Goal: Information Seeking & Learning: Learn about a topic

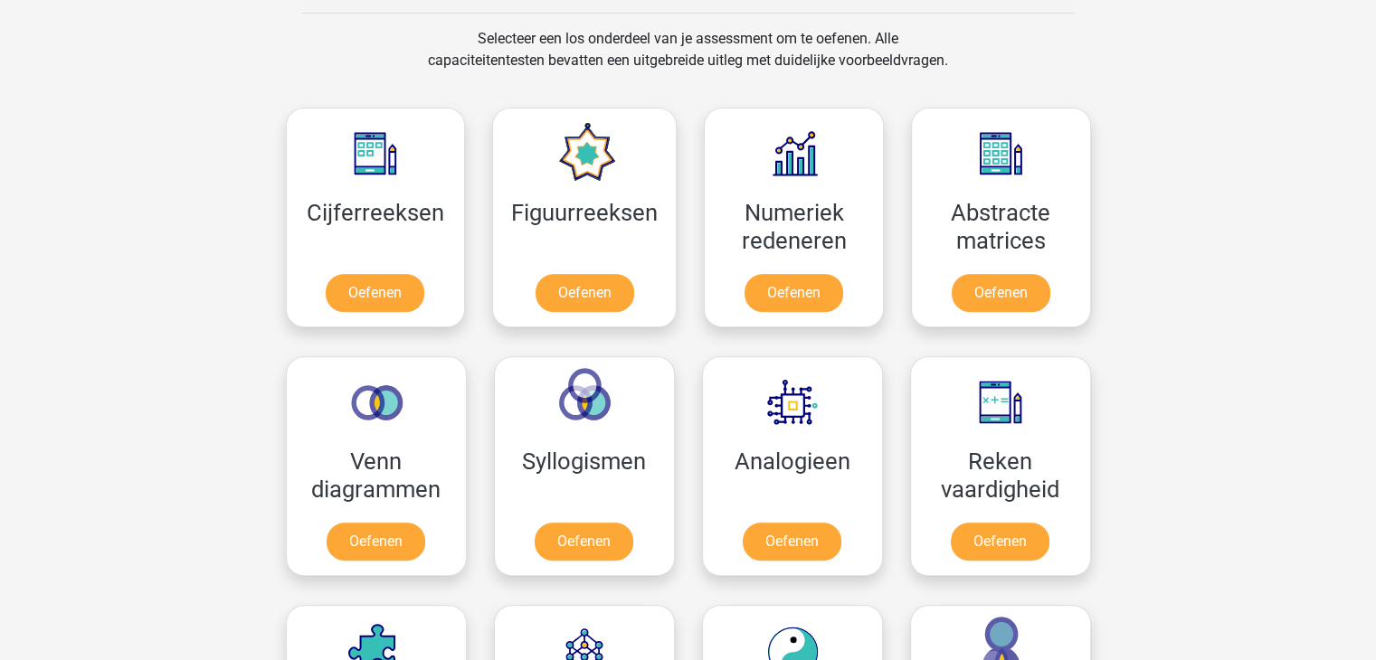
scroll to position [714, 0]
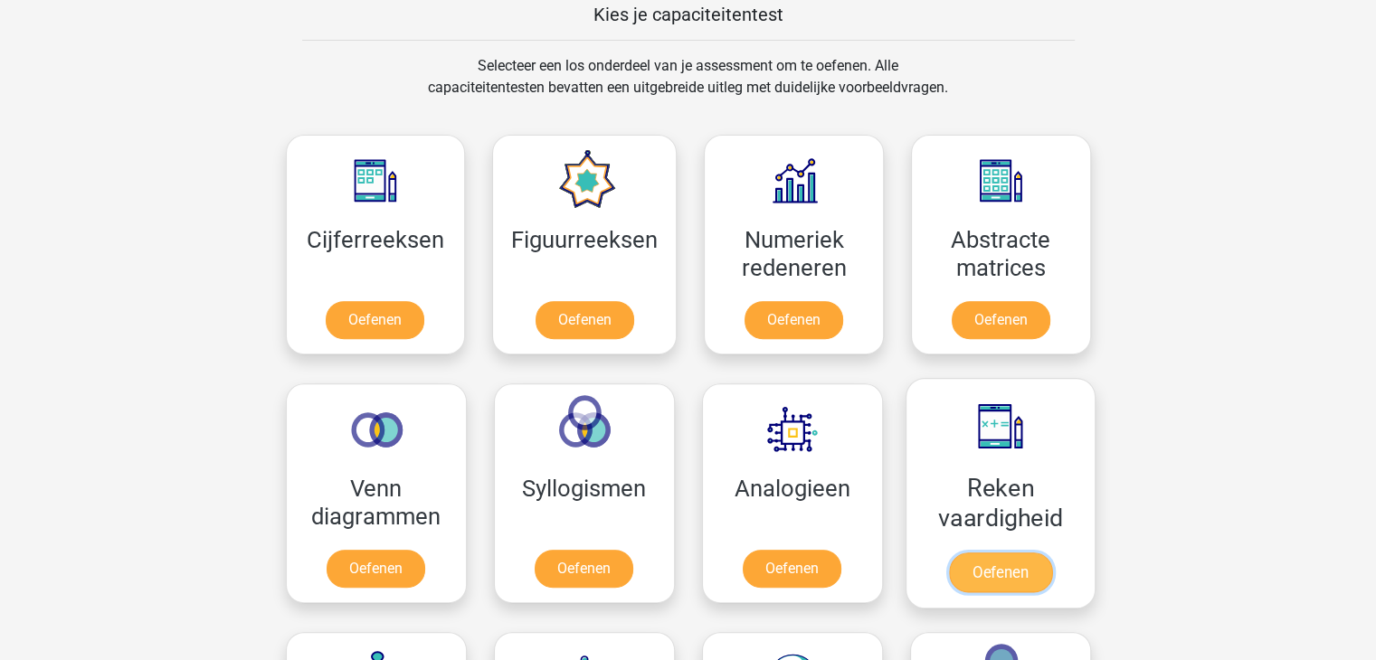
click at [1051, 553] on link "Oefenen" at bounding box center [999, 573] width 103 height 40
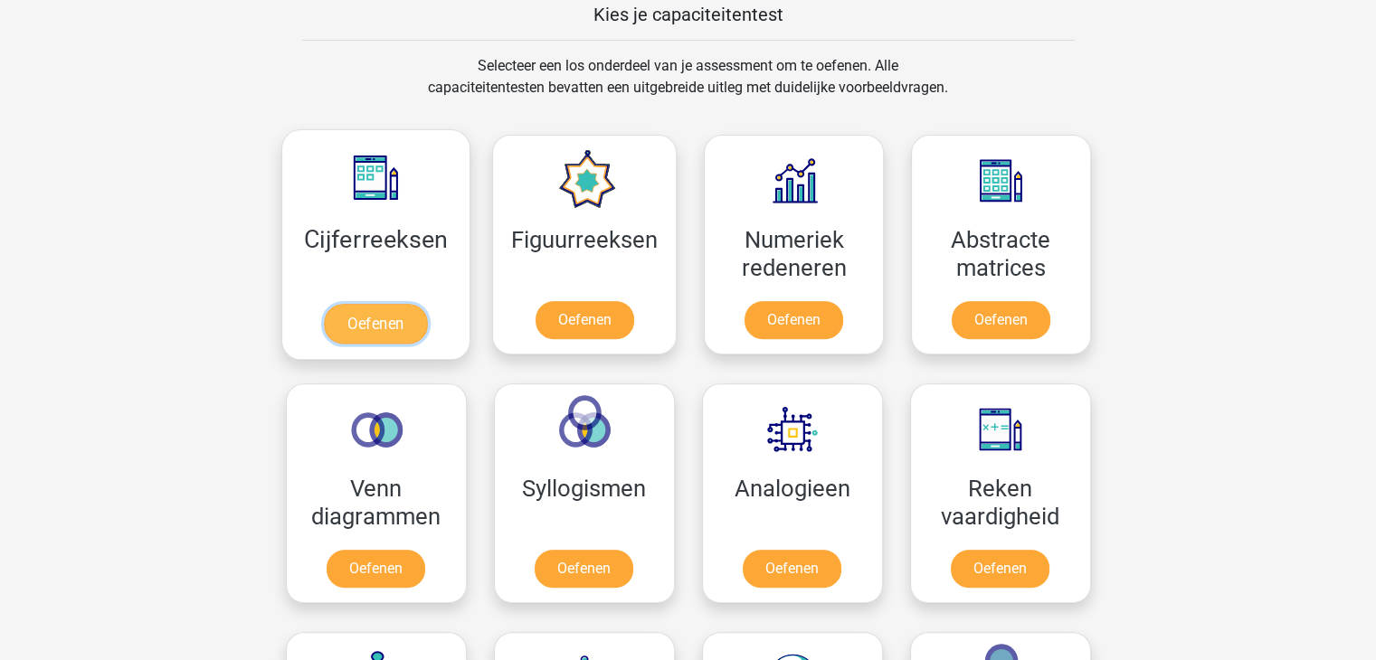
click at [378, 304] on link "Oefenen" at bounding box center [375, 324] width 103 height 40
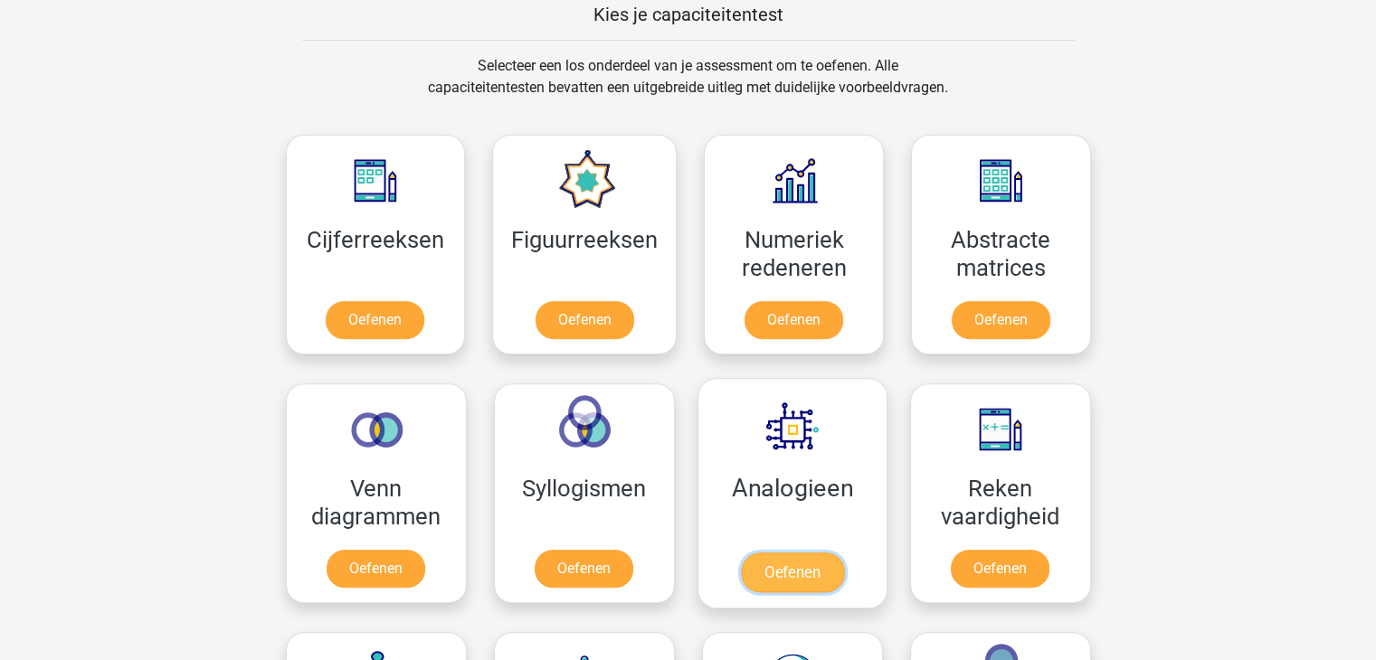
click at [773, 553] on link "Oefenen" at bounding box center [791, 573] width 103 height 40
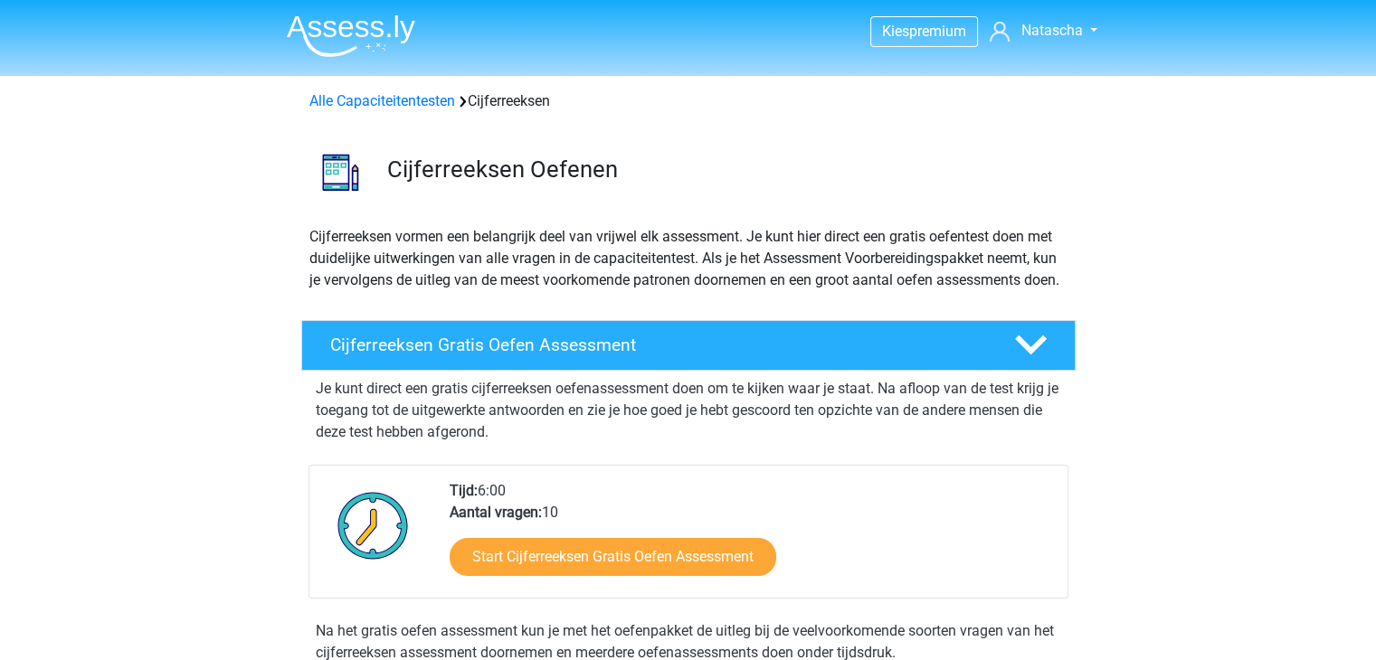
drag, startPoint x: 1326, startPoint y: 387, endPoint x: 1389, endPoint y: 372, distance: 64.3
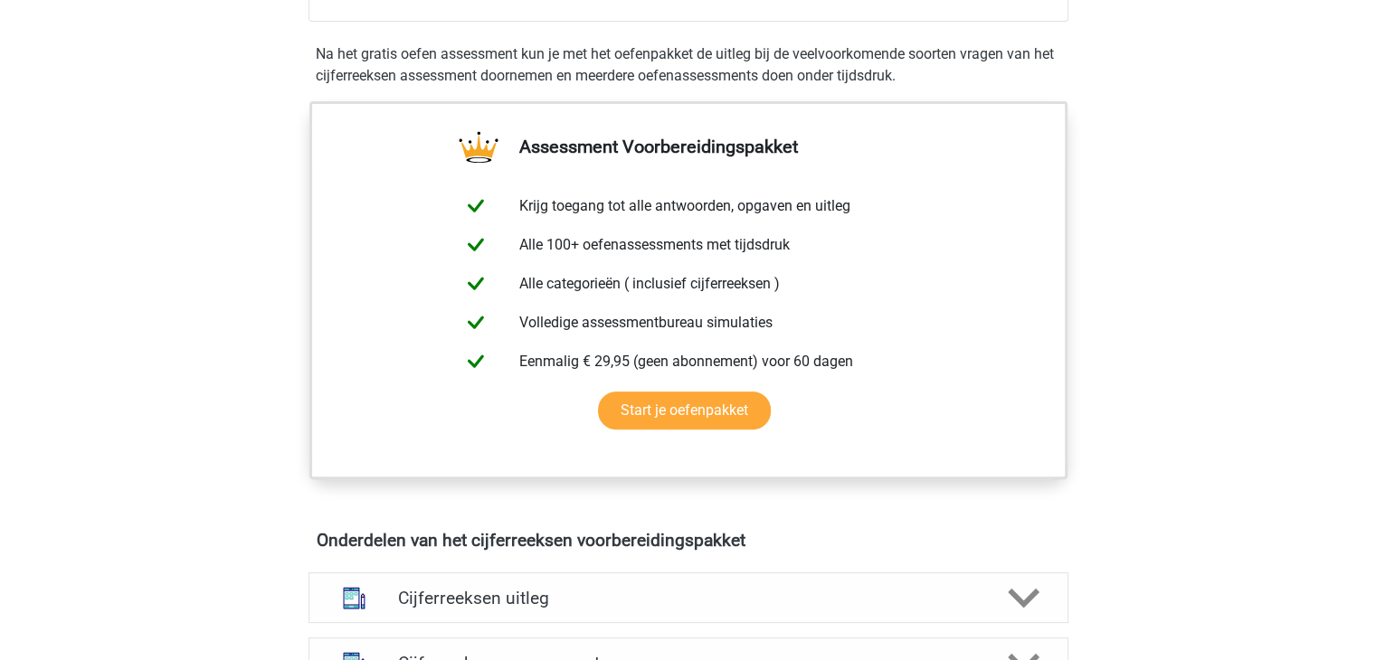
scroll to position [1154, 0]
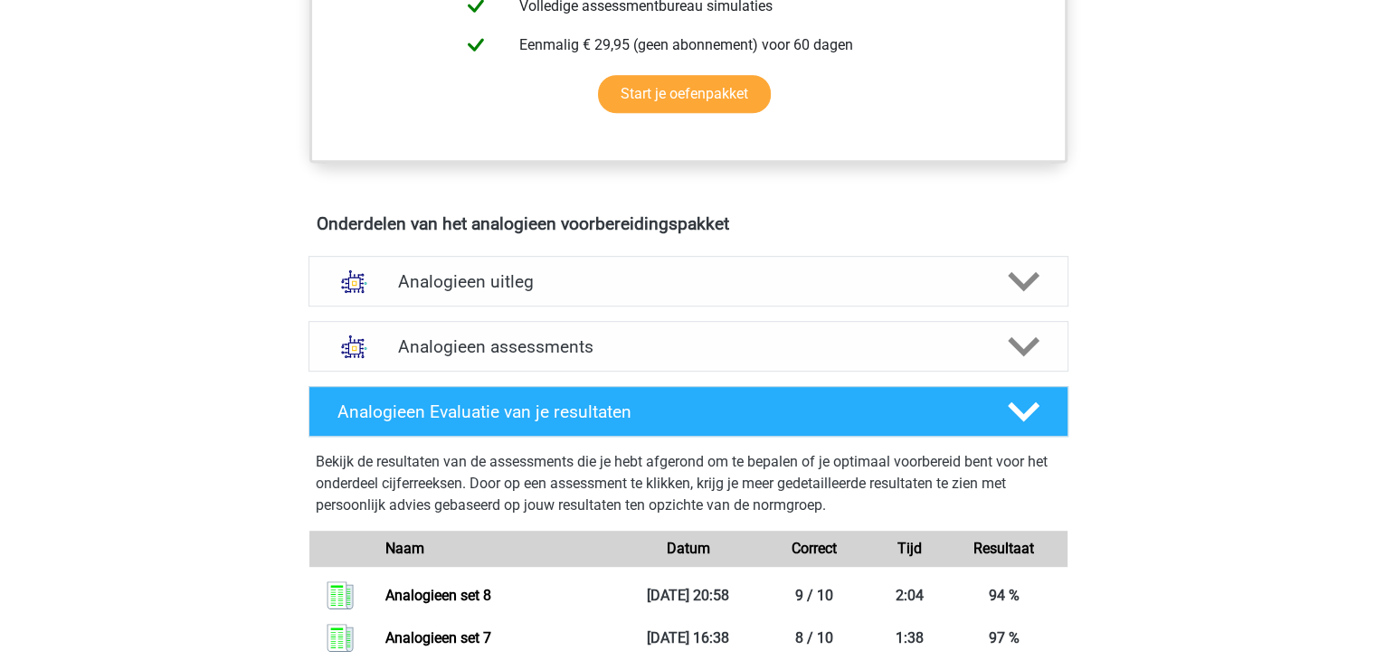
scroll to position [846, 0]
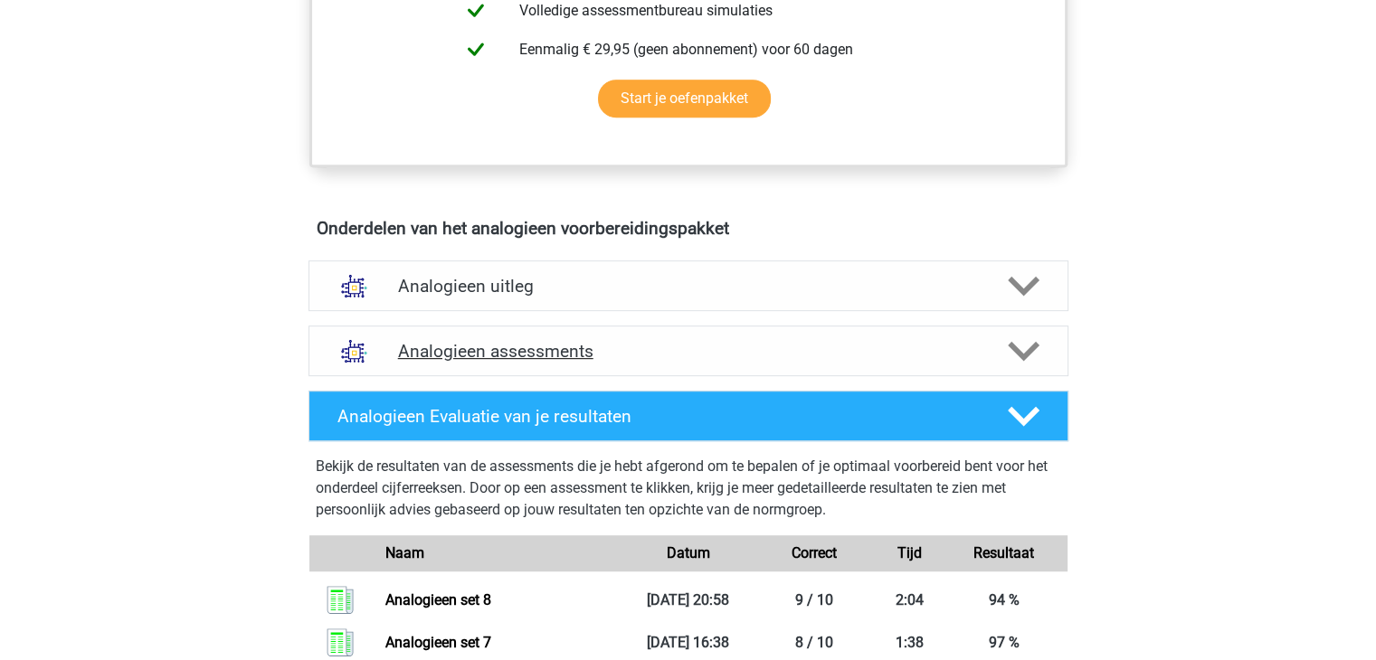
click at [985, 328] on div "Analogieen assessments" at bounding box center [688, 351] width 760 height 51
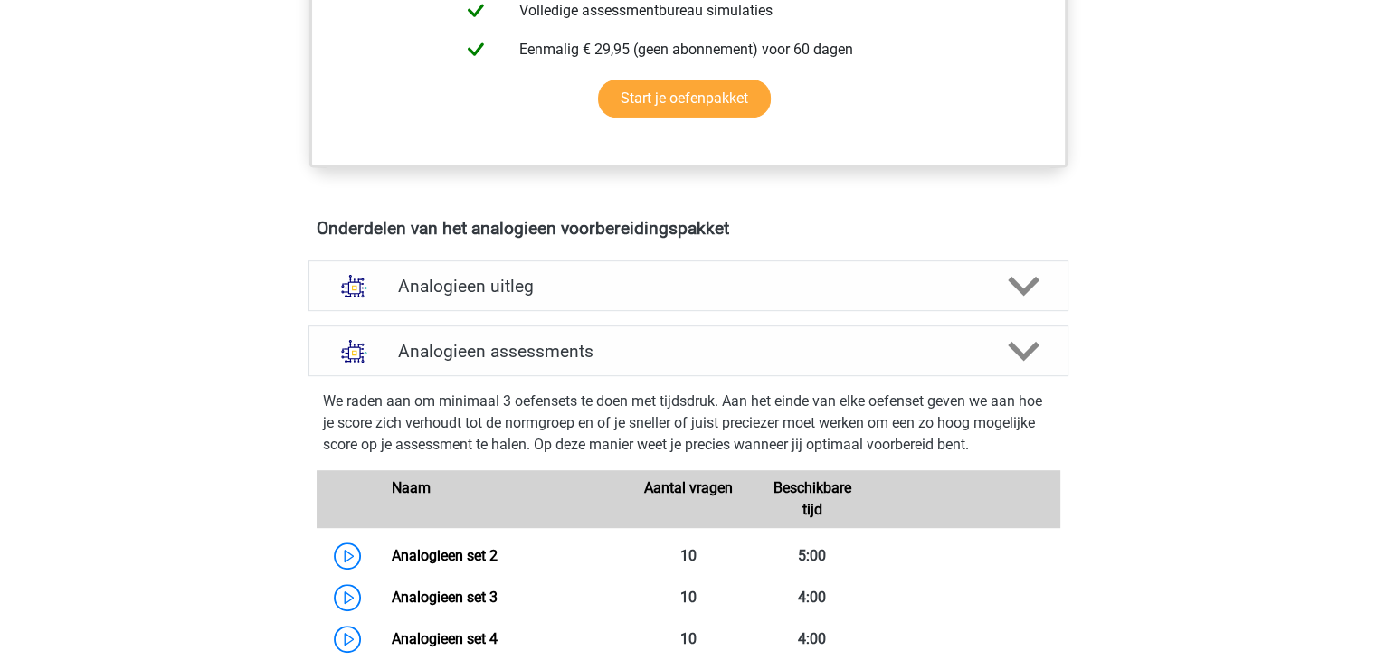
scroll to position [1423, 0]
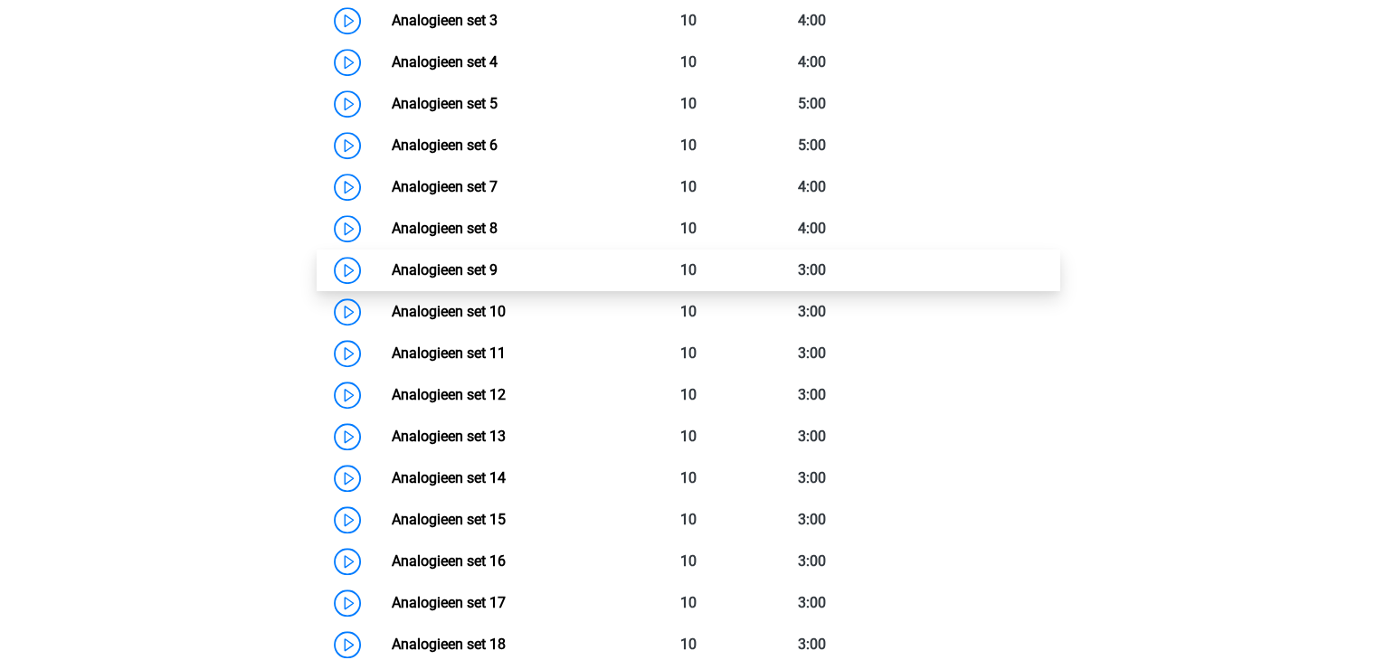
click at [492, 263] on link "Analogieen set 9" at bounding box center [445, 269] width 106 height 17
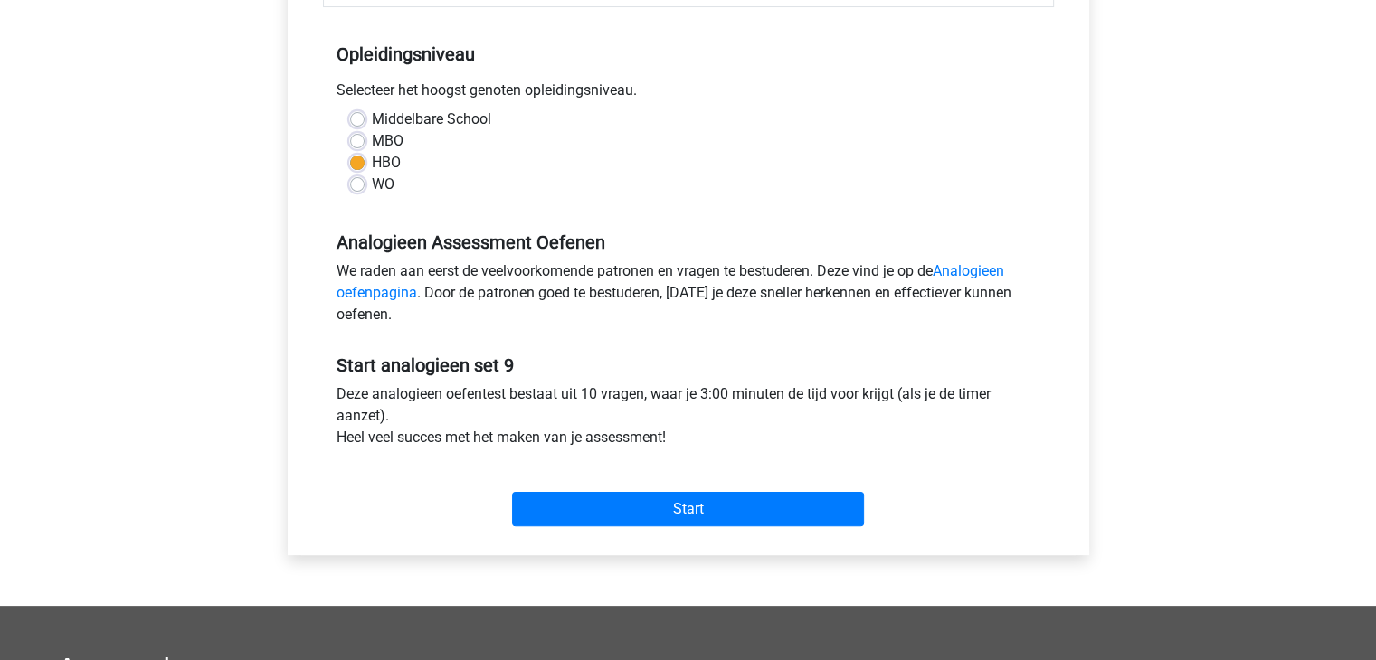
scroll to position [448, 0]
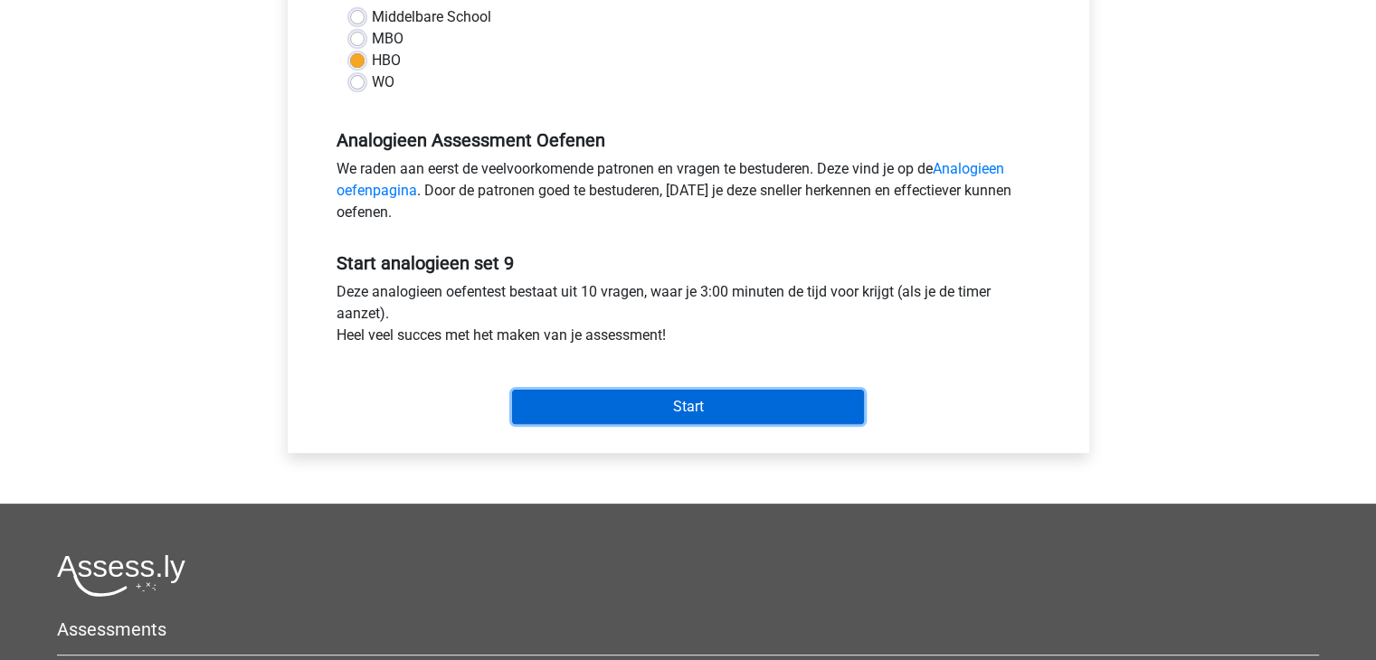
click at [706, 422] on input "Start" at bounding box center [688, 407] width 352 height 34
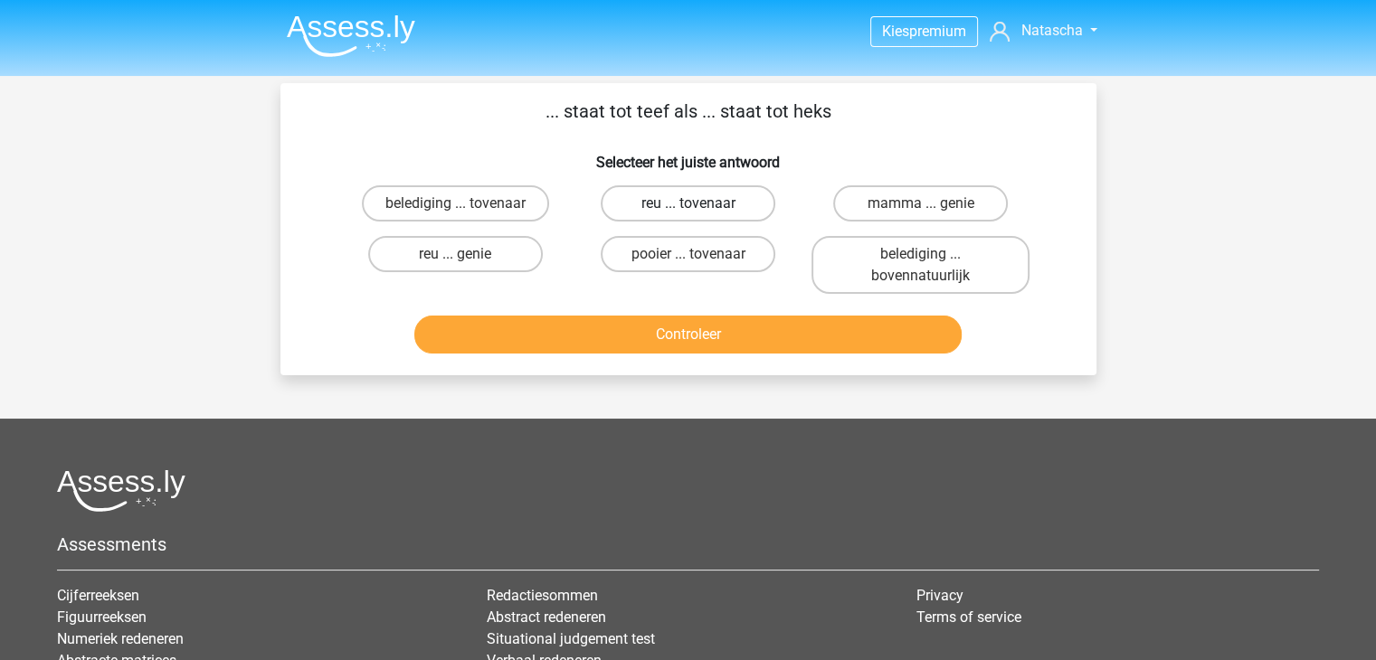
click at [671, 211] on label "reu ... tovenaar" at bounding box center [688, 203] width 175 height 36
click at [688, 211] on input "reu ... tovenaar" at bounding box center [694, 210] width 12 height 12
radio input "true"
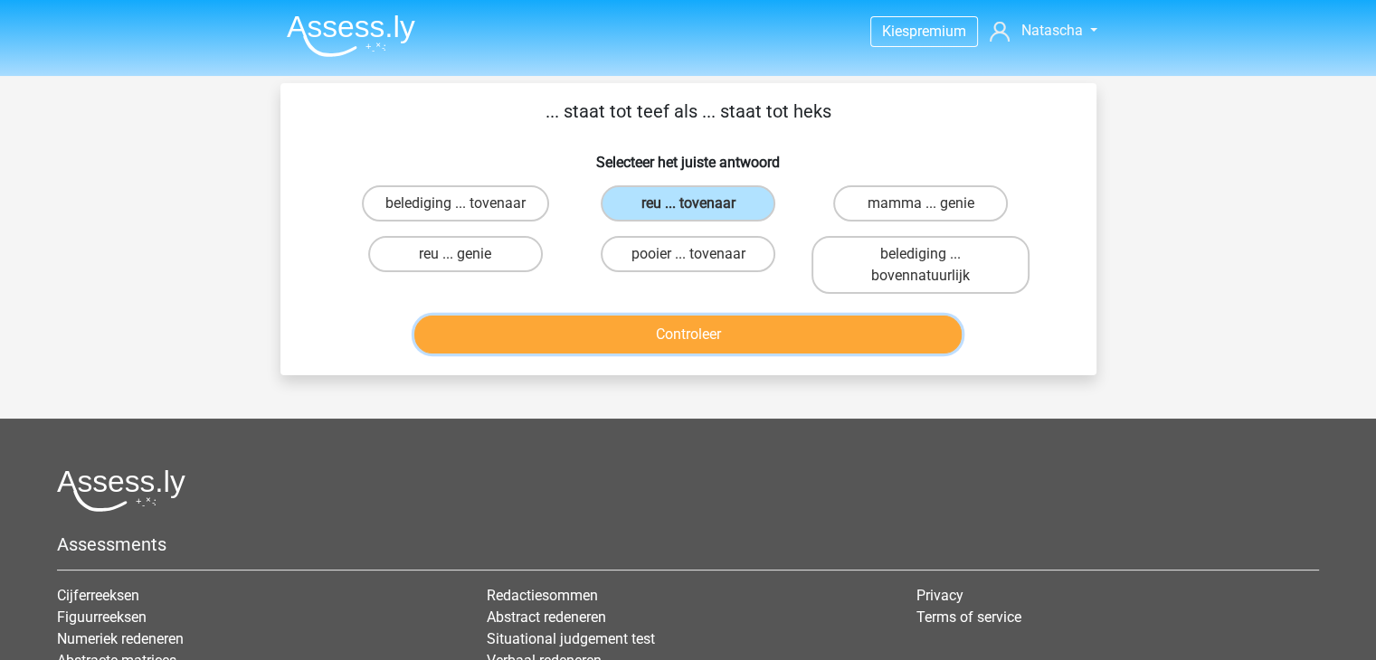
click at [697, 319] on button "Controleer" at bounding box center [687, 335] width 547 height 38
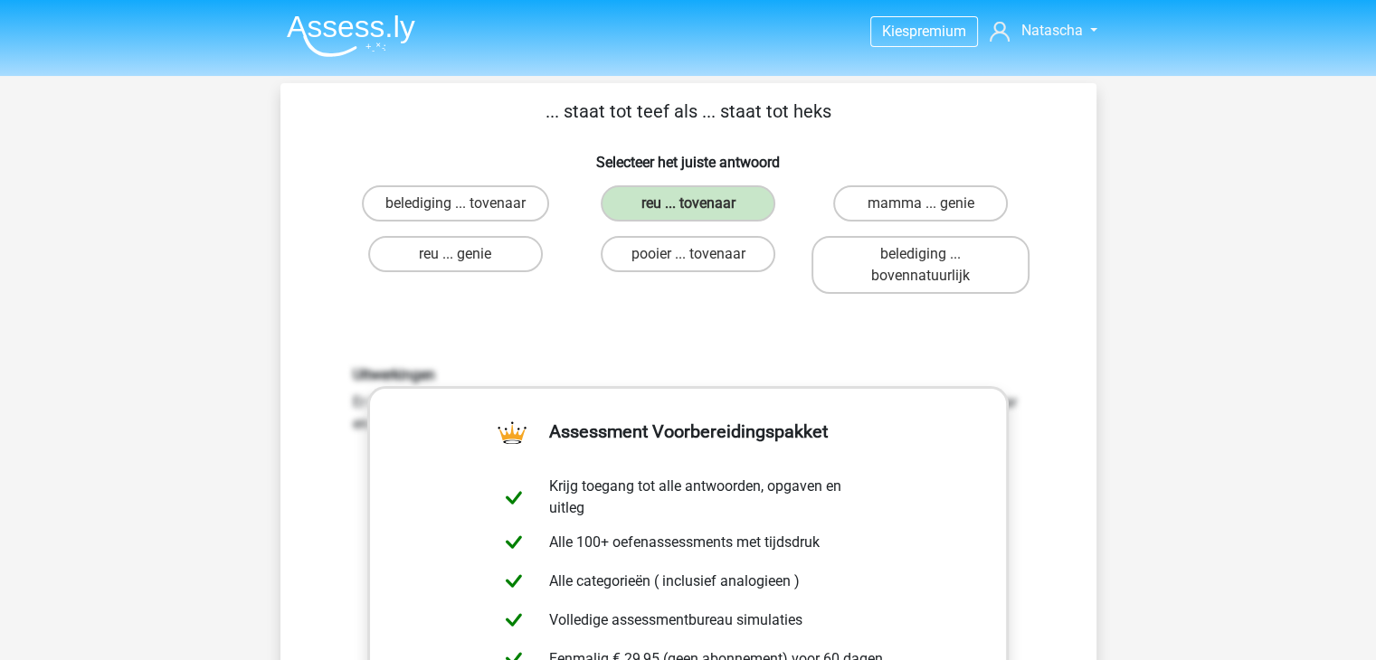
scroll to position [577, 0]
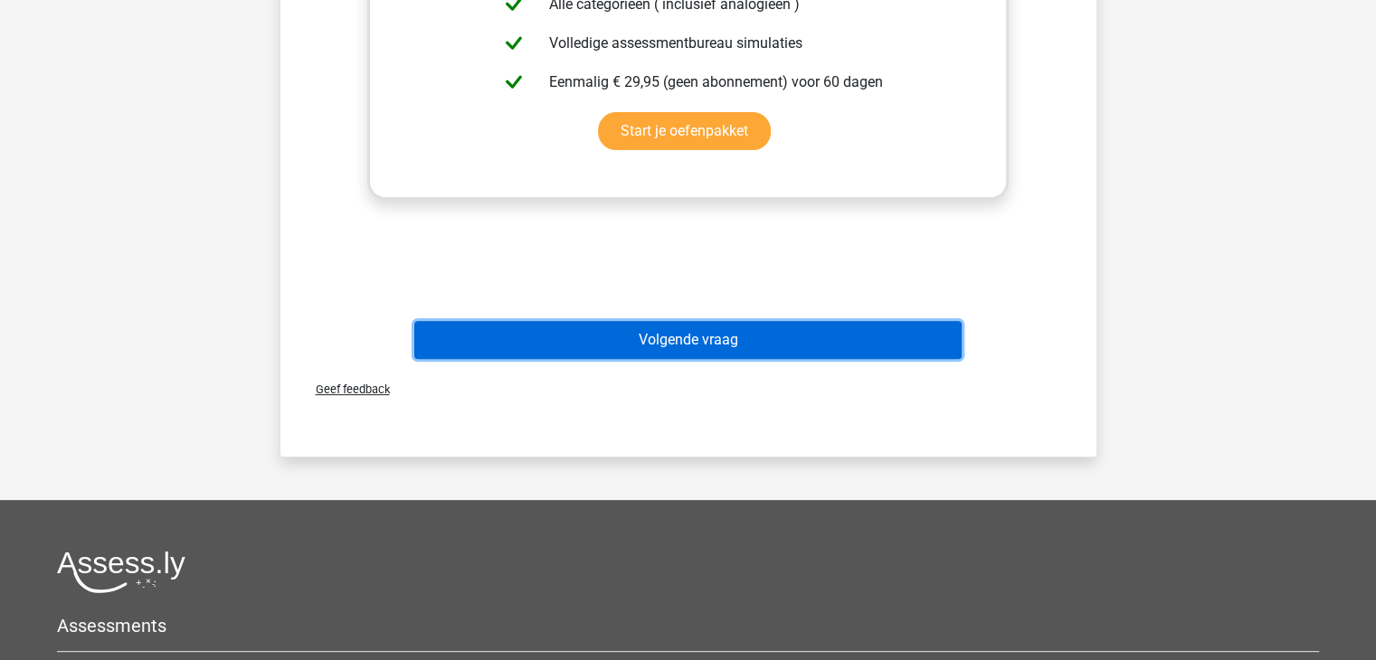
click at [740, 321] on button "Volgende vraag" at bounding box center [687, 340] width 547 height 38
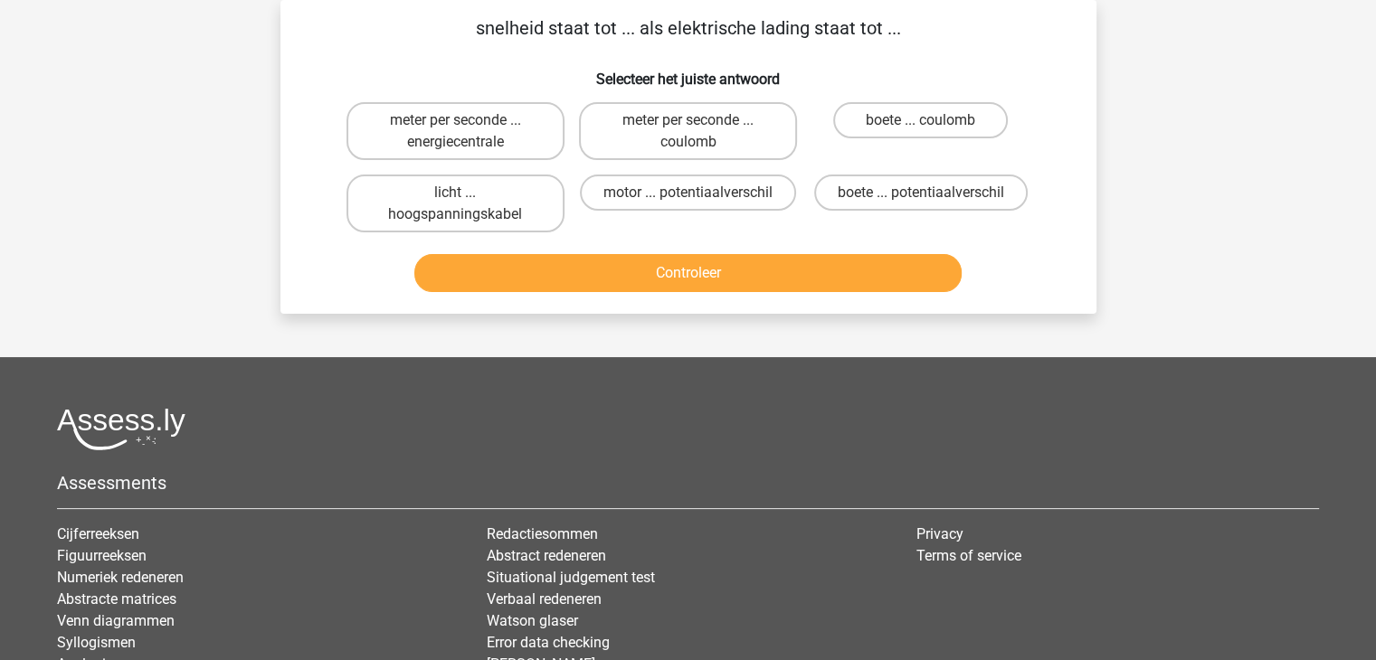
scroll to position [83, 0]
click at [707, 148] on label "meter per seconde ... coulomb" at bounding box center [688, 131] width 218 height 58
click at [699, 132] on input "meter per seconde ... coulomb" at bounding box center [694, 126] width 12 height 12
radio input "true"
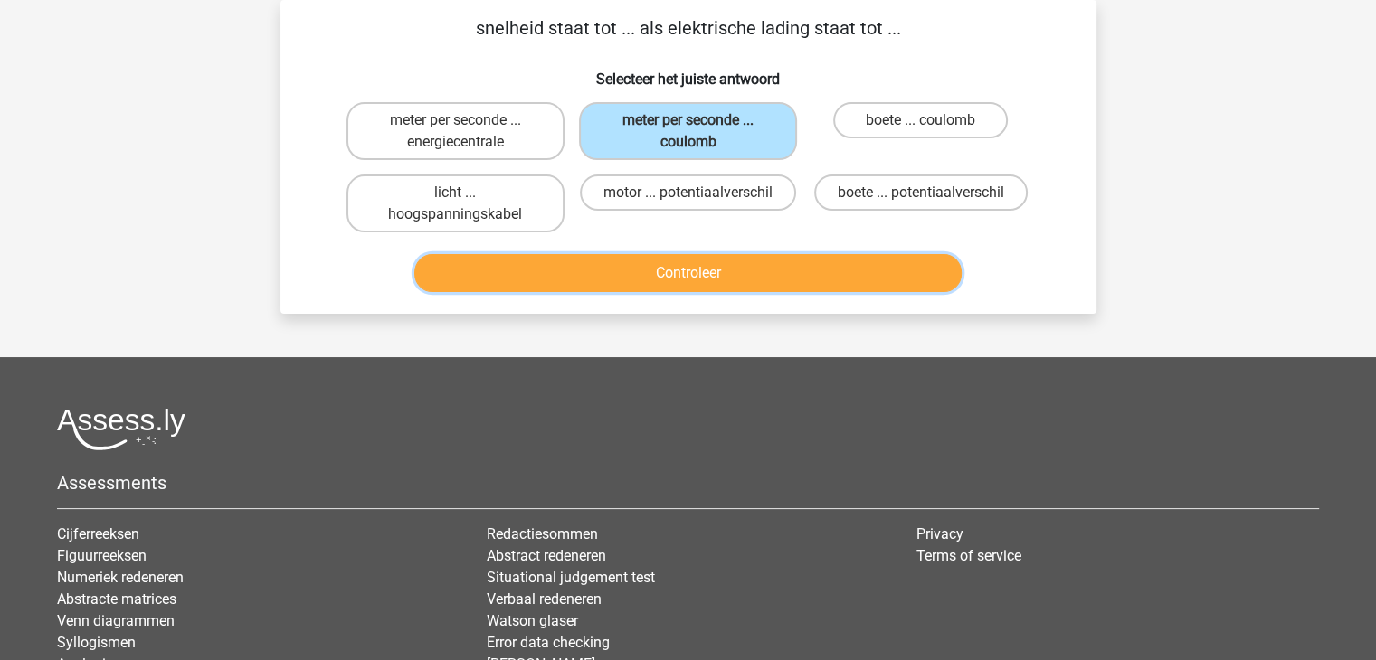
click at [700, 274] on button "Controleer" at bounding box center [687, 273] width 547 height 38
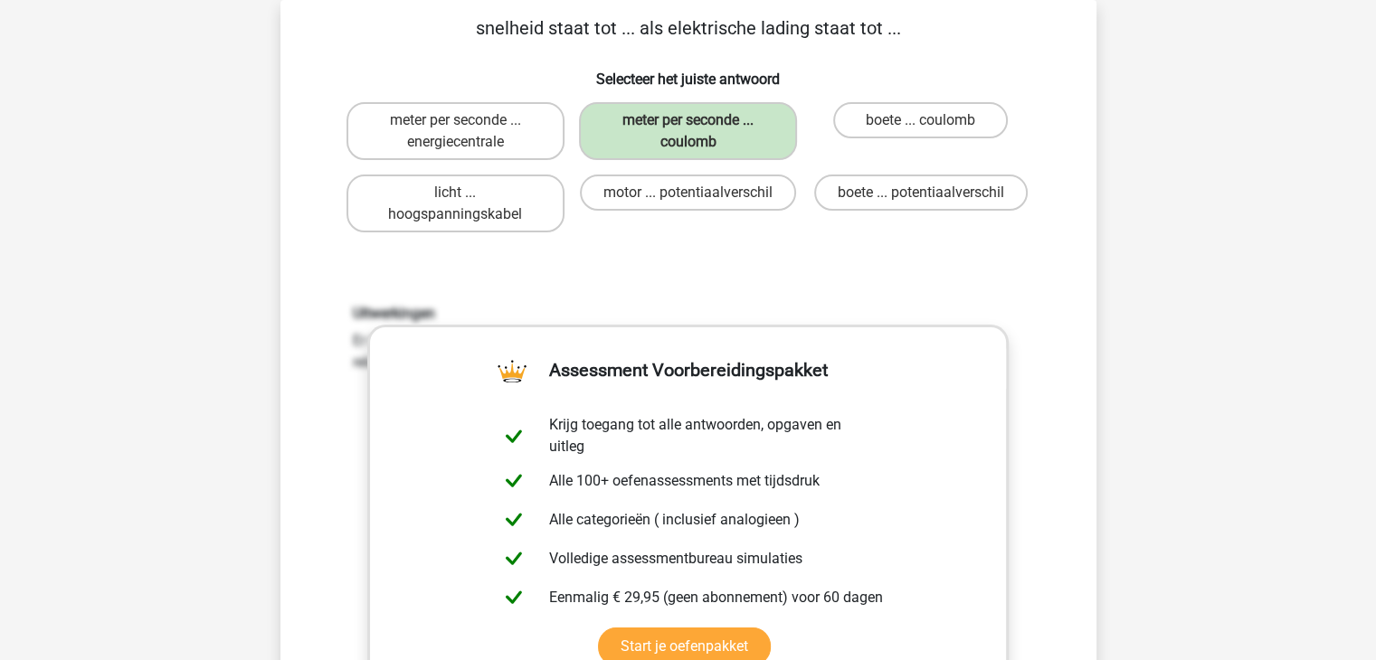
scroll to position [386, 0]
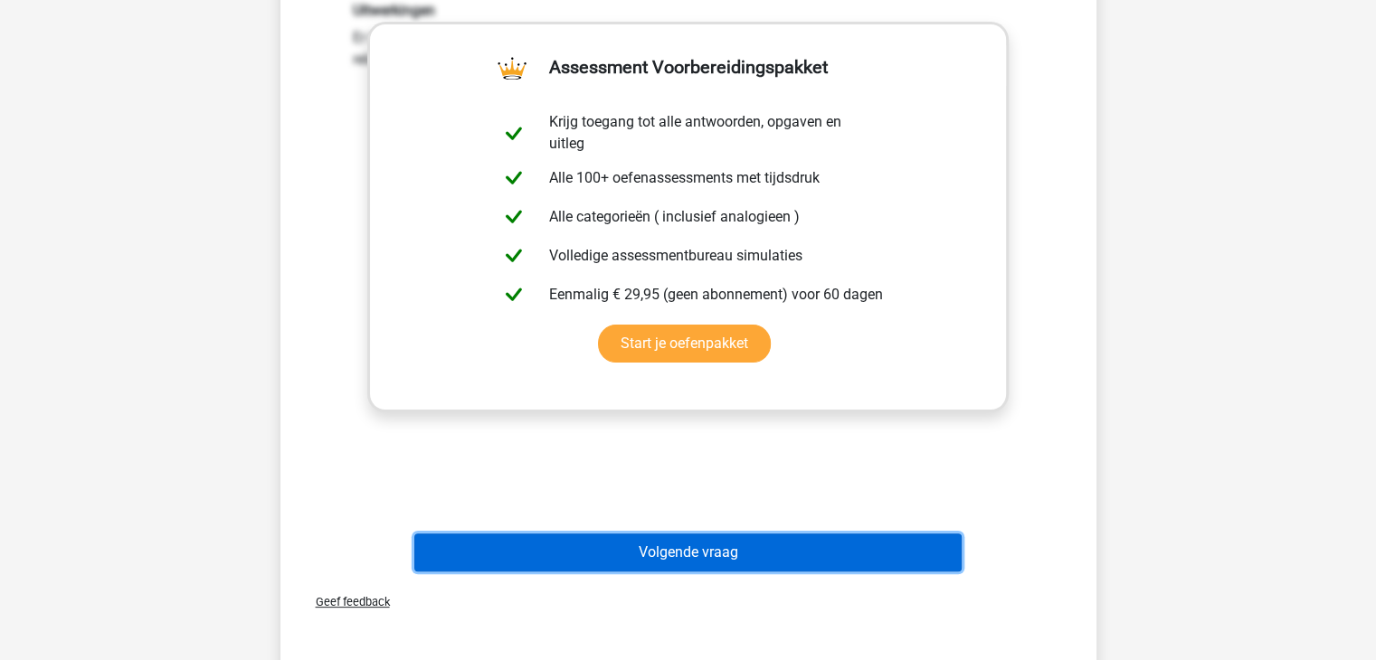
click at [735, 547] on button "Volgende vraag" at bounding box center [687, 553] width 547 height 38
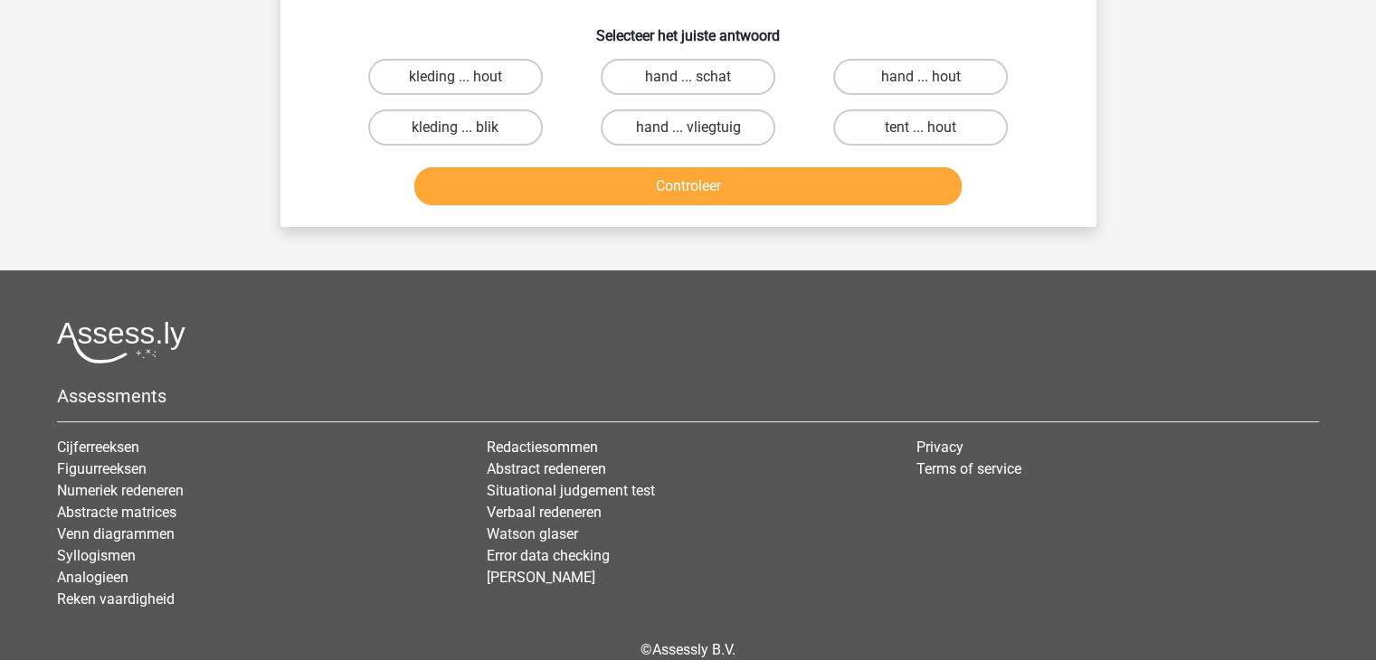
scroll to position [83, 0]
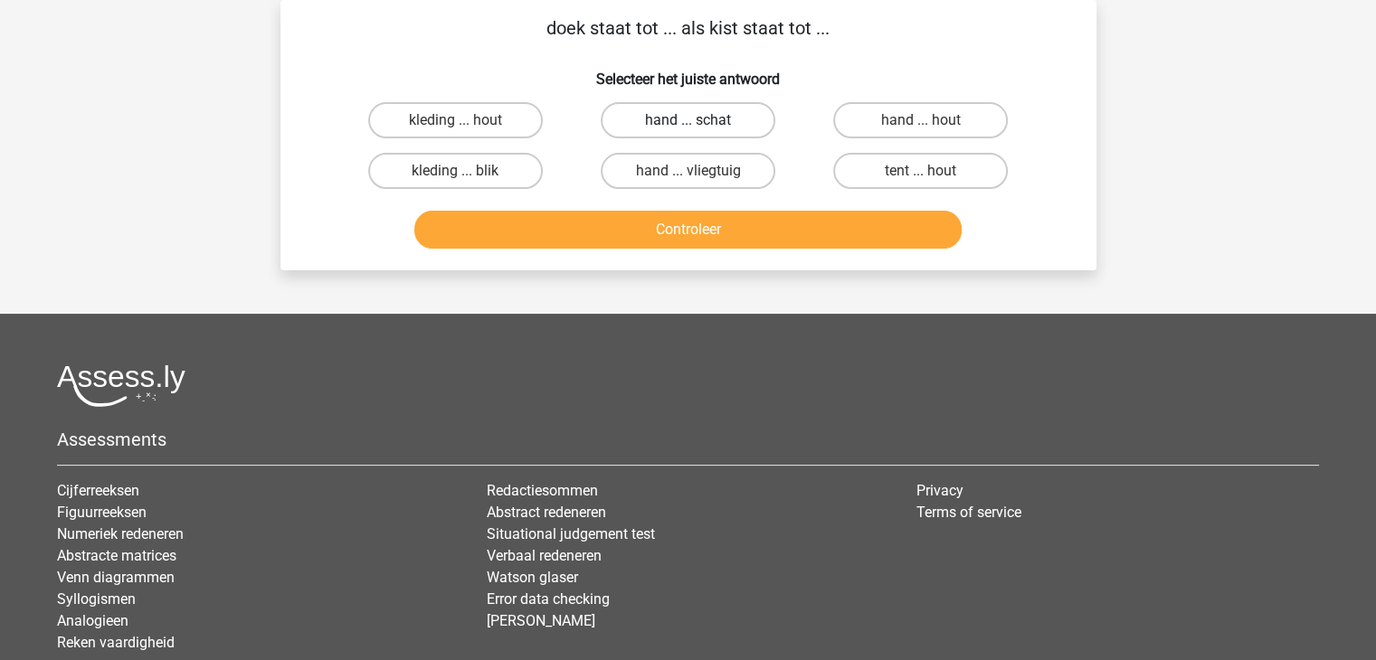
click at [641, 131] on label "hand ... schat" at bounding box center [688, 120] width 175 height 36
click at [688, 131] on input "hand ... schat" at bounding box center [694, 126] width 12 height 12
radio input "true"
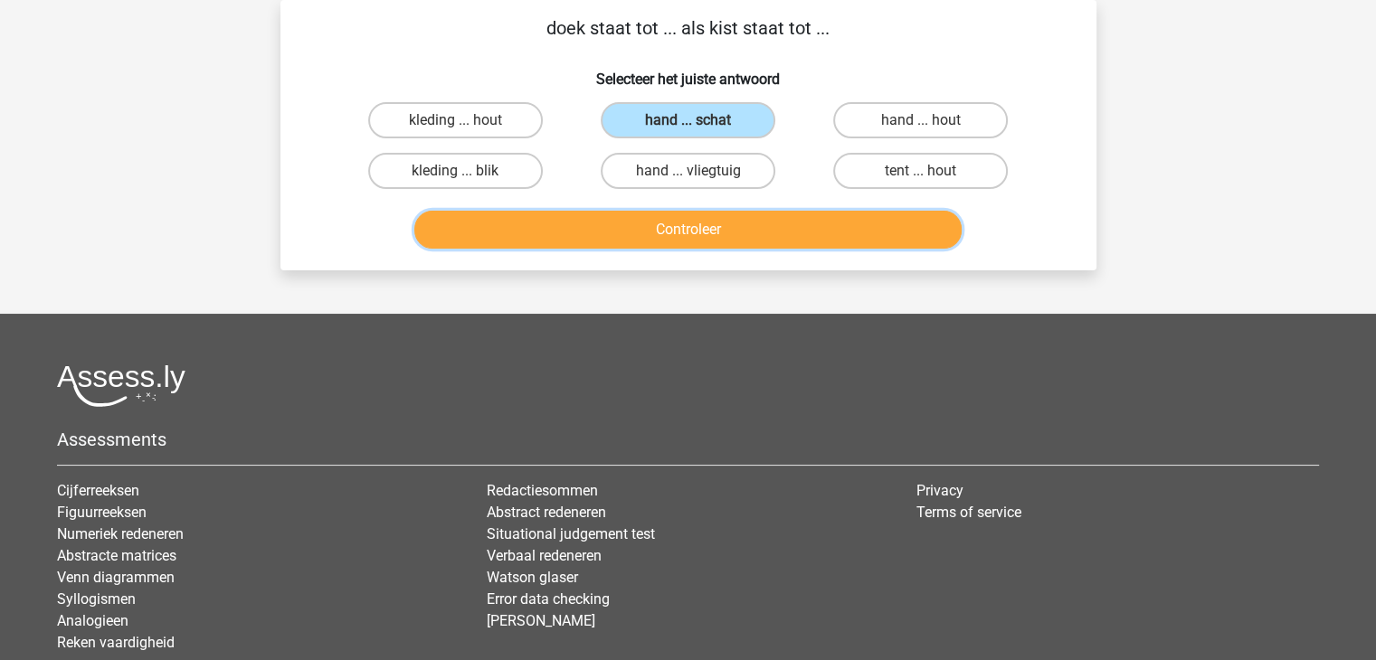
click at [689, 234] on button "Controleer" at bounding box center [687, 230] width 547 height 38
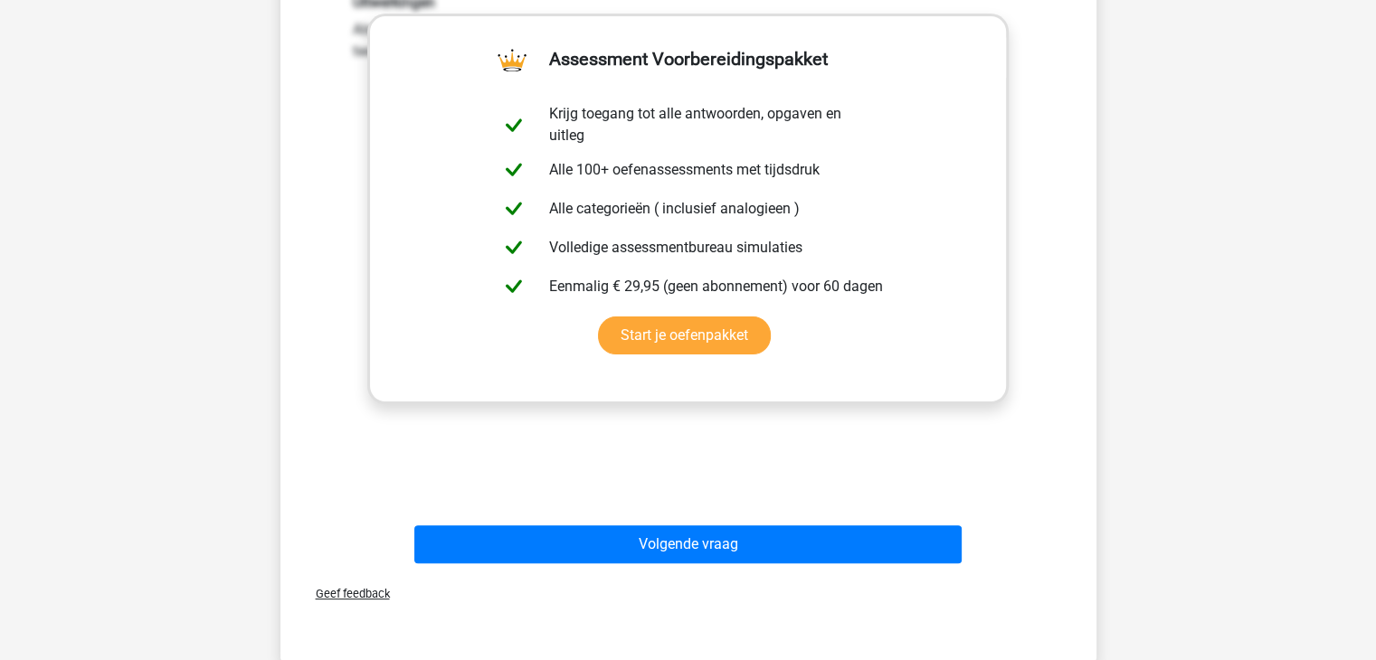
scroll to position [367, 0]
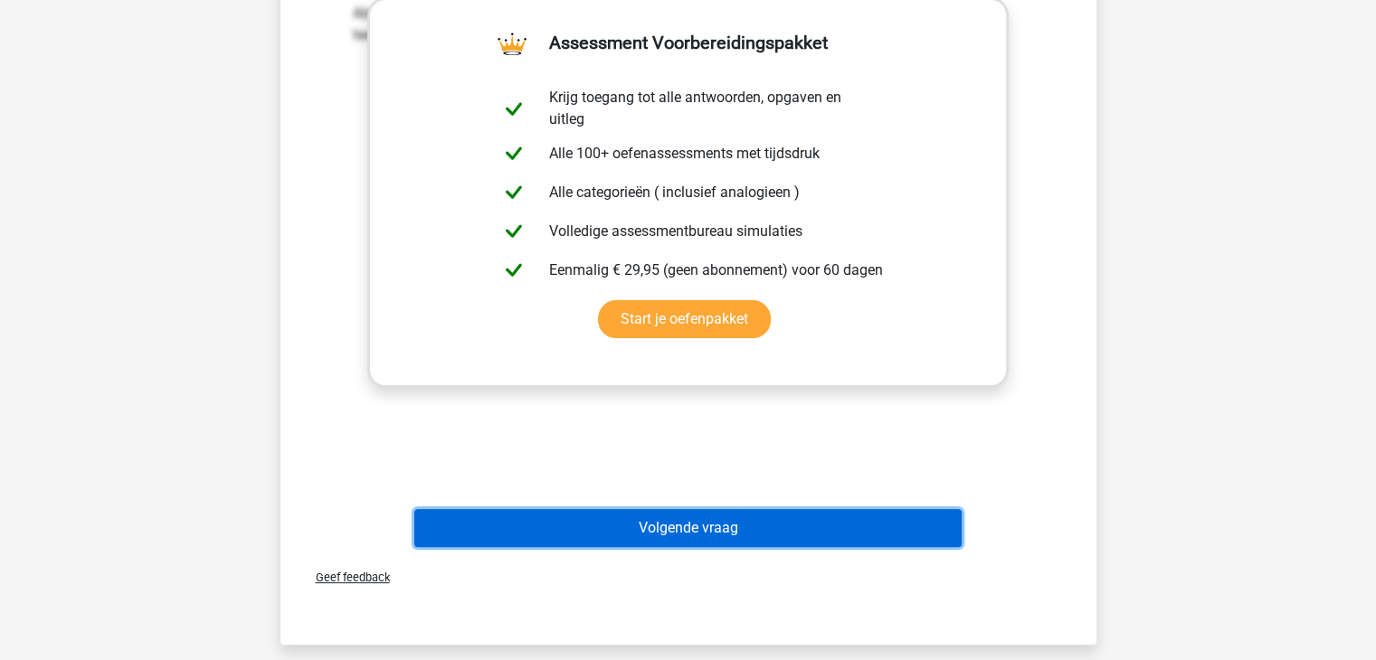
click at [680, 526] on button "Volgende vraag" at bounding box center [687, 528] width 547 height 38
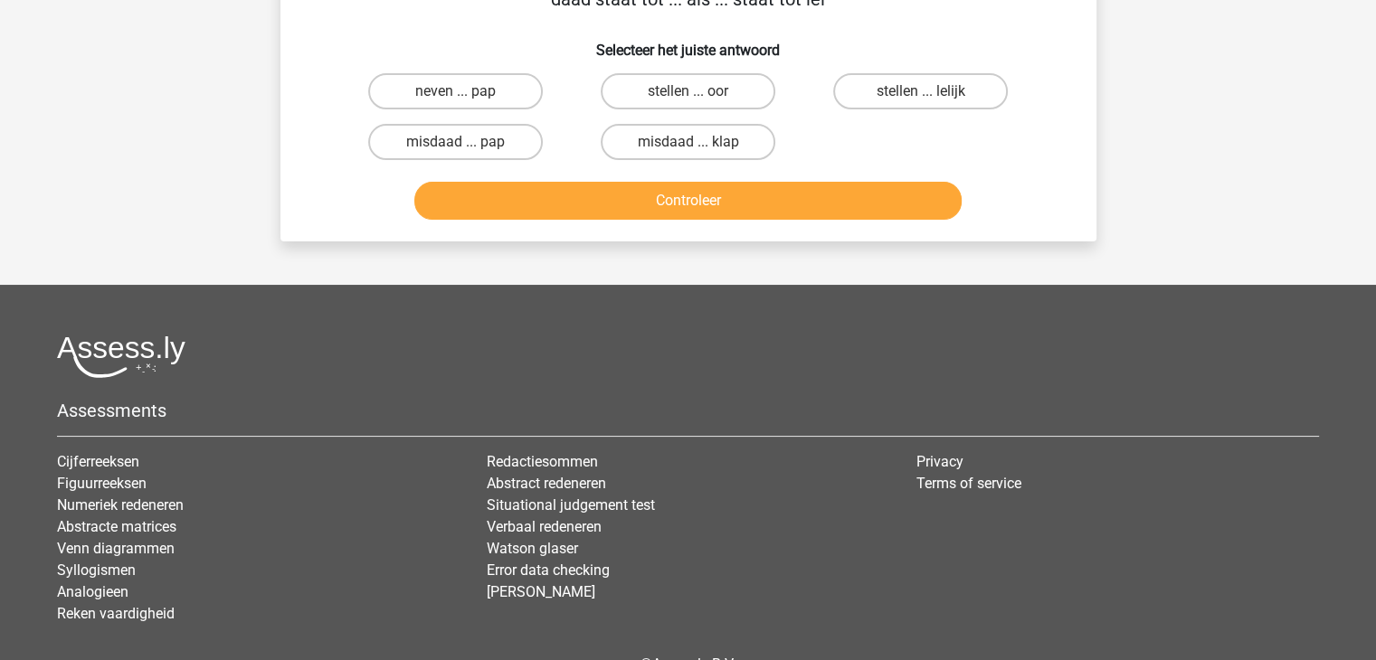
scroll to position [83, 0]
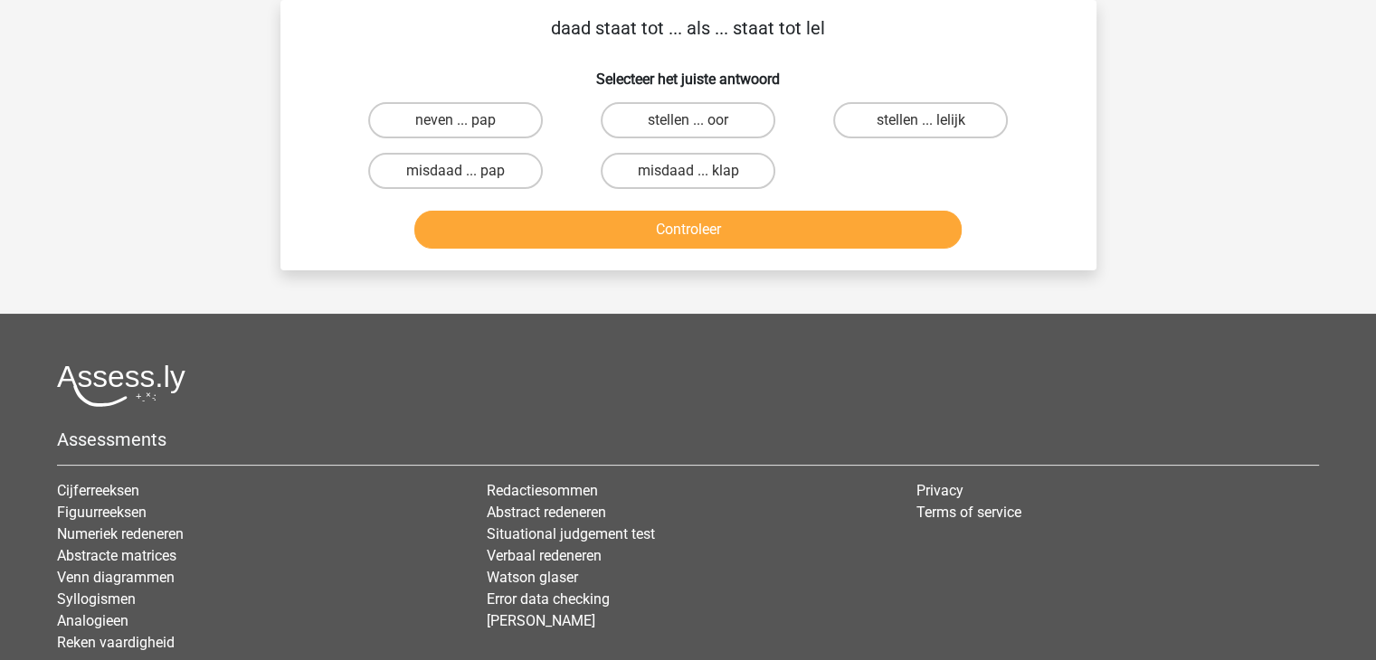
drag, startPoint x: 503, startPoint y: 136, endPoint x: 814, endPoint y: 146, distance: 311.4
click at [814, 146] on div "neven ... pap stellen ... oor stellen ... lelijk misdaad ... pap misdaad ... kl…" at bounding box center [688, 145] width 698 height 101
click at [479, 161] on label "misdaad ... pap" at bounding box center [455, 171] width 175 height 36
click at [467, 171] on input "misdaad ... pap" at bounding box center [461, 177] width 12 height 12
radio input "true"
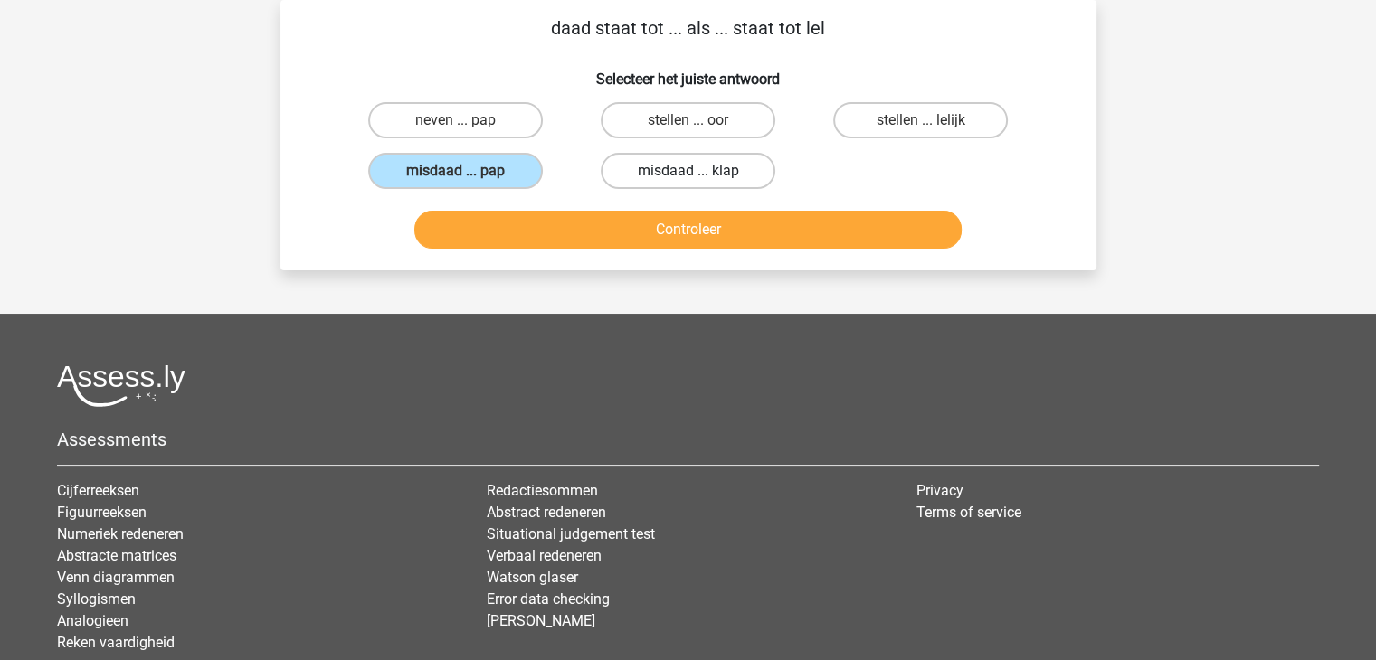
click at [659, 175] on label "misdaad ... klap" at bounding box center [688, 171] width 175 height 36
click at [688, 175] on input "misdaad ... klap" at bounding box center [694, 177] width 12 height 12
radio input "true"
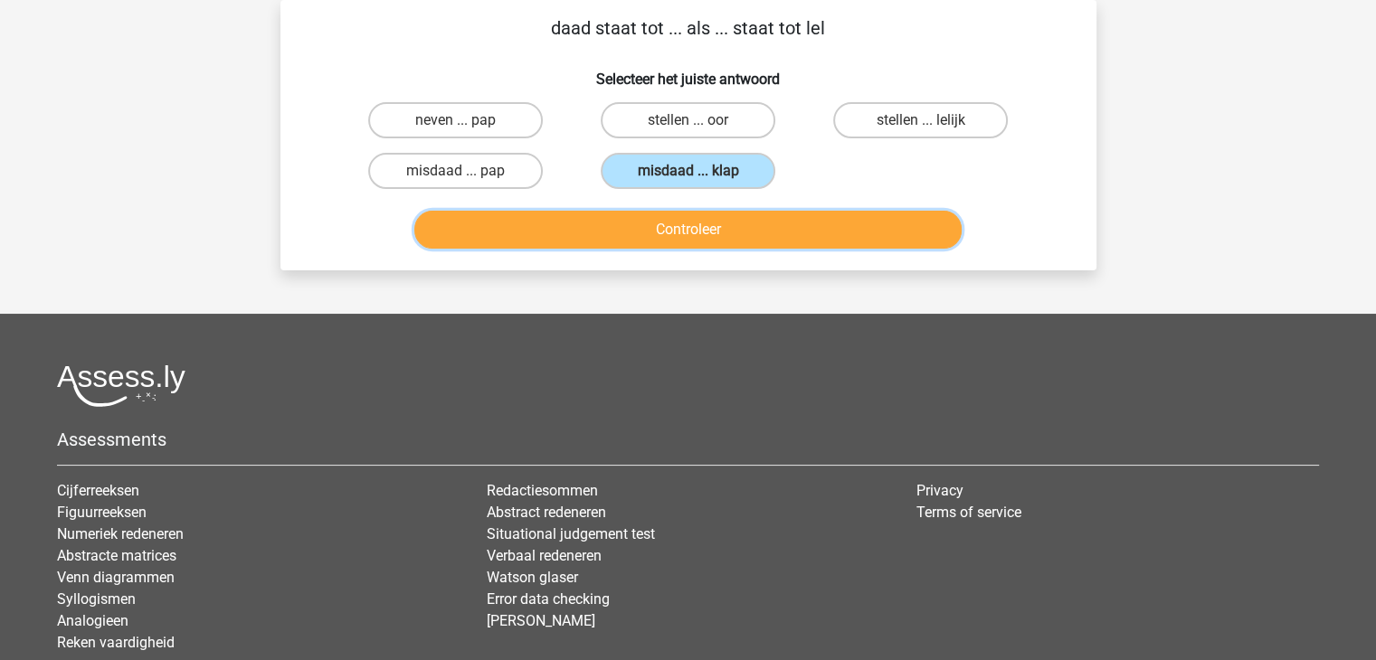
click at [713, 240] on button "Controleer" at bounding box center [687, 230] width 547 height 38
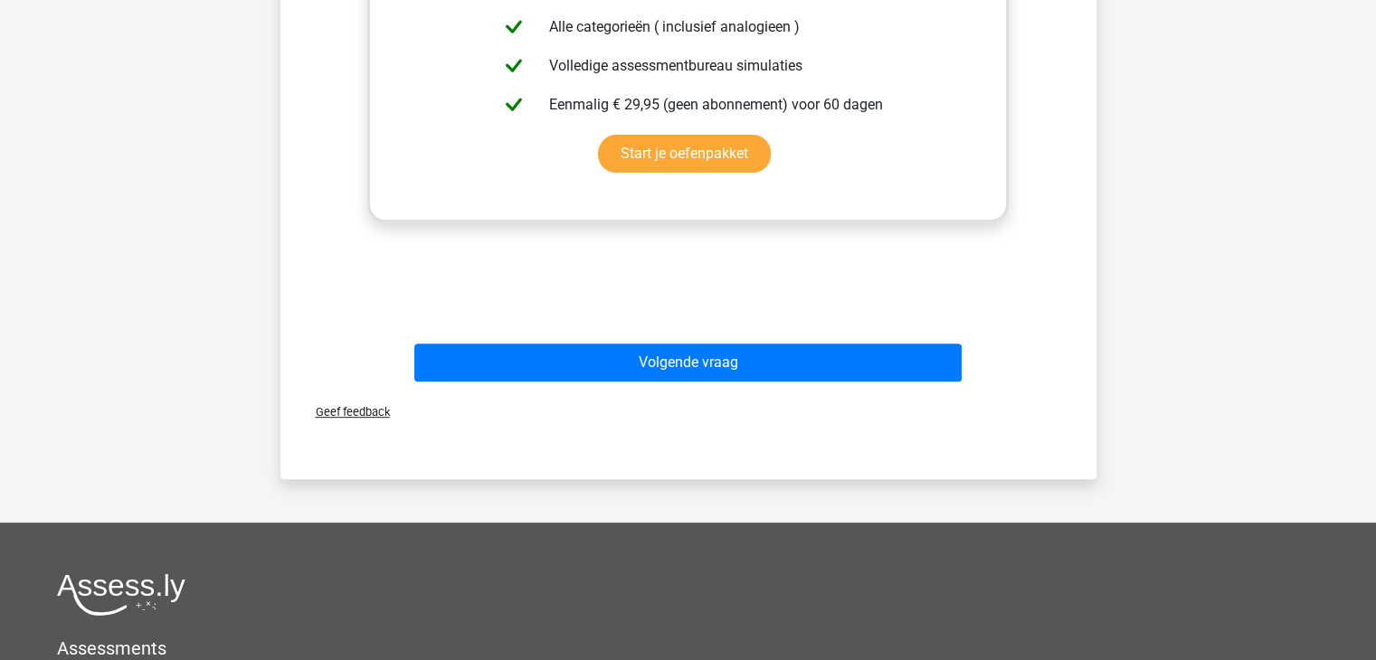
scroll to position [545, 0]
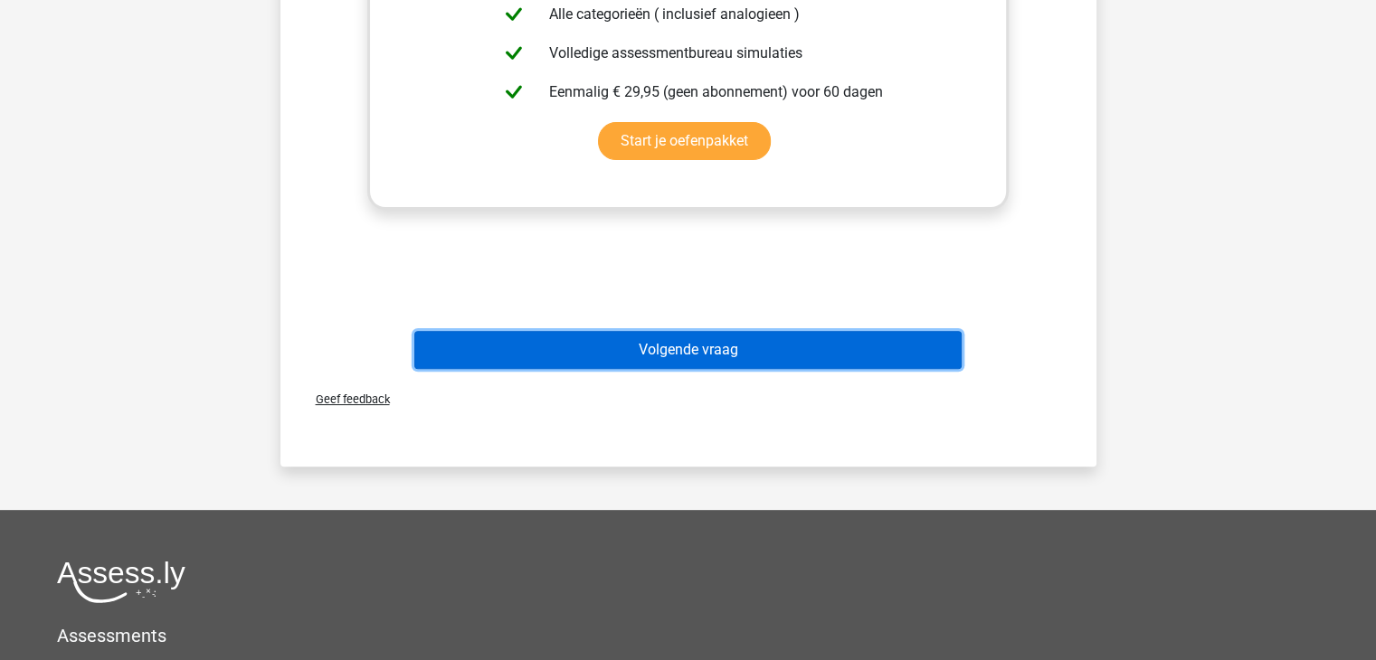
click at [786, 337] on button "Volgende vraag" at bounding box center [687, 350] width 547 height 38
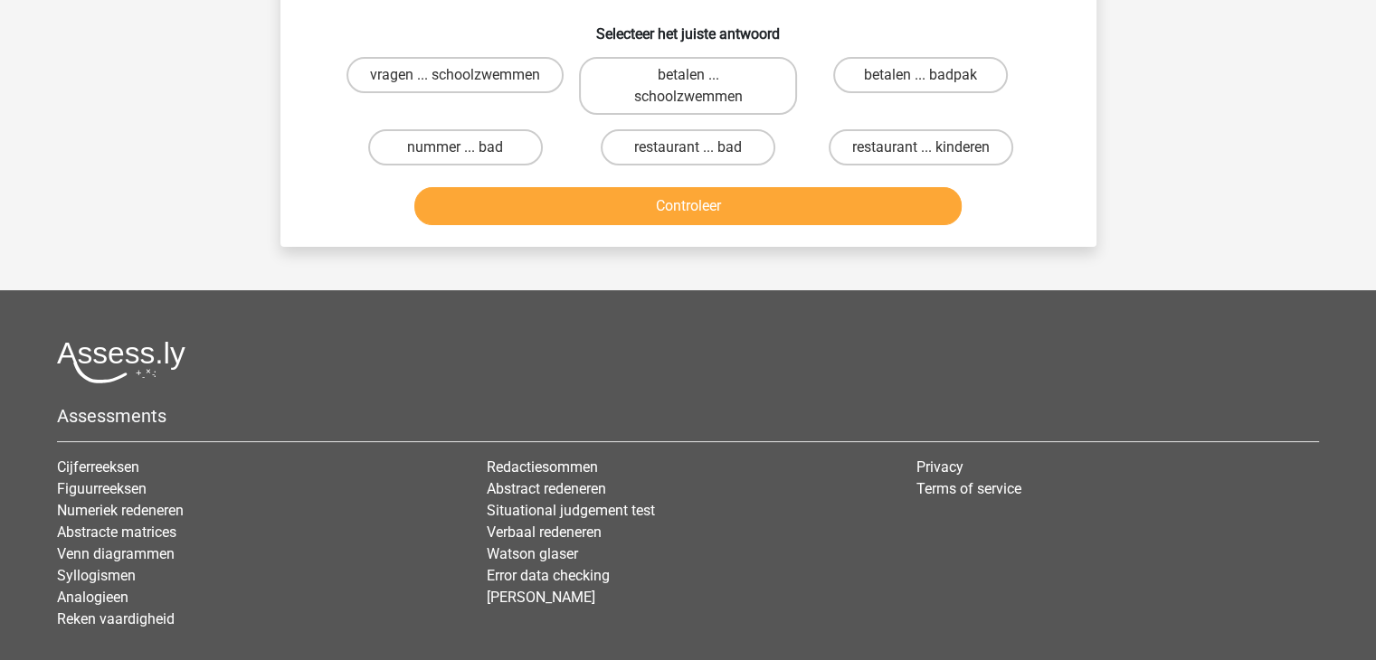
scroll to position [83, 0]
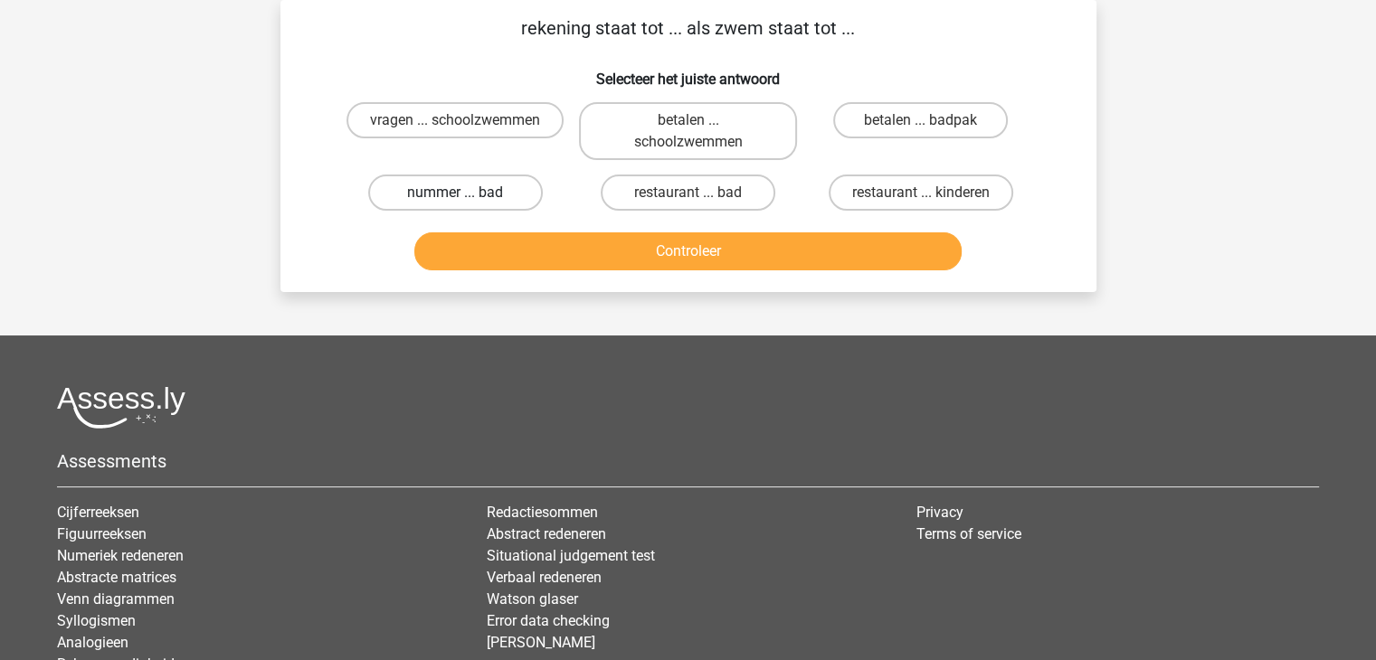
click at [424, 185] on label "nummer ... bad" at bounding box center [455, 193] width 175 height 36
click at [455, 193] on input "nummer ... bad" at bounding box center [461, 199] width 12 height 12
radio input "true"
click at [608, 267] on button "Controleer" at bounding box center [687, 251] width 547 height 38
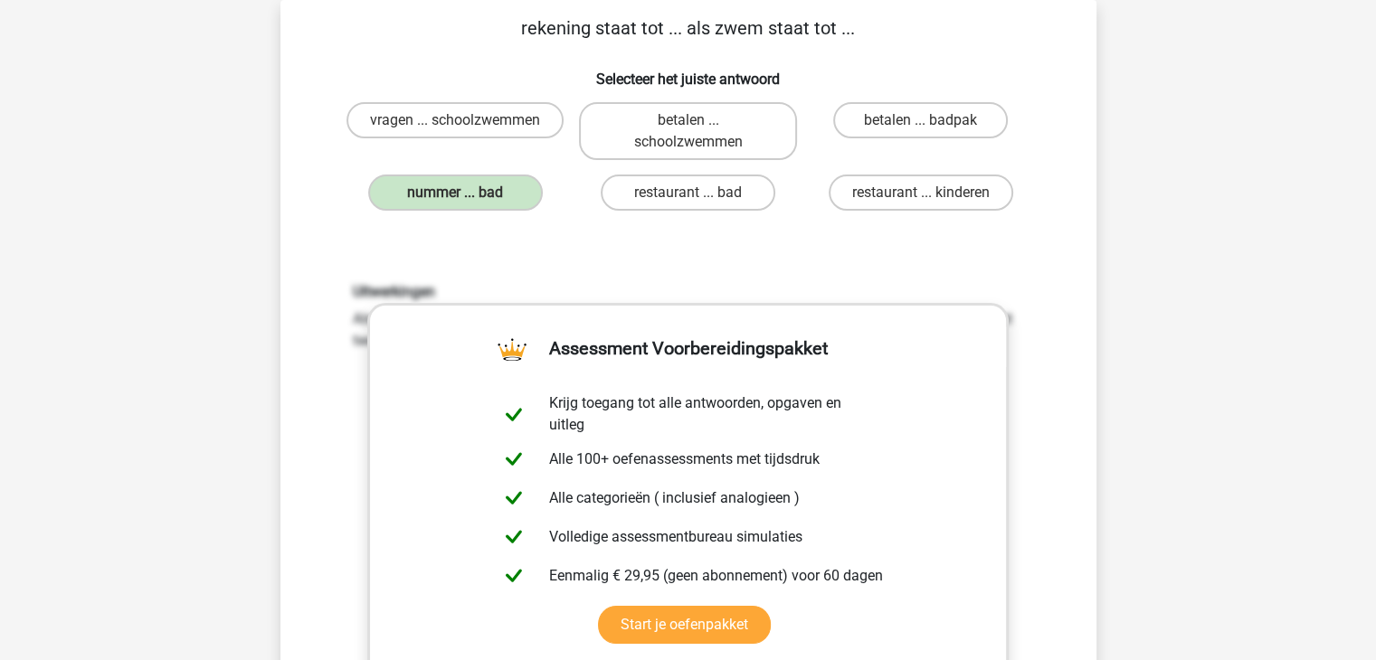
scroll to position [660, 0]
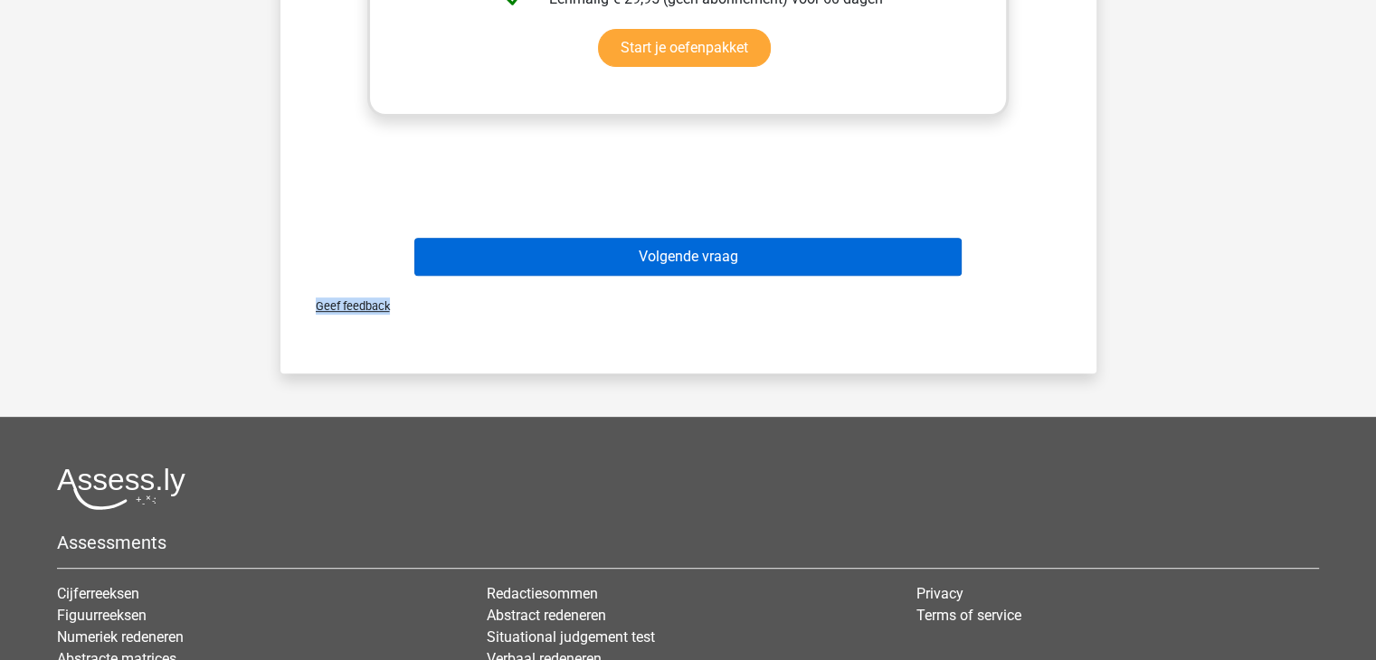
drag, startPoint x: 705, startPoint y: 288, endPoint x: 735, endPoint y: 253, distance: 45.5
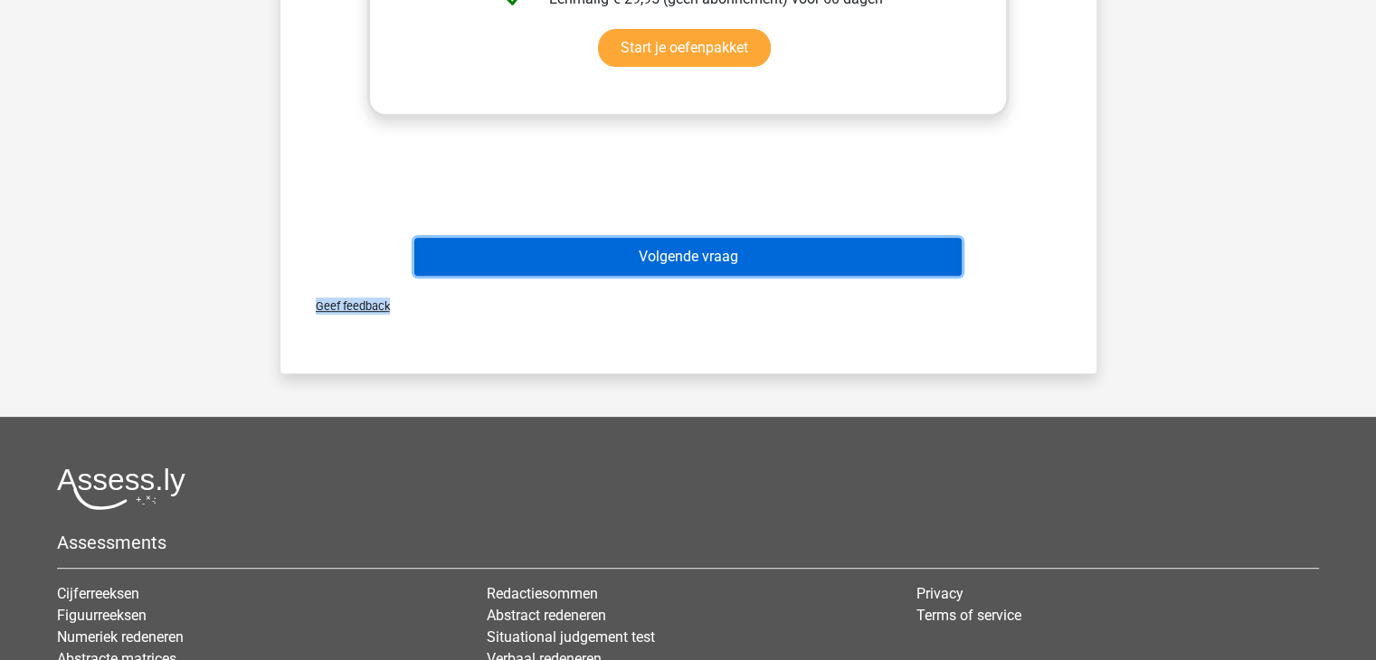
click at [735, 253] on button "Volgende vraag" at bounding box center [687, 257] width 547 height 38
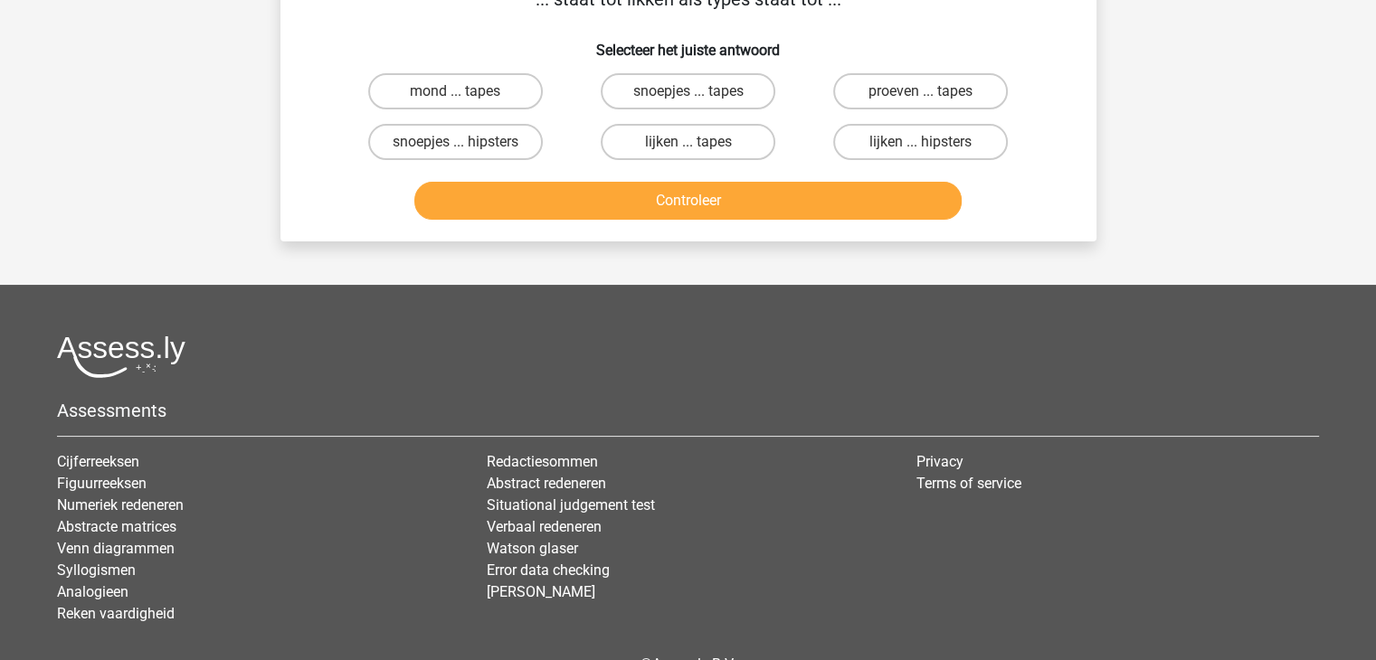
scroll to position [83, 0]
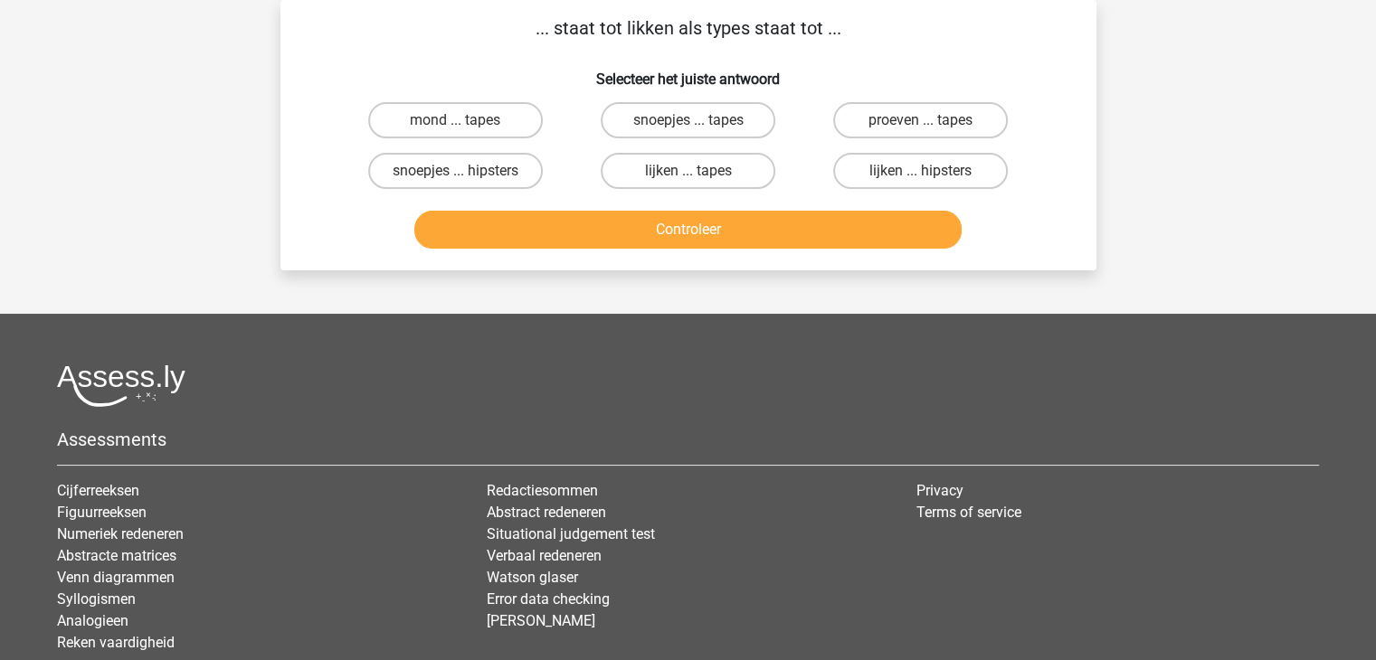
click at [691, 182] on input "lijken ... tapes" at bounding box center [694, 177] width 12 height 12
radio input "true"
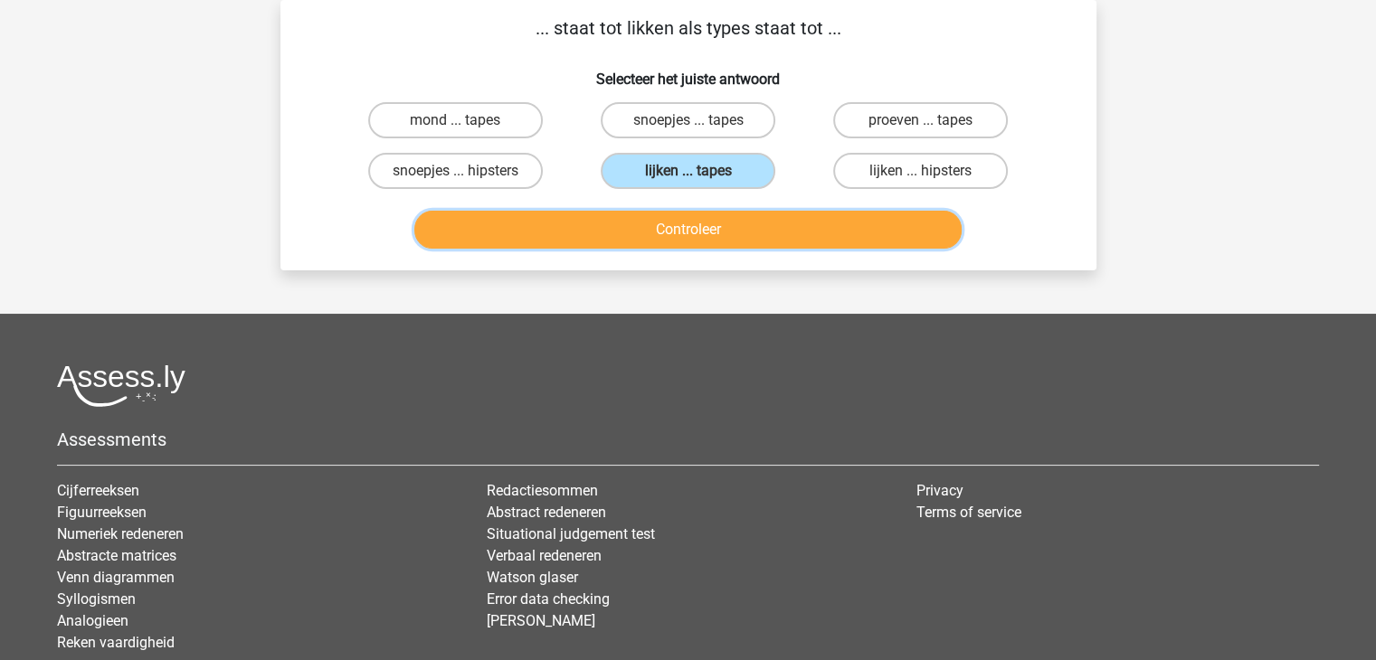
click at [691, 242] on button "Controleer" at bounding box center [687, 230] width 547 height 38
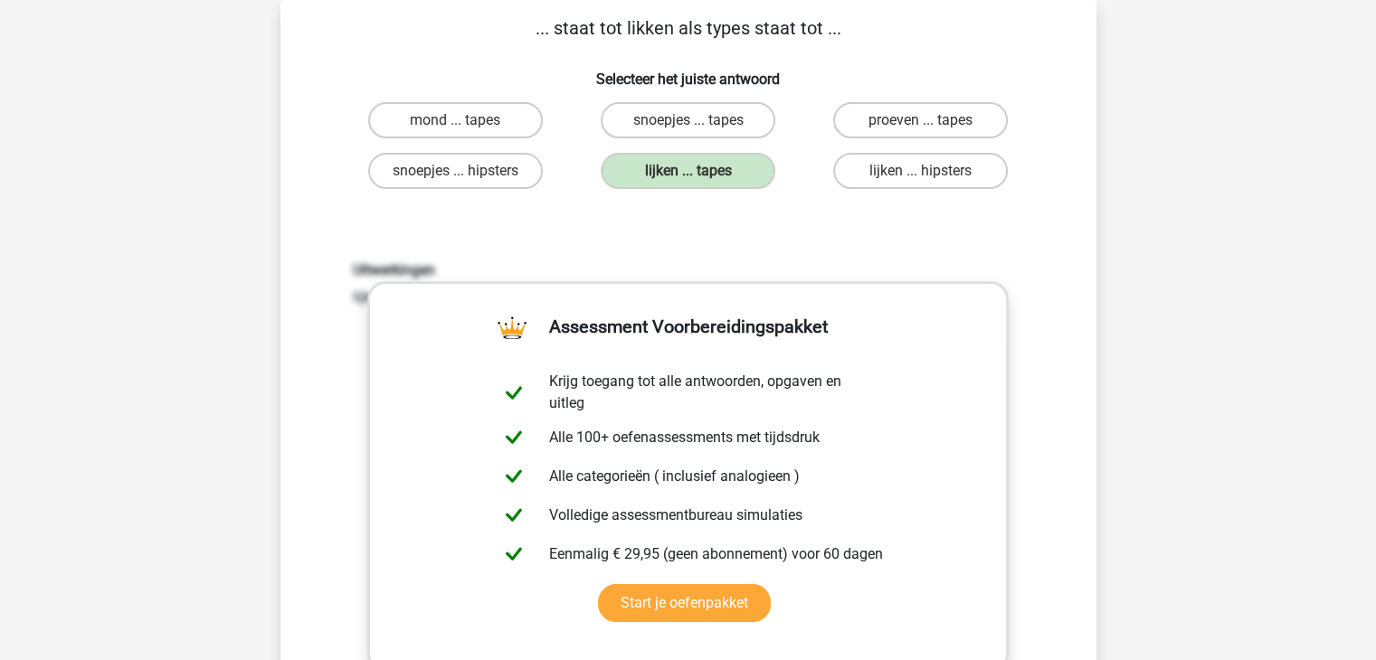
scroll to position [270, 0]
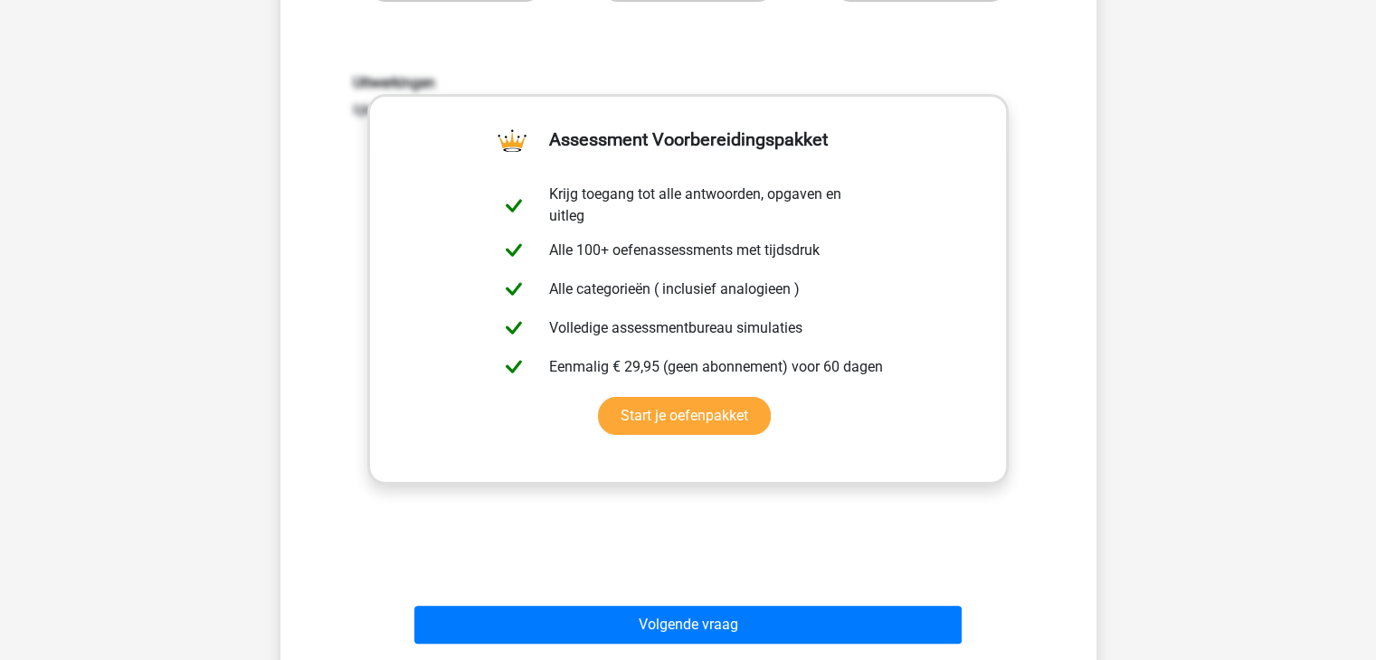
click at [669, 602] on div "Volgende vraag" at bounding box center [688, 622] width 758 height 60
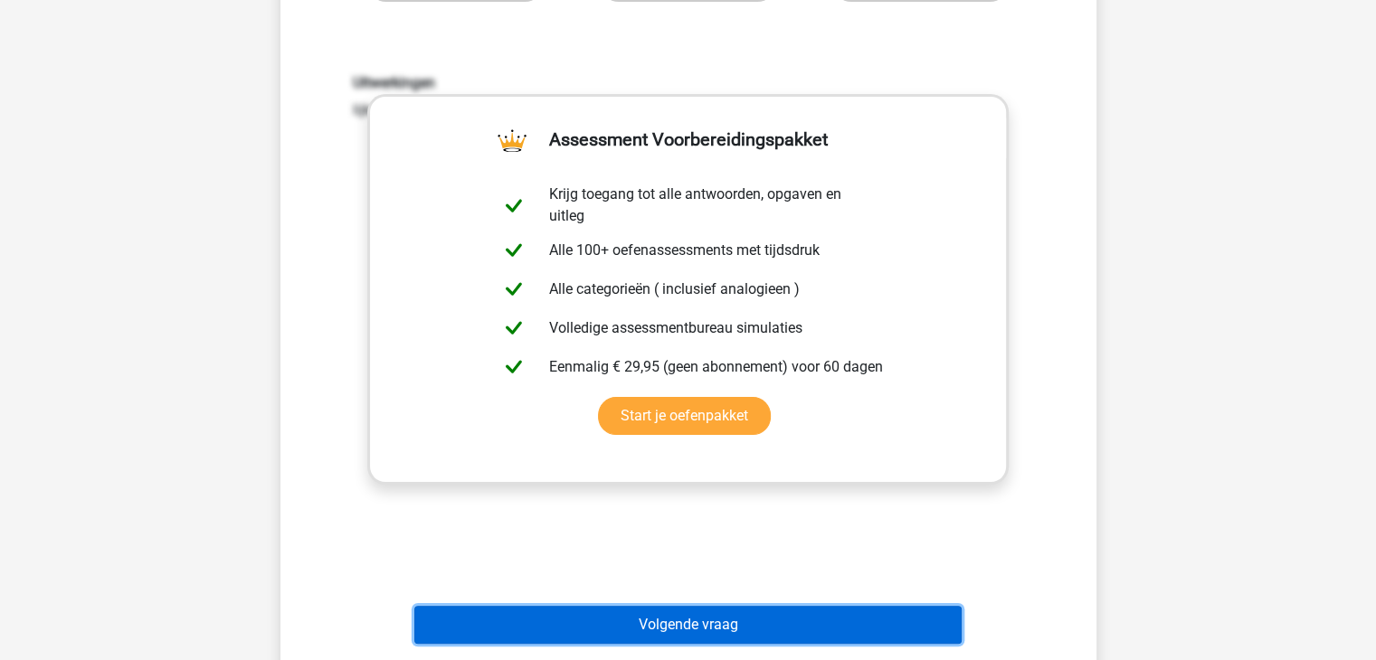
click at [677, 609] on button "Volgende vraag" at bounding box center [687, 625] width 547 height 38
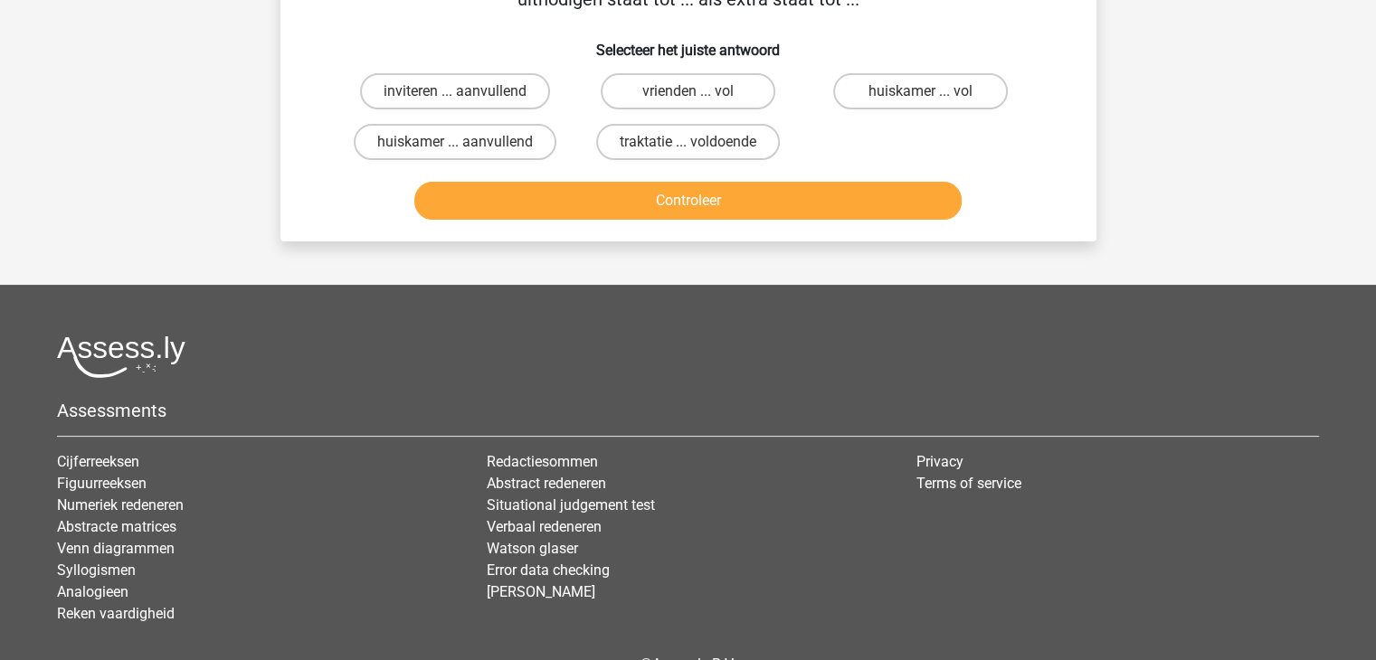
scroll to position [83, 0]
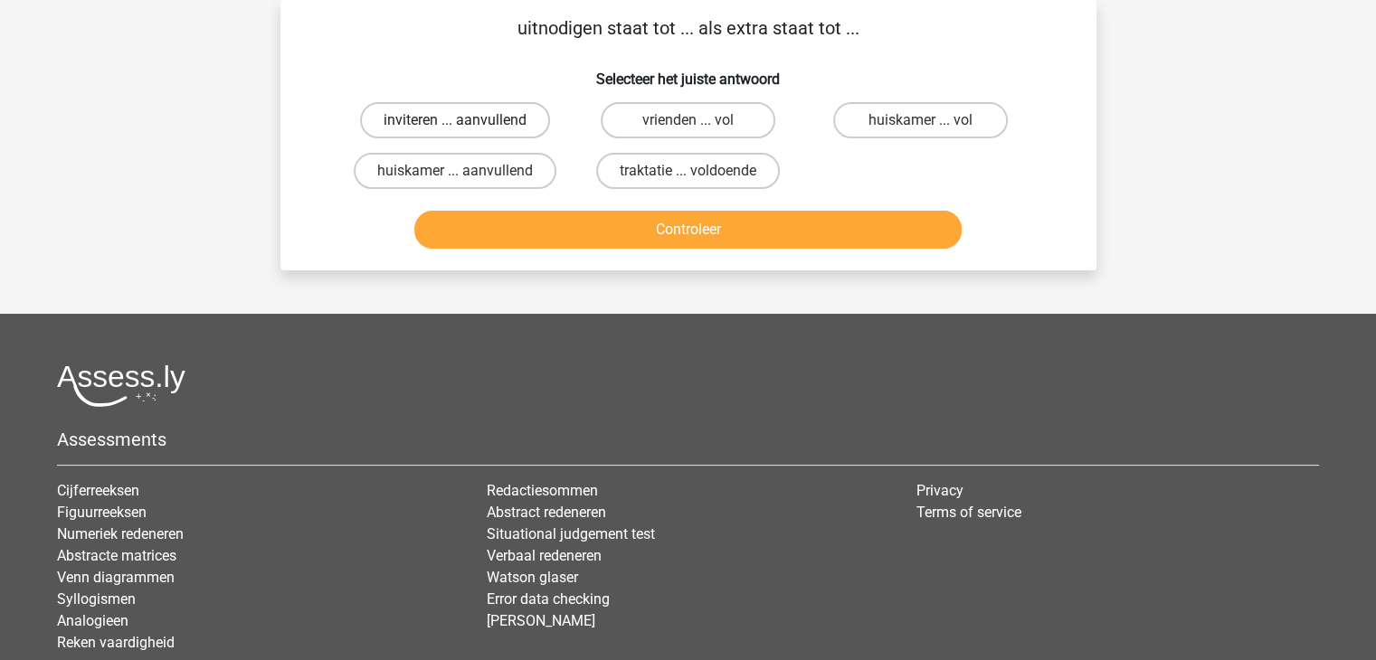
click at [498, 113] on label "inviteren ... aanvullend" at bounding box center [455, 120] width 190 height 36
click at [467, 120] on input "inviteren ... aanvullend" at bounding box center [461, 126] width 12 height 12
radio input "true"
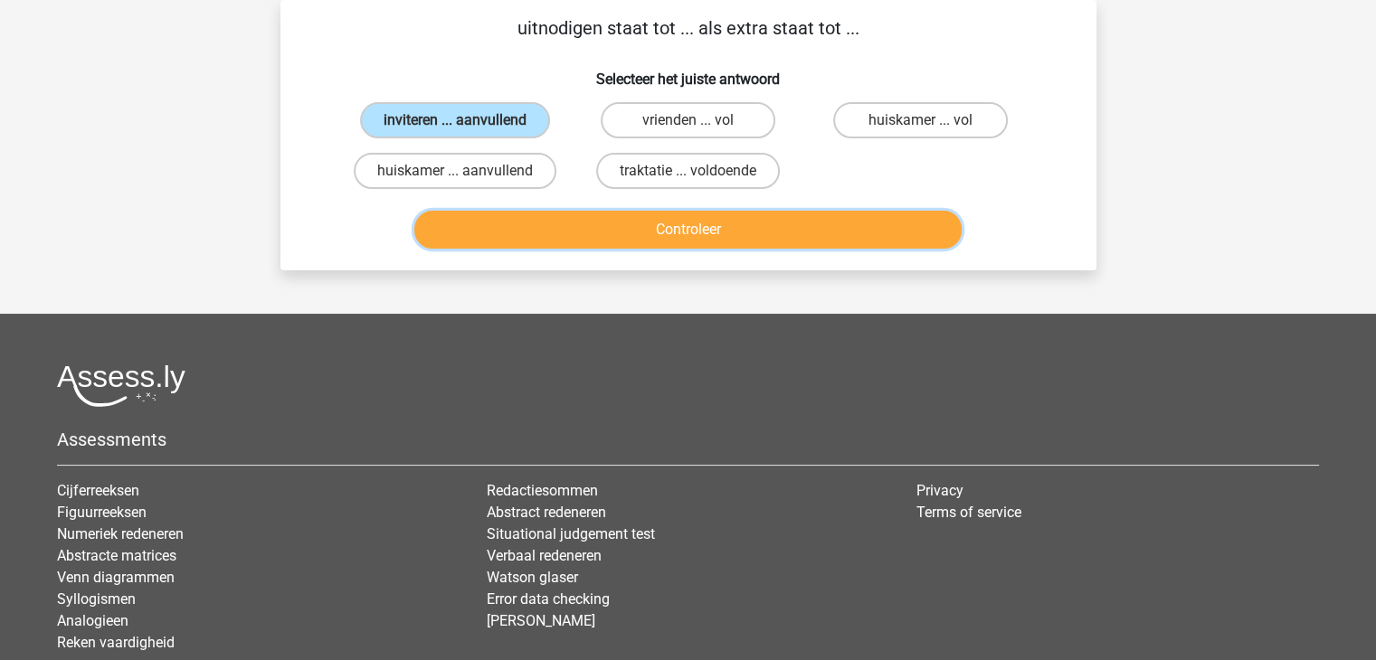
click at [688, 222] on button "Controleer" at bounding box center [687, 230] width 547 height 38
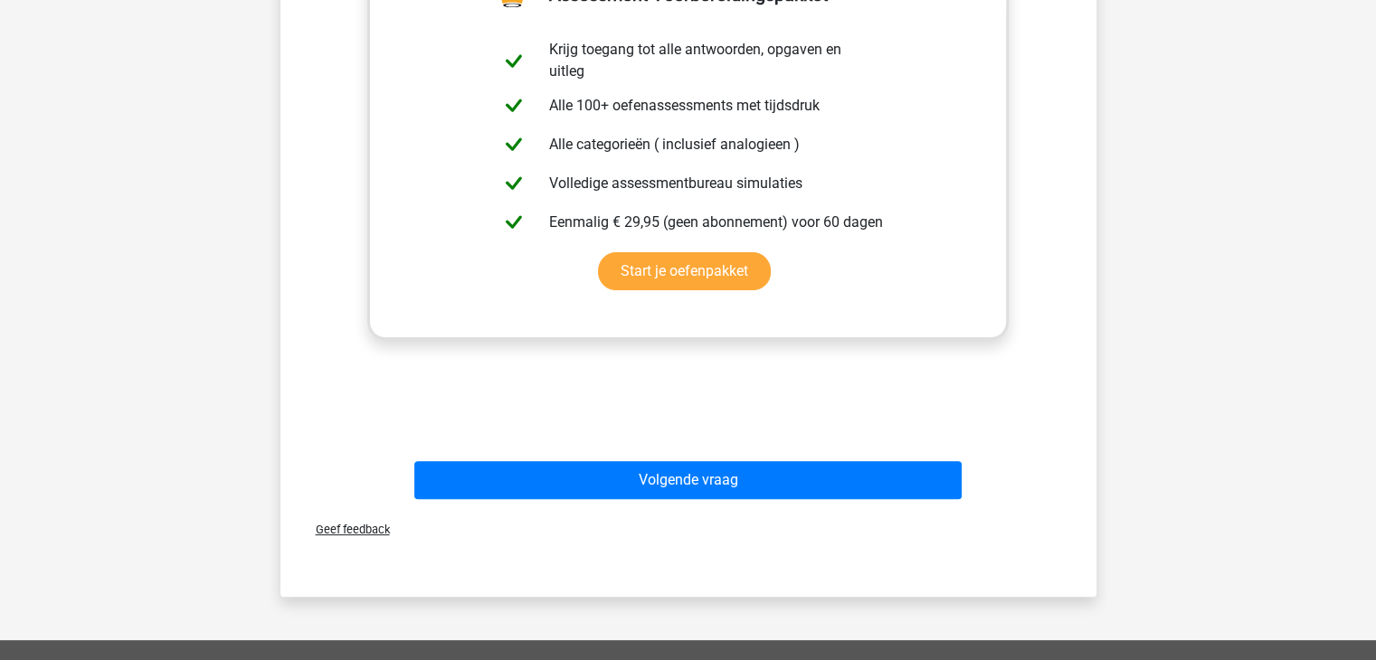
scroll to position [420, 0]
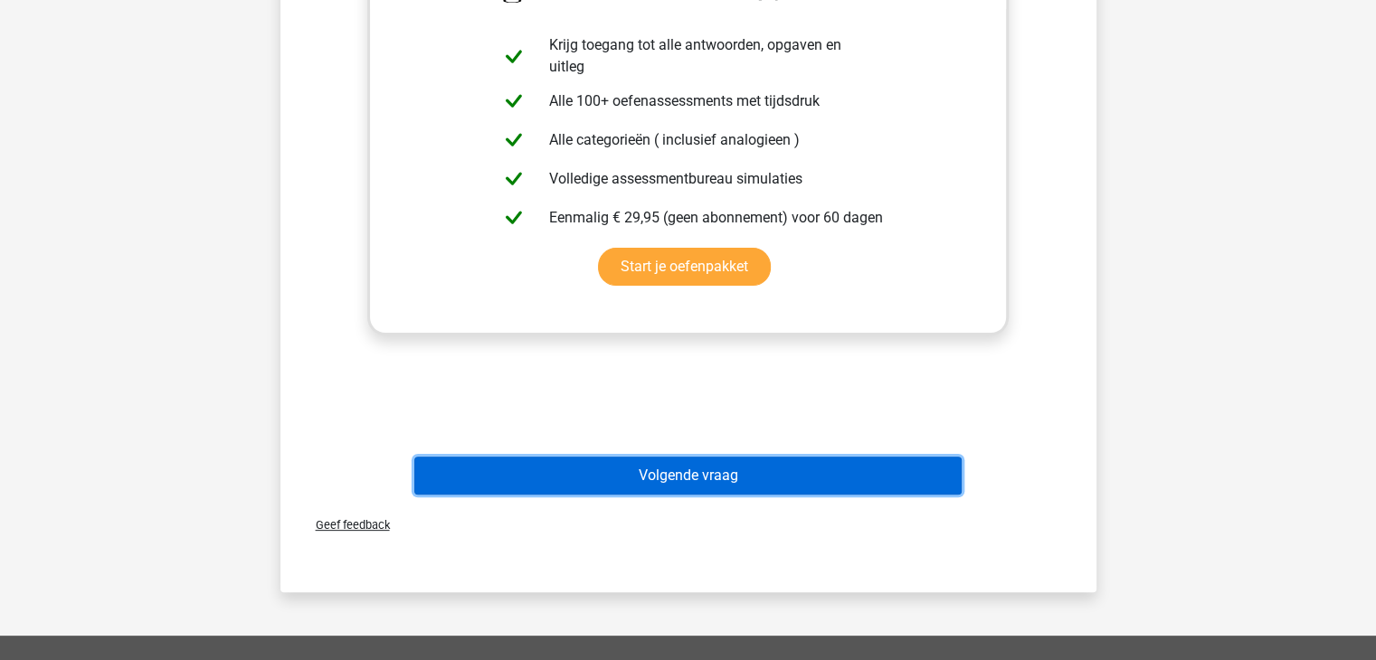
click at [572, 461] on button "Volgende vraag" at bounding box center [687, 476] width 547 height 38
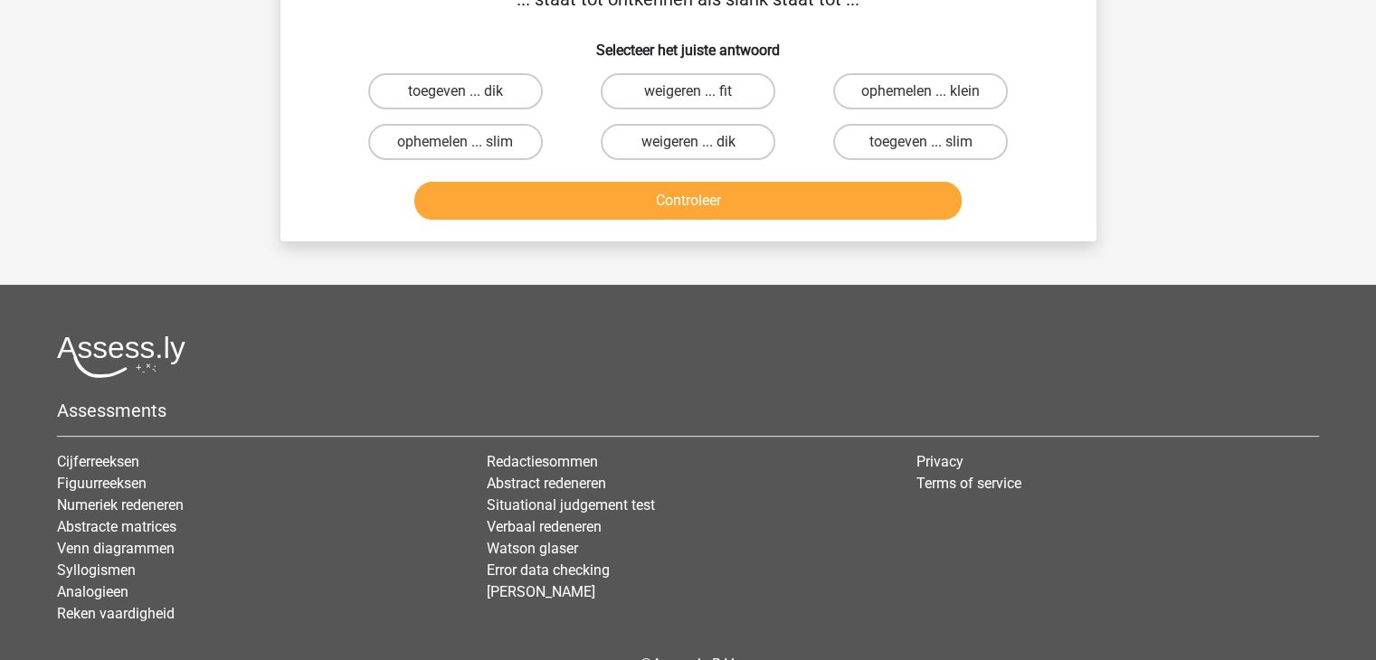
scroll to position [83, 0]
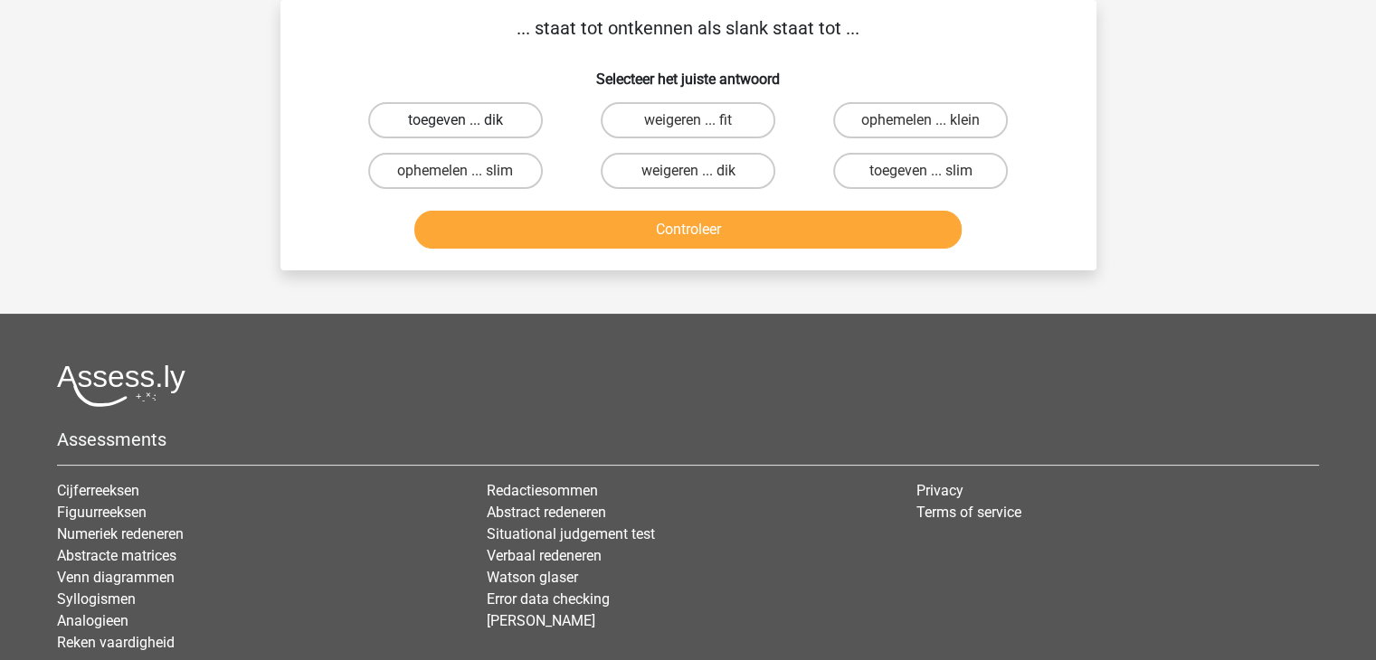
click at [505, 110] on label "toegeven ... dik" at bounding box center [455, 120] width 175 height 36
click at [467, 120] on input "toegeven ... dik" at bounding box center [461, 126] width 12 height 12
radio input "true"
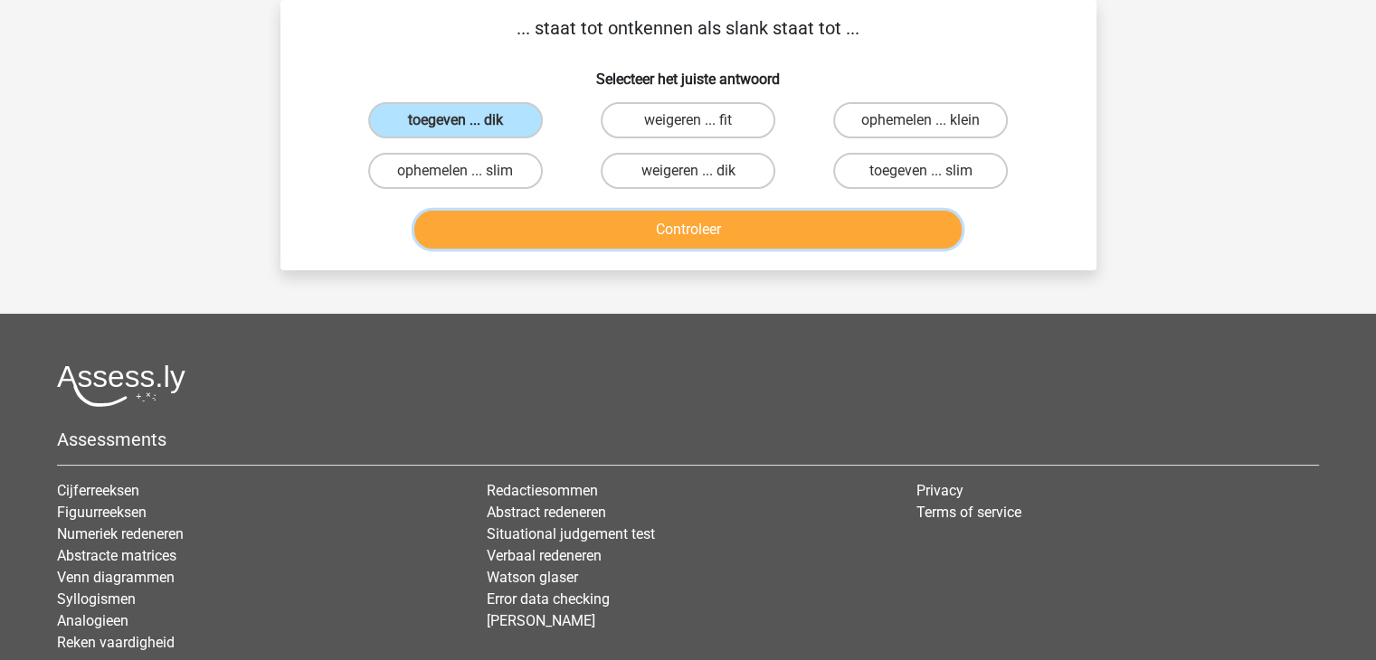
click at [698, 224] on button "Controleer" at bounding box center [687, 230] width 547 height 38
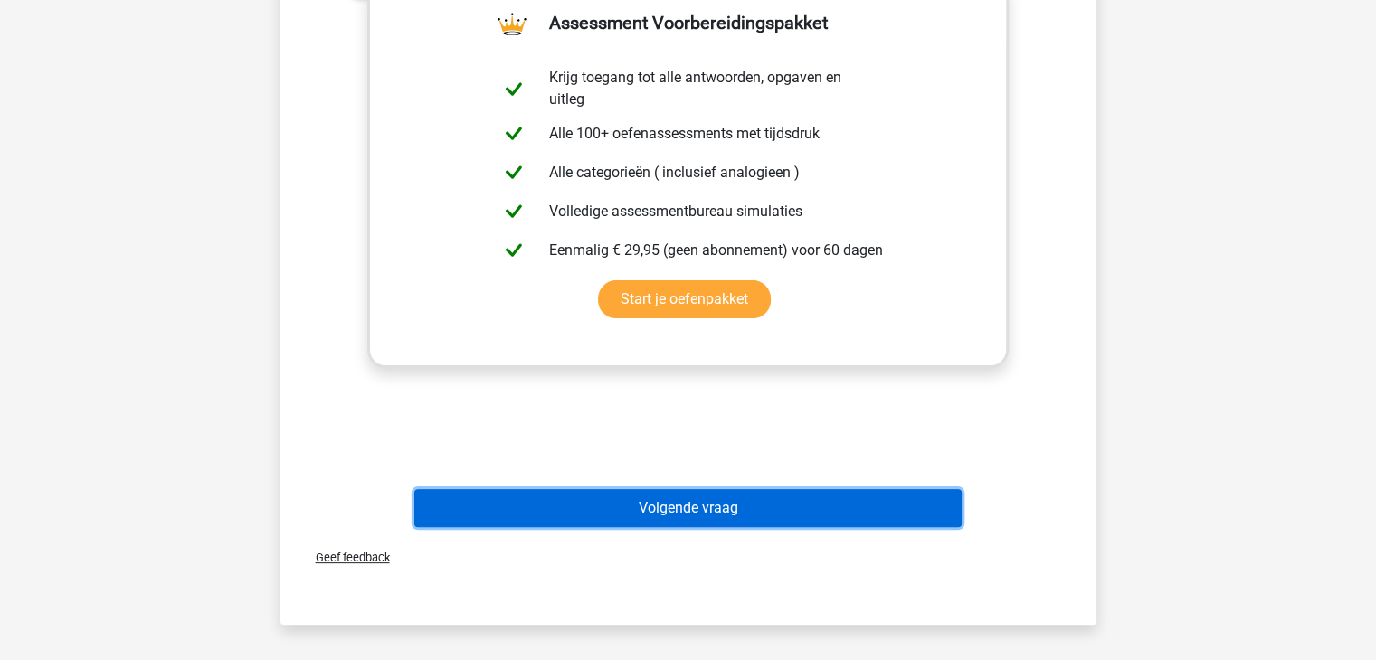
click at [694, 507] on button "Volgende vraag" at bounding box center [687, 508] width 547 height 38
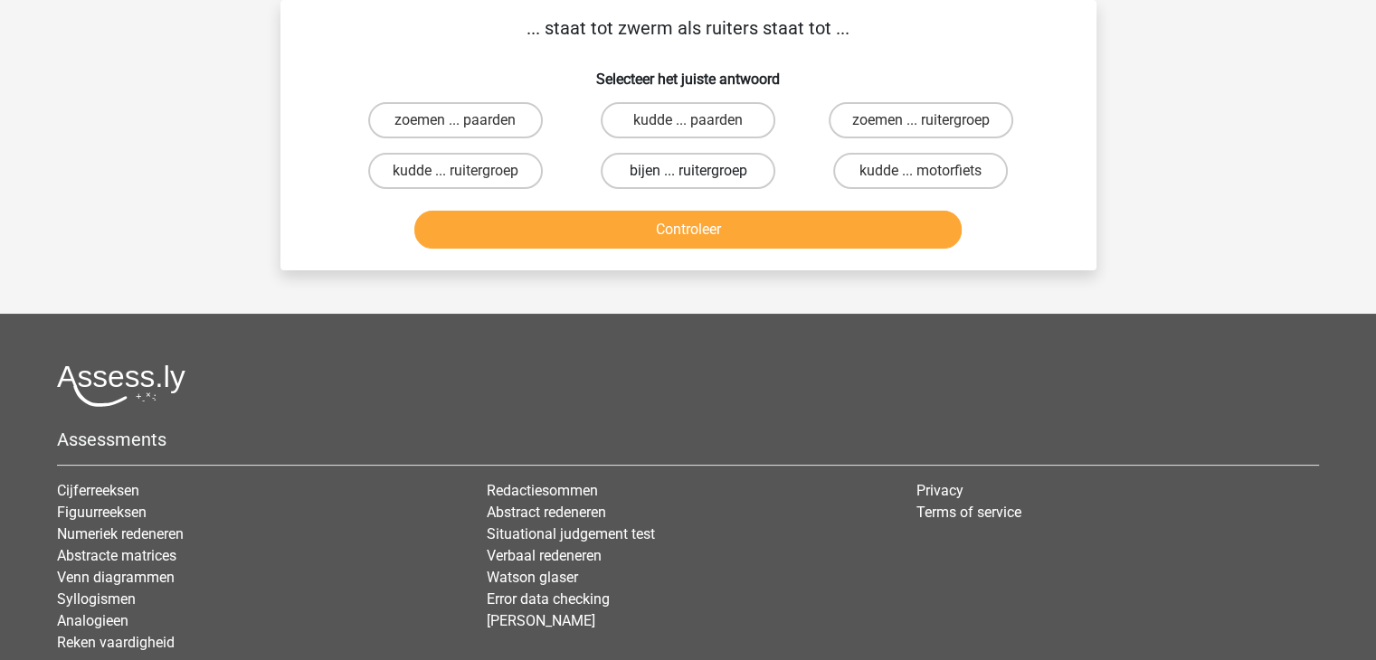
click at [656, 160] on label "bijen ... ruitergroep" at bounding box center [688, 171] width 175 height 36
click at [688, 171] on input "bijen ... ruitergroep" at bounding box center [694, 177] width 12 height 12
radio input "true"
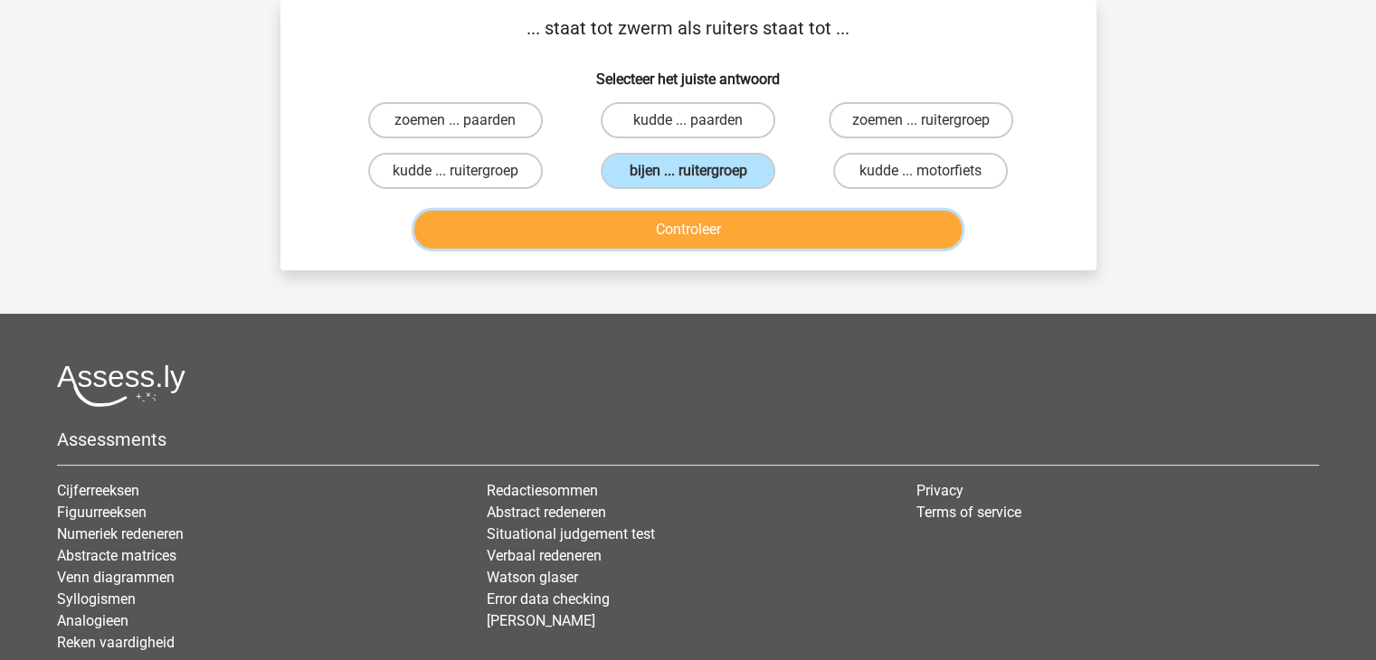
click at [660, 224] on button "Controleer" at bounding box center [687, 230] width 547 height 38
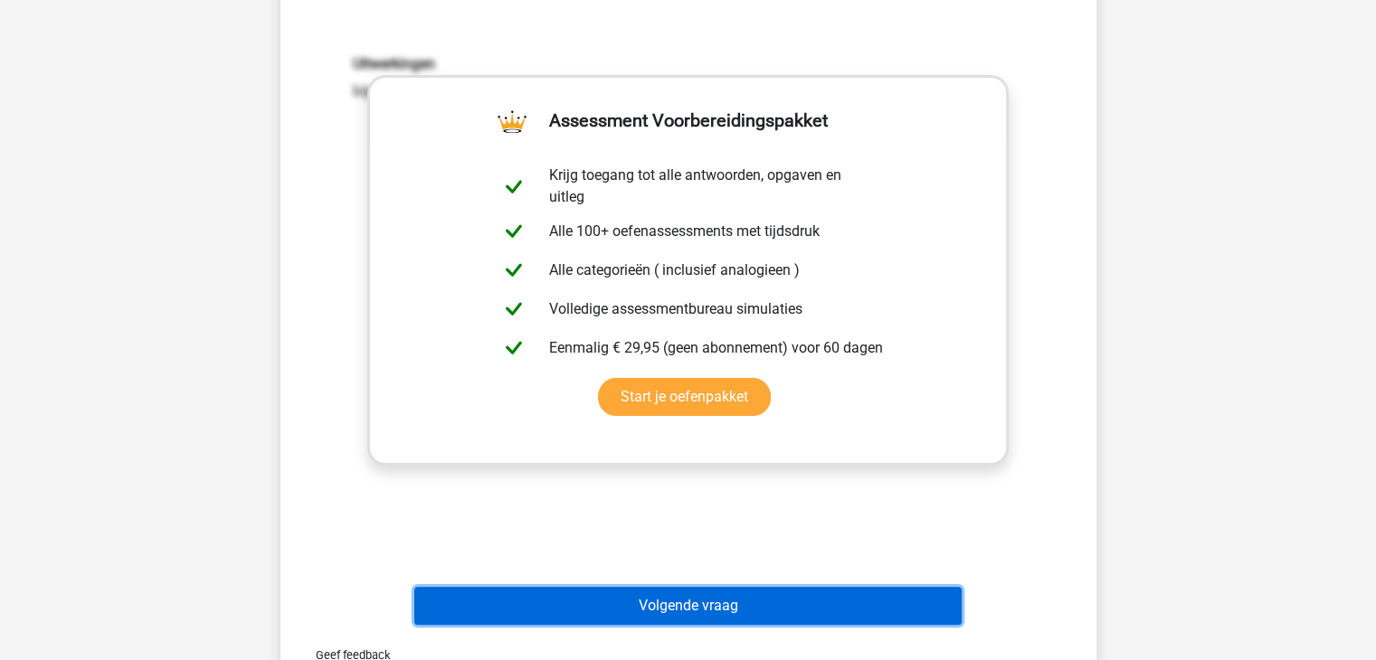
click at [763, 604] on button "Volgende vraag" at bounding box center [687, 606] width 547 height 38
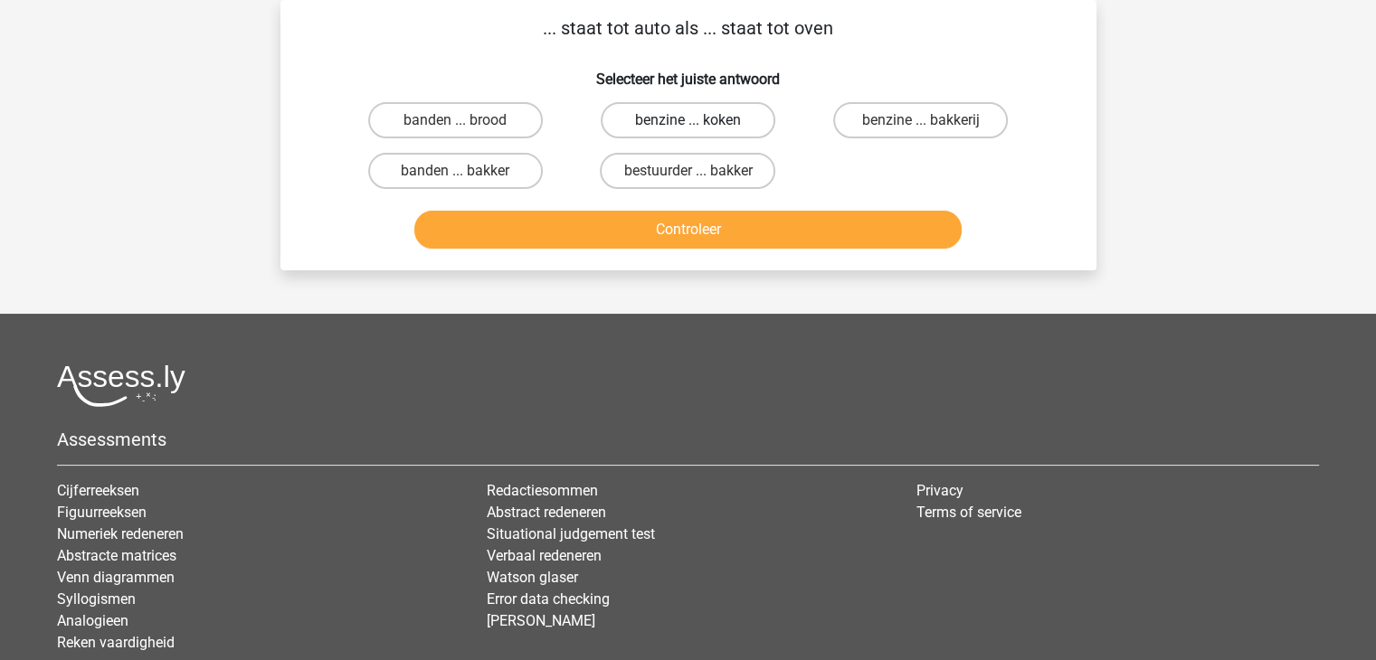
click at [656, 131] on label "benzine ... koken" at bounding box center [688, 120] width 175 height 36
click at [688, 131] on input "benzine ... koken" at bounding box center [694, 126] width 12 height 12
radio input "true"
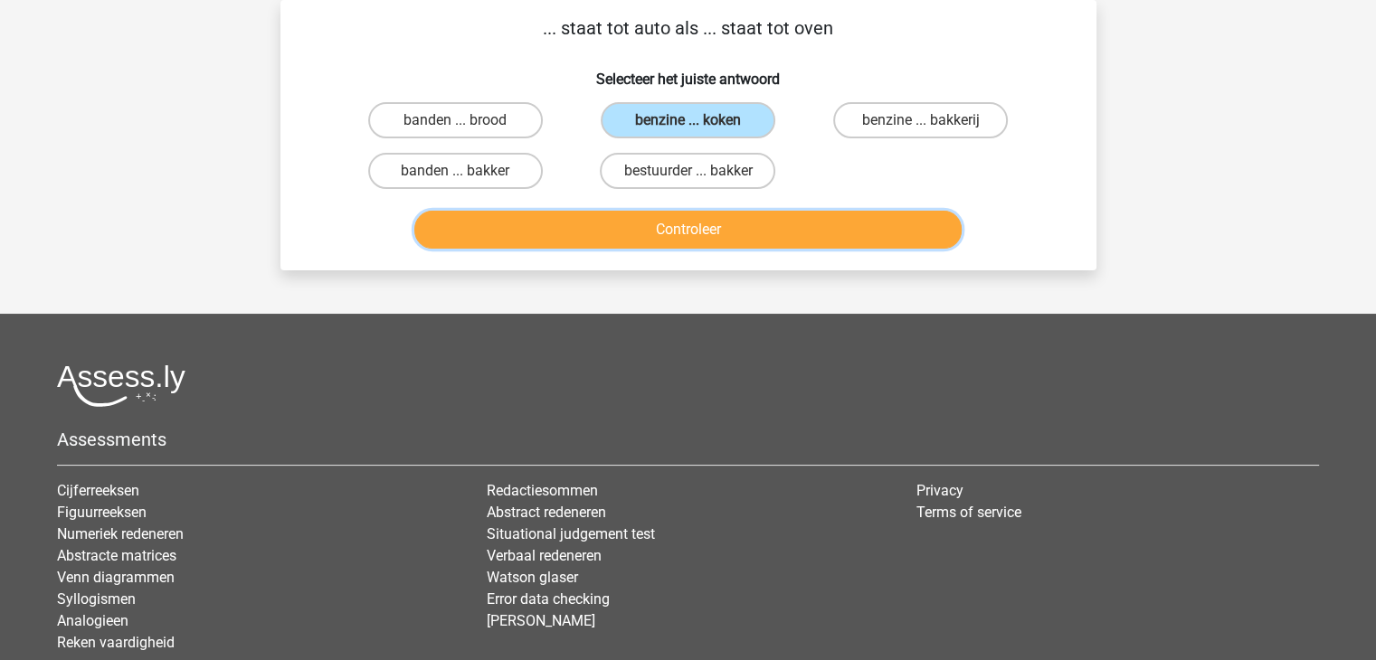
click at [660, 245] on button "Controleer" at bounding box center [687, 230] width 547 height 38
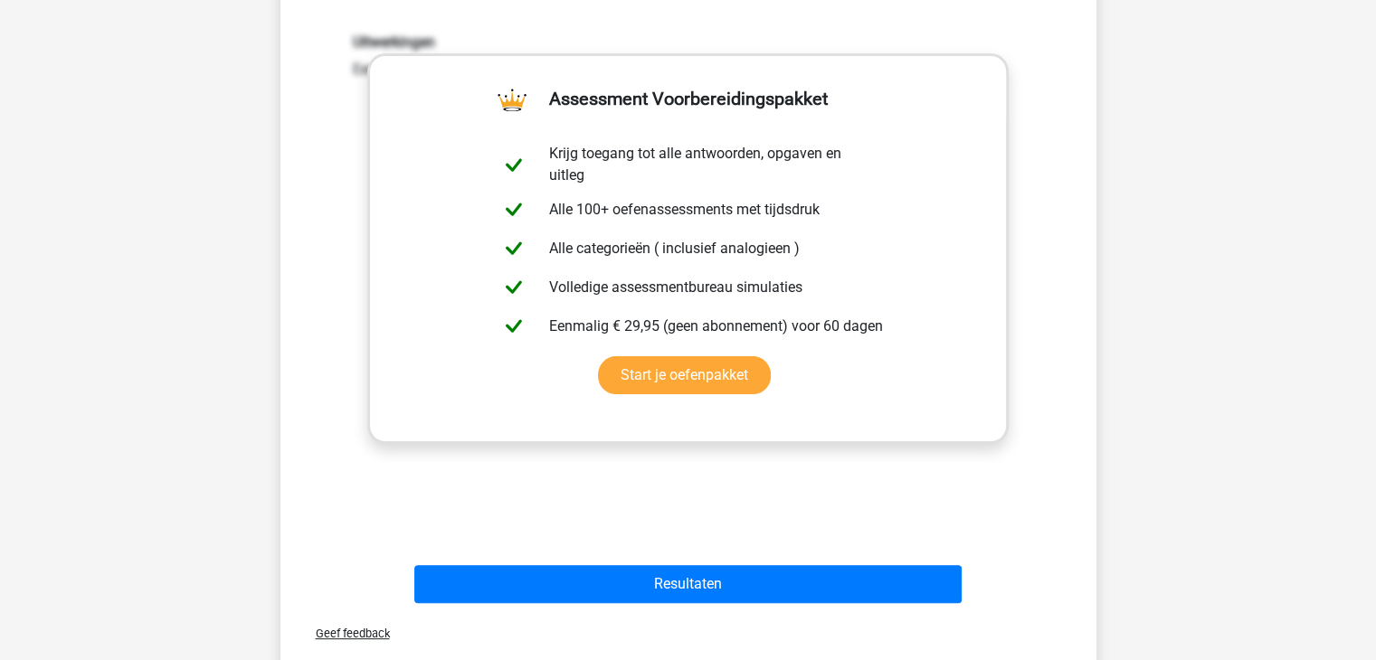
scroll to position [532, 0]
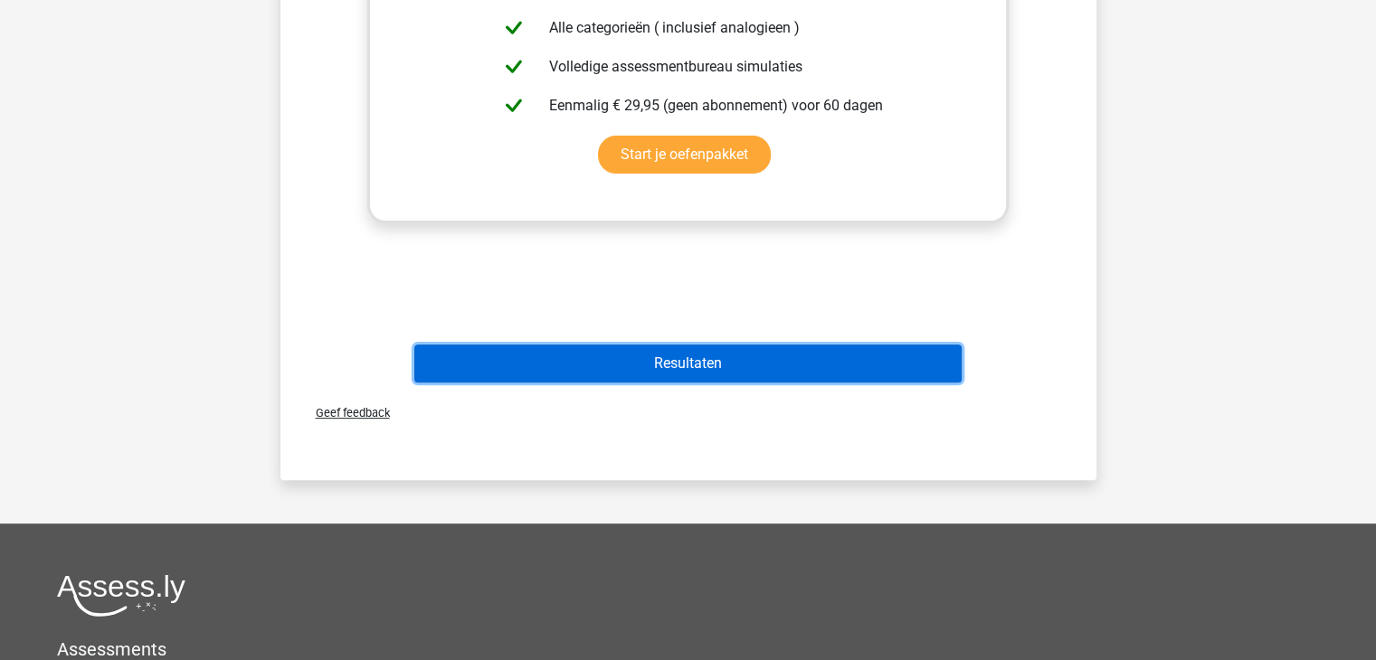
click at [709, 347] on button "Resultaten" at bounding box center [687, 364] width 547 height 38
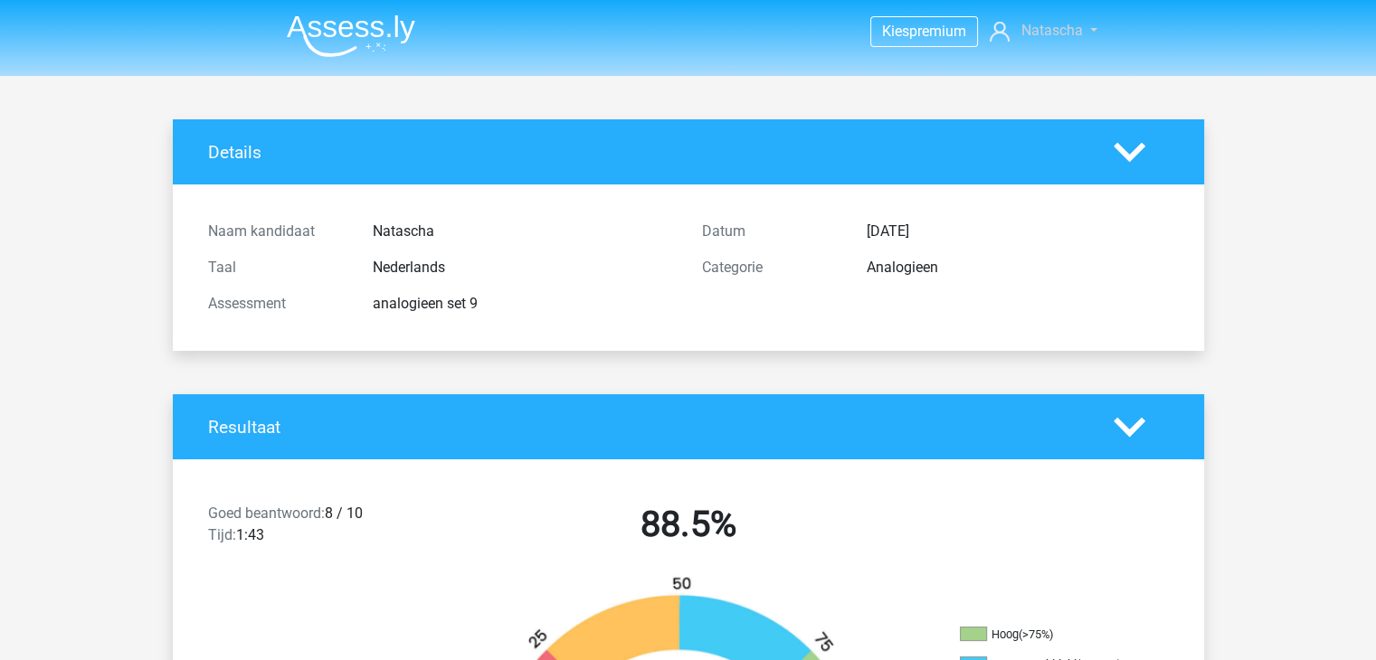
click at [1046, 34] on span "Natascha" at bounding box center [1051, 30] width 62 height 17
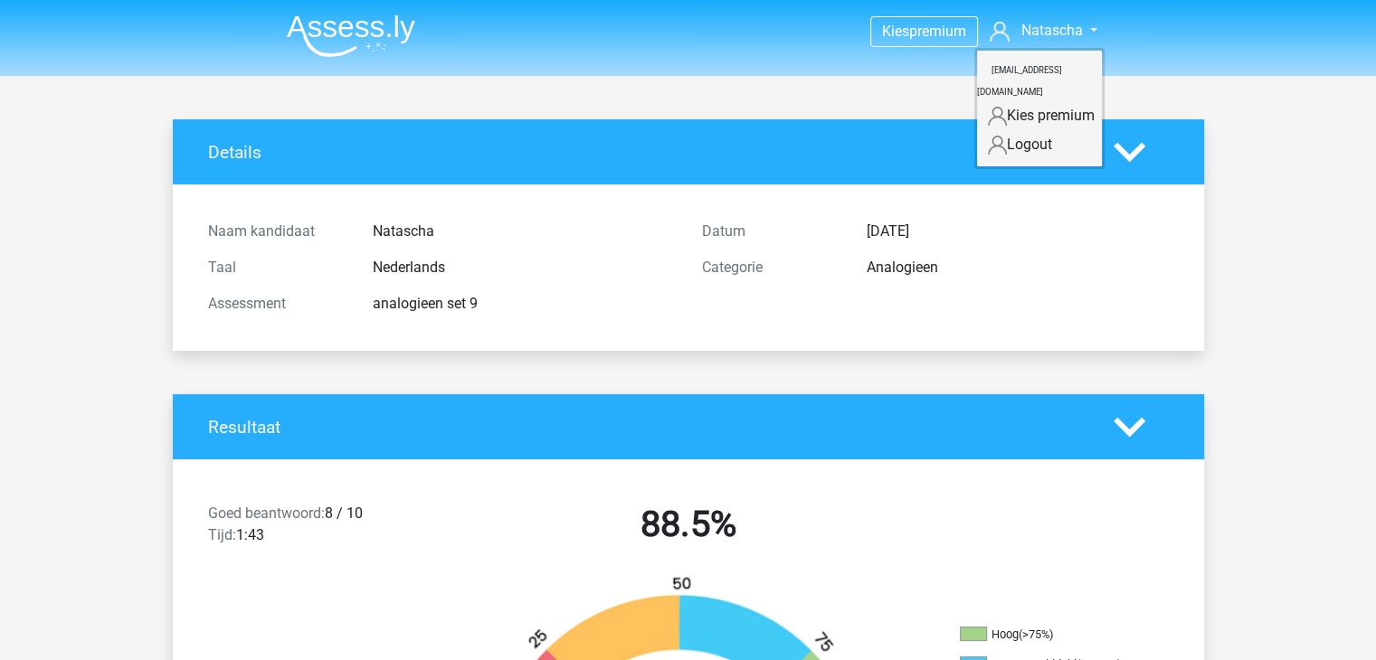
click at [391, 33] on img at bounding box center [351, 35] width 128 height 43
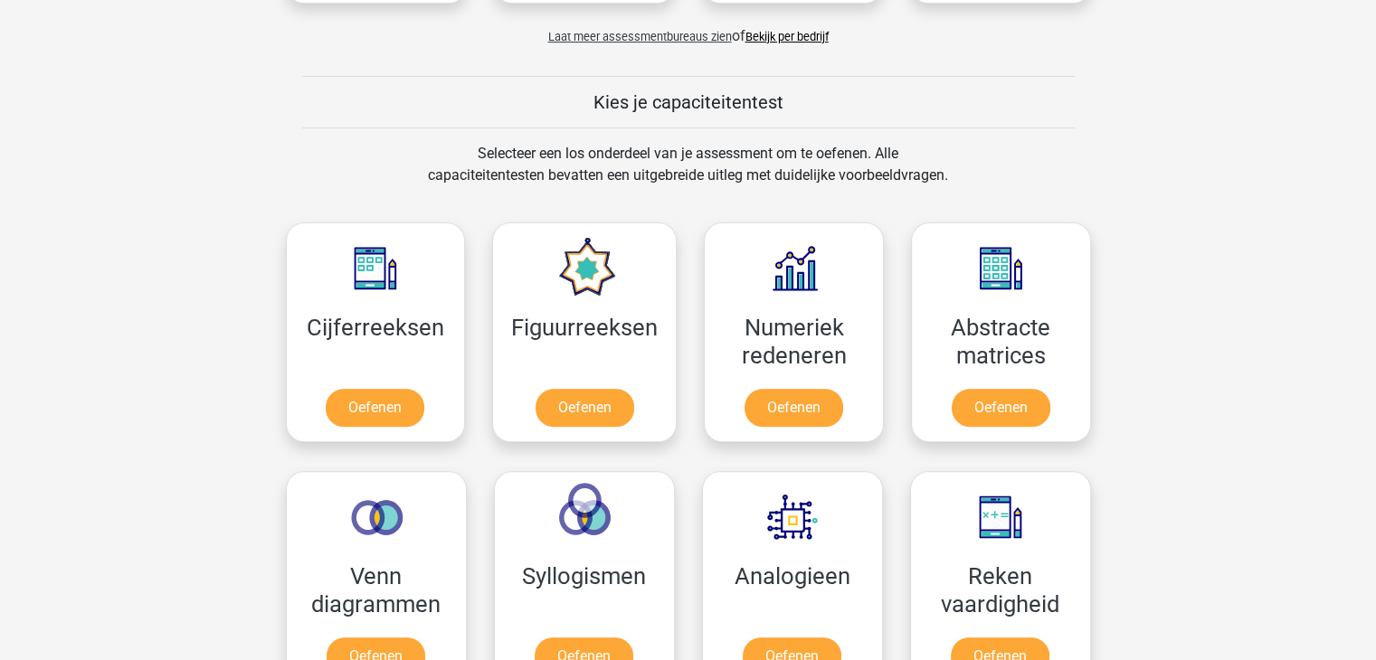
scroll to position [612, 0]
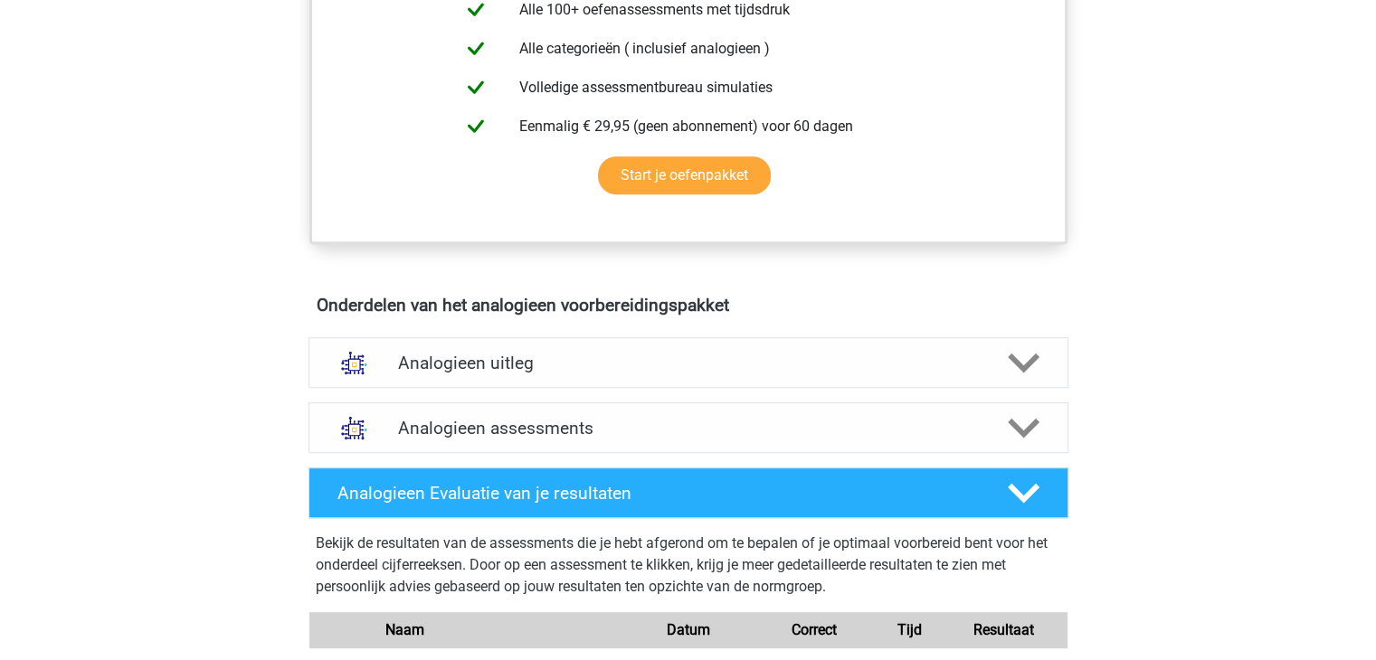
scroll to position [795, 0]
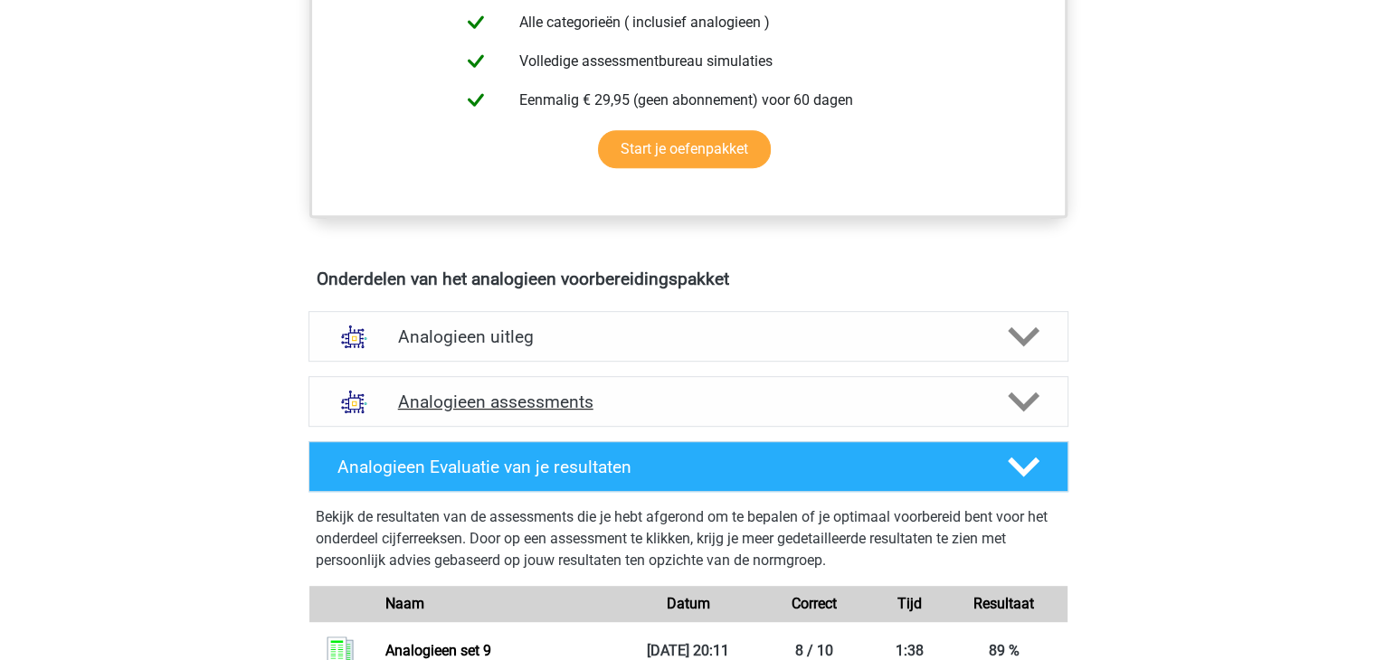
click at [840, 395] on h4 "Analogieen assessments" at bounding box center [688, 402] width 581 height 21
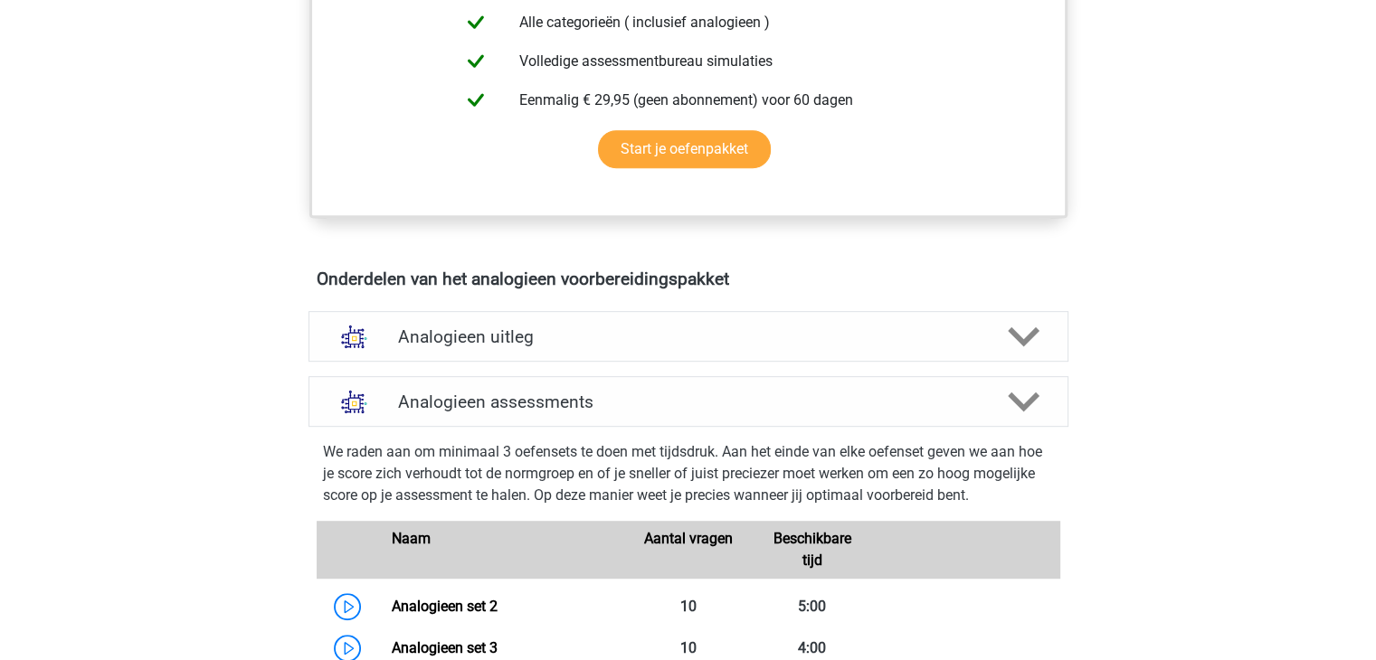
scroll to position [1372, 0]
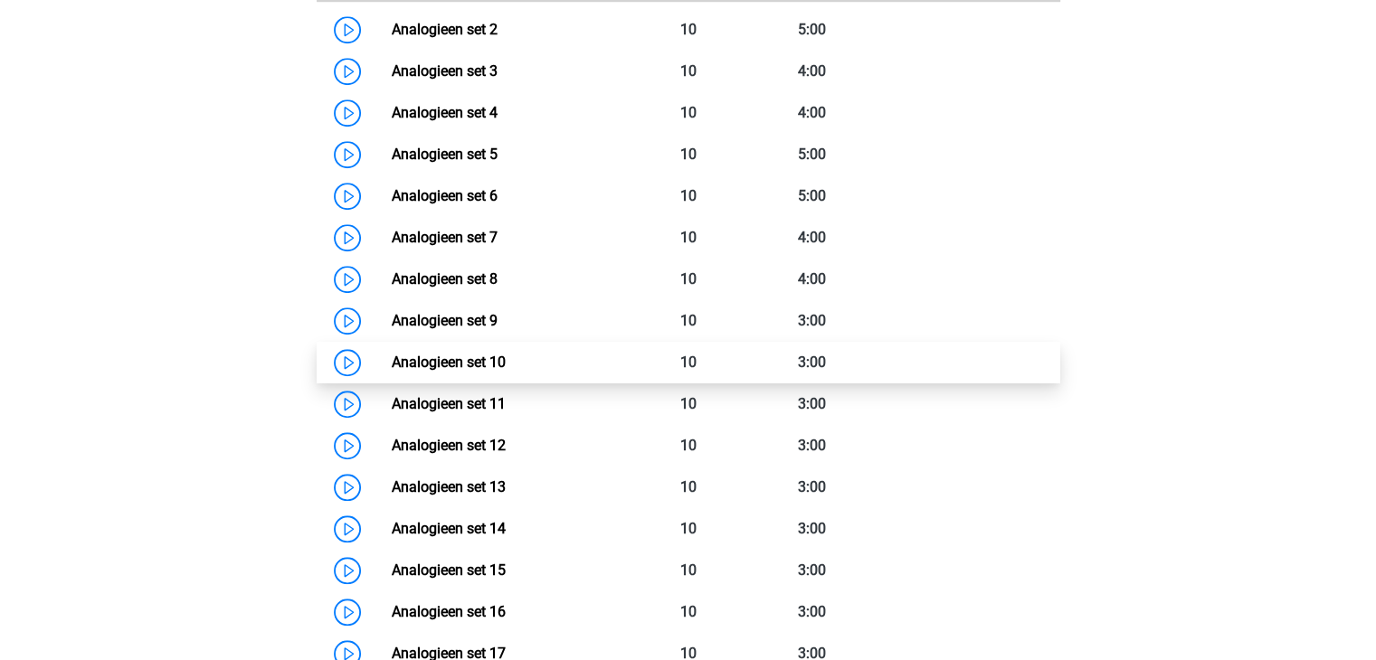
click at [506, 362] on link "Analogieen set 10" at bounding box center [449, 362] width 114 height 17
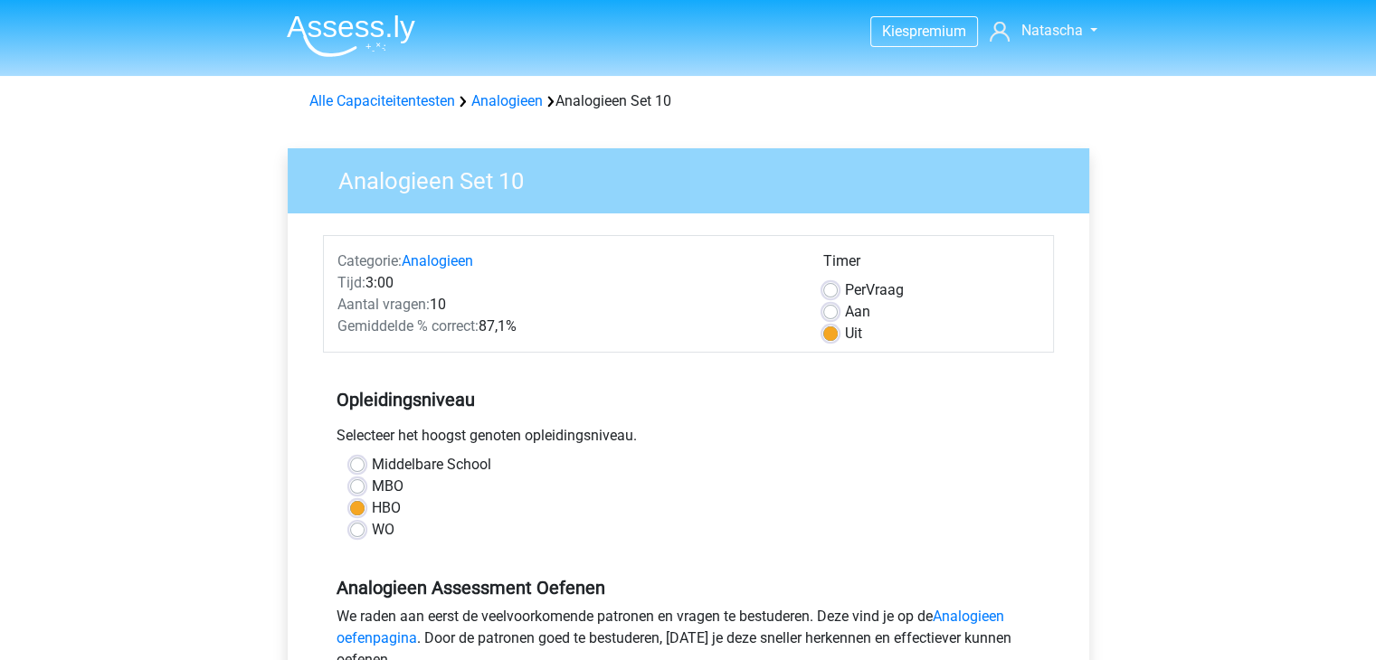
scroll to position [577, 0]
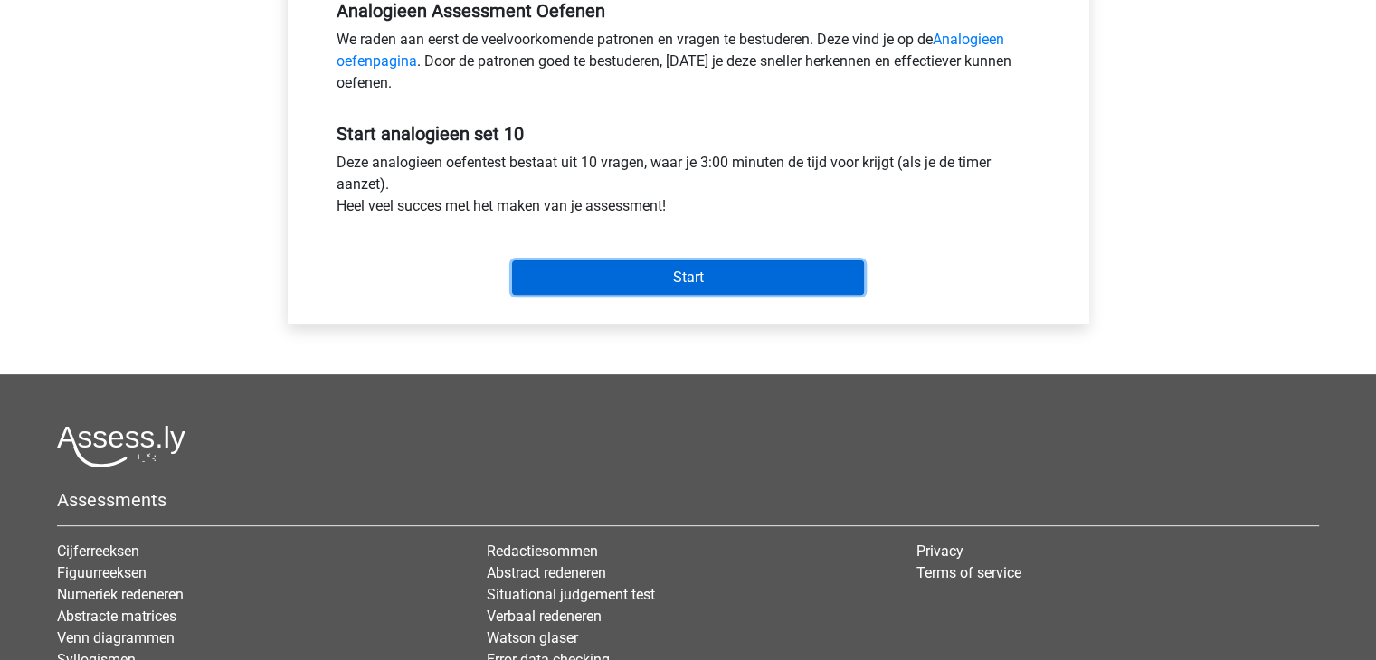
click at [695, 275] on input "Start" at bounding box center [688, 278] width 352 height 34
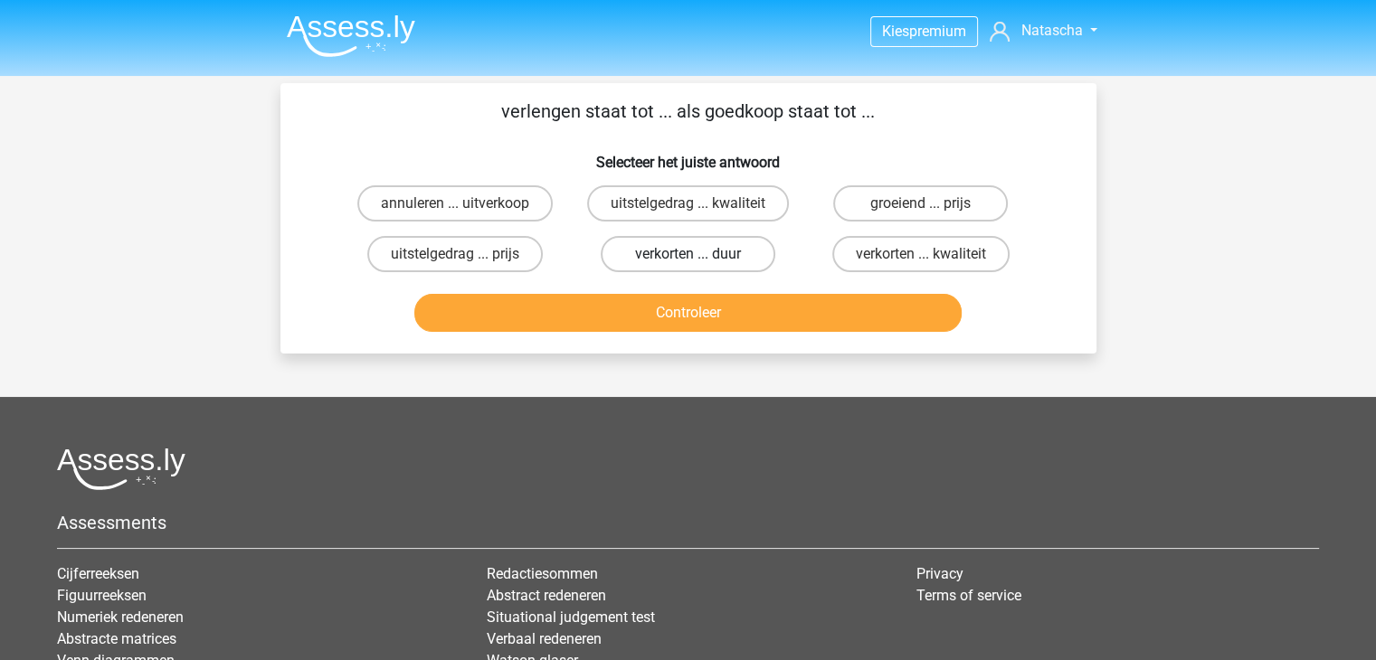
click at [707, 259] on label "verkorten ... duur" at bounding box center [688, 254] width 175 height 36
click at [699, 259] on input "verkorten ... duur" at bounding box center [694, 260] width 12 height 12
radio input "true"
click at [731, 331] on div "Controleer" at bounding box center [688, 316] width 698 height 45
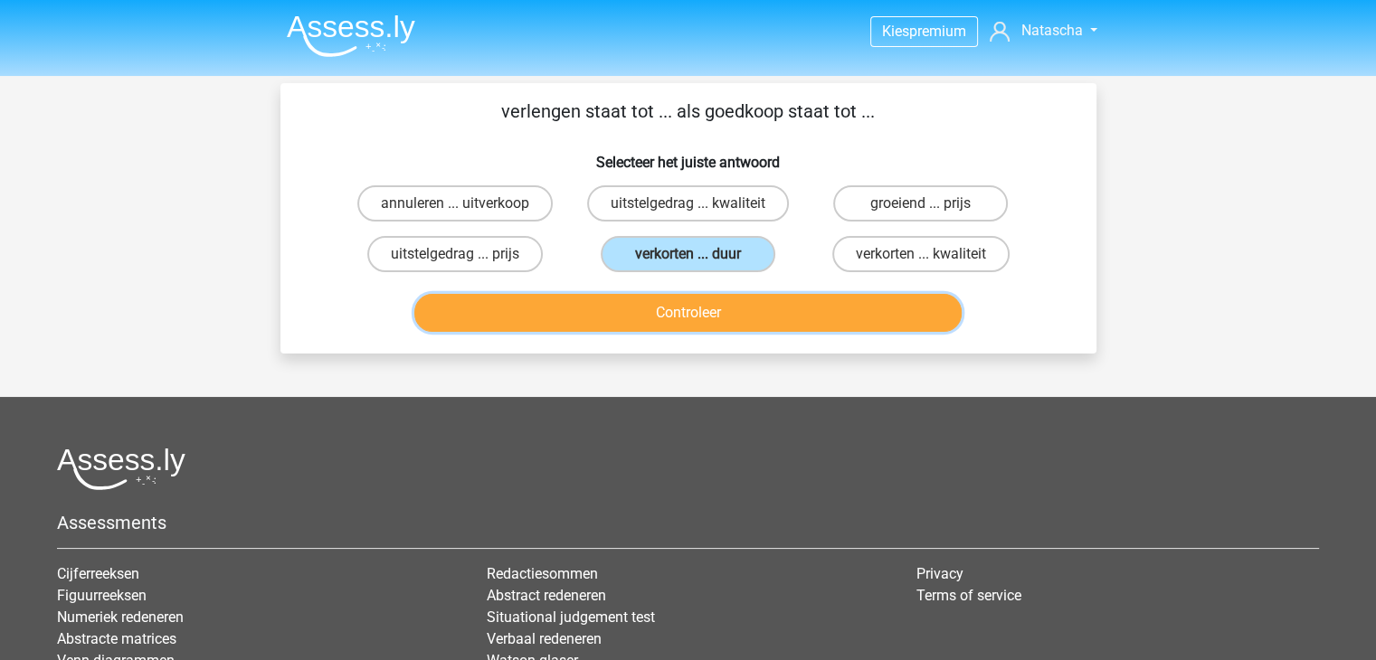
click at [764, 324] on button "Controleer" at bounding box center [687, 313] width 547 height 38
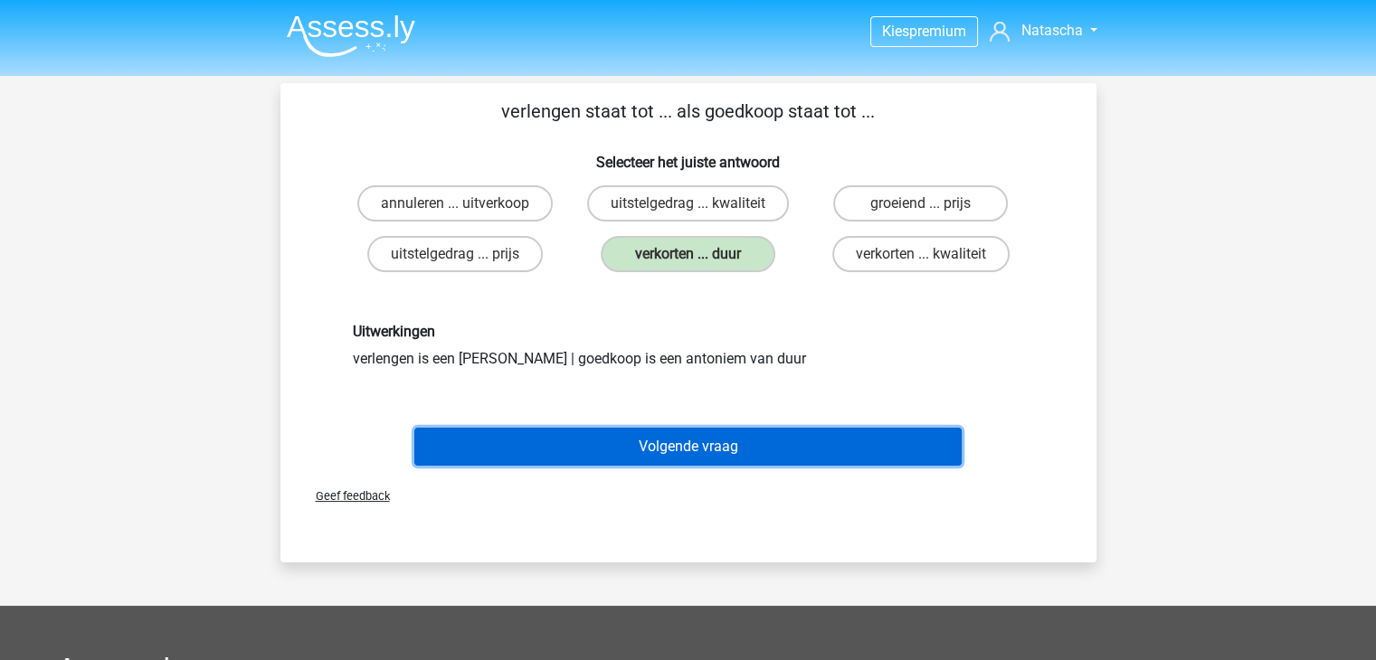
click at [726, 444] on button "Volgende vraag" at bounding box center [687, 447] width 547 height 38
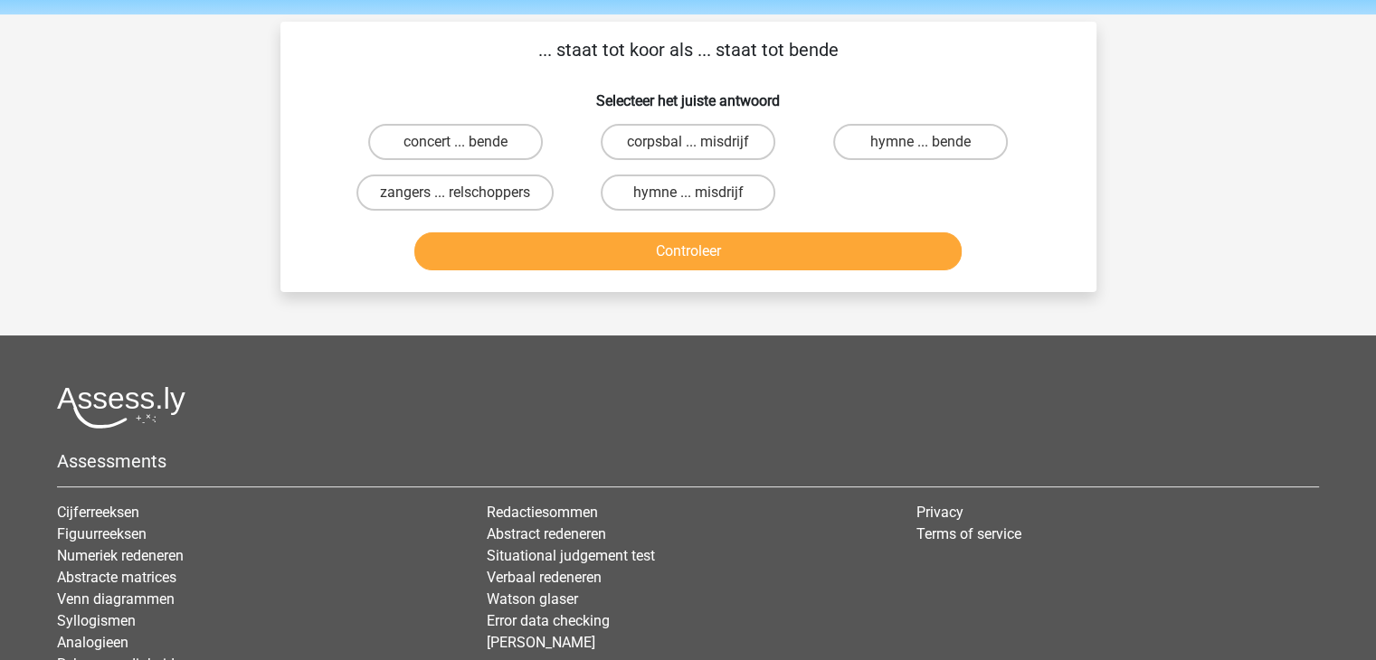
scroll to position [83, 0]
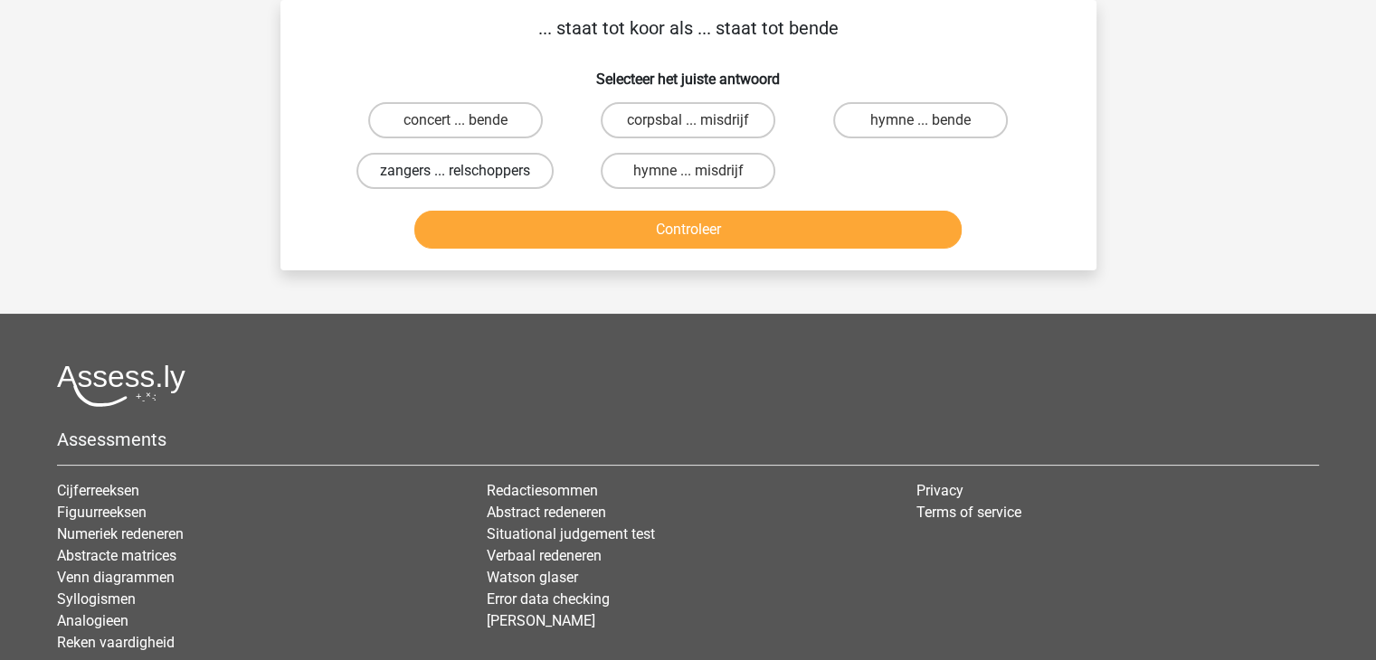
click at [489, 164] on label "zangers ... relschoppers" at bounding box center [454, 171] width 197 height 36
click at [467, 171] on input "zangers ... relschoppers" at bounding box center [461, 177] width 12 height 12
radio input "true"
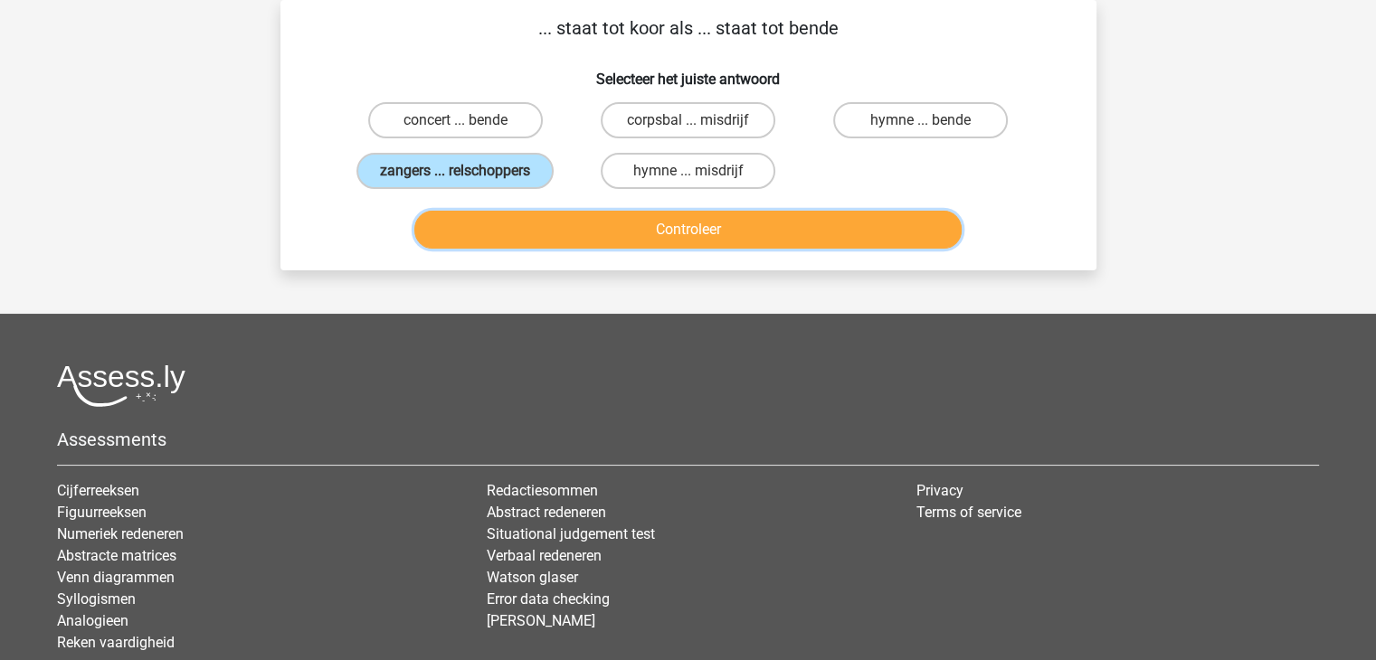
click at [689, 232] on button "Controleer" at bounding box center [687, 230] width 547 height 38
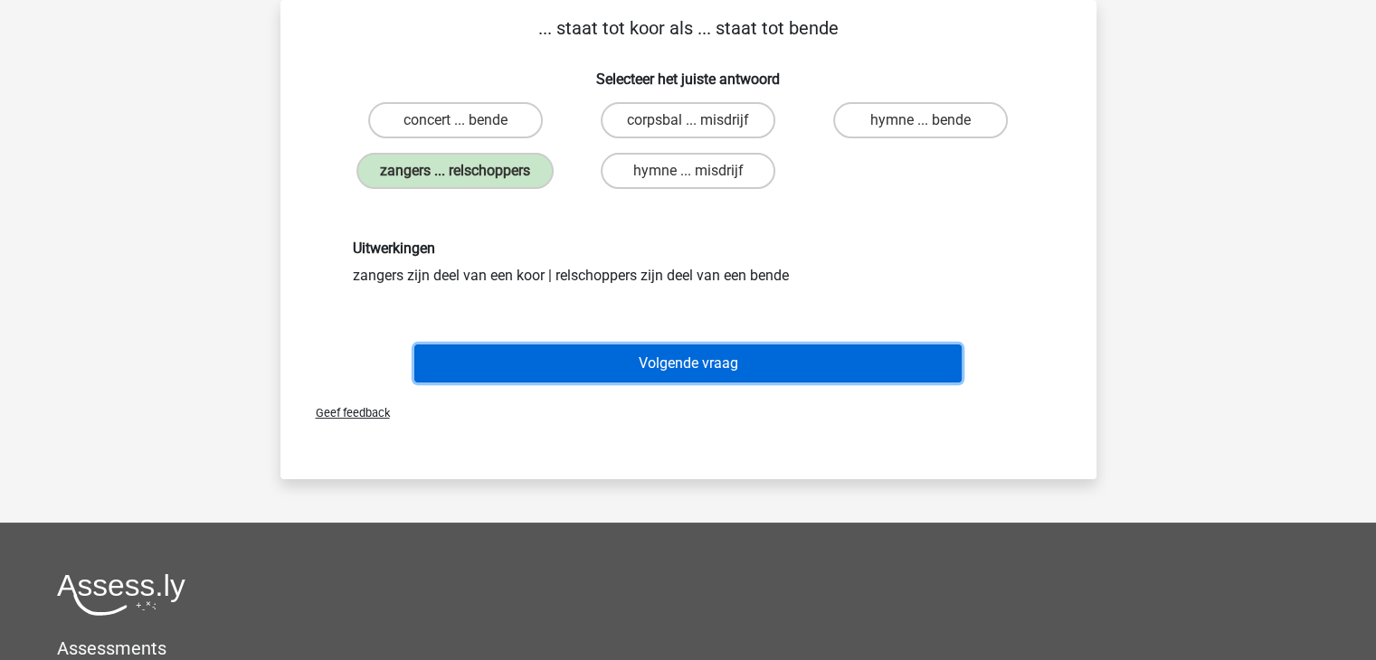
click at [686, 349] on button "Volgende vraag" at bounding box center [687, 364] width 547 height 38
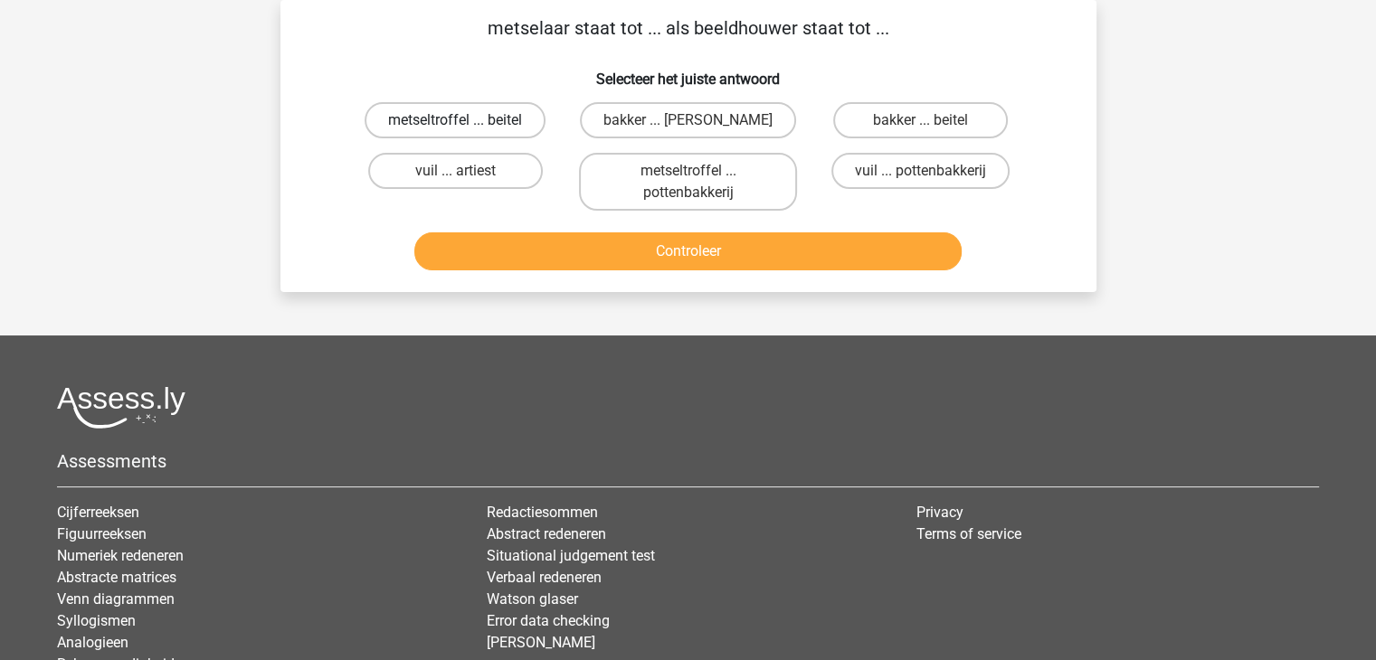
click at [521, 120] on label "metseltroffel ... beitel" at bounding box center [455, 120] width 181 height 36
click at [467, 120] on input "metseltroffel ... beitel" at bounding box center [461, 126] width 12 height 12
radio input "true"
click at [628, 244] on button "Controleer" at bounding box center [687, 251] width 547 height 38
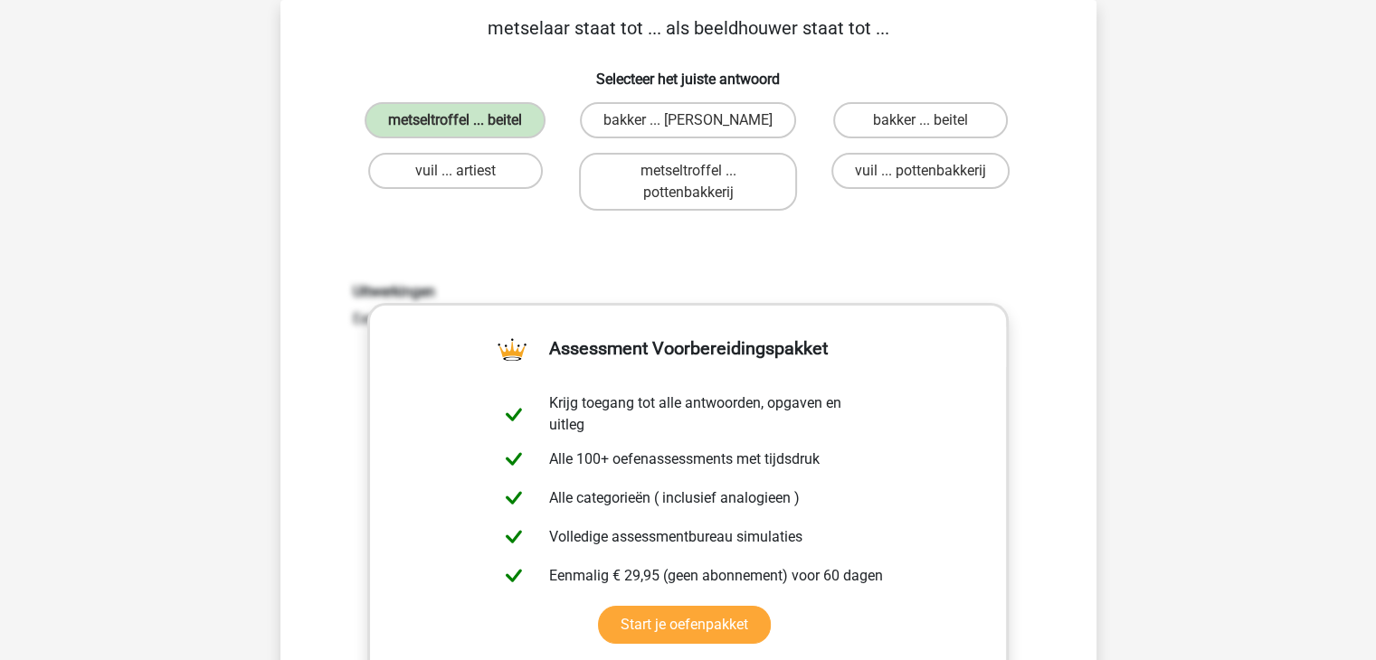
scroll to position [660, 0]
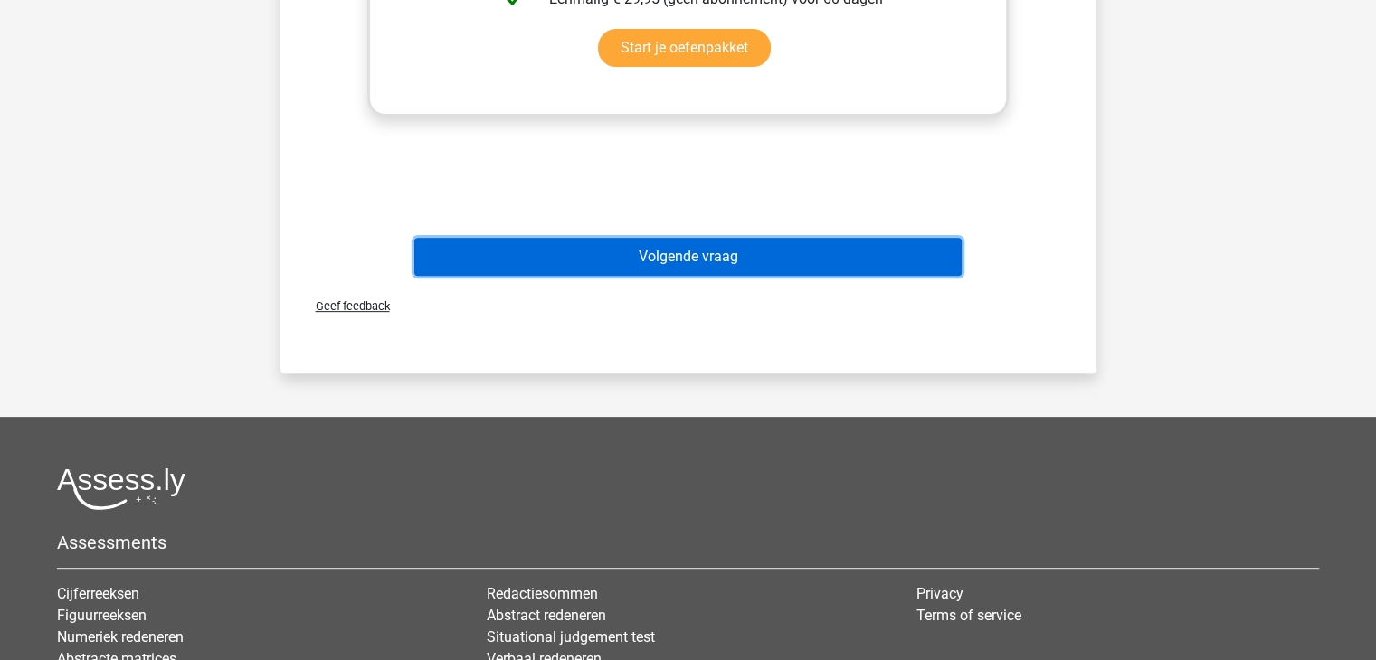
click at [687, 262] on button "Volgende vraag" at bounding box center [687, 257] width 547 height 38
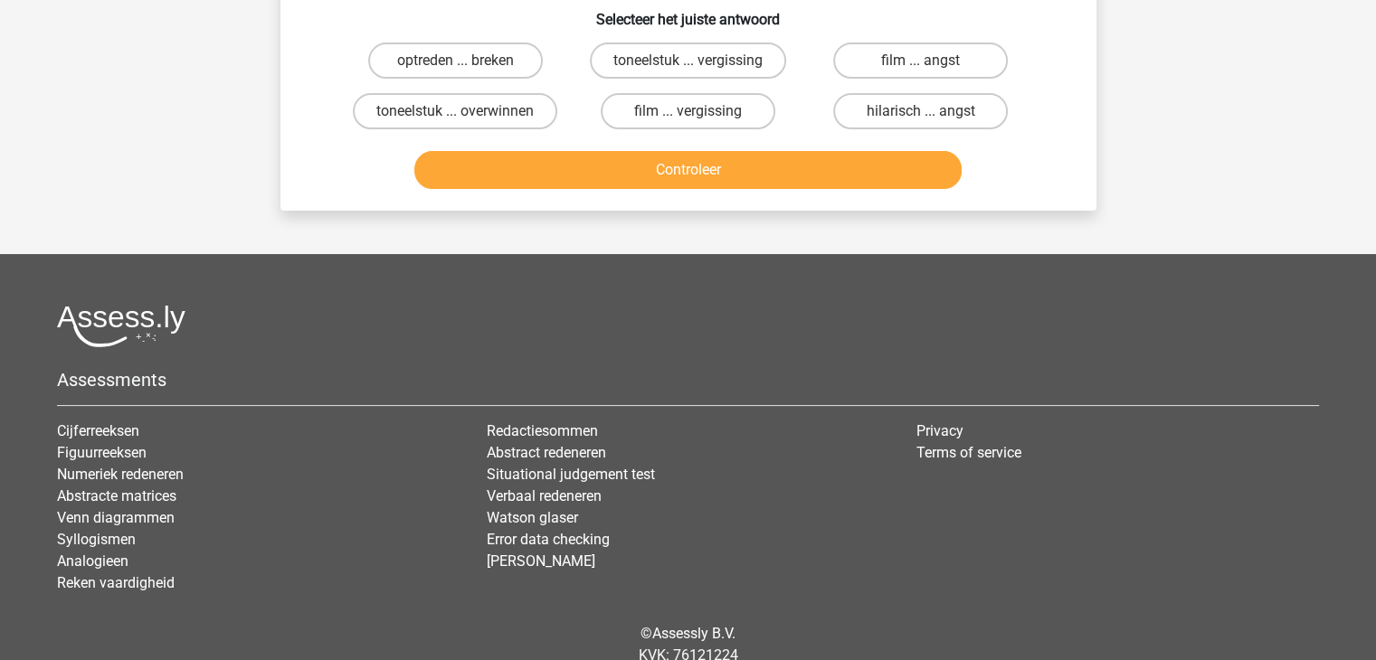
scroll to position [83, 0]
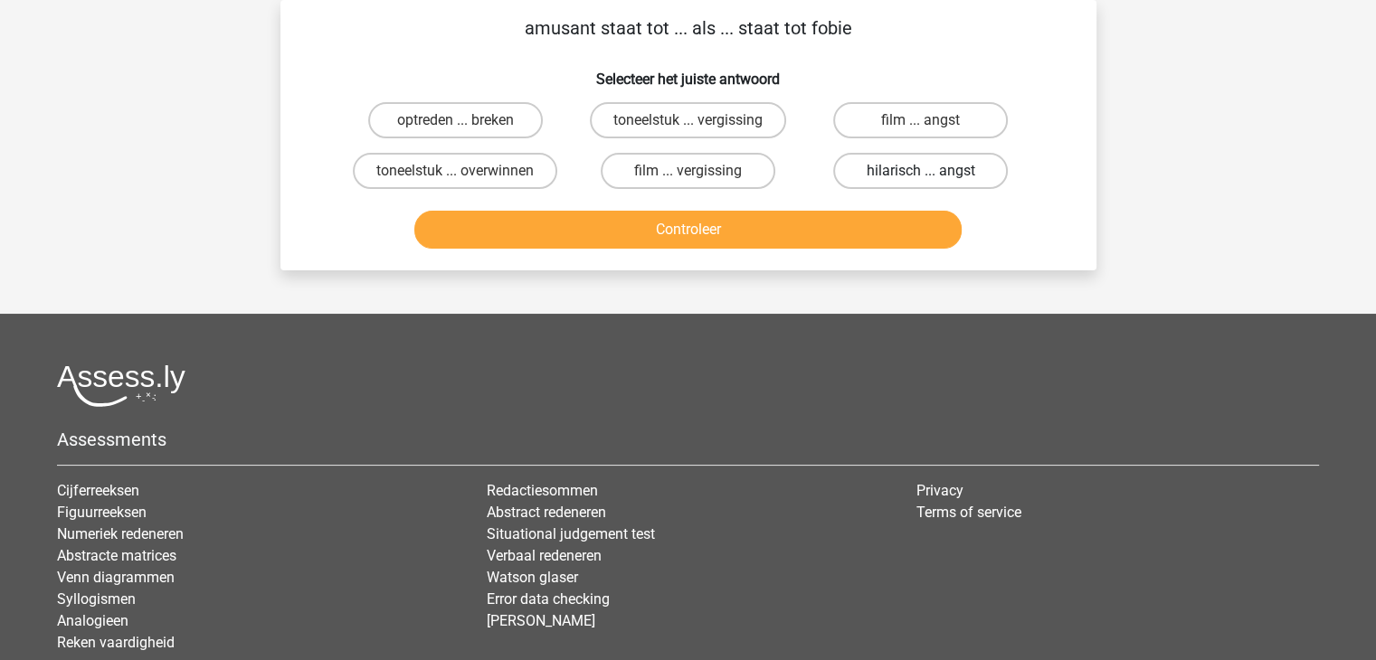
click at [894, 172] on label "hilarisch ... angst" at bounding box center [920, 171] width 175 height 36
click at [921, 172] on input "hilarisch ... angst" at bounding box center [927, 177] width 12 height 12
radio input "true"
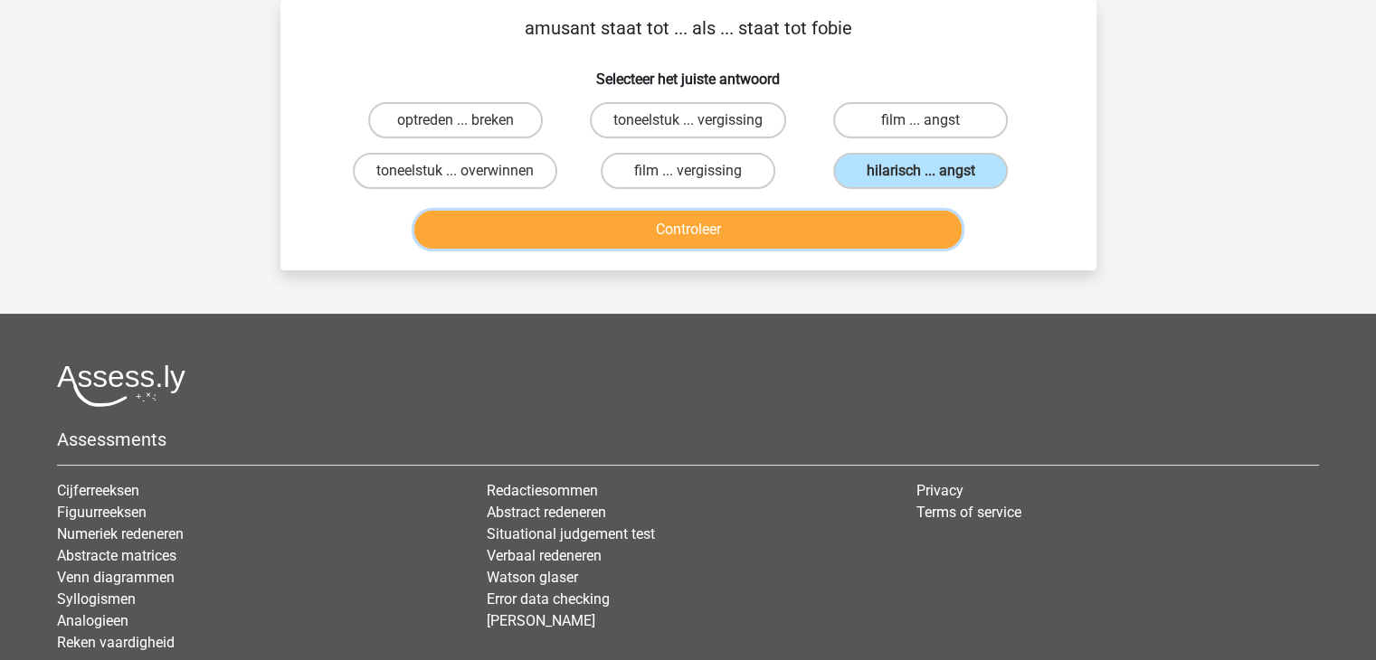
click at [699, 243] on button "Controleer" at bounding box center [687, 230] width 547 height 38
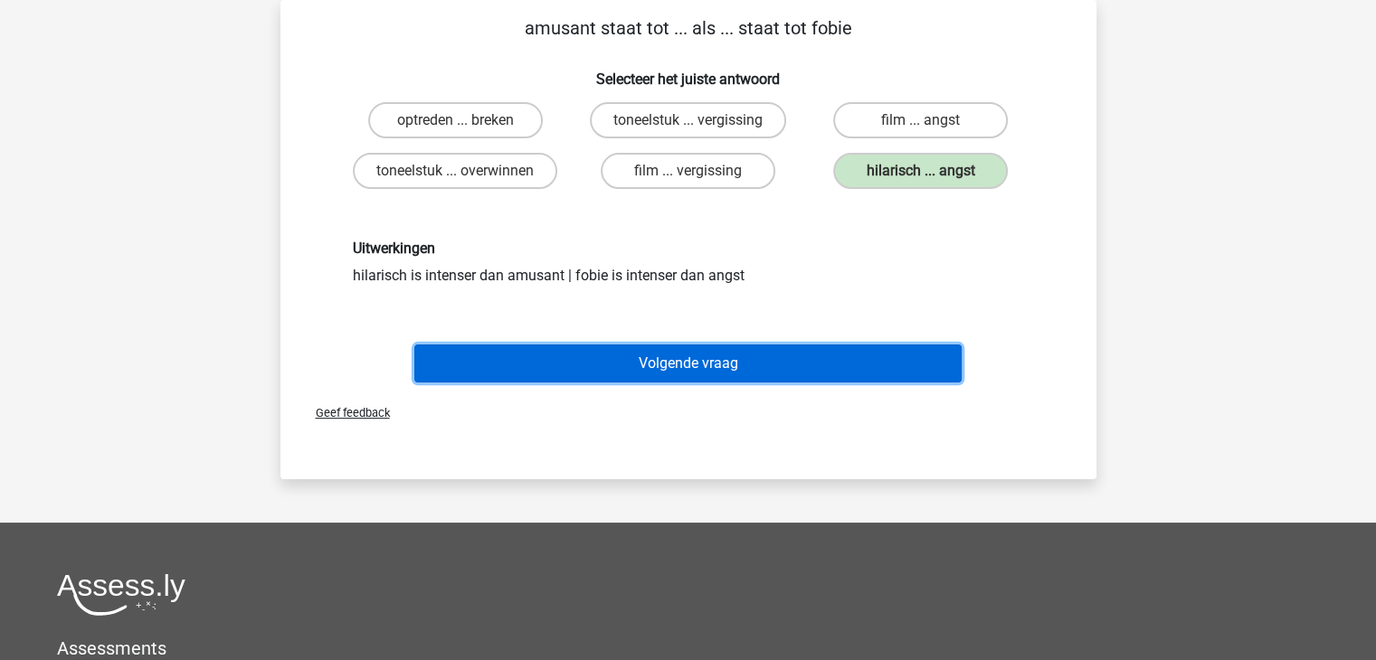
click at [819, 366] on button "Volgende vraag" at bounding box center [687, 364] width 547 height 38
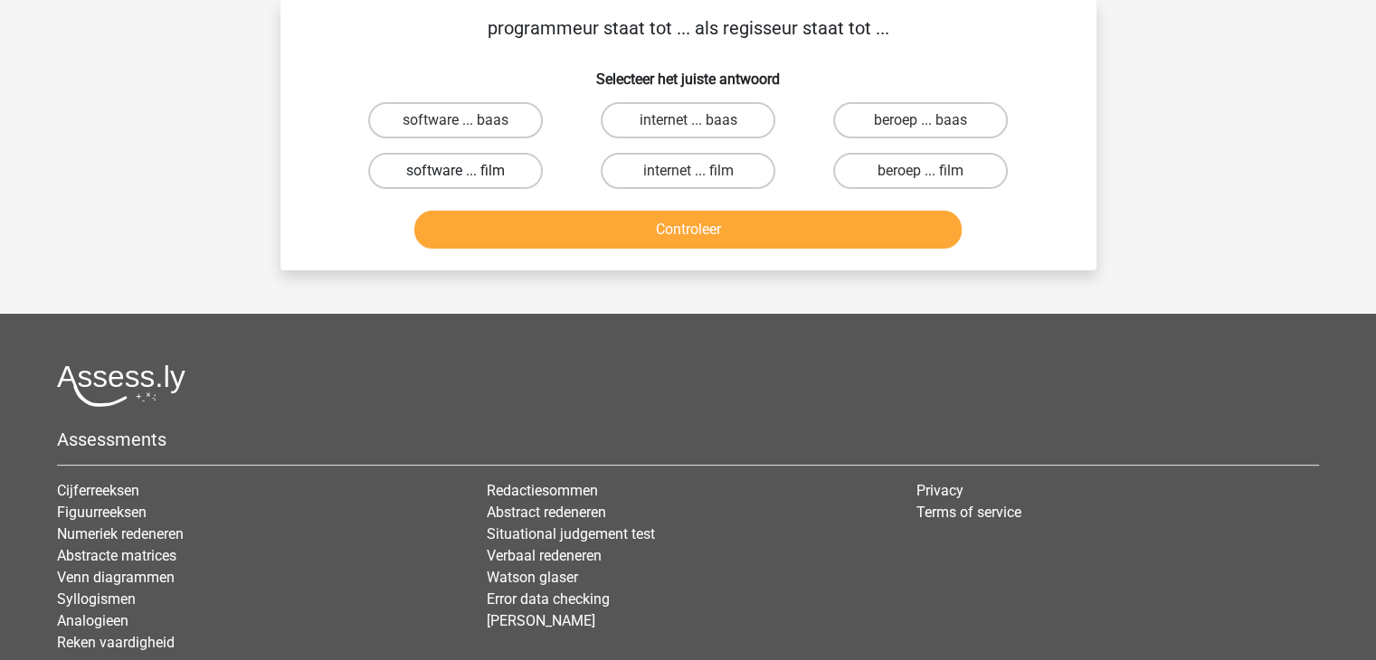
click at [504, 173] on label "software ... film" at bounding box center [455, 171] width 175 height 36
click at [467, 173] on input "software ... film" at bounding box center [461, 177] width 12 height 12
radio input "true"
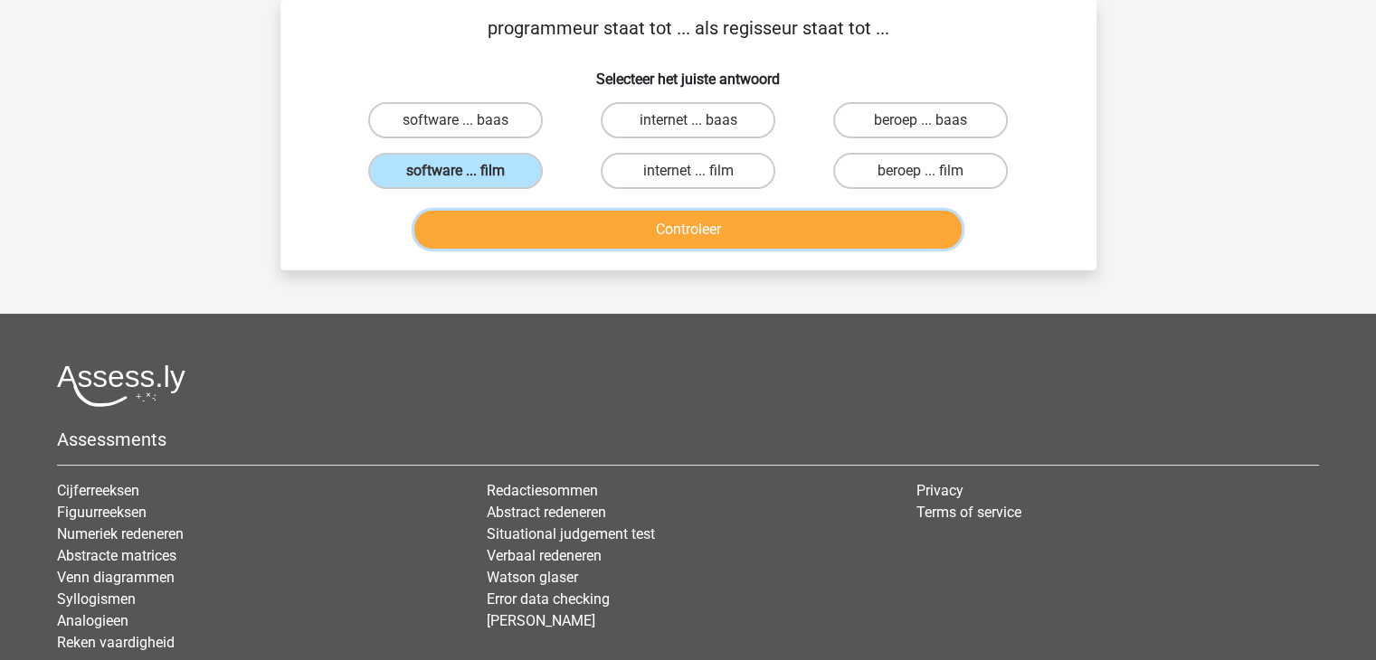
click at [634, 241] on button "Controleer" at bounding box center [687, 230] width 547 height 38
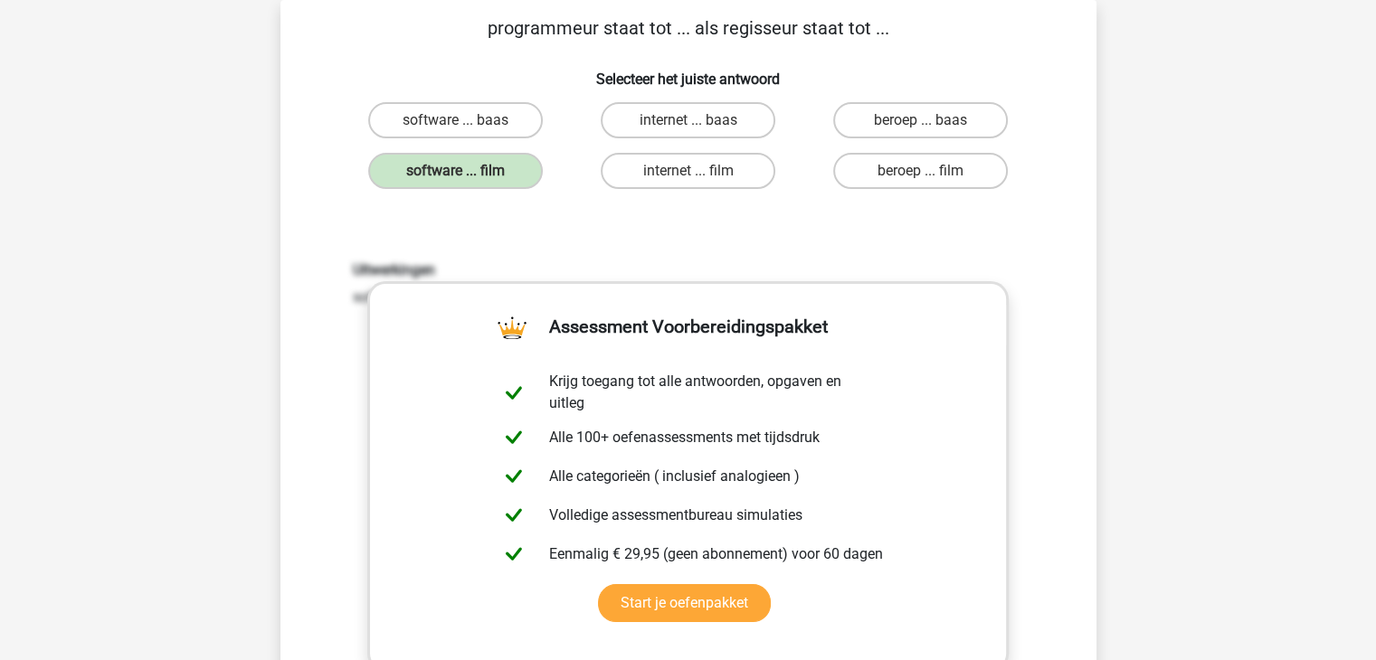
scroll to position [660, 0]
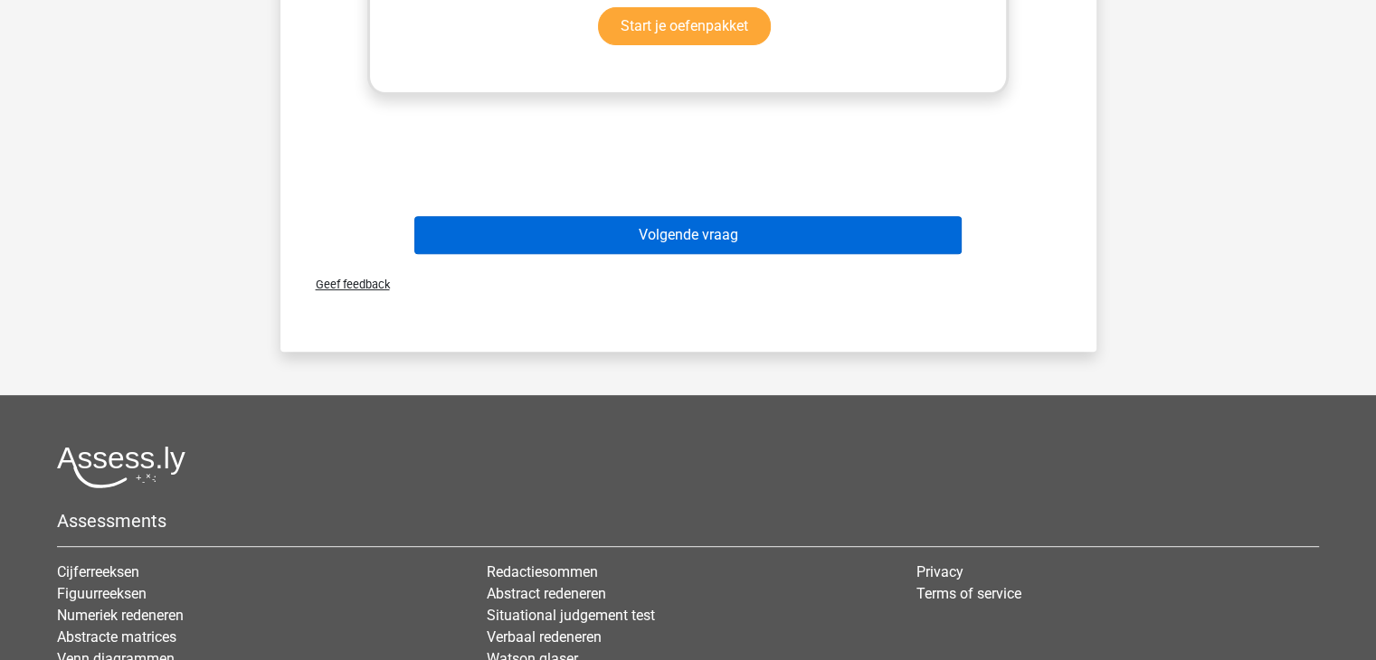
drag, startPoint x: 642, startPoint y: 185, endPoint x: 682, endPoint y: 237, distance: 65.1
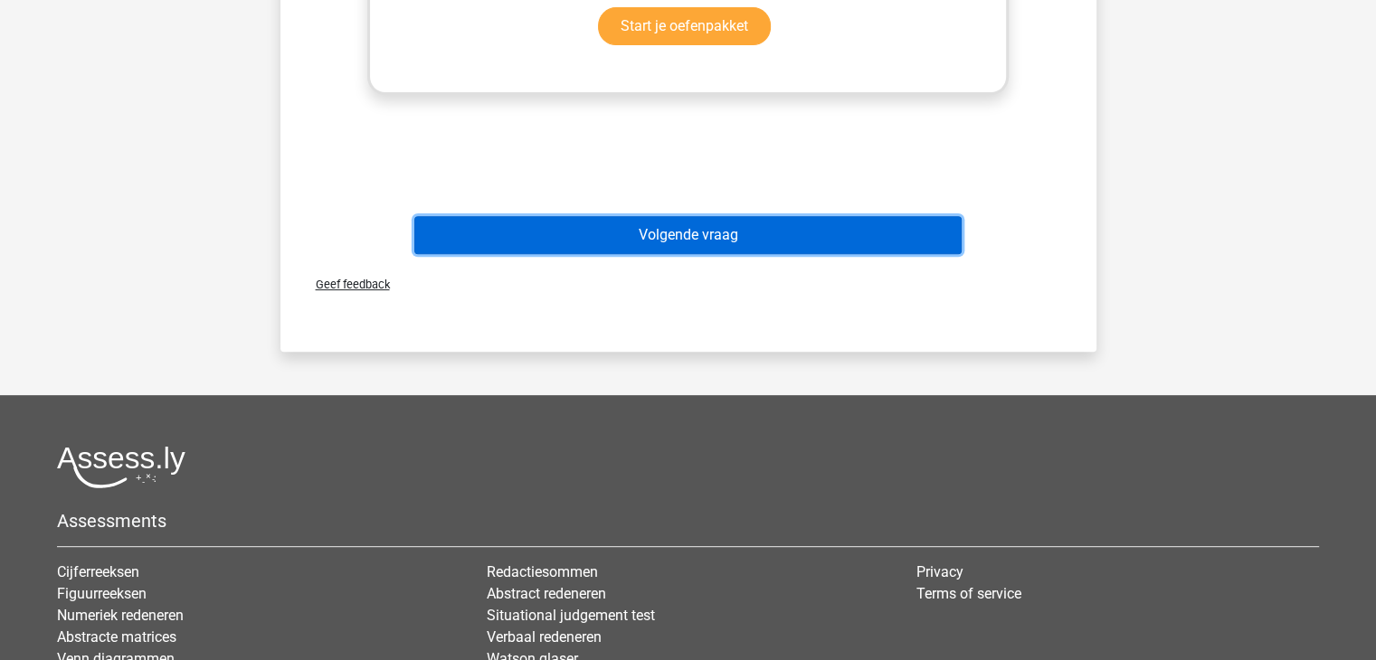
click at [682, 237] on button "Volgende vraag" at bounding box center [687, 235] width 547 height 38
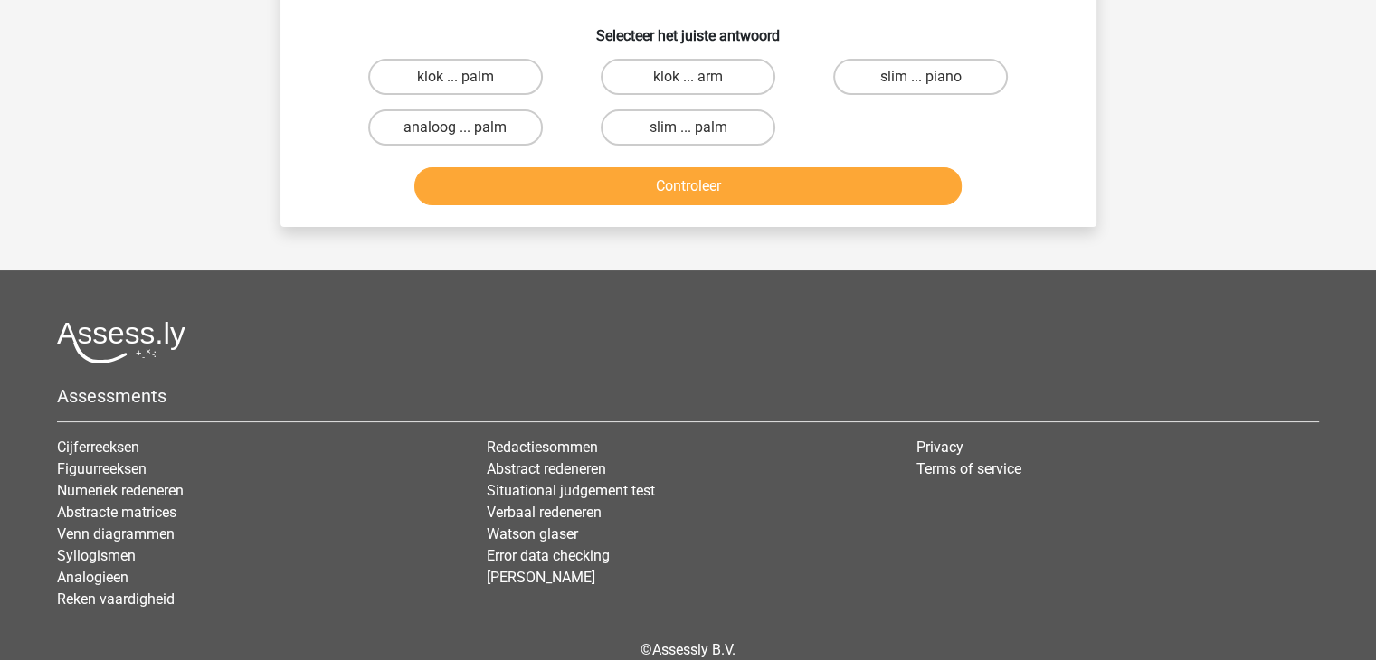
scroll to position [83, 0]
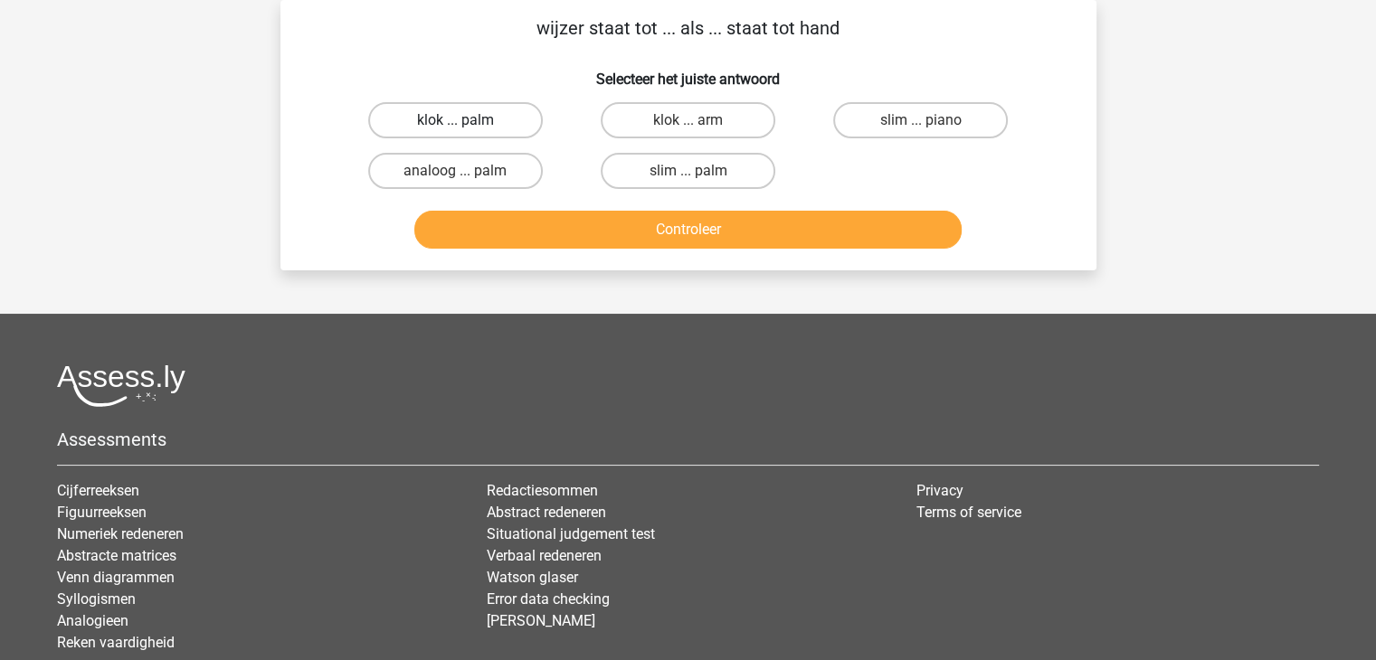
click at [476, 124] on label "klok ... palm" at bounding box center [455, 120] width 175 height 36
click at [467, 124] on input "klok ... palm" at bounding box center [461, 126] width 12 height 12
radio input "true"
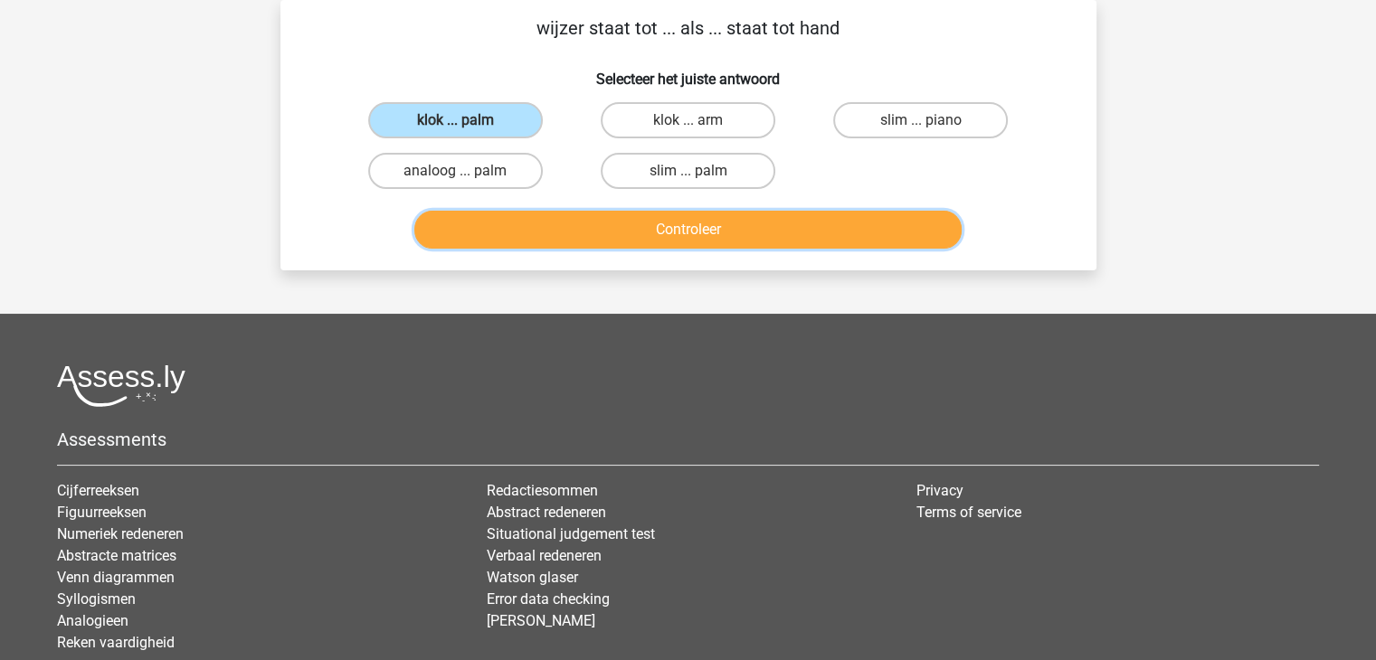
click at [561, 229] on button "Controleer" at bounding box center [687, 230] width 547 height 38
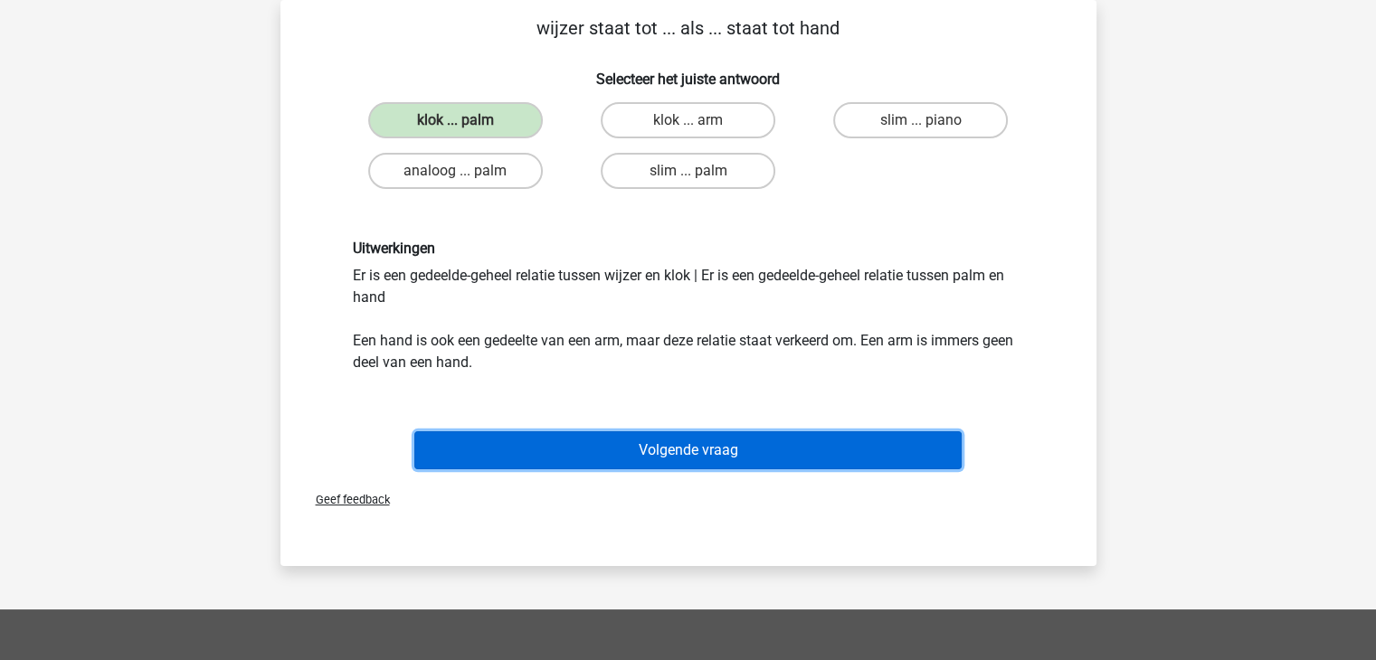
click at [705, 441] on button "Volgende vraag" at bounding box center [687, 451] width 547 height 38
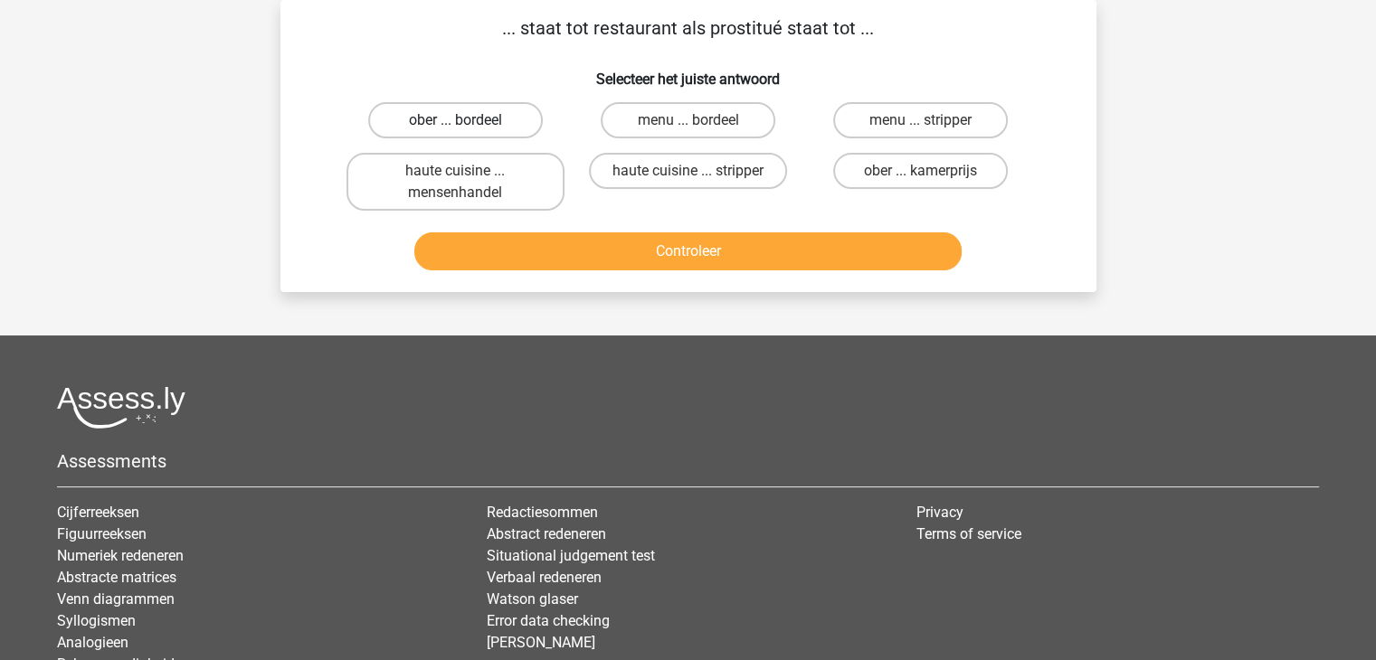
click at [447, 124] on label "ober ... bordeel" at bounding box center [455, 120] width 175 height 36
click at [455, 124] on input "ober ... bordeel" at bounding box center [461, 126] width 12 height 12
radio input "true"
click at [573, 243] on button "Controleer" at bounding box center [687, 251] width 547 height 38
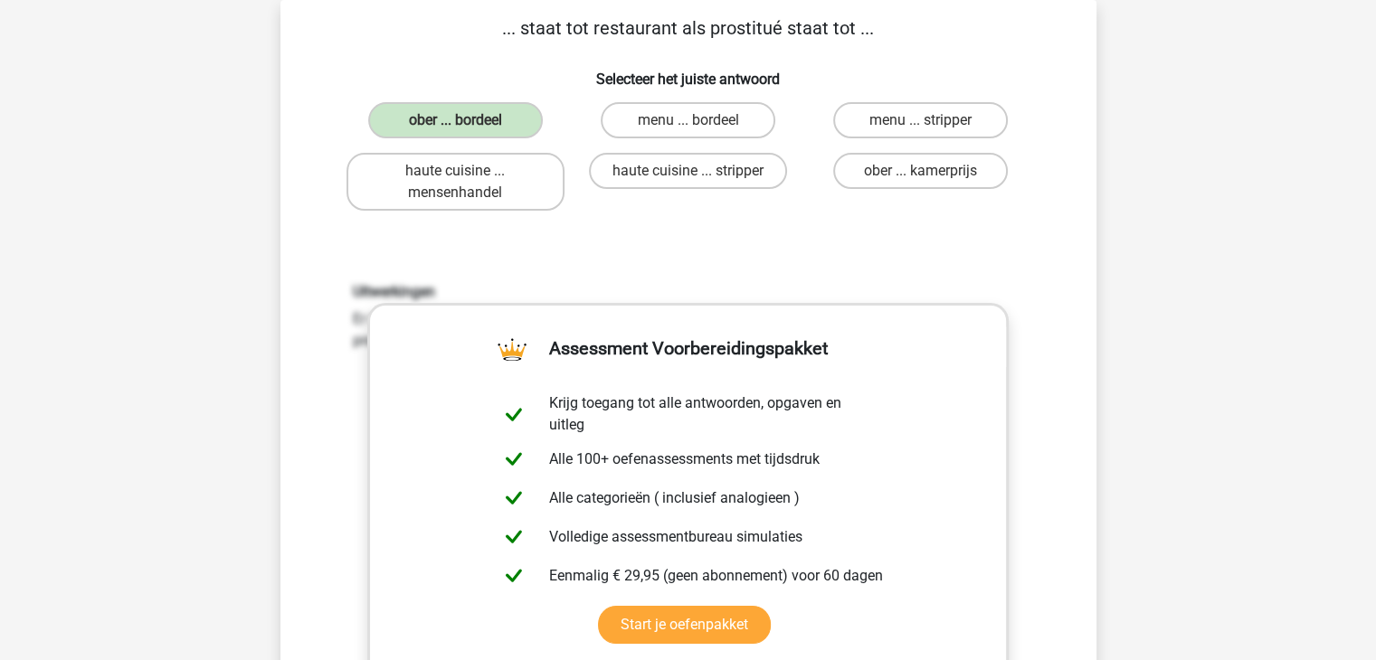
scroll to position [660, 0]
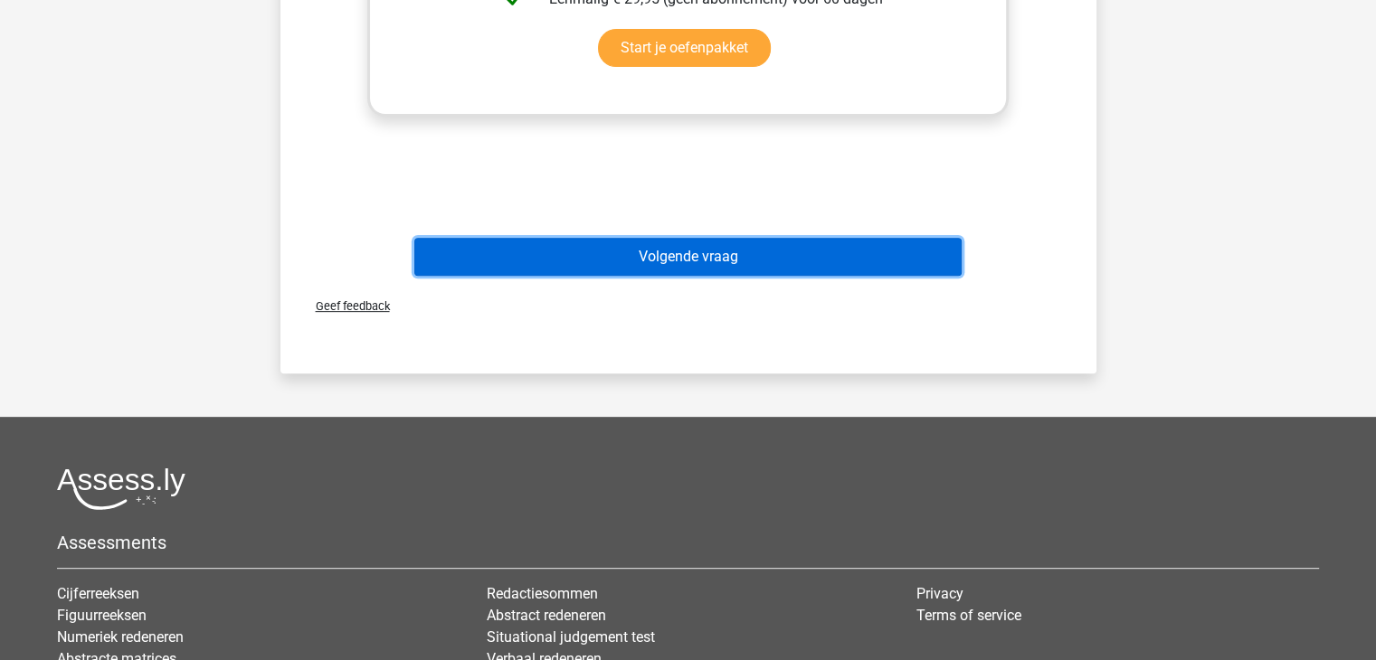
click at [747, 240] on button "Volgende vraag" at bounding box center [687, 257] width 547 height 38
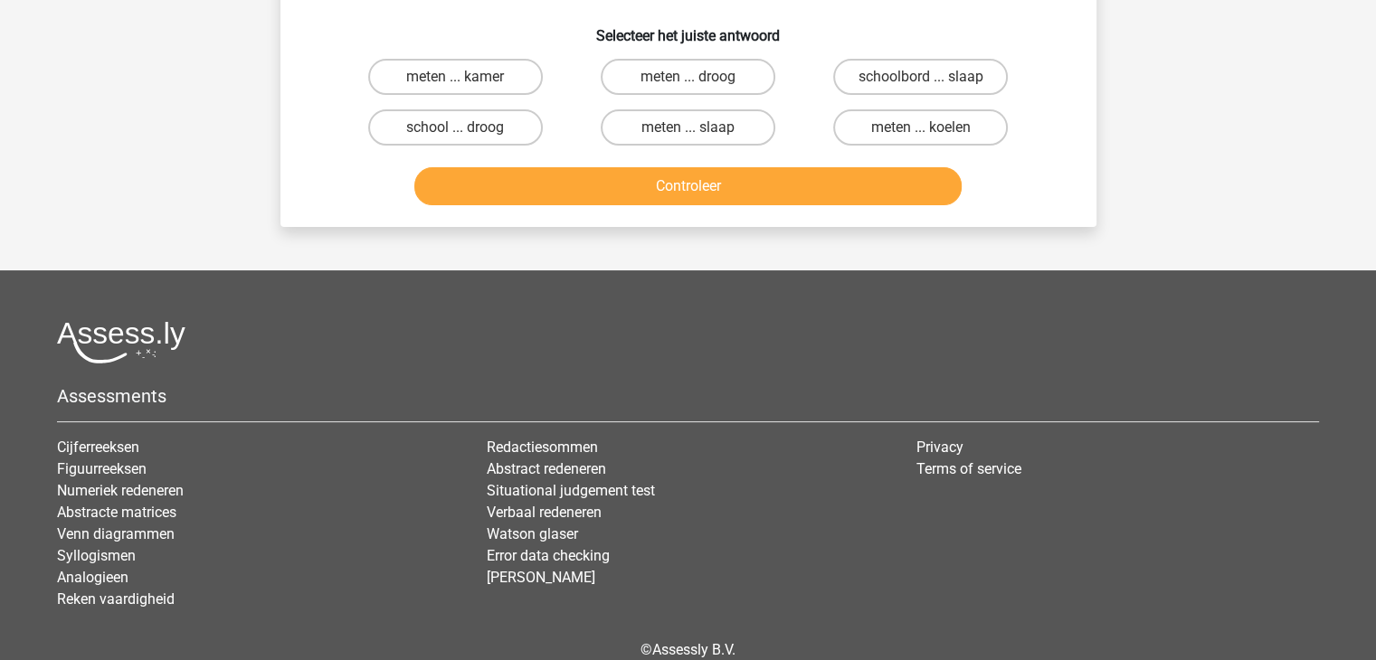
scroll to position [83, 0]
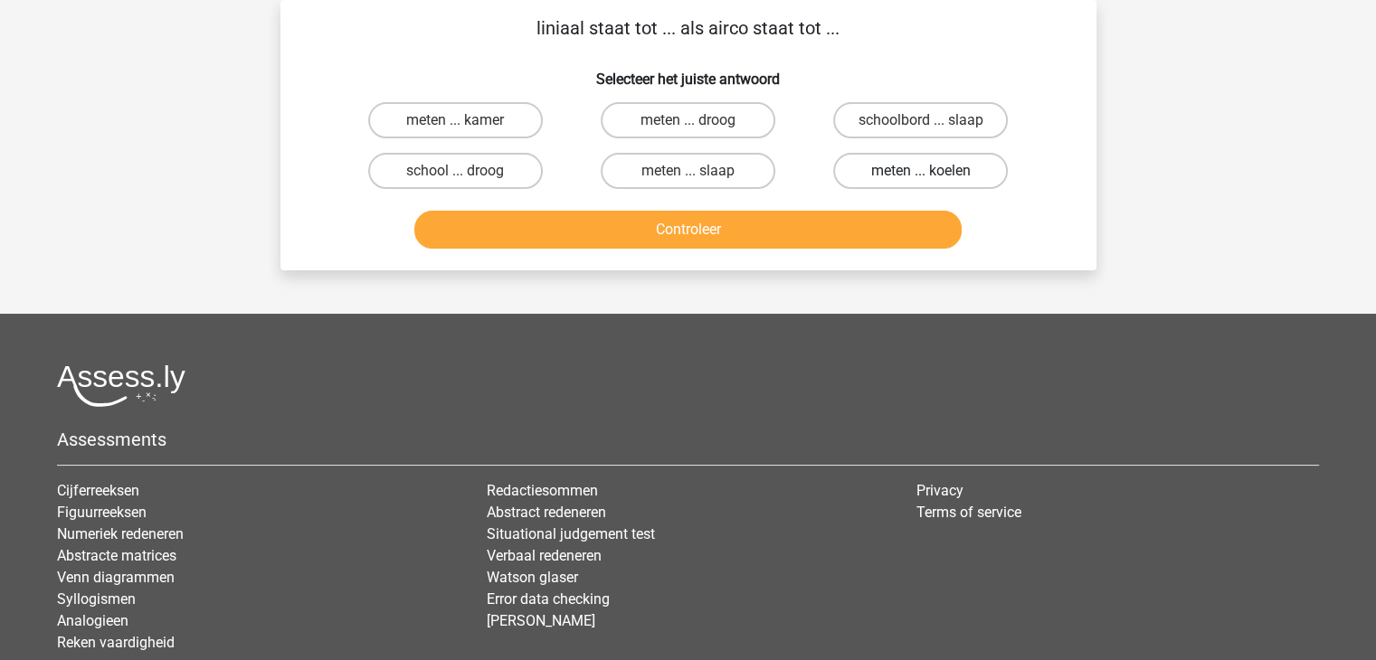
click at [893, 168] on label "meten ... koelen" at bounding box center [920, 171] width 175 height 36
click at [921, 171] on input "meten ... koelen" at bounding box center [927, 177] width 12 height 12
radio input "true"
click at [682, 190] on div "meten ... slaap" at bounding box center [688, 171] width 232 height 51
click at [686, 204] on div "Controleer" at bounding box center [688, 226] width 758 height 60
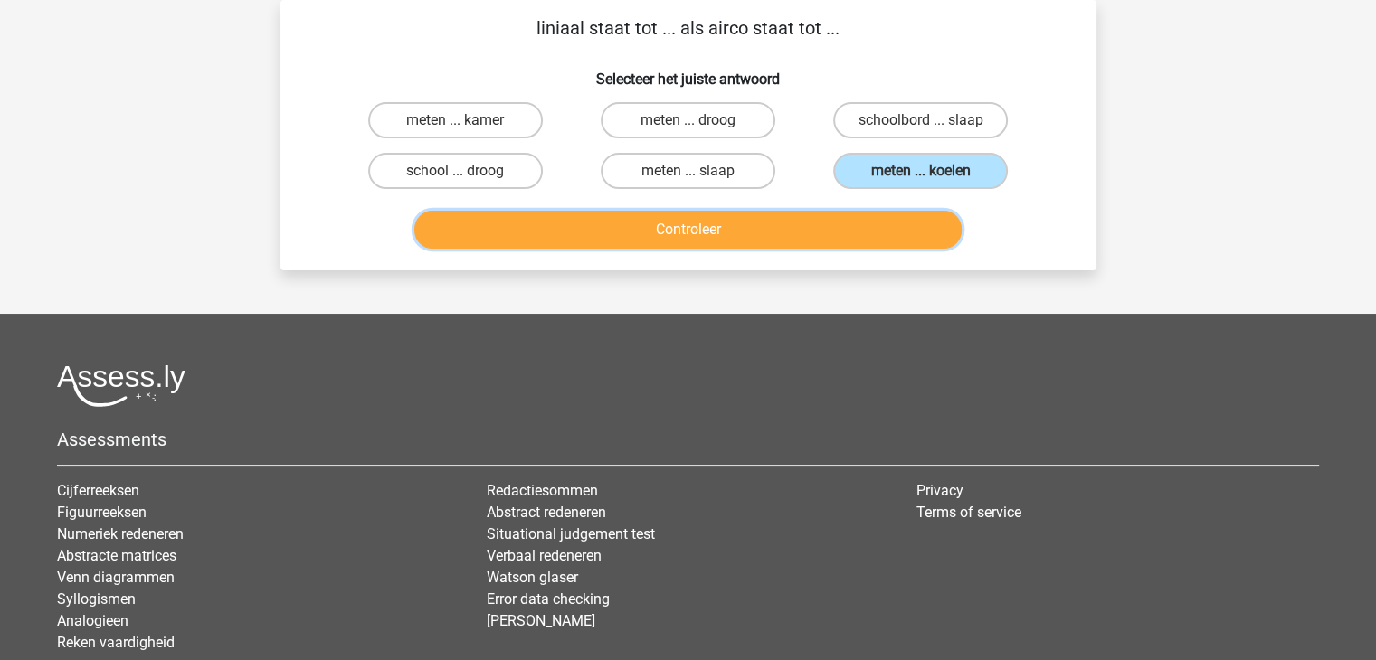
click at [703, 229] on button "Controleer" at bounding box center [687, 230] width 547 height 38
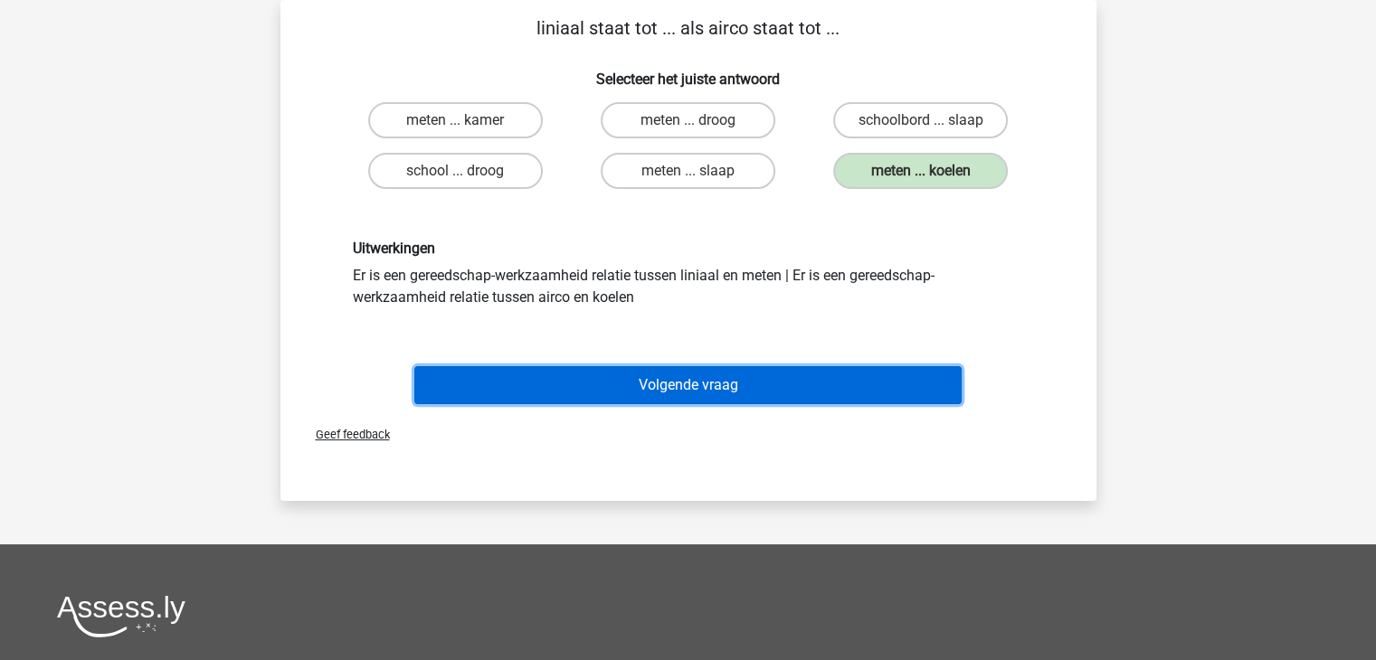
click at [682, 393] on button "Volgende vraag" at bounding box center [687, 385] width 547 height 38
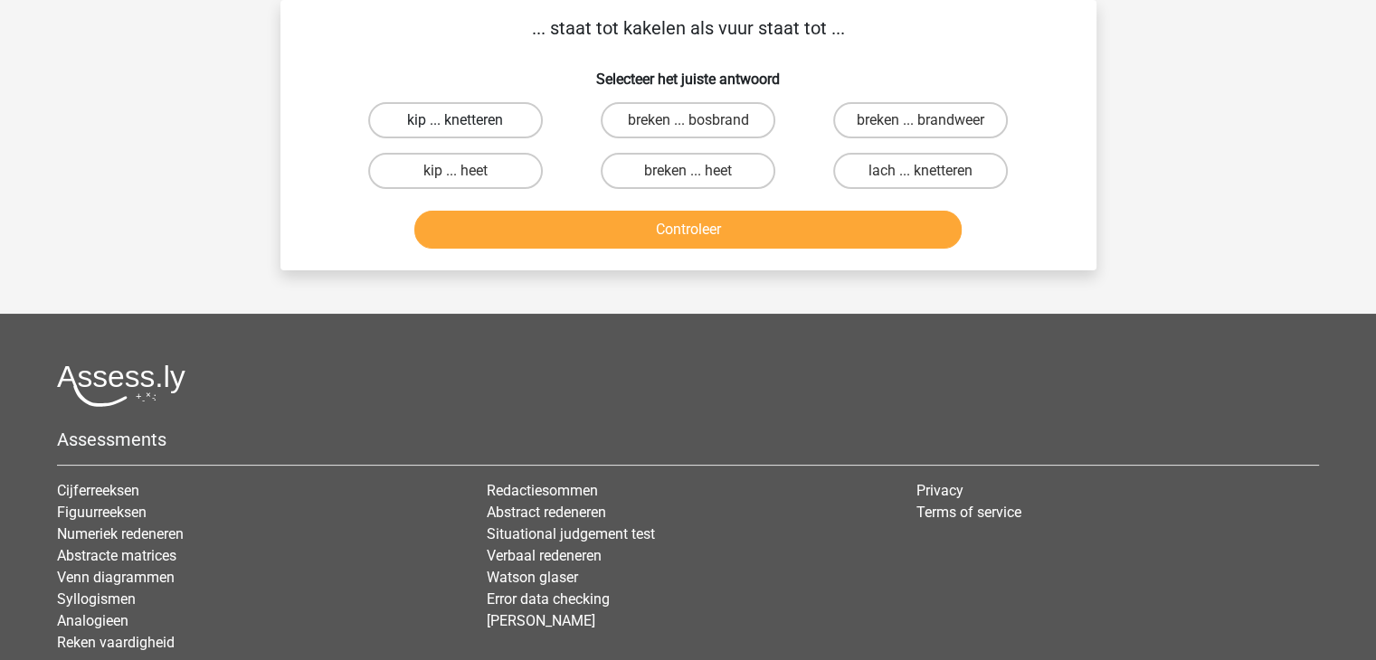
click at [492, 128] on label "kip ... knetteren" at bounding box center [455, 120] width 175 height 36
click at [467, 128] on input "kip ... knetteren" at bounding box center [461, 126] width 12 height 12
radio input "true"
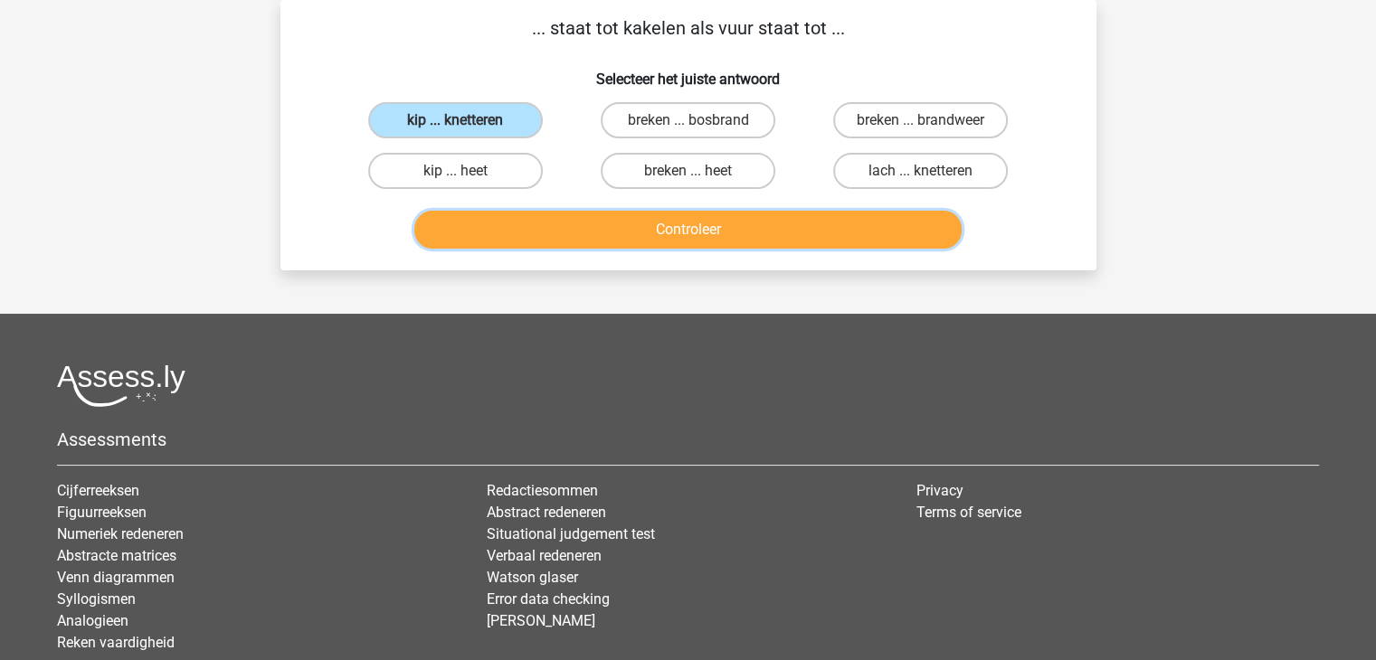
click at [688, 228] on button "Controleer" at bounding box center [687, 230] width 547 height 38
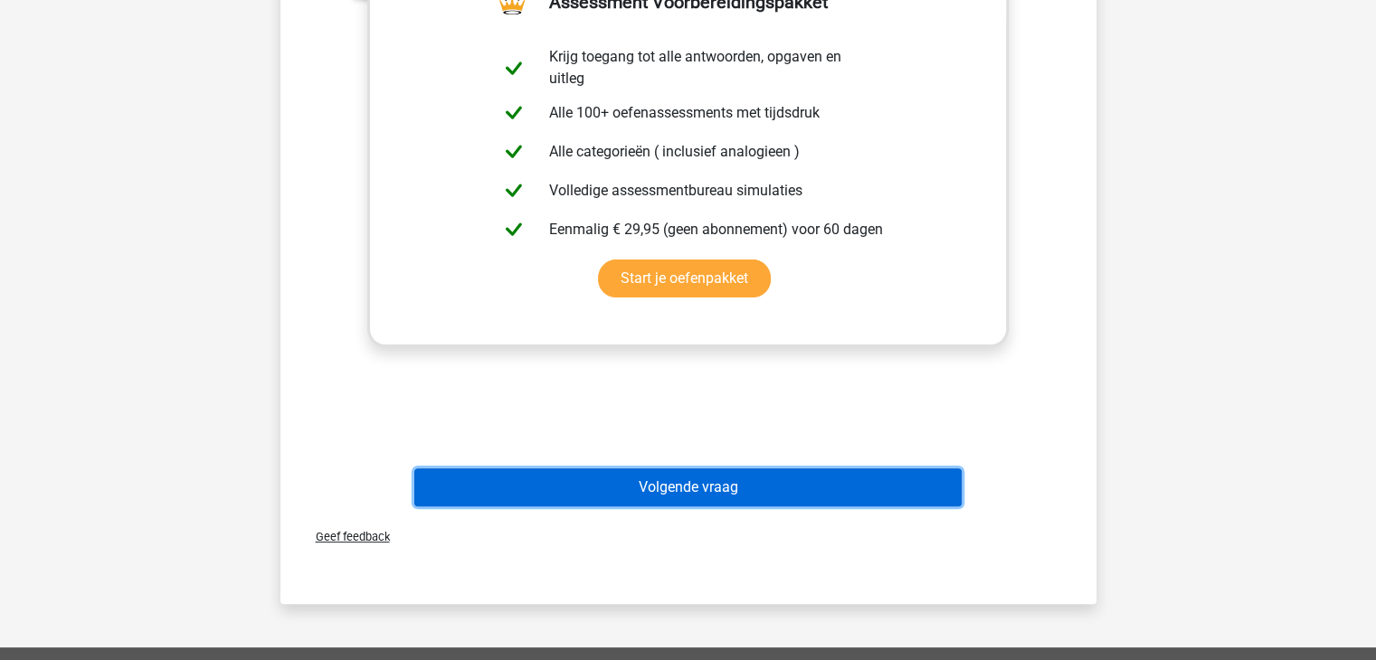
click at [771, 469] on button "Volgende vraag" at bounding box center [687, 488] width 547 height 38
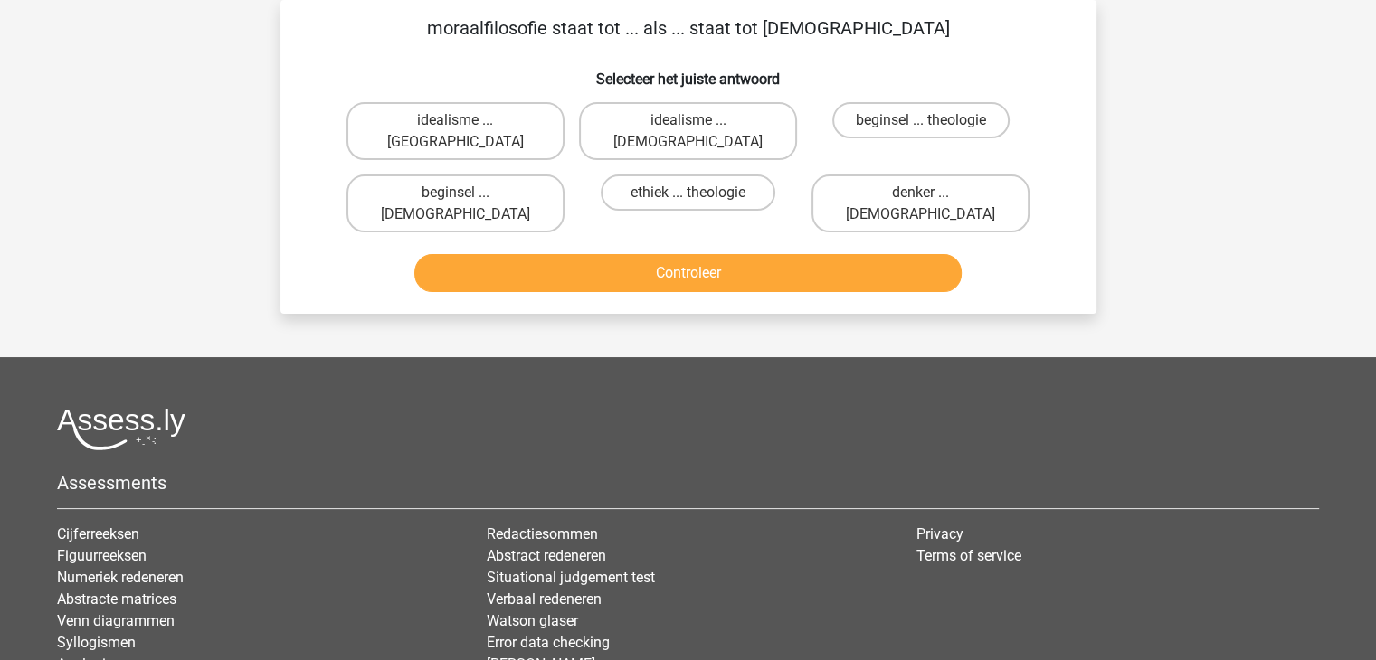
click at [698, 124] on input "idealisme ... Christus" at bounding box center [694, 126] width 12 height 12
radio input "true"
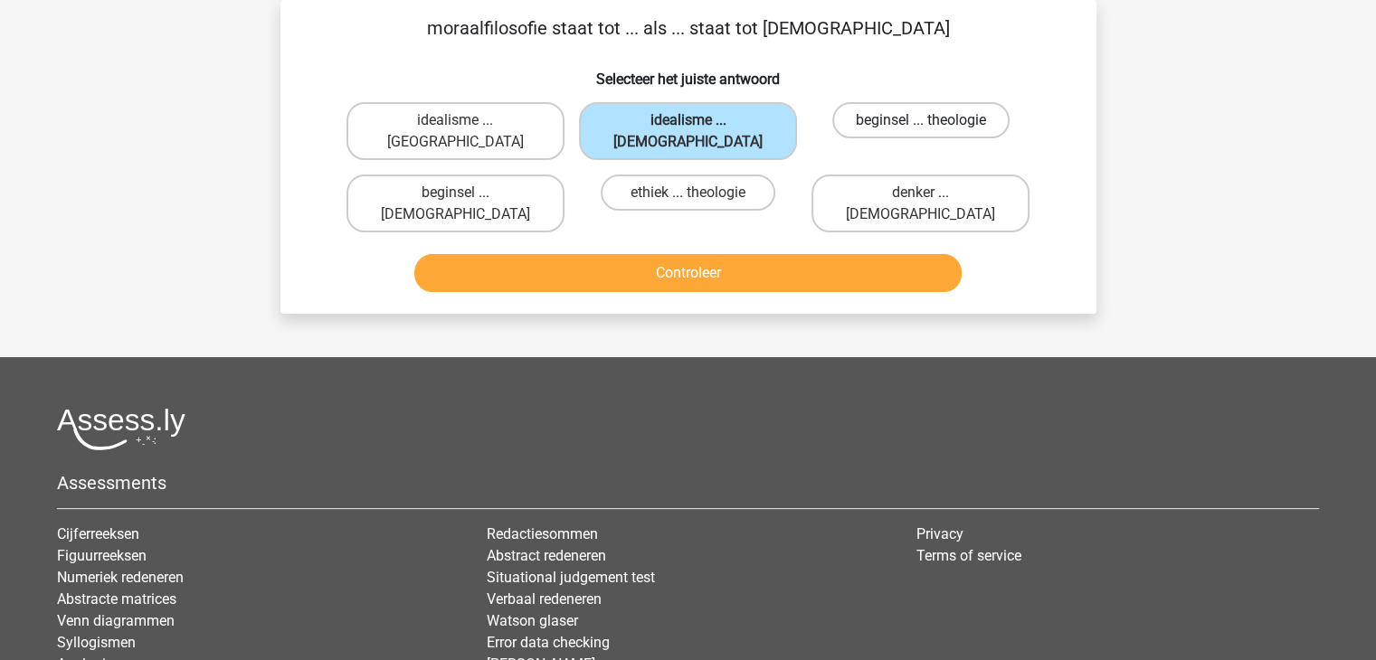
click at [875, 133] on label "beginsel ... theologie" at bounding box center [920, 120] width 177 height 36
click at [921, 132] on input "beginsel ... theologie" at bounding box center [927, 126] width 12 height 12
radio input "true"
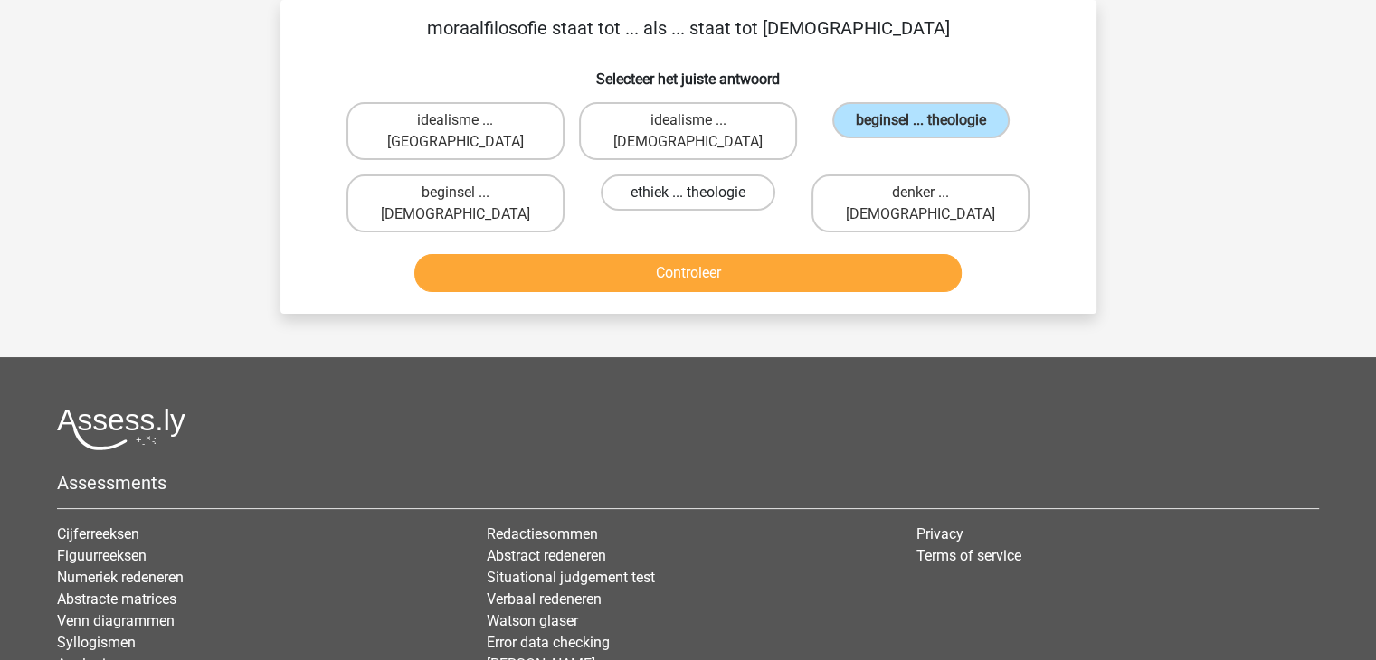
click at [706, 175] on label "ethiek ... theologie" at bounding box center [688, 193] width 175 height 36
click at [699, 193] on input "ethiek ... theologie" at bounding box center [694, 199] width 12 height 12
radio input "true"
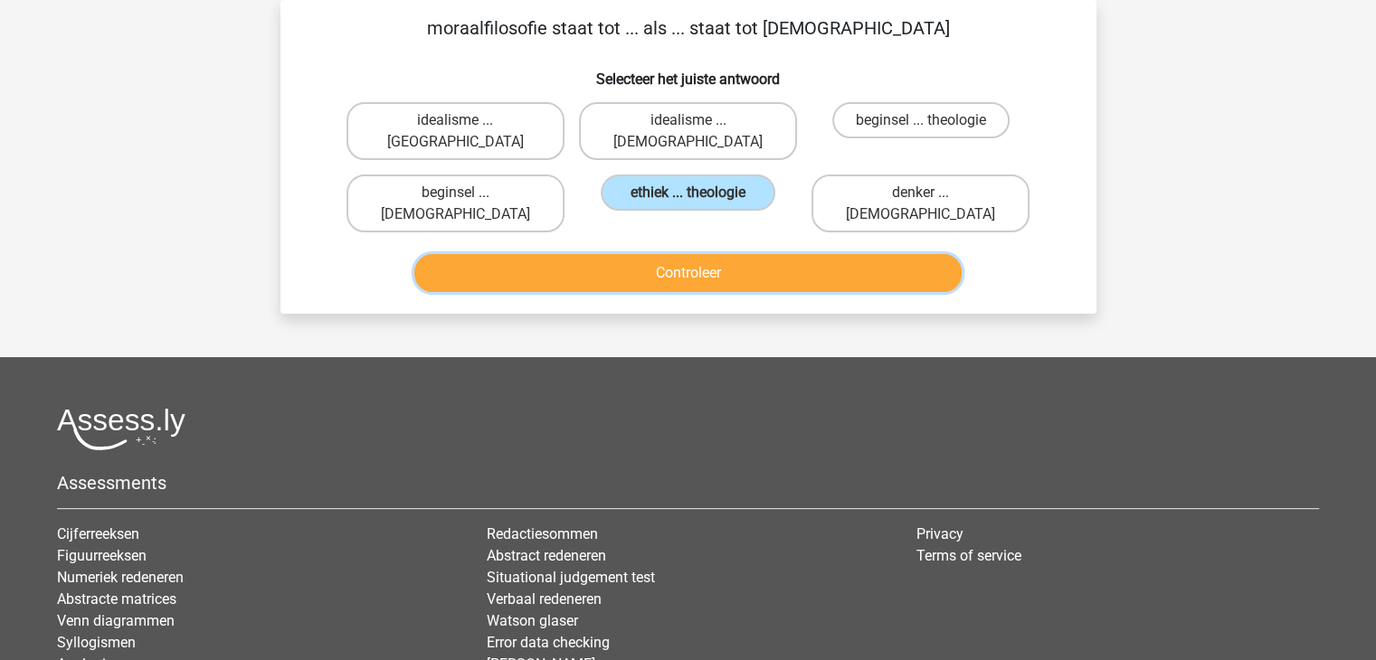
click at [682, 254] on button "Controleer" at bounding box center [687, 273] width 547 height 38
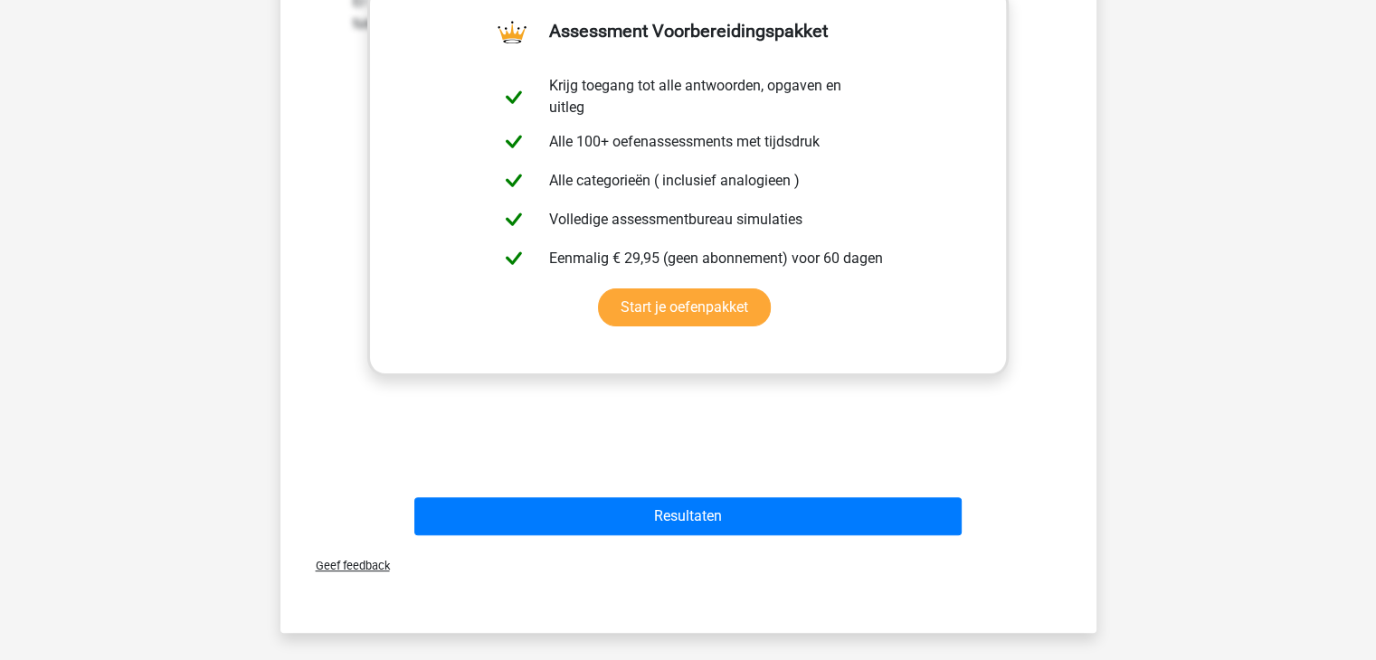
scroll to position [436, 0]
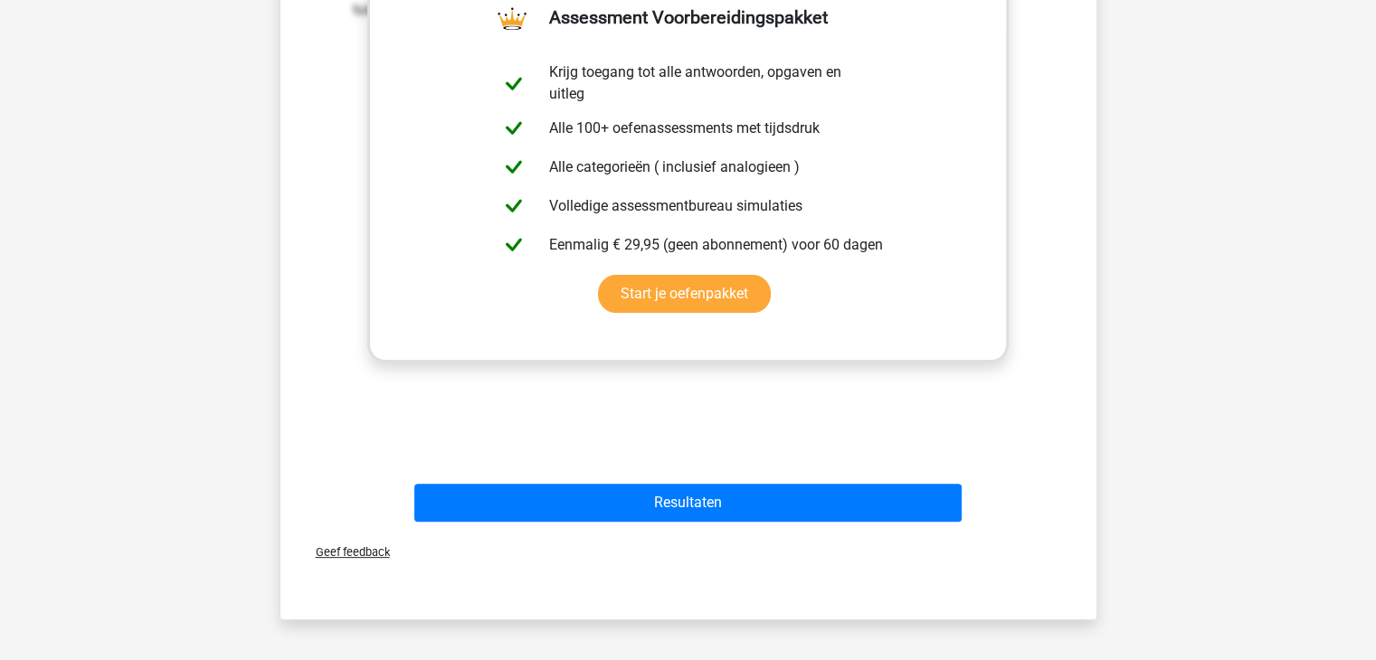
click at [775, 470] on div "Resultaten" at bounding box center [688, 500] width 758 height 60
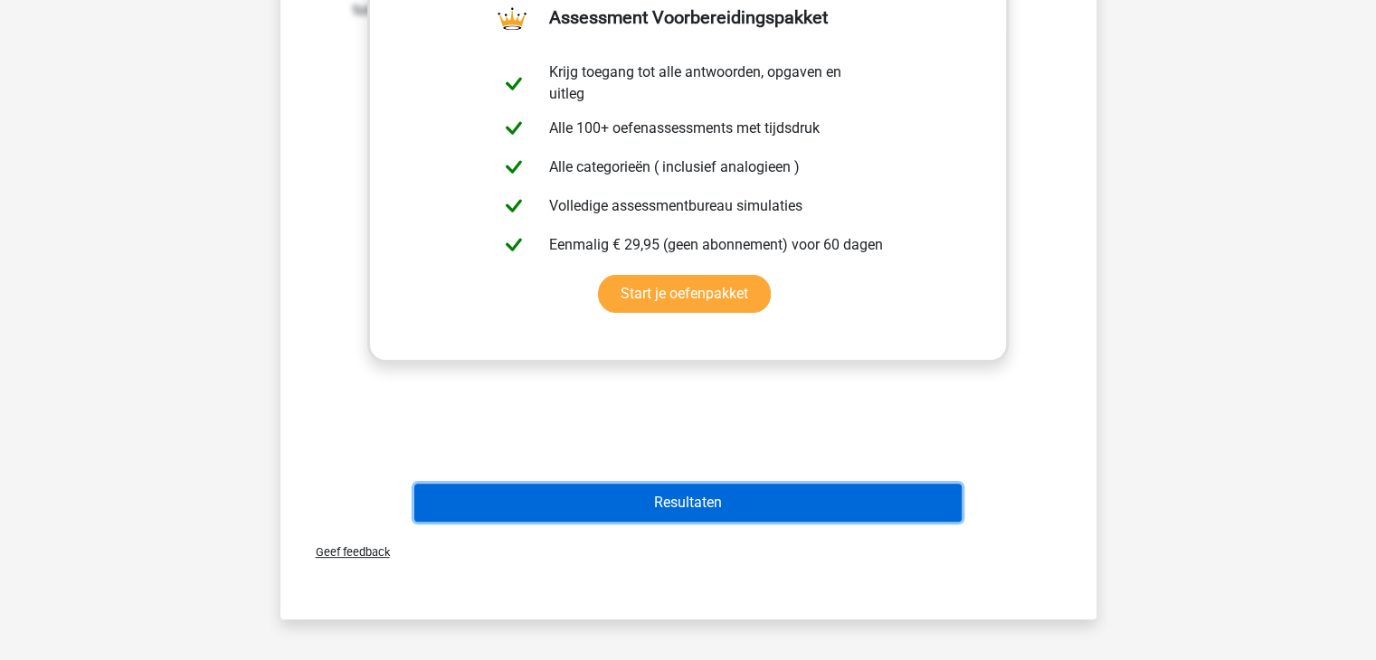
click at [780, 484] on button "Resultaten" at bounding box center [687, 503] width 547 height 38
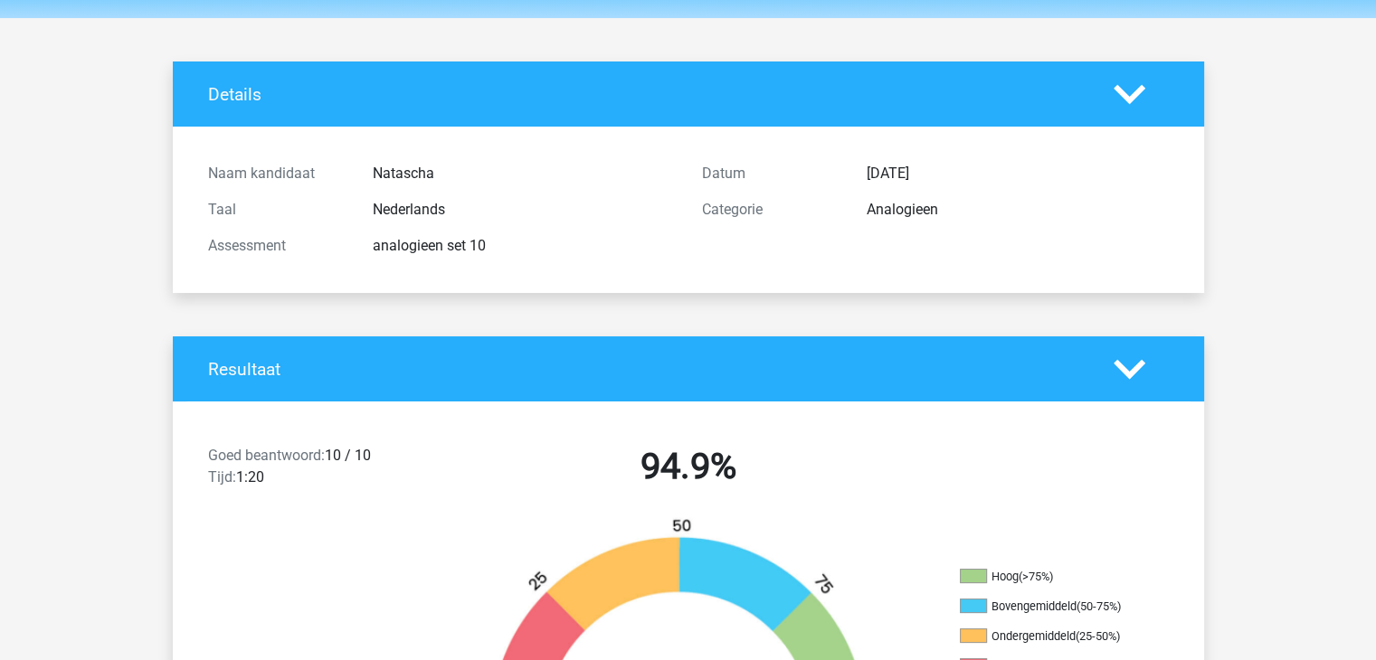
scroll to position [36, 0]
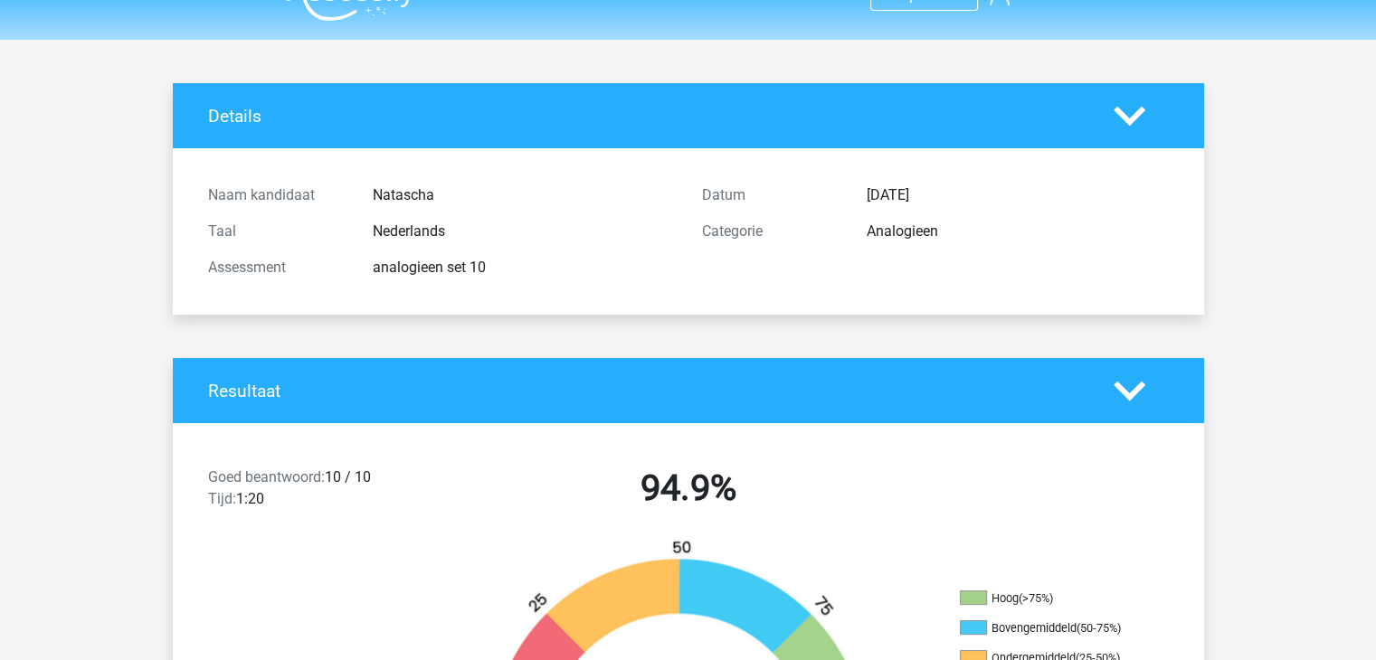
click at [387, 12] on img at bounding box center [351, -1] width 128 height 43
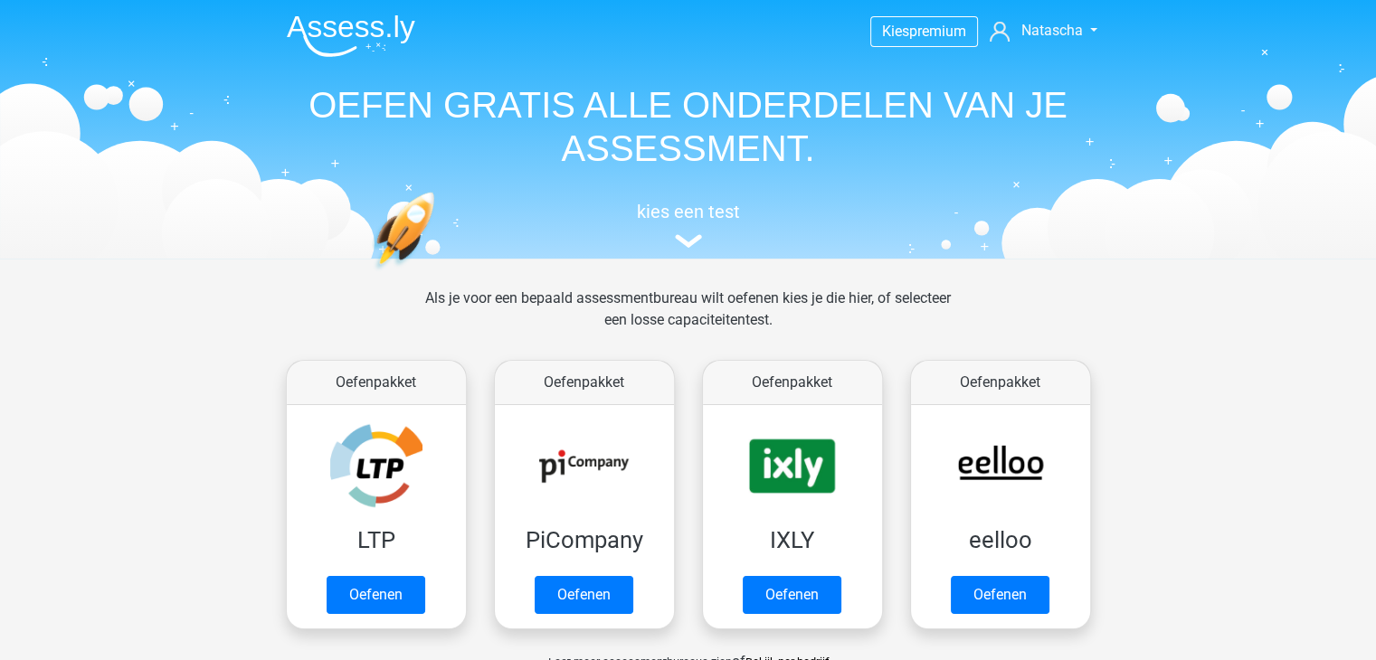
drag, startPoint x: 1343, startPoint y: 170, endPoint x: 1389, endPoint y: 204, distance: 56.8
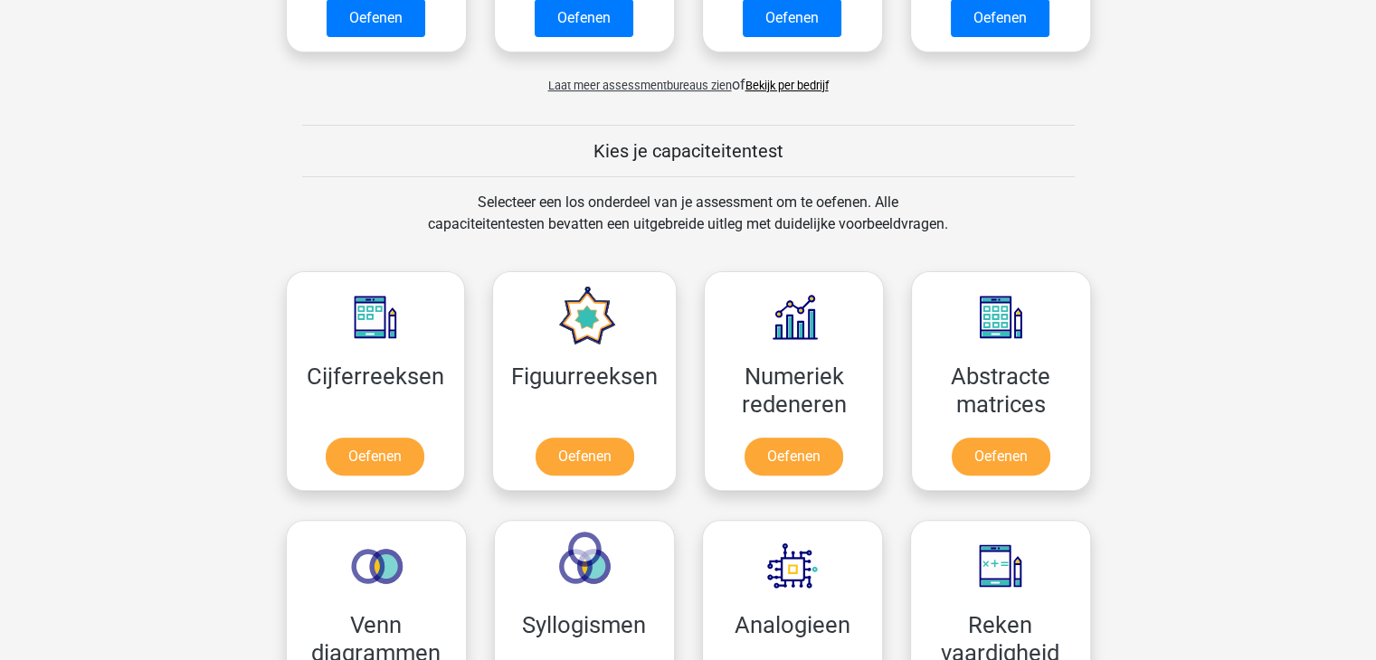
scroll to position [712, 0]
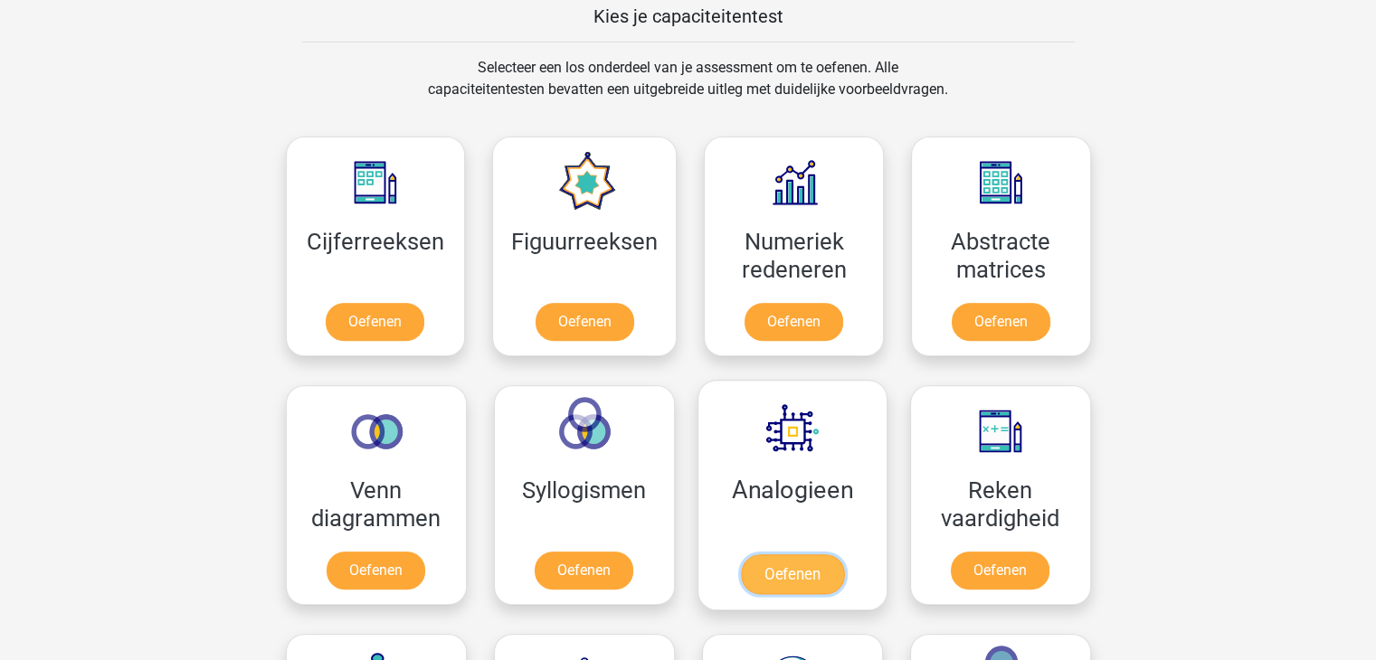
click at [767, 555] on link "Oefenen" at bounding box center [791, 575] width 103 height 40
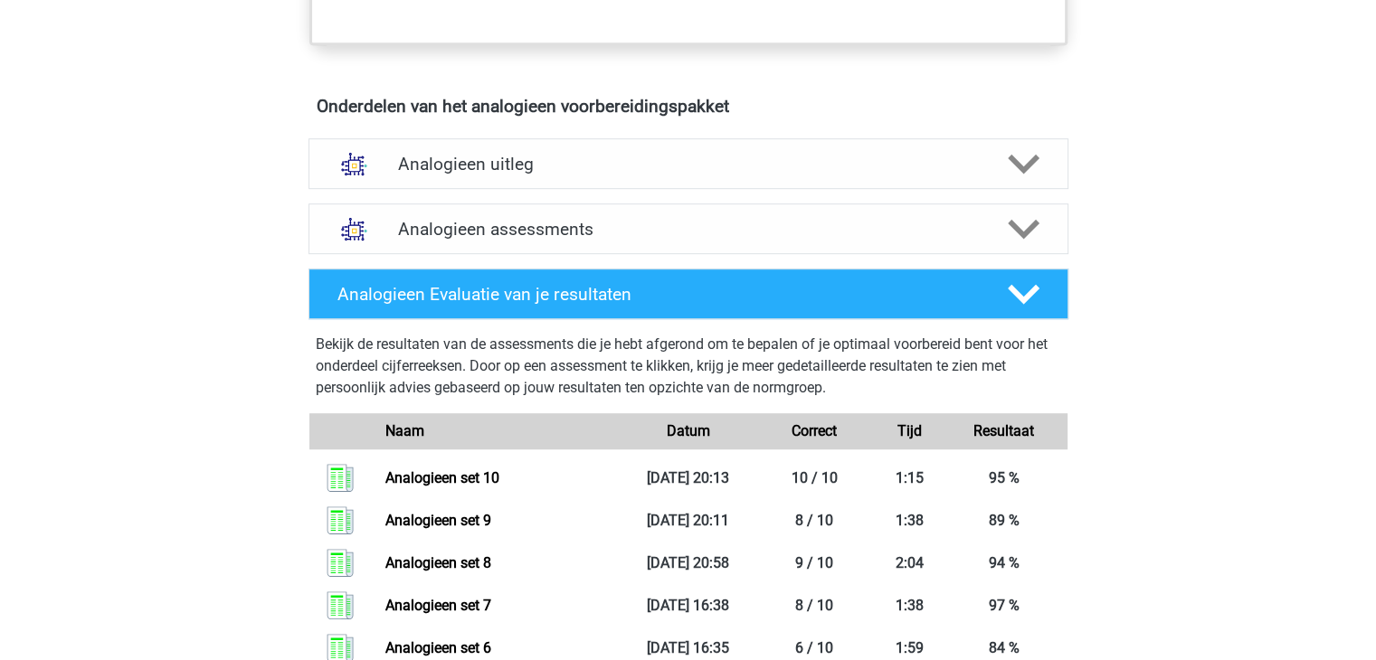
scroll to position [946, 0]
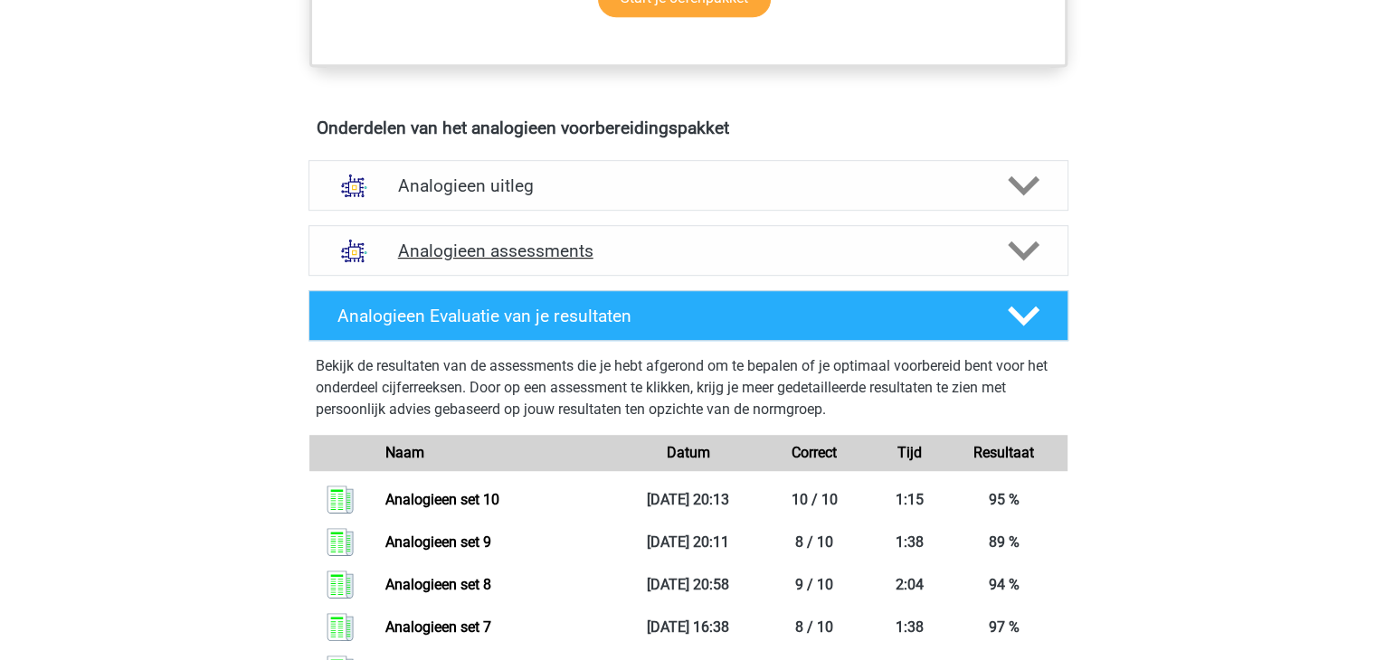
click at [974, 241] on h4 "Analogieen assessments" at bounding box center [688, 251] width 581 height 21
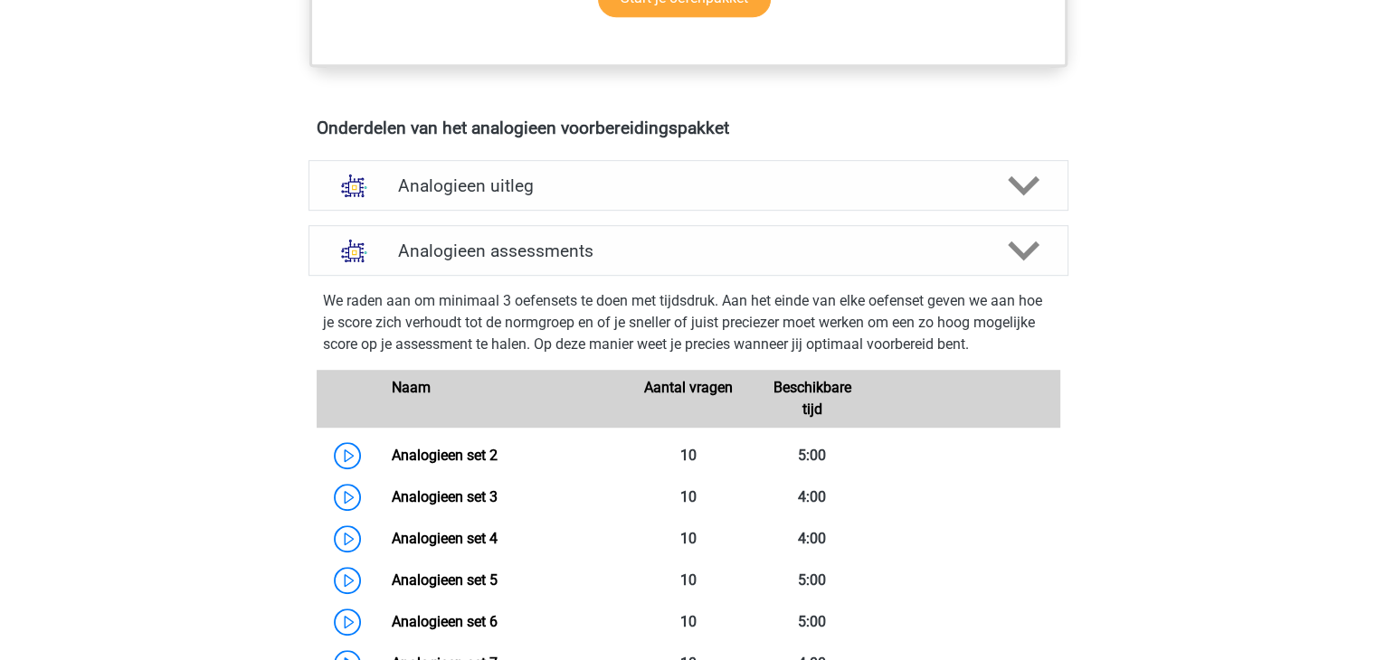
scroll to position [1523, 0]
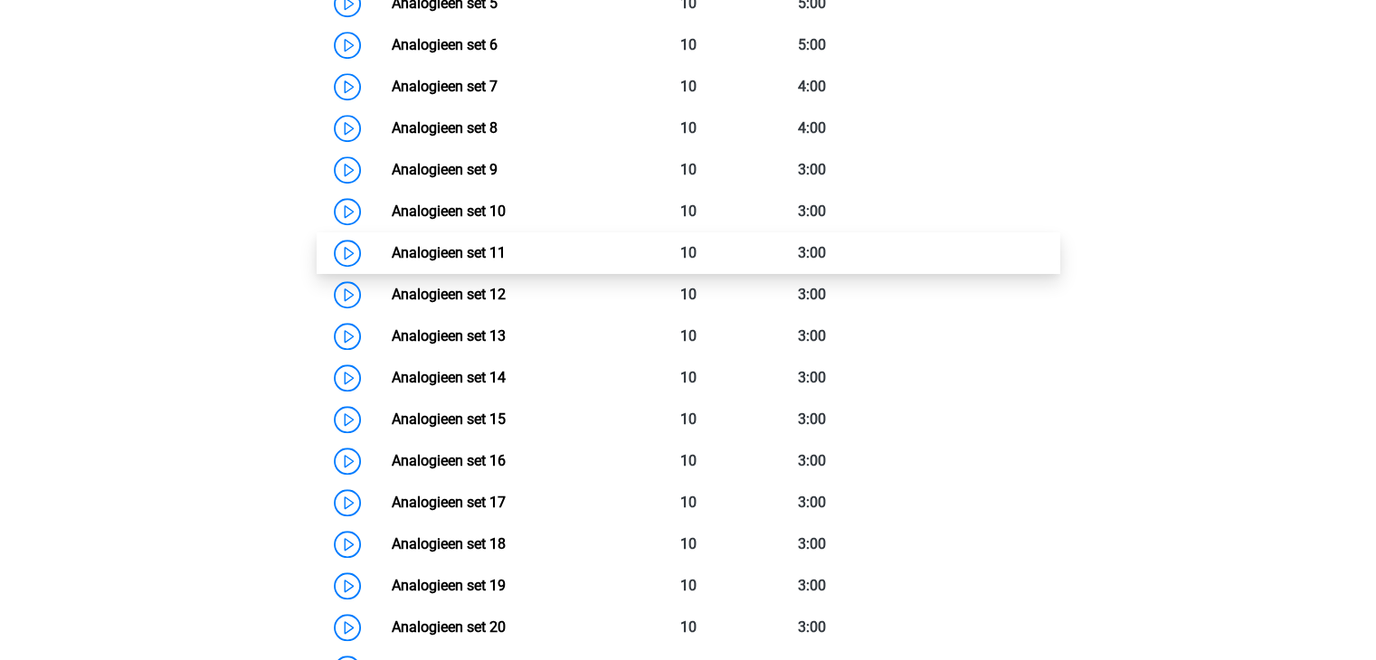
click at [506, 254] on link "Analogieen set 11" at bounding box center [449, 252] width 114 height 17
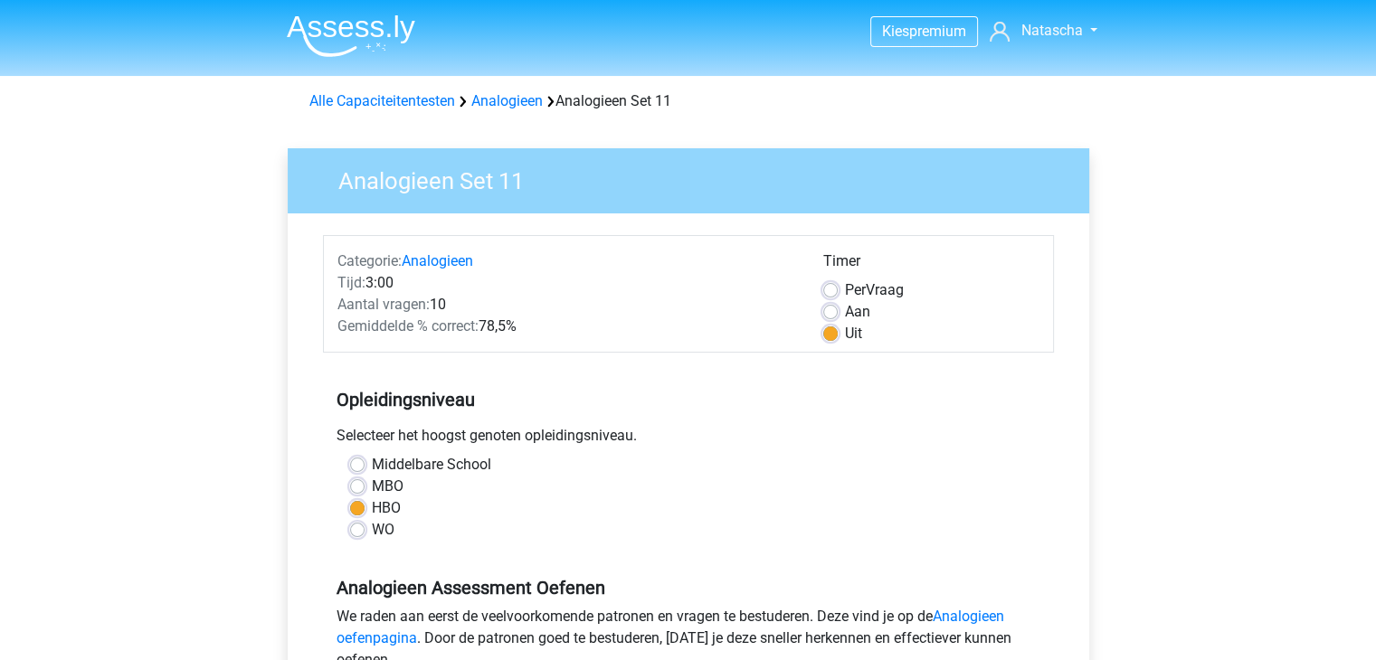
scroll to position [450, 0]
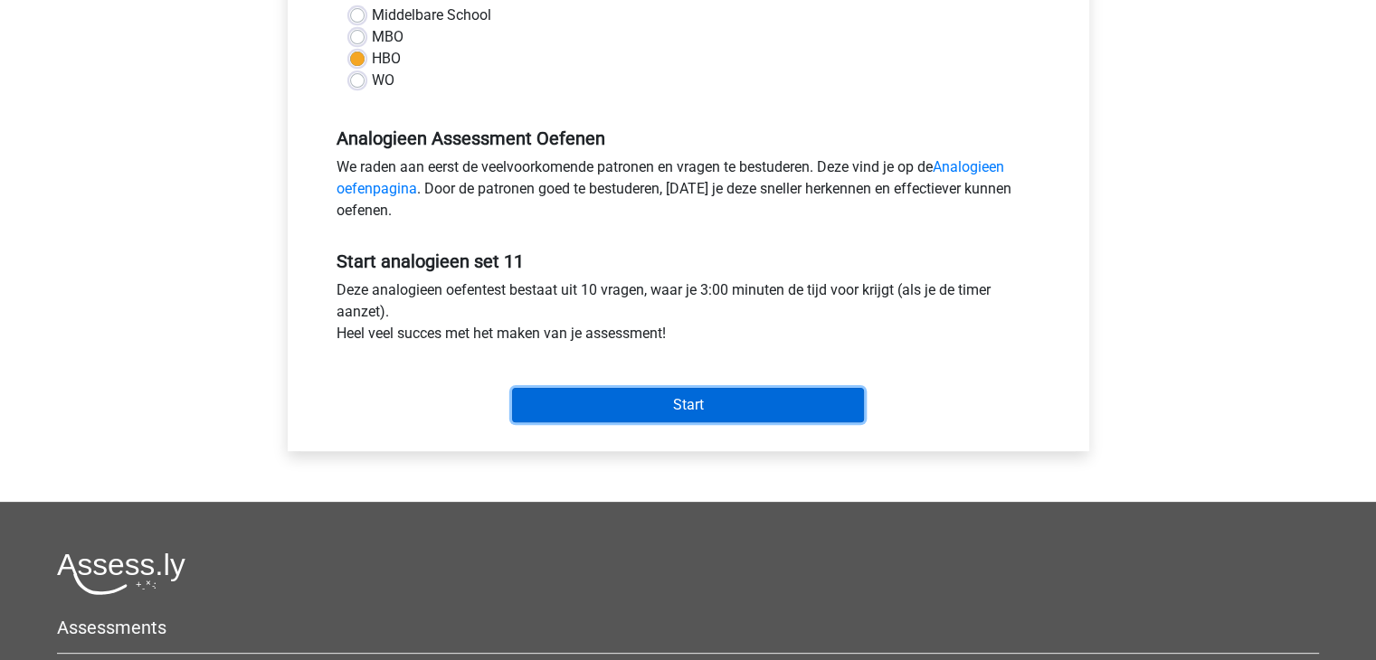
click at [802, 396] on input "Start" at bounding box center [688, 405] width 352 height 34
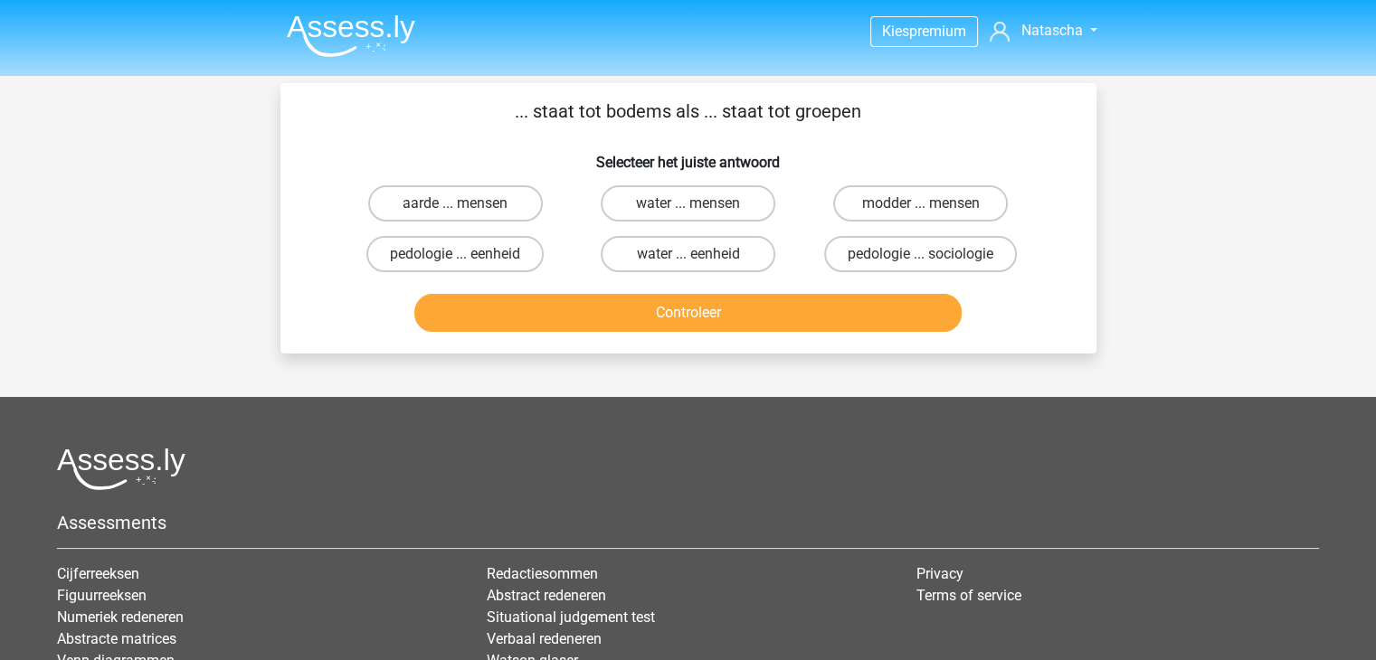
click at [928, 258] on input "pedologie ... sociologie" at bounding box center [927, 260] width 12 height 12
radio input "true"
click at [762, 342] on div "... staat tot bodems als ... staat tot groepen Selecteer het juiste antwoord aa…" at bounding box center [688, 218] width 816 height 270
click at [787, 330] on div "Controleer" at bounding box center [688, 316] width 698 height 45
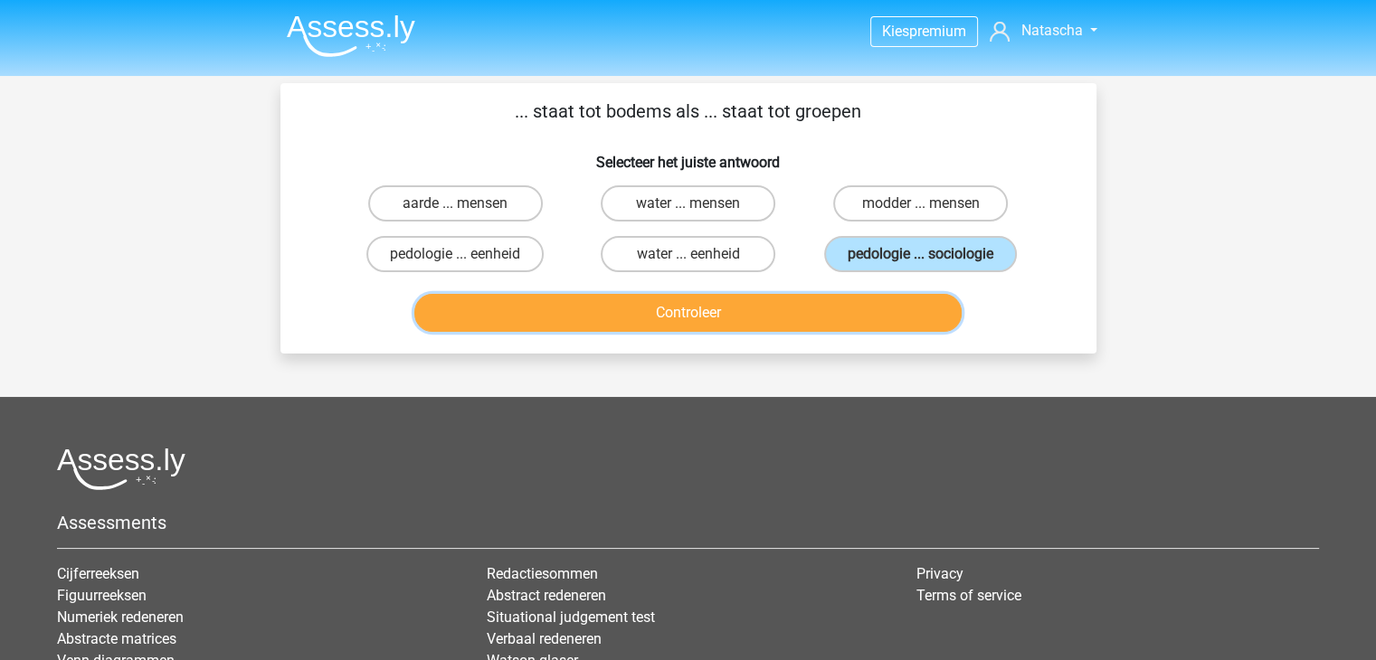
click at [823, 316] on button "Controleer" at bounding box center [687, 313] width 547 height 38
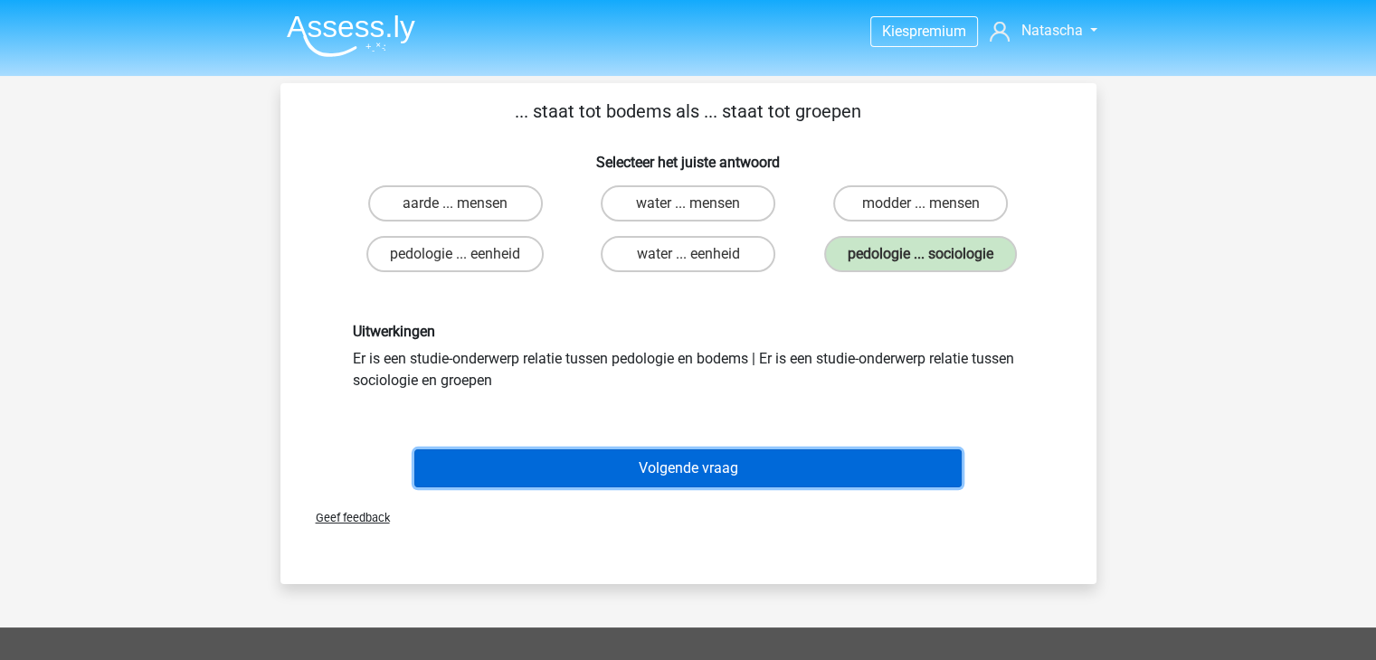
click at [740, 456] on button "Volgende vraag" at bounding box center [687, 469] width 547 height 38
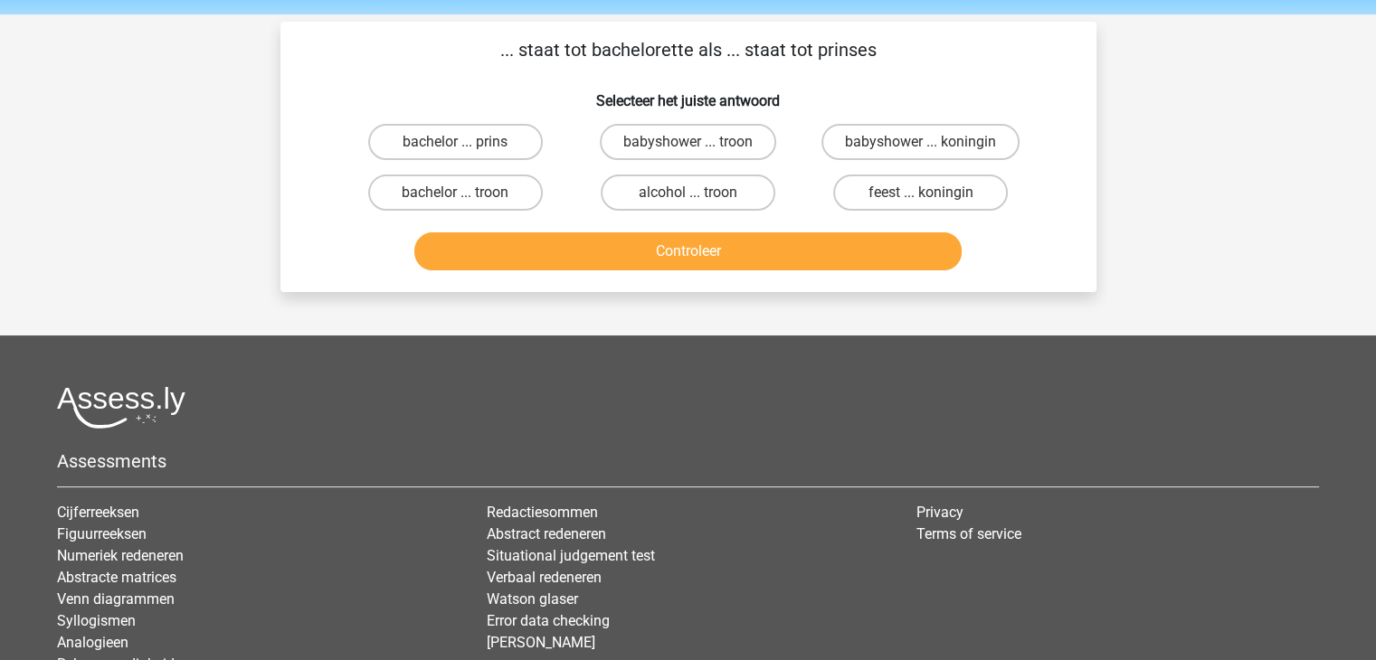
scroll to position [83, 0]
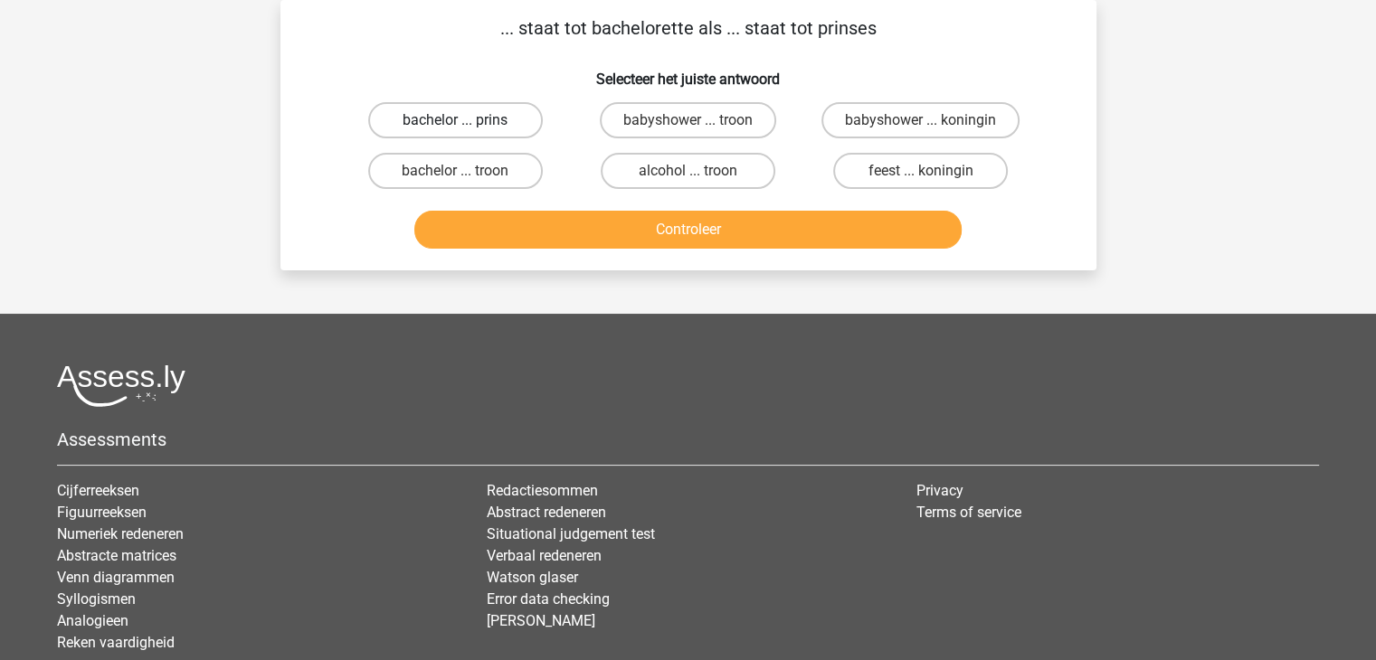
click at [481, 133] on label "bachelor ... prins" at bounding box center [455, 120] width 175 height 36
click at [467, 132] on input "bachelor ... prins" at bounding box center [461, 126] width 12 height 12
radio input "true"
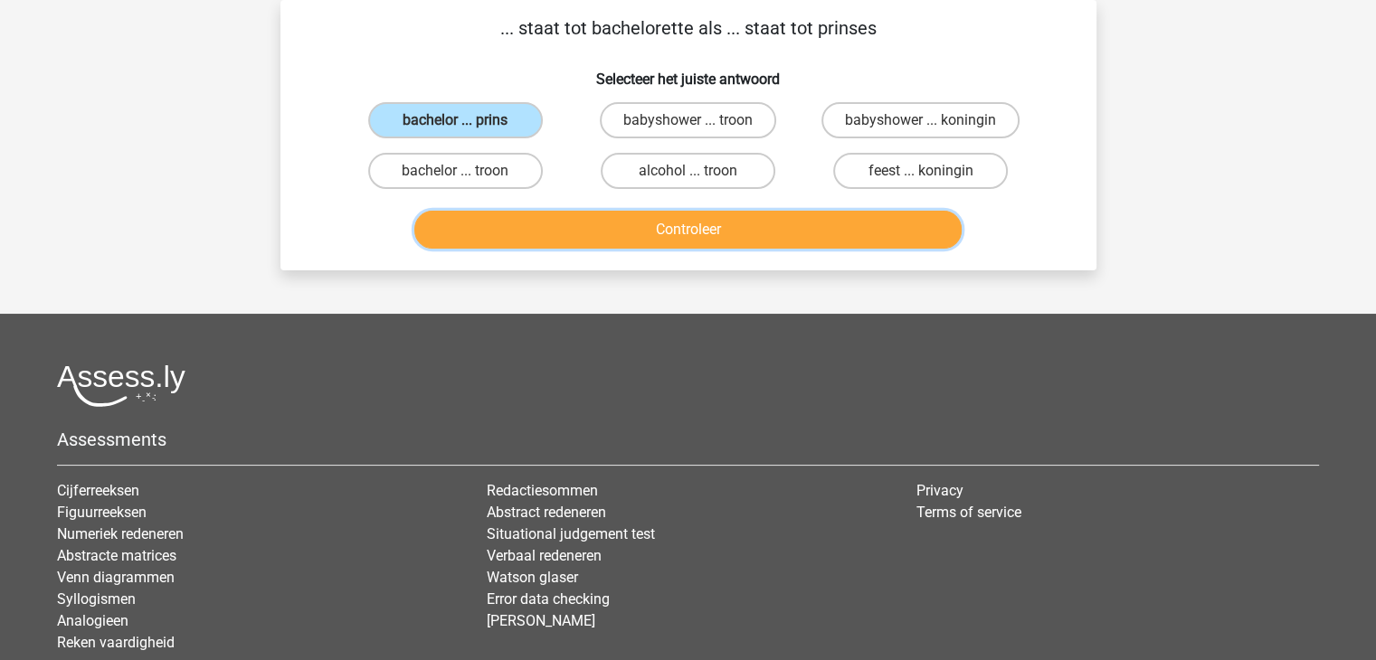
click at [590, 224] on button "Controleer" at bounding box center [687, 230] width 547 height 38
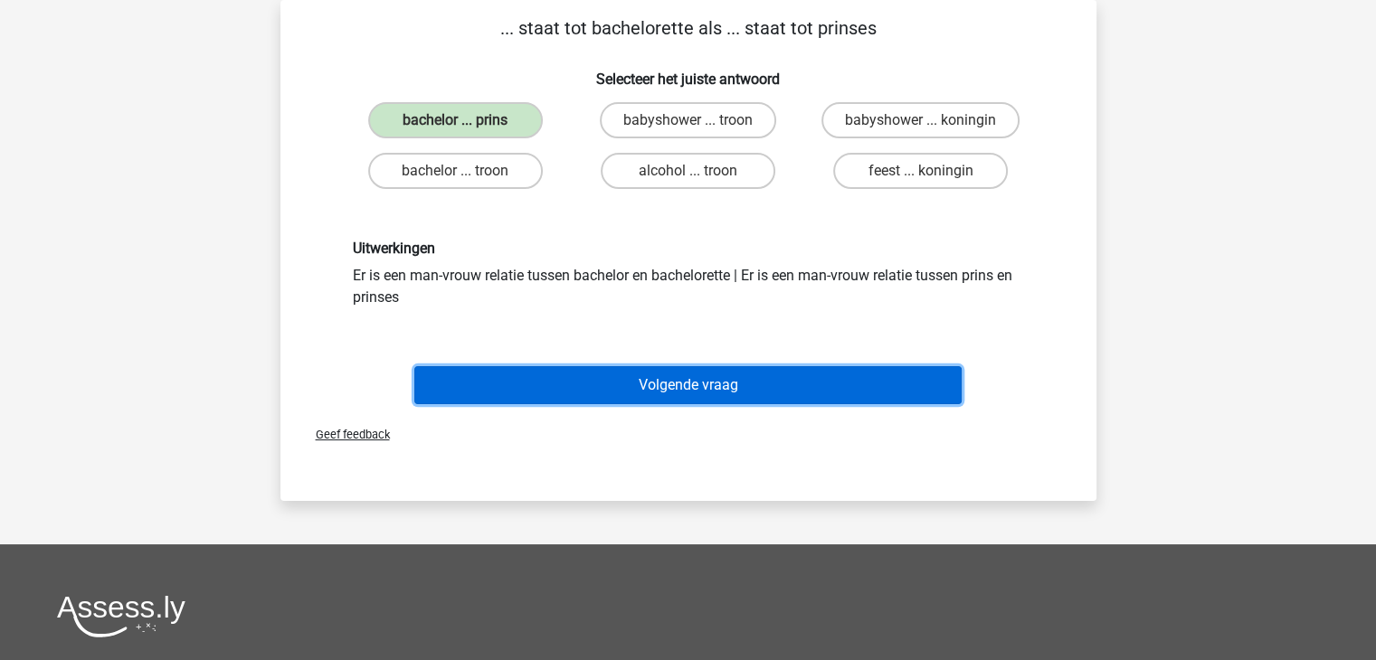
click at [659, 376] on button "Volgende vraag" at bounding box center [687, 385] width 547 height 38
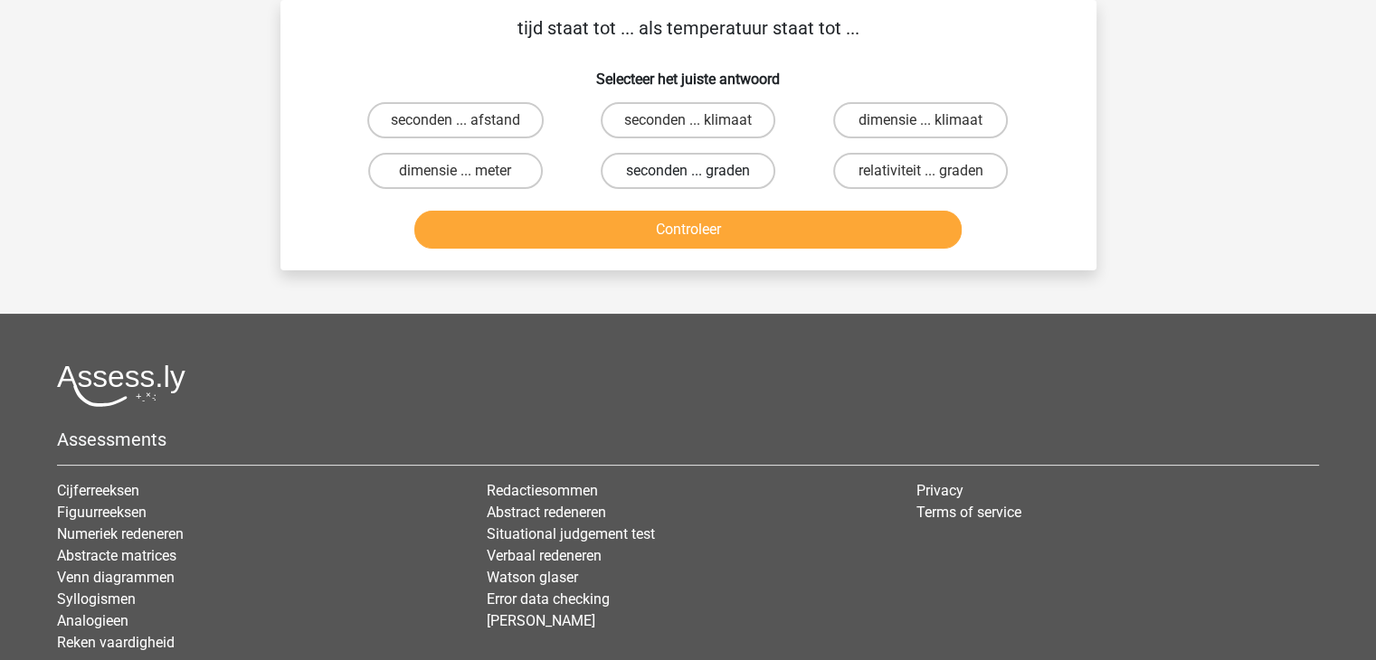
click at [753, 156] on label "seconden ... graden" at bounding box center [688, 171] width 175 height 36
click at [699, 171] on input "seconden ... graden" at bounding box center [694, 177] width 12 height 12
radio input "true"
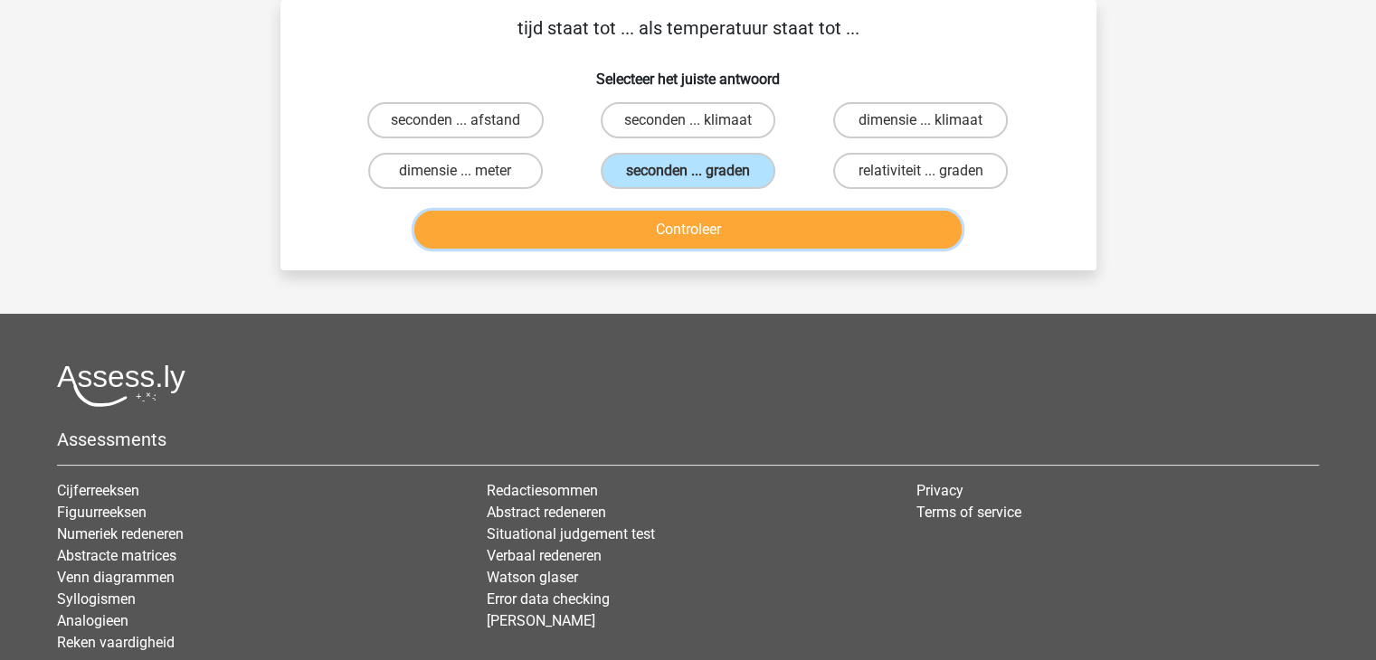
click at [756, 240] on button "Controleer" at bounding box center [687, 230] width 547 height 38
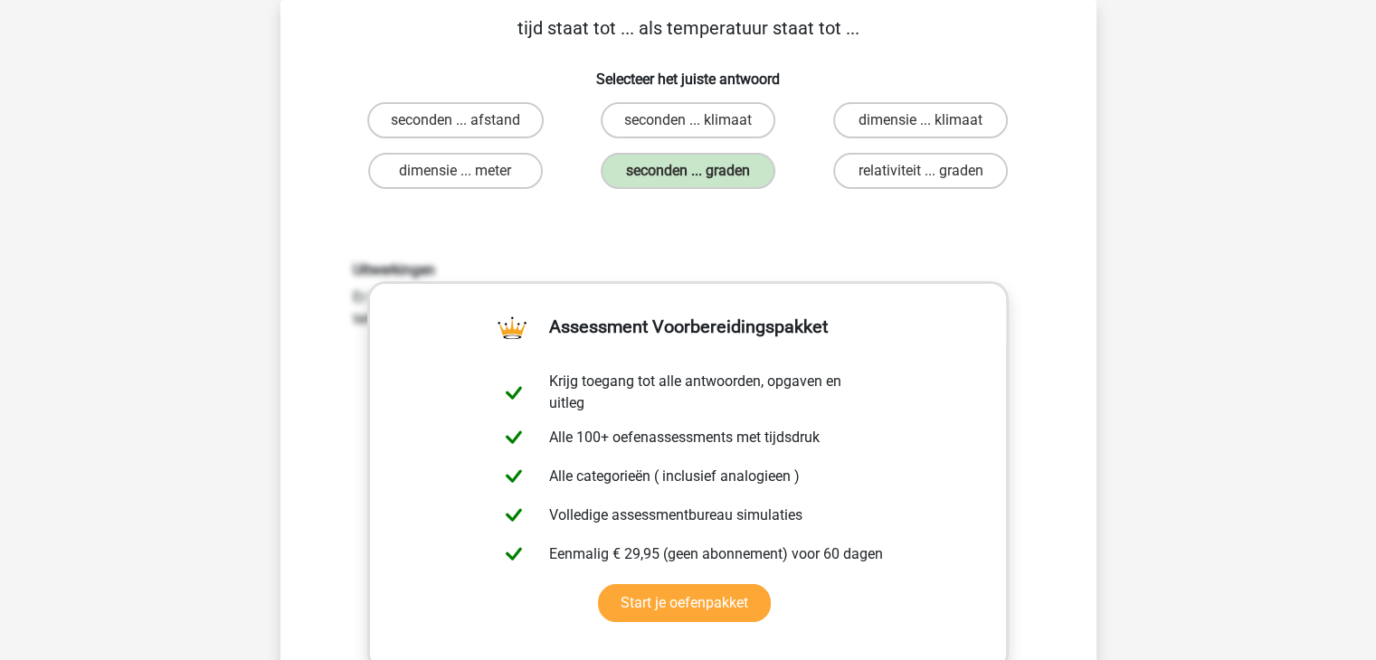
scroll to position [660, 0]
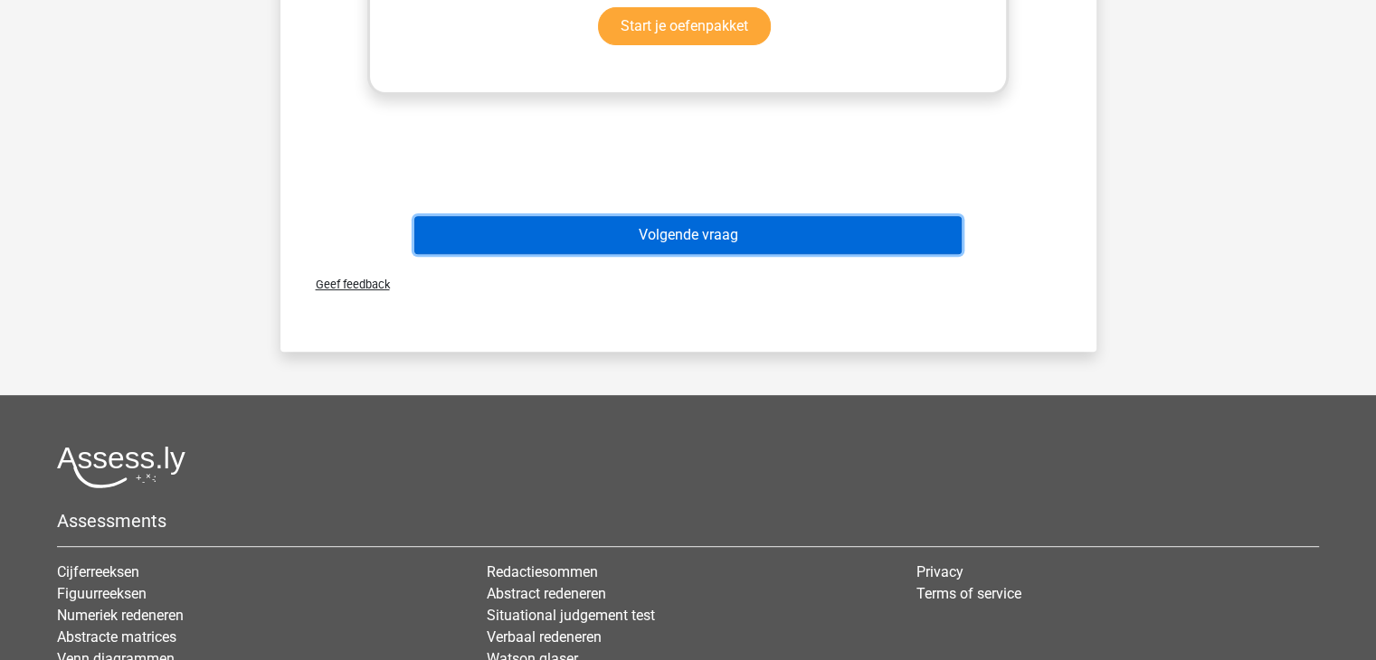
click at [713, 231] on button "Volgende vraag" at bounding box center [687, 235] width 547 height 38
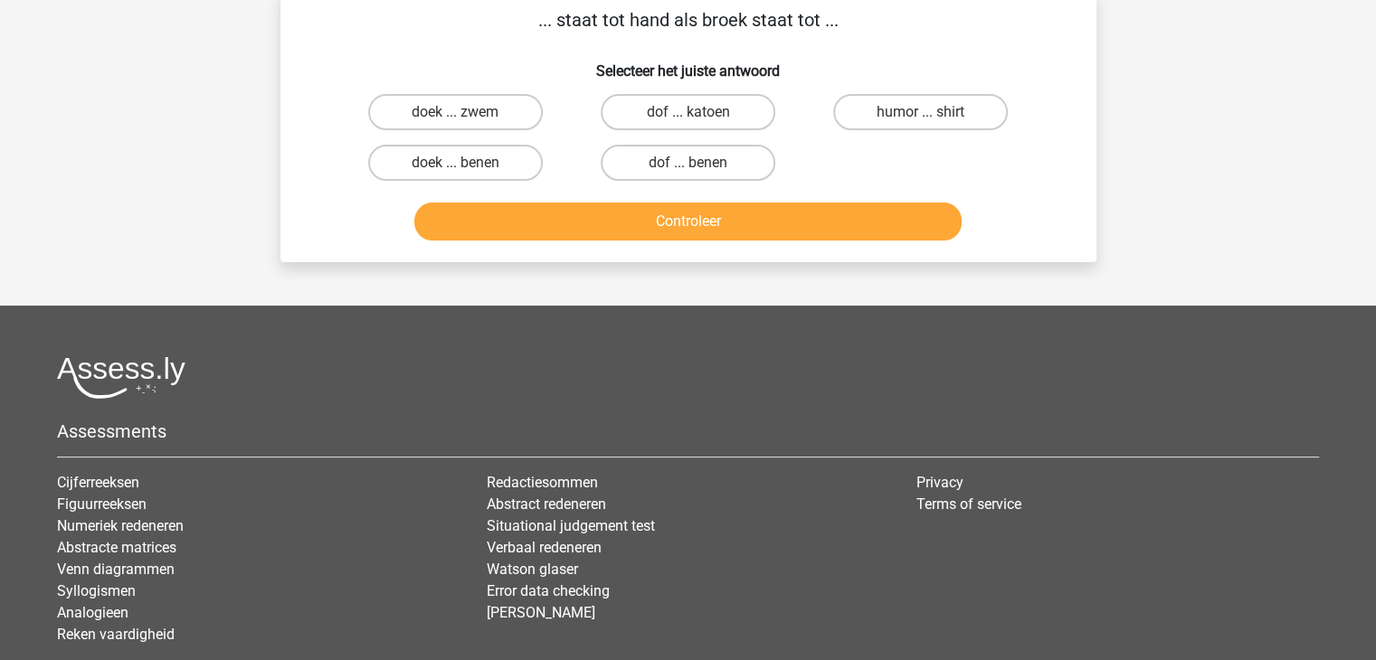
scroll to position [83, 0]
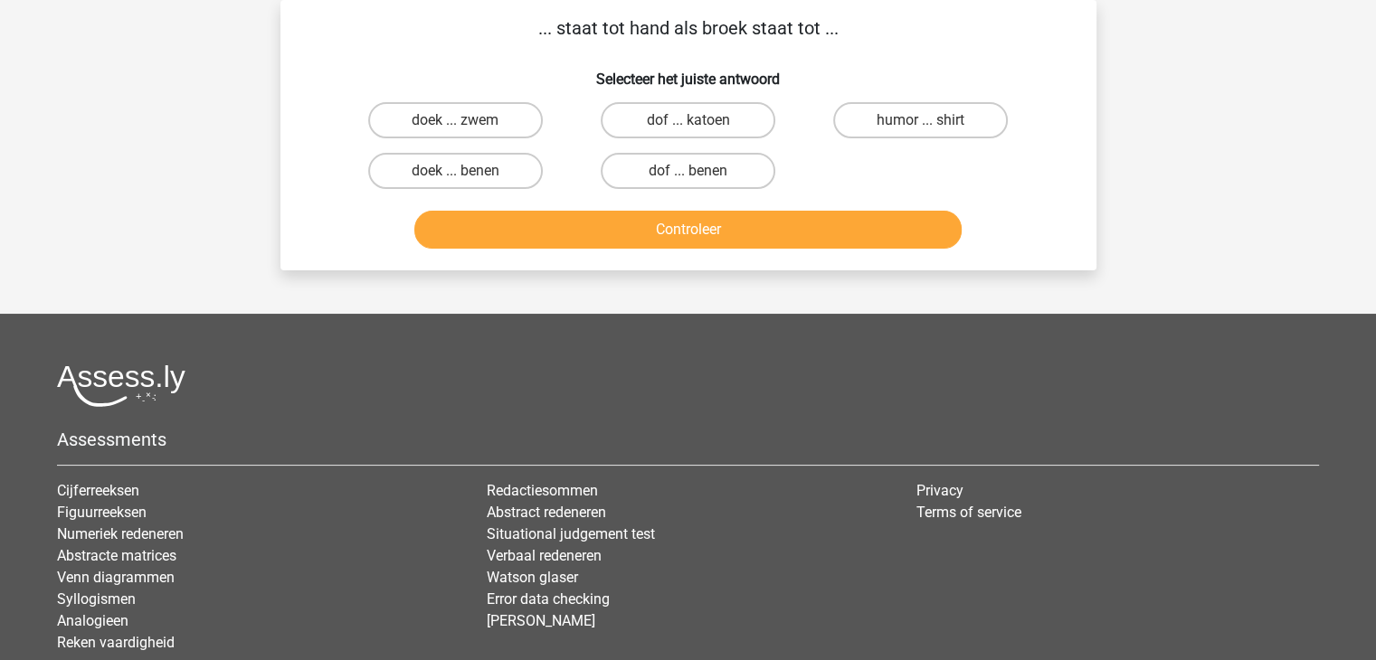
click at [461, 126] on input "doek ... zwem" at bounding box center [461, 126] width 12 height 12
radio input "true"
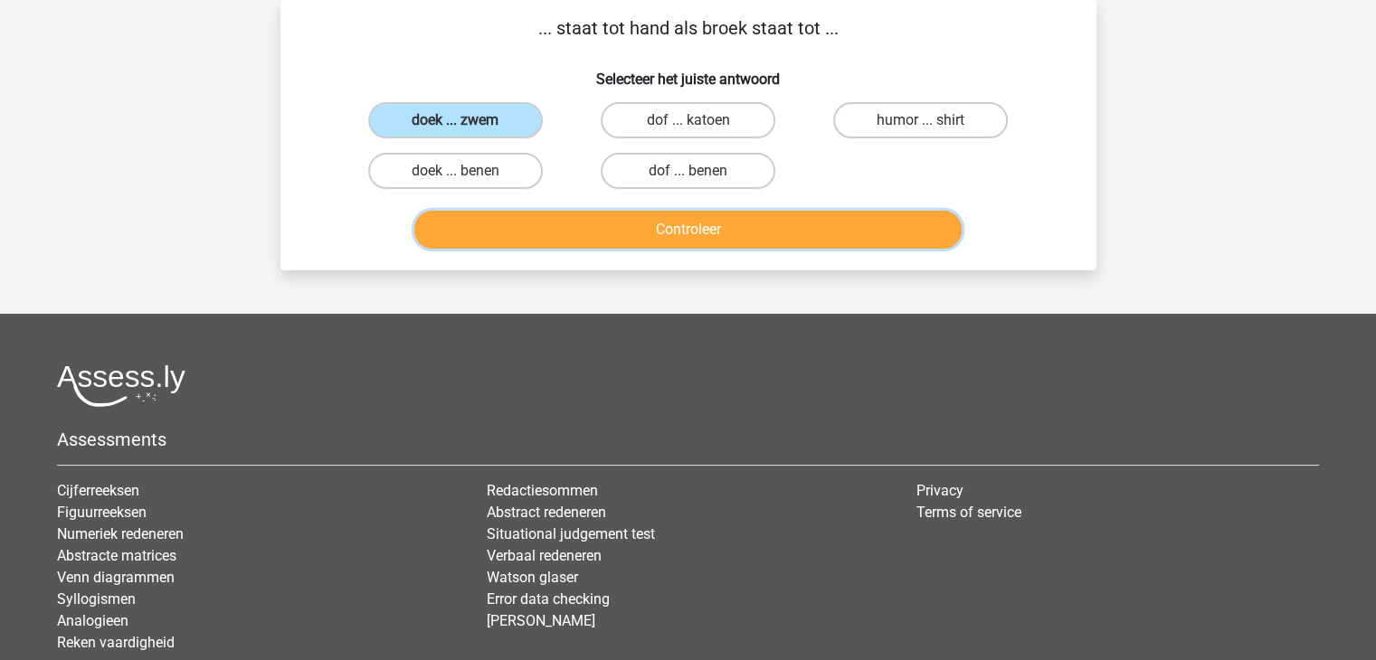
click at [644, 239] on button "Controleer" at bounding box center [687, 230] width 547 height 38
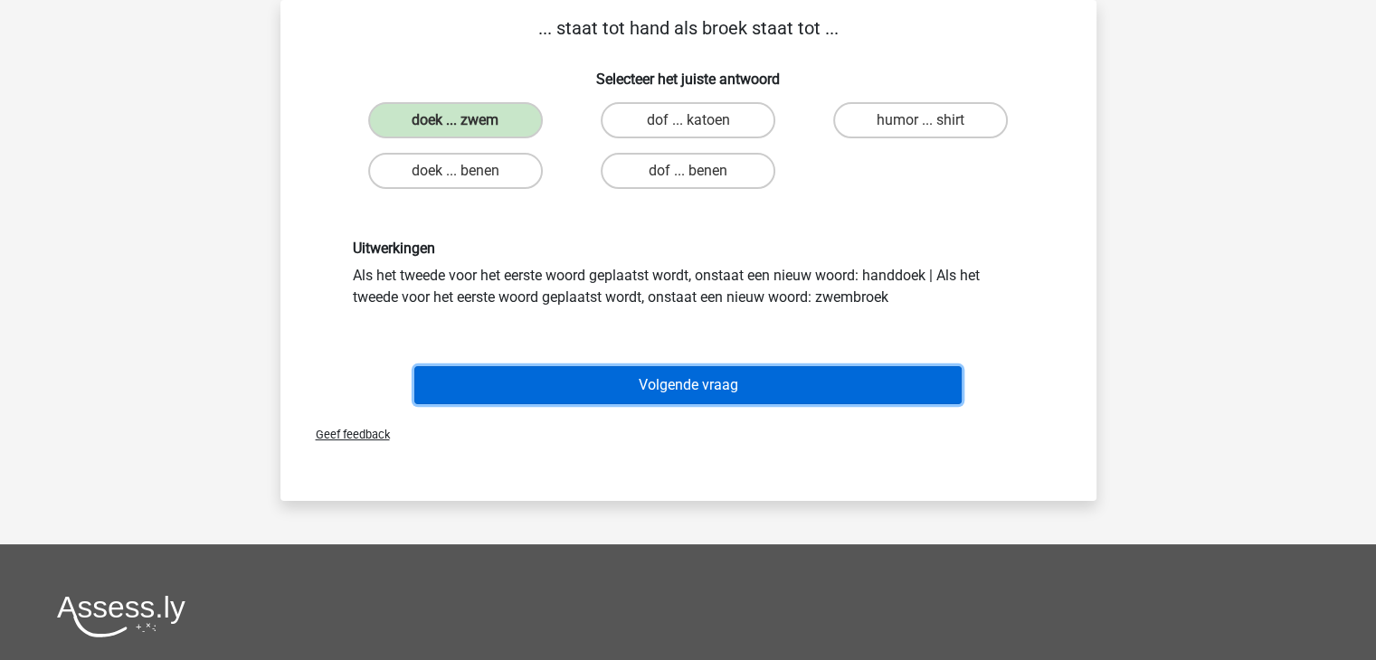
click at [765, 374] on button "Volgende vraag" at bounding box center [687, 385] width 547 height 38
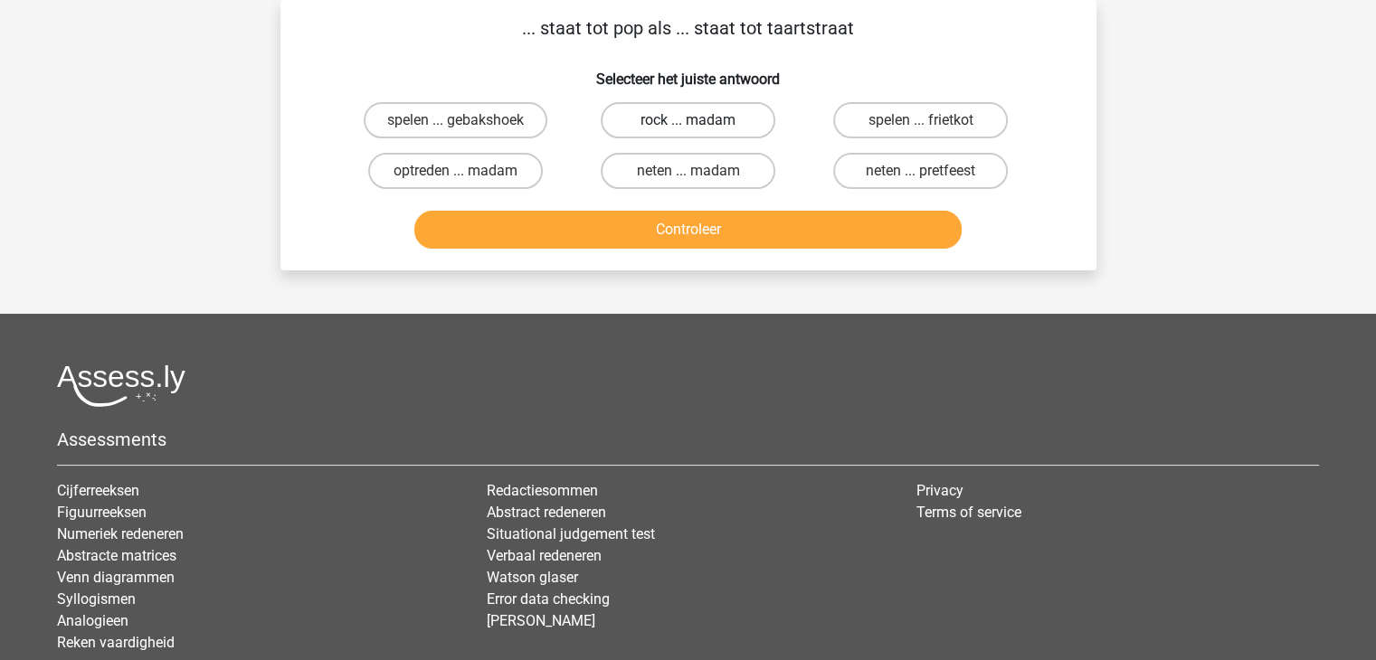
click at [727, 118] on label "rock ... madam" at bounding box center [688, 120] width 175 height 36
click at [699, 120] on input "rock ... madam" at bounding box center [694, 126] width 12 height 12
radio input "true"
click at [719, 166] on label "neten ... madam" at bounding box center [688, 171] width 175 height 36
click at [699, 171] on input "neten ... madam" at bounding box center [694, 177] width 12 height 12
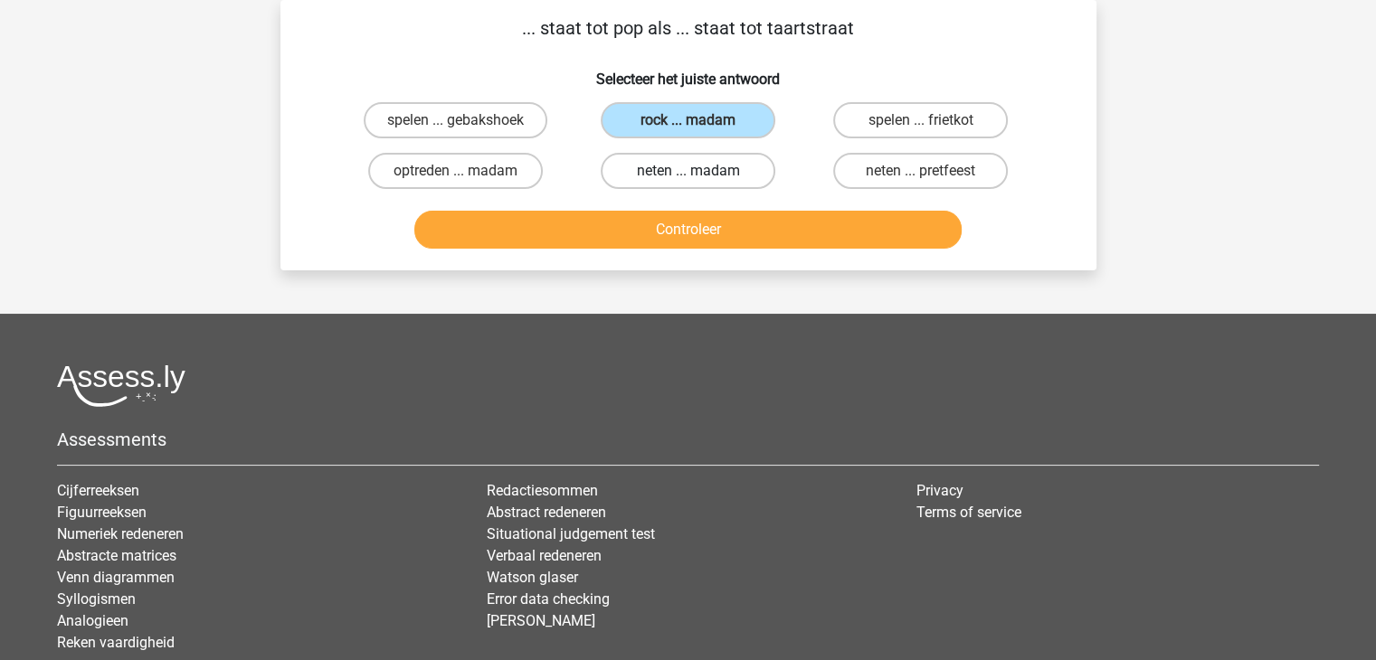
radio input "true"
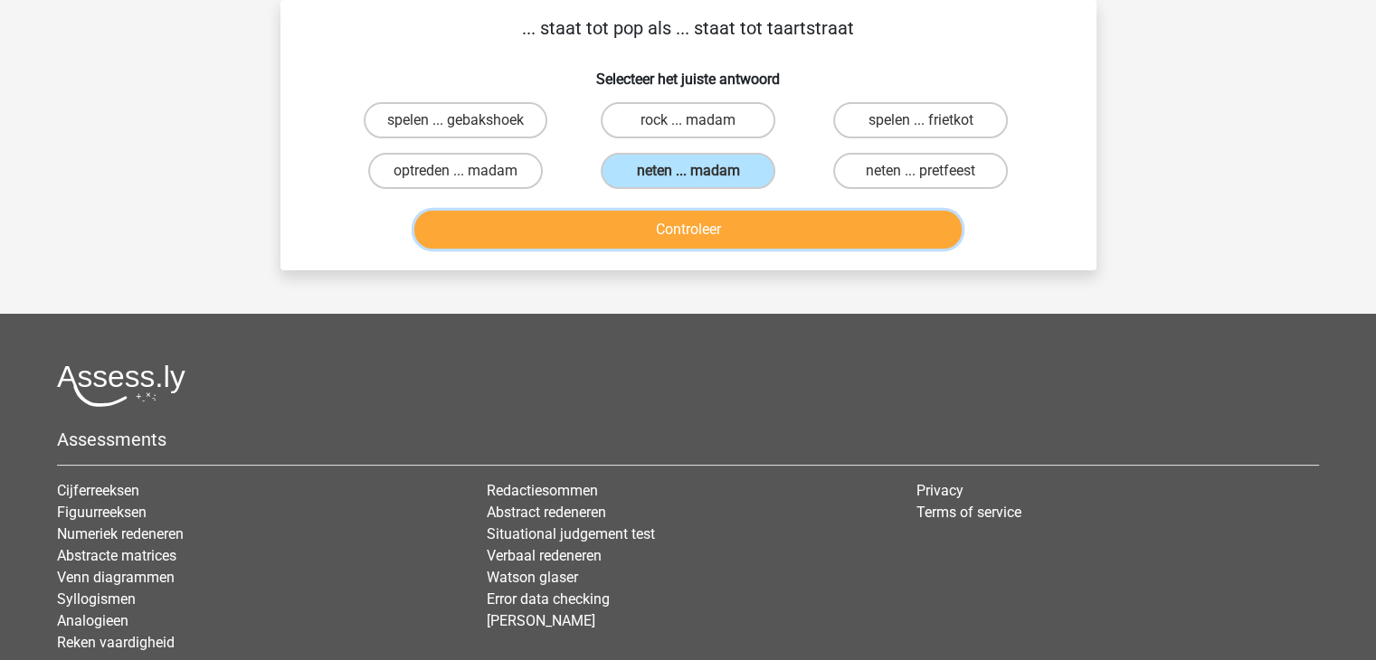
click at [723, 229] on button "Controleer" at bounding box center [687, 230] width 547 height 38
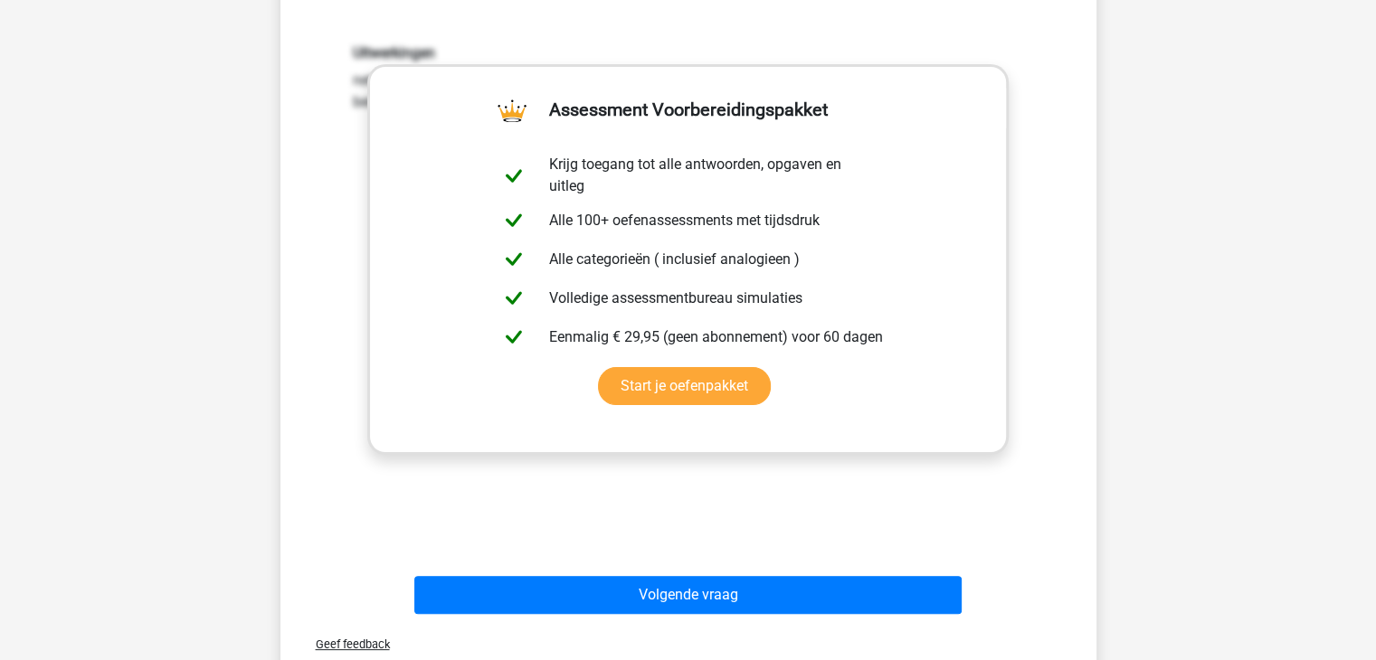
scroll to position [318, 0]
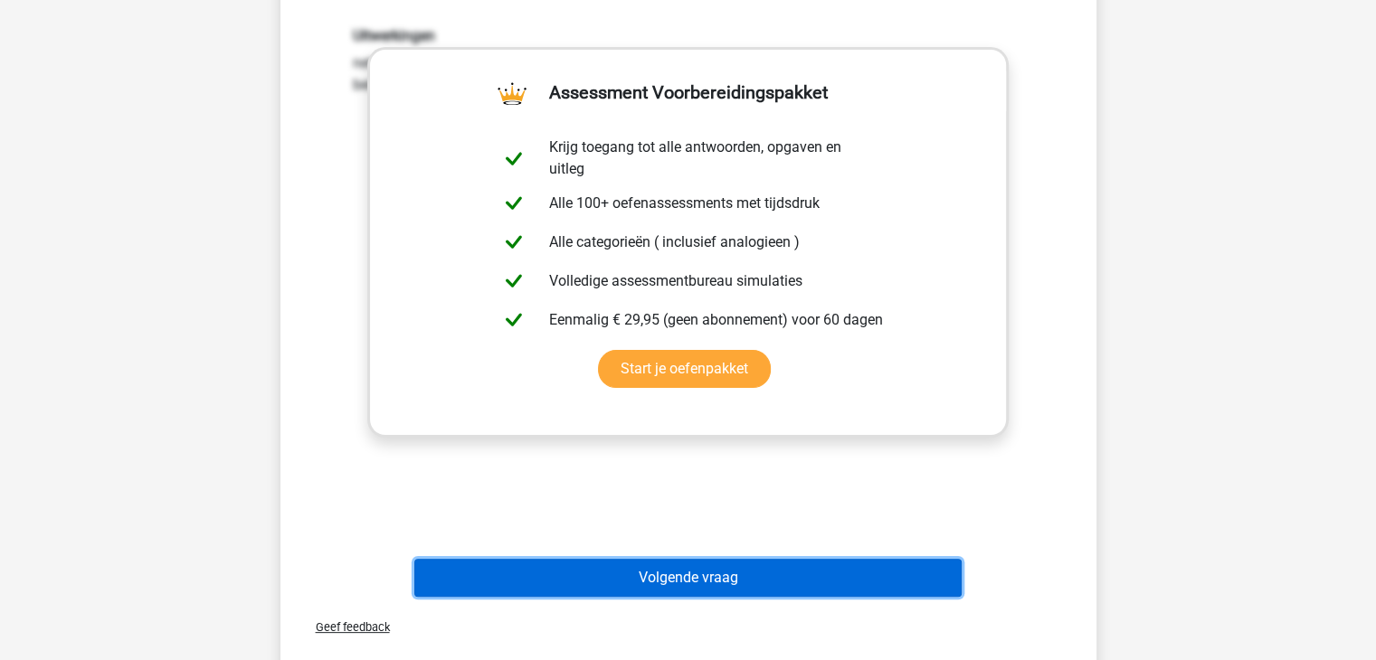
click at [716, 568] on button "Volgende vraag" at bounding box center [687, 578] width 547 height 38
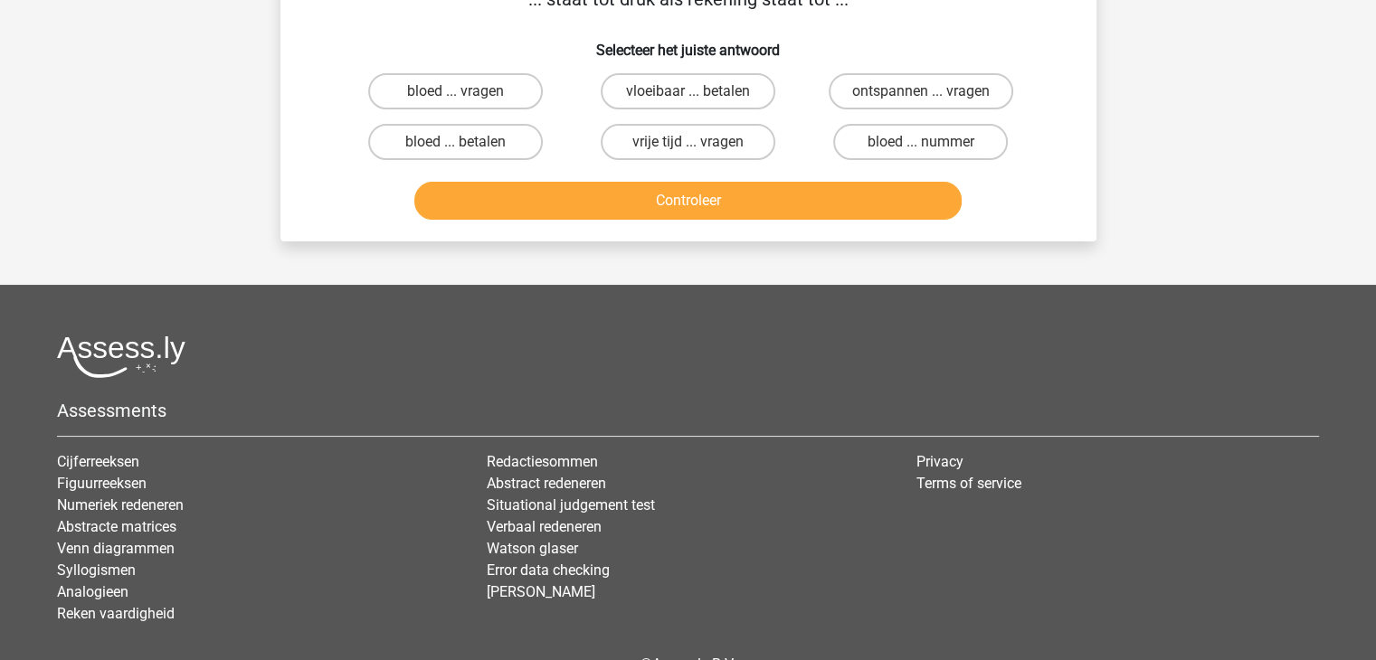
scroll to position [83, 0]
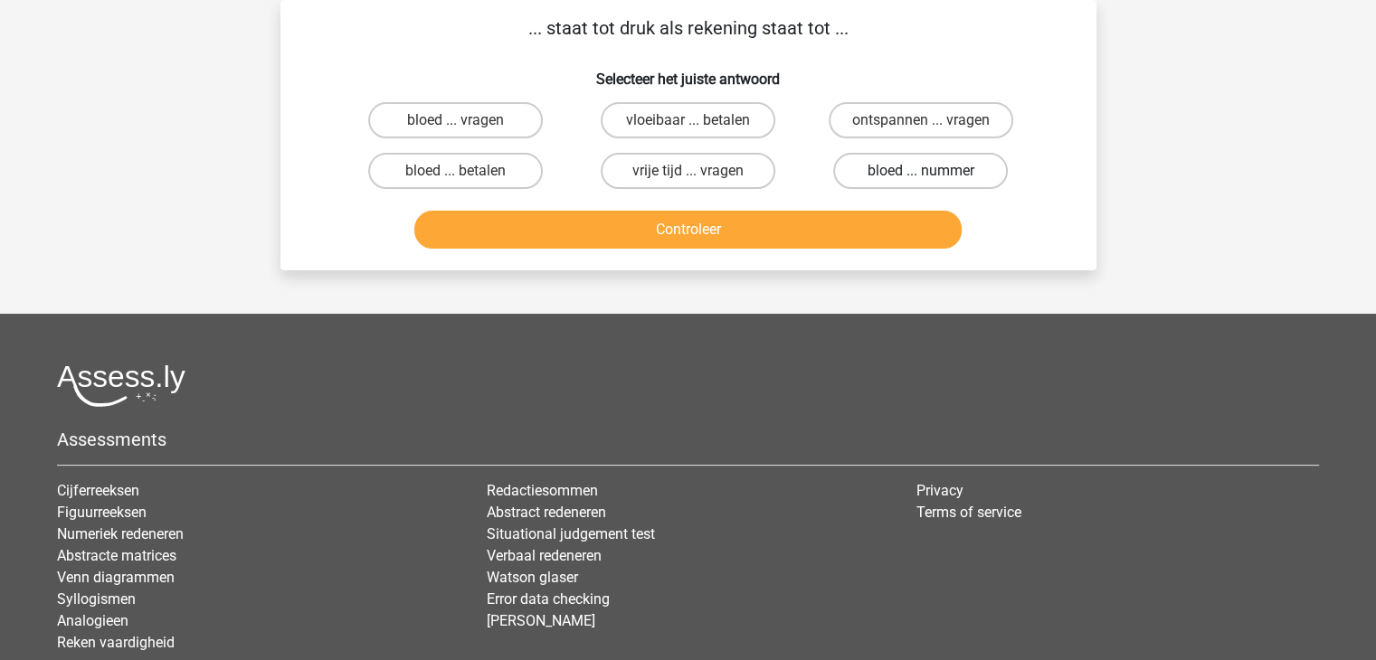
click at [896, 160] on label "bloed ... nummer" at bounding box center [920, 171] width 175 height 36
click at [921, 171] on input "bloed ... nummer" at bounding box center [927, 177] width 12 height 12
radio input "true"
drag, startPoint x: 764, startPoint y: 204, endPoint x: 774, endPoint y: 236, distance: 34.3
click at [774, 236] on div "Controleer" at bounding box center [688, 226] width 758 height 60
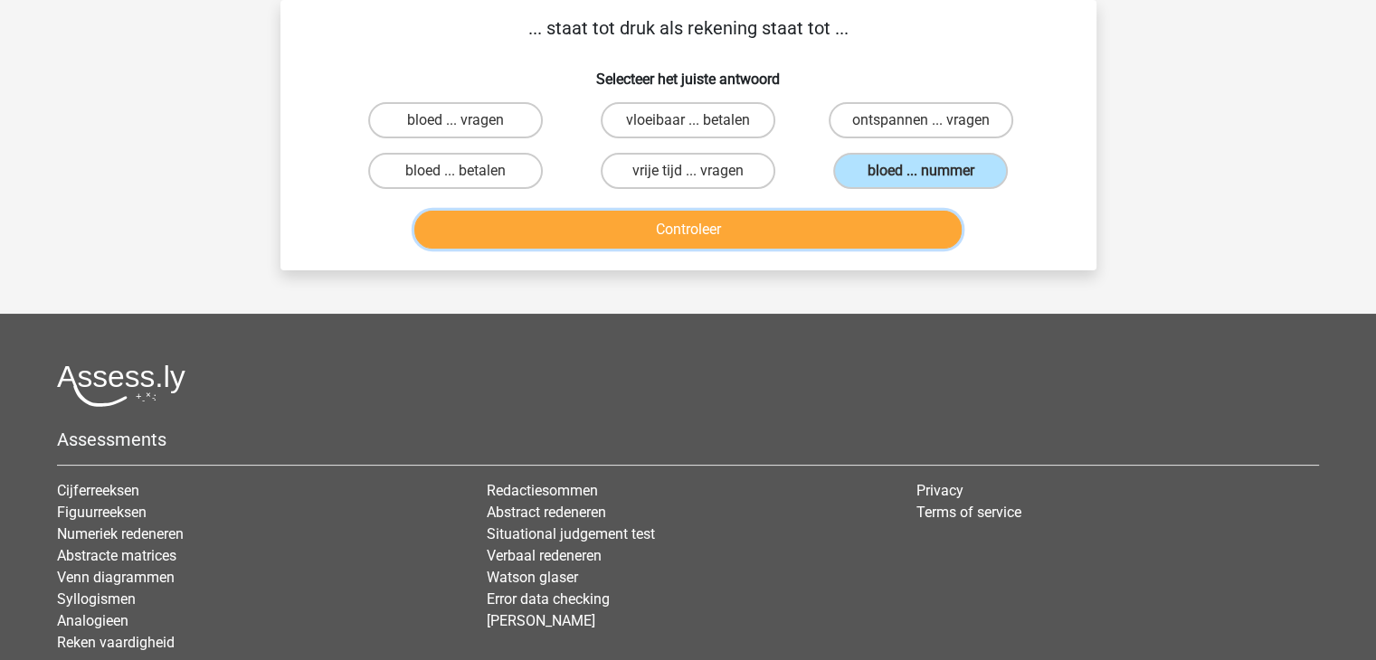
click at [774, 236] on button "Controleer" at bounding box center [687, 230] width 547 height 38
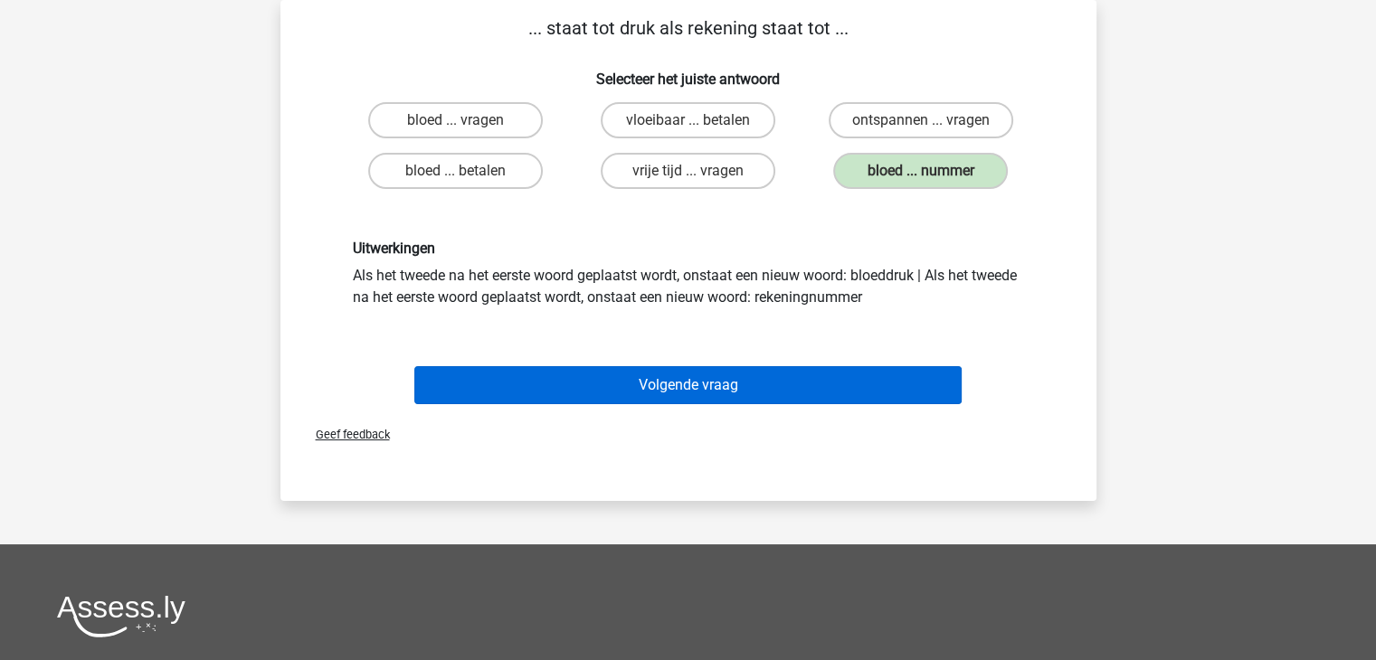
drag, startPoint x: 738, startPoint y: 358, endPoint x: 739, endPoint y: 378, distance: 19.9
click at [739, 378] on div "Volgende vraag" at bounding box center [688, 382] width 758 height 60
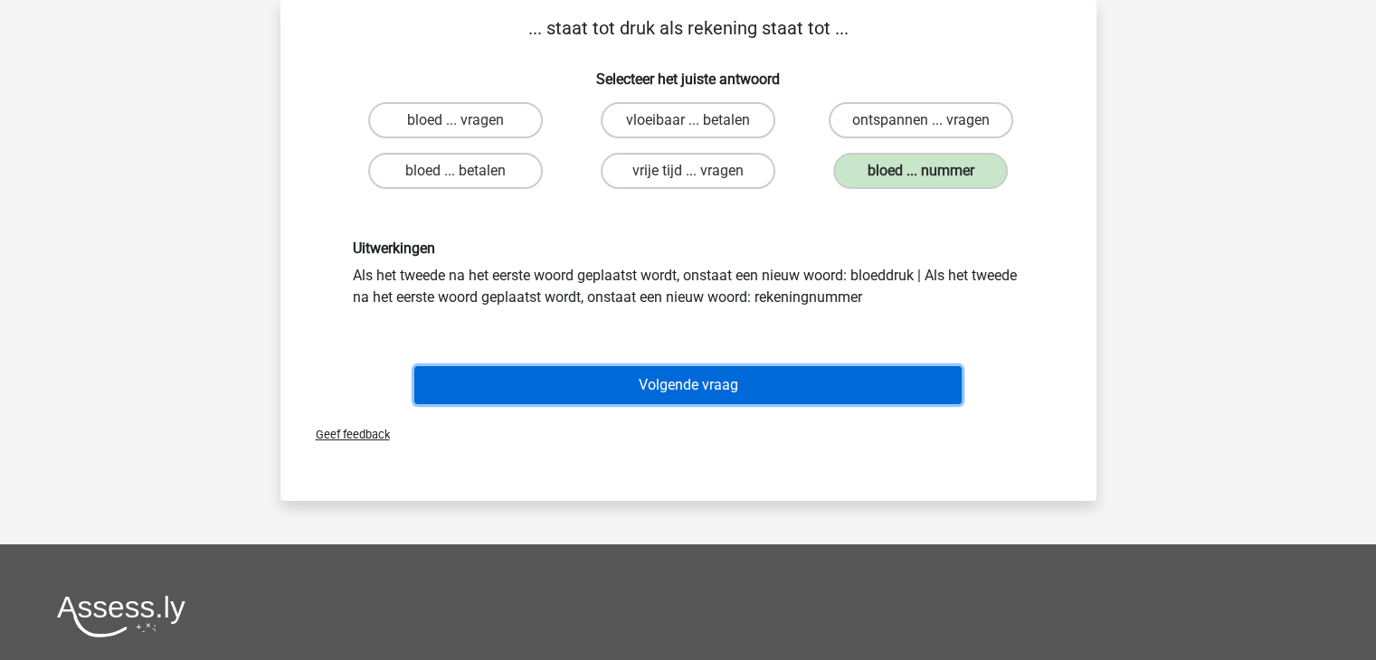
click at [739, 378] on button "Volgende vraag" at bounding box center [687, 385] width 547 height 38
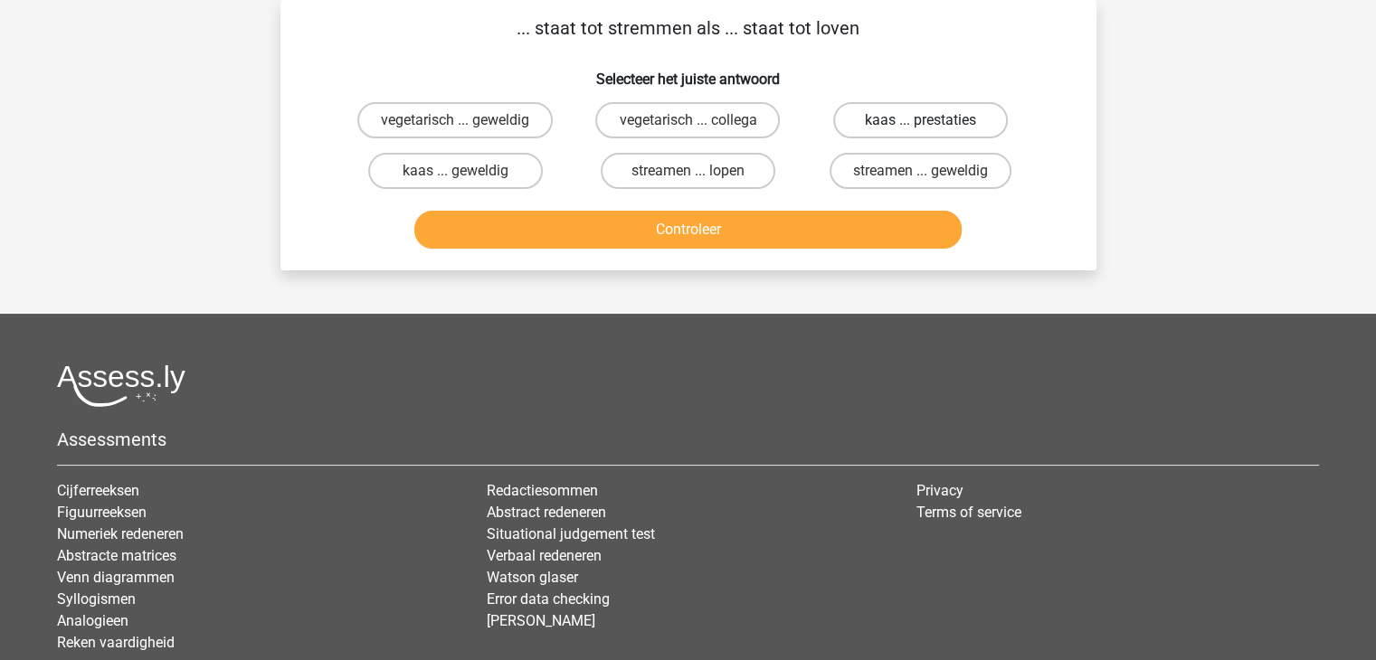
click at [894, 133] on label "kaas ... prestaties" at bounding box center [920, 120] width 175 height 36
click at [921, 132] on input "kaas ... prestaties" at bounding box center [927, 126] width 12 height 12
radio input "true"
click at [724, 185] on label "streamen ... lopen" at bounding box center [688, 171] width 175 height 36
click at [699, 183] on input "streamen ... lopen" at bounding box center [694, 177] width 12 height 12
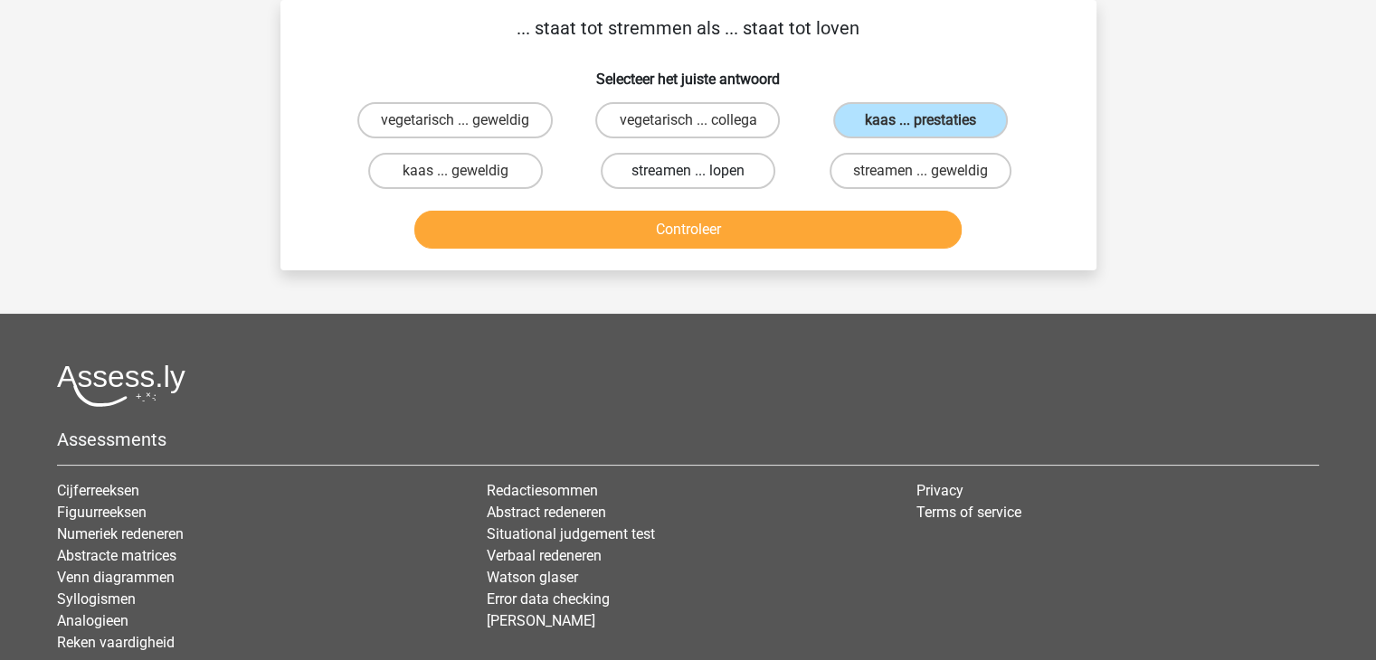
radio input "true"
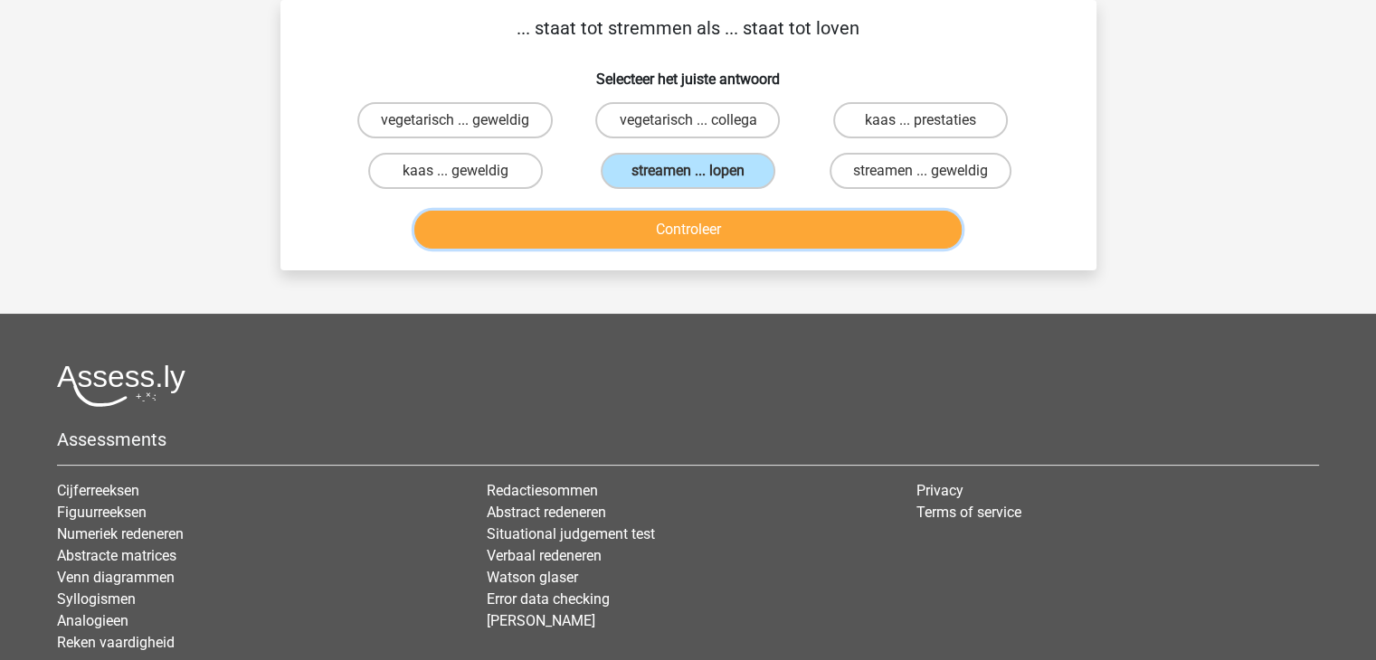
click at [720, 229] on button "Controleer" at bounding box center [687, 230] width 547 height 38
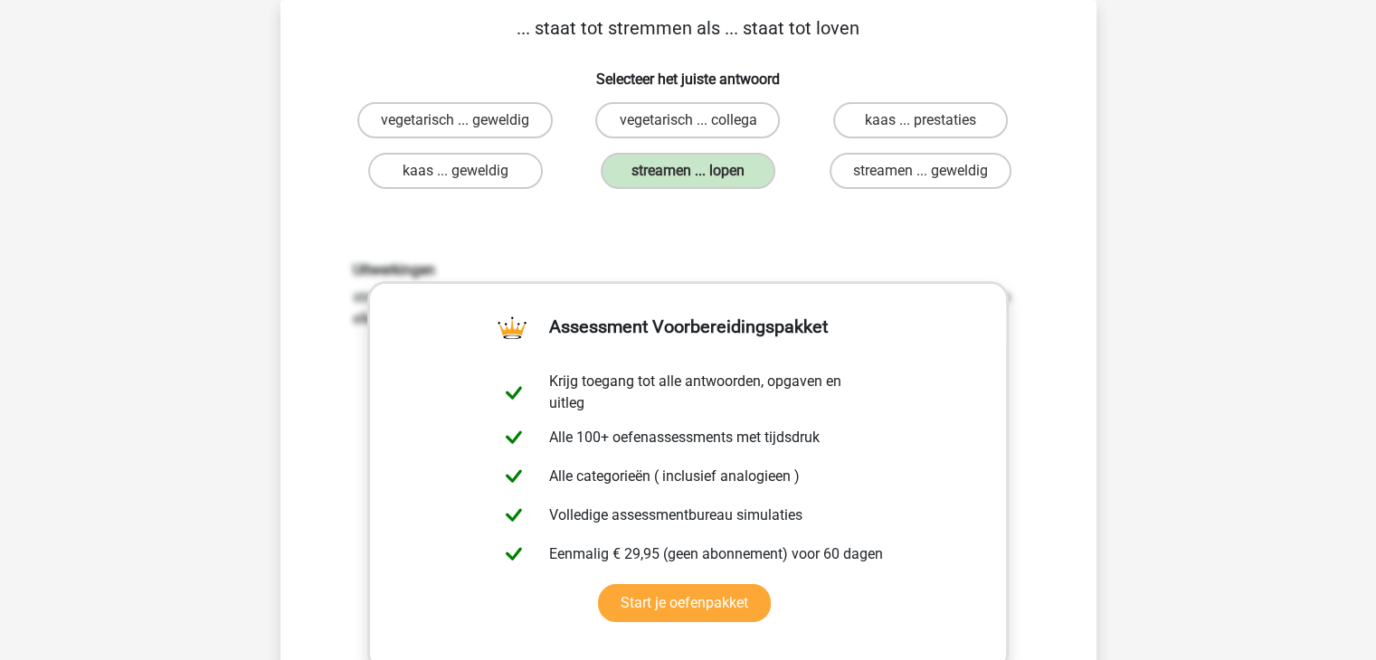
scroll to position [319, 0]
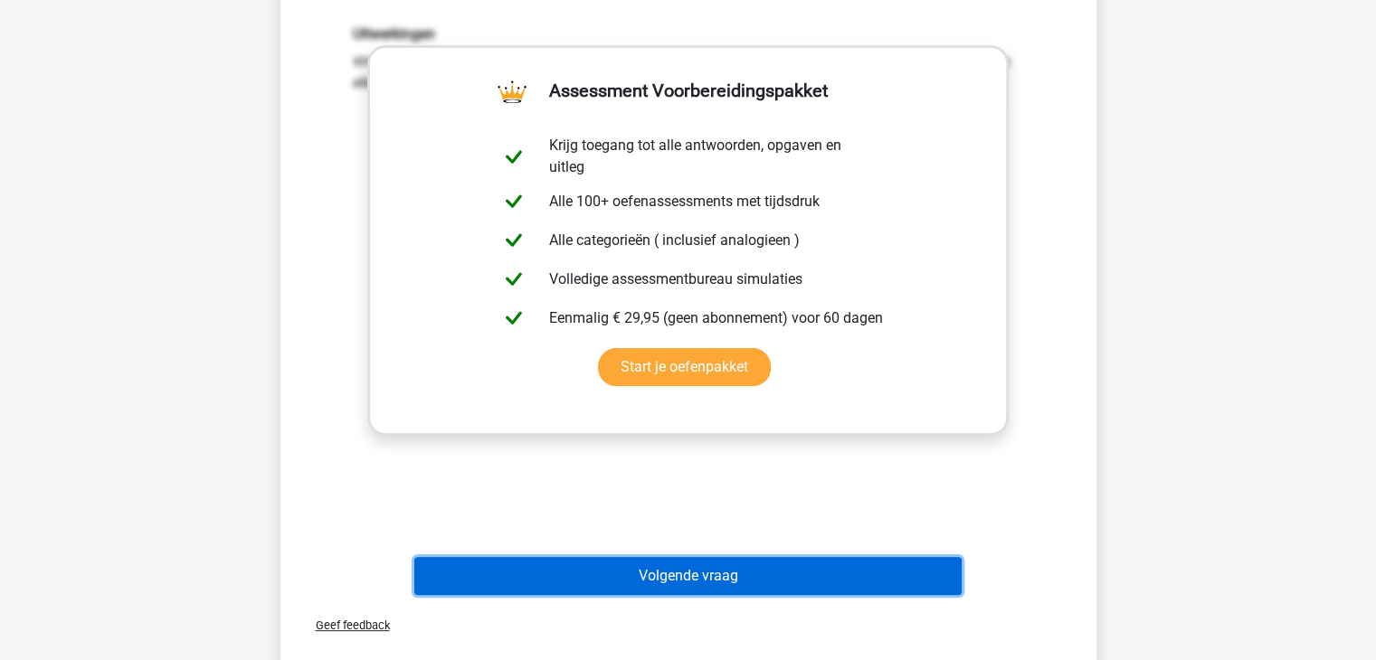
click at [754, 580] on button "Volgende vraag" at bounding box center [687, 576] width 547 height 38
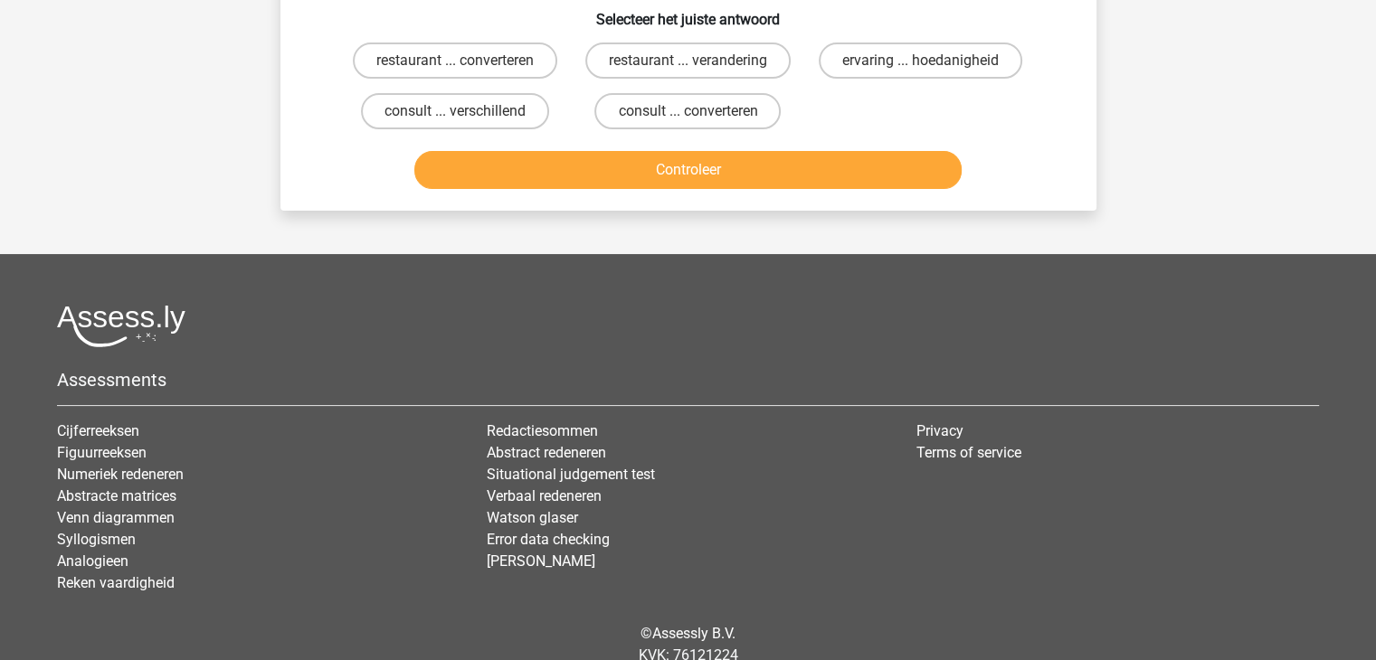
scroll to position [83, 0]
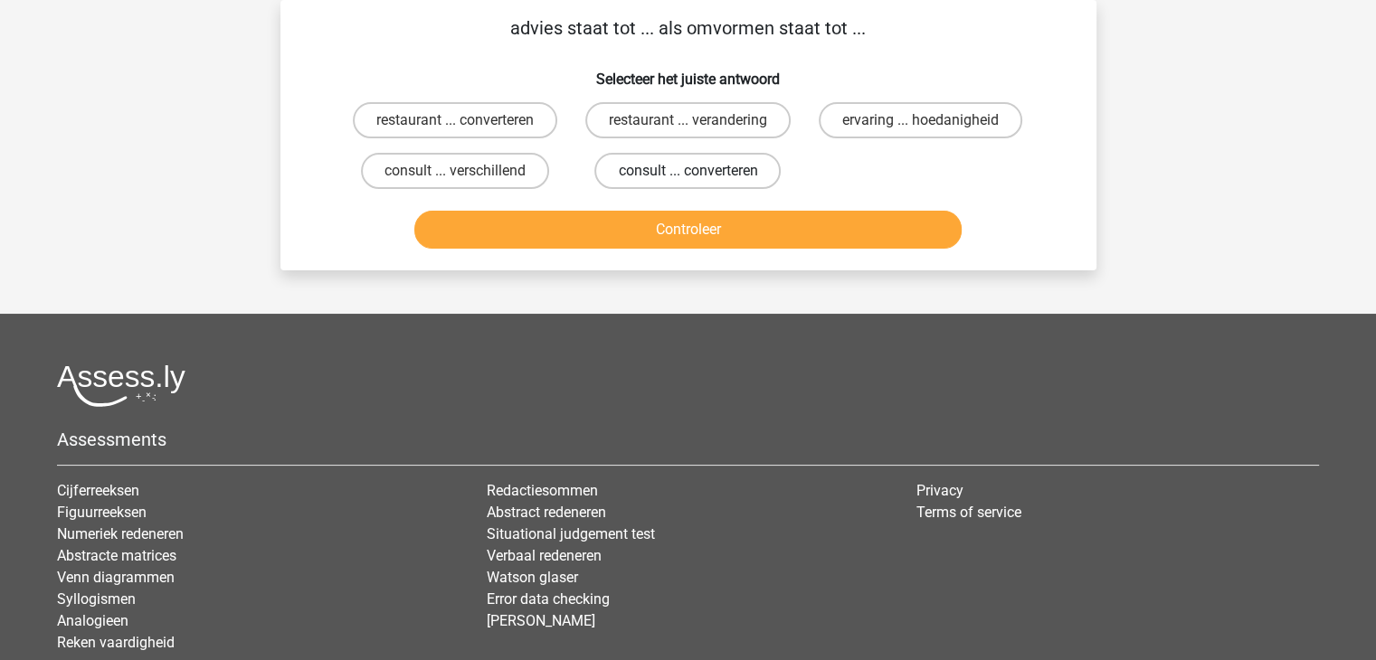
click at [697, 164] on label "consult ... converteren" at bounding box center [687, 171] width 186 height 36
click at [697, 171] on input "consult ... converteren" at bounding box center [694, 177] width 12 height 12
radio input "true"
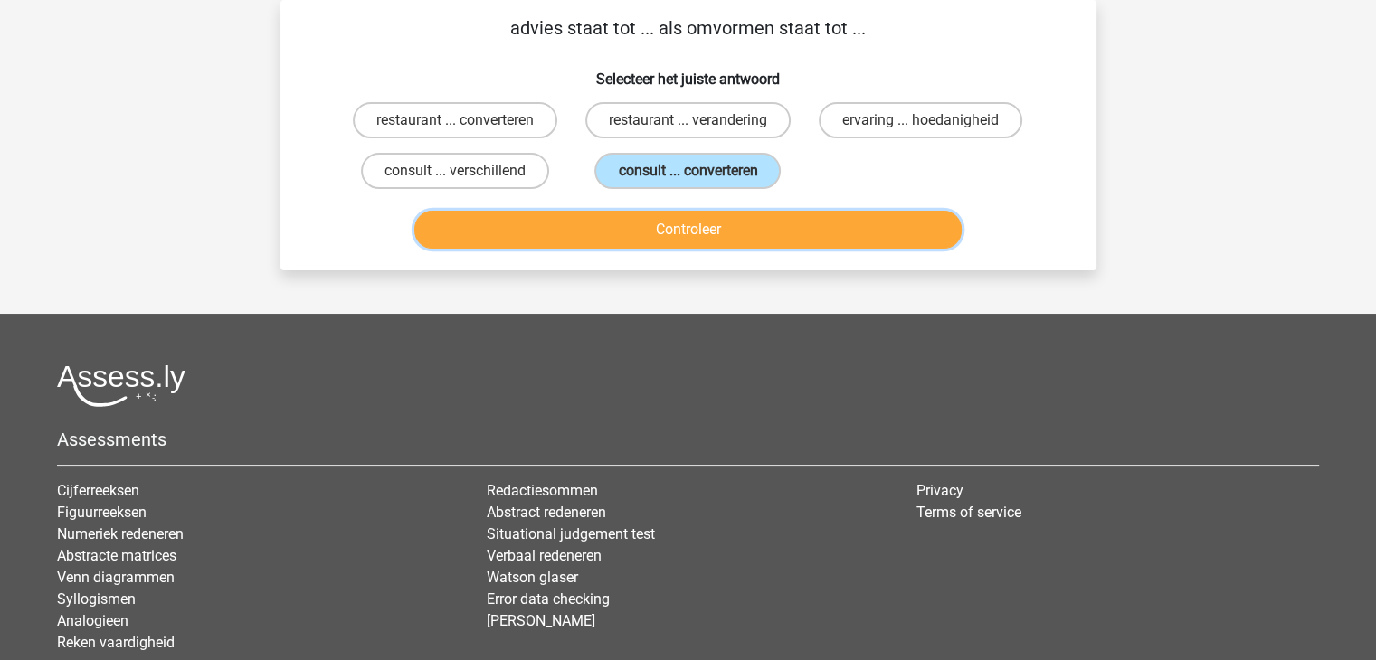
click at [707, 233] on button "Controleer" at bounding box center [687, 230] width 547 height 38
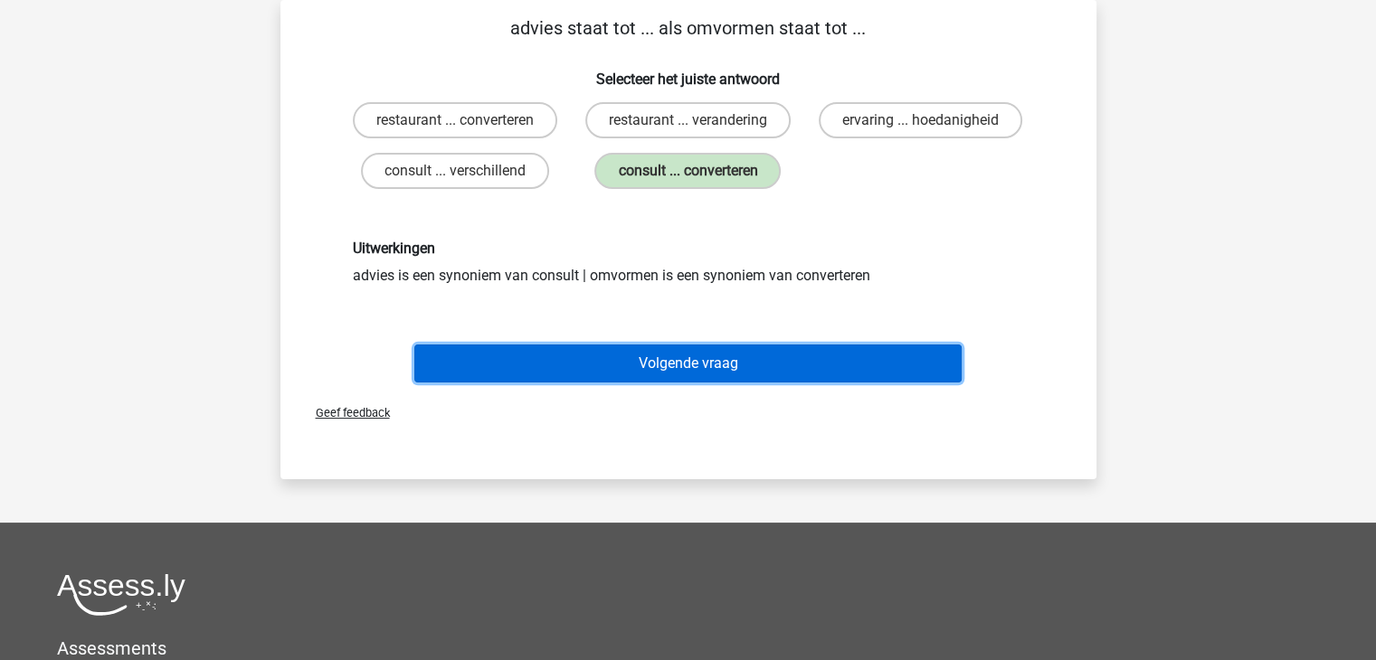
click at [674, 371] on button "Volgende vraag" at bounding box center [687, 364] width 547 height 38
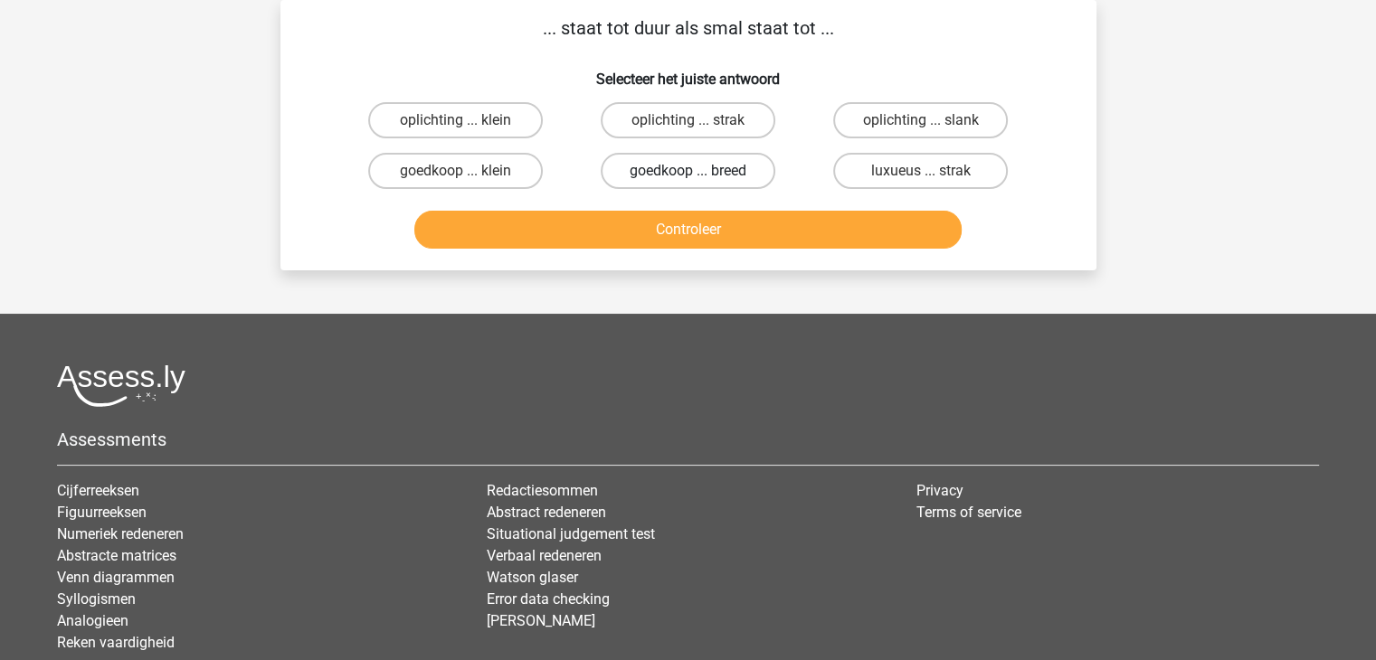
click at [688, 182] on label "goedkoop ... breed" at bounding box center [688, 171] width 175 height 36
click at [688, 182] on input "goedkoop ... breed" at bounding box center [694, 177] width 12 height 12
radio input "true"
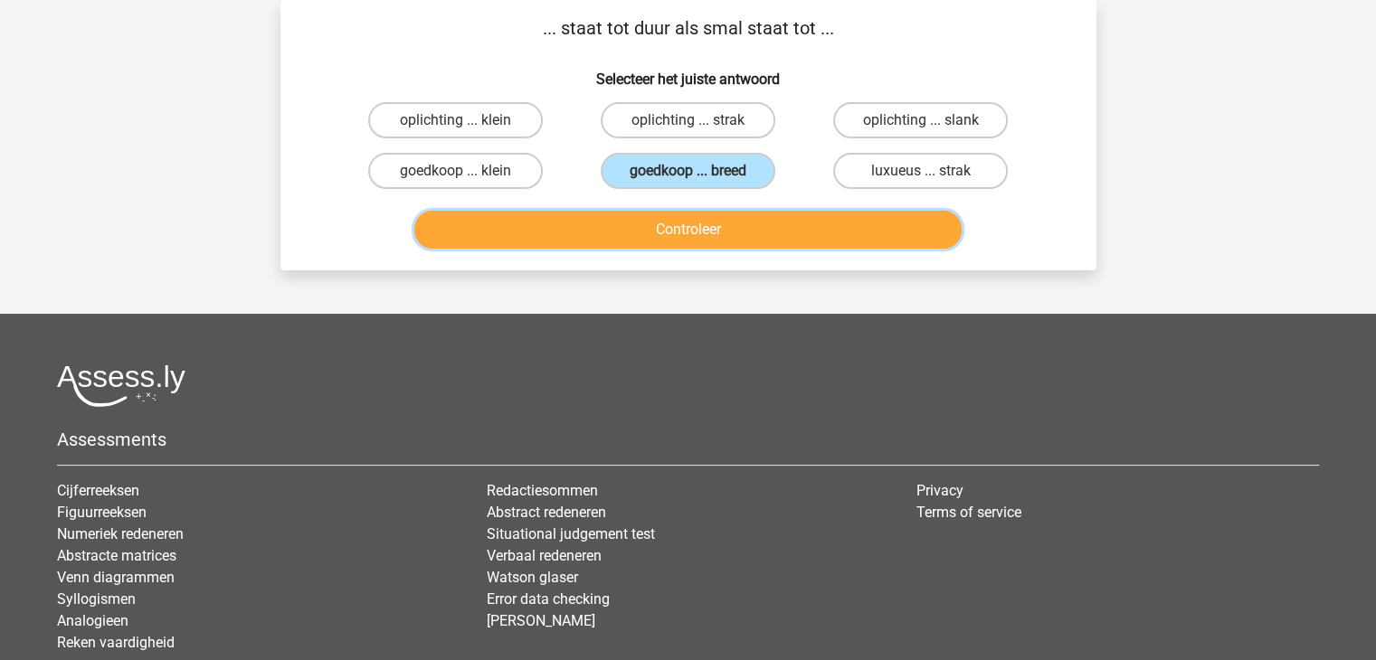
click at [706, 239] on button "Controleer" at bounding box center [687, 230] width 547 height 38
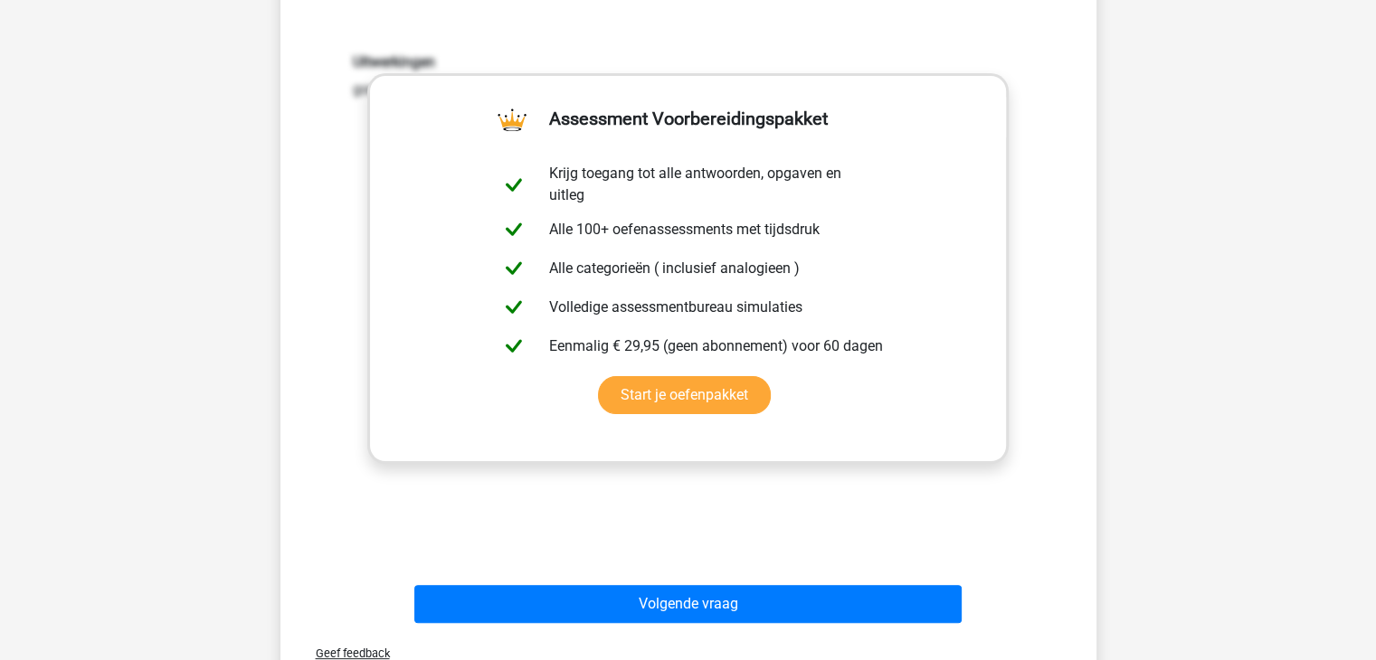
scroll to position [300, 0]
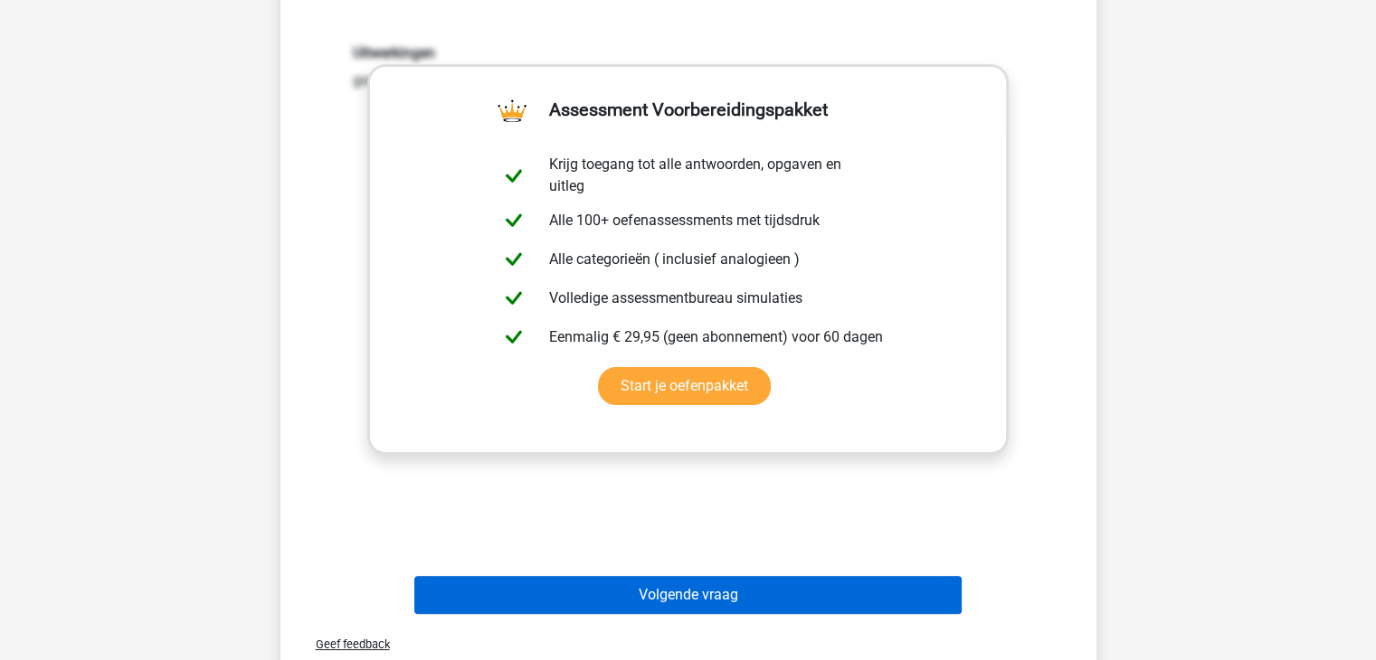
drag, startPoint x: 669, startPoint y: 571, endPoint x: 683, endPoint y: 594, distance: 27.2
click at [683, 594] on div "Volgende vraag" at bounding box center [688, 592] width 758 height 60
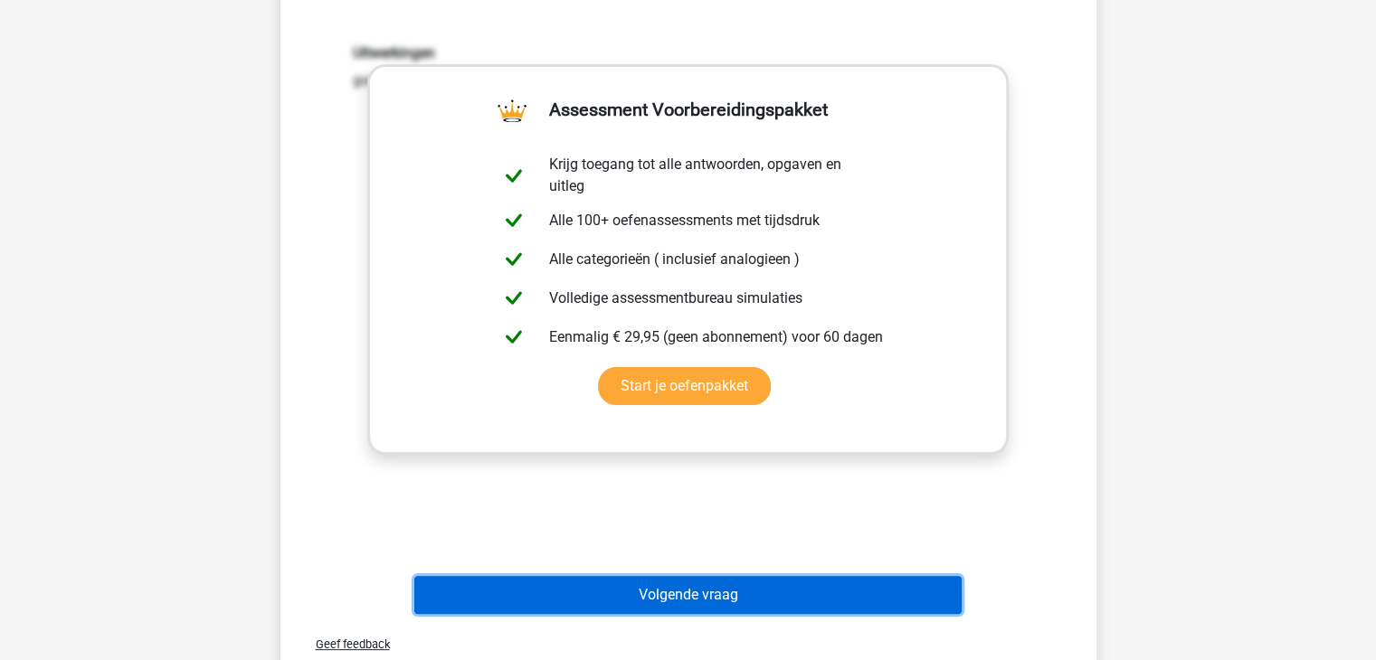
click at [683, 594] on button "Volgende vraag" at bounding box center [687, 595] width 547 height 38
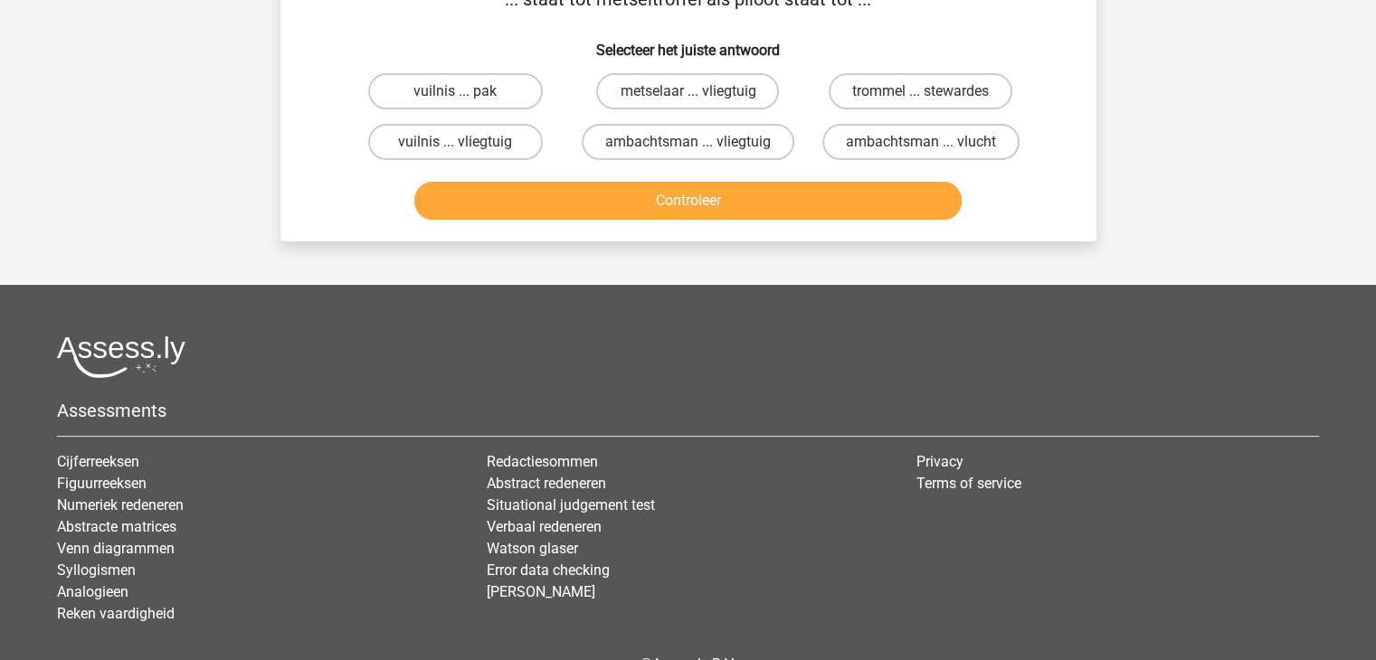
scroll to position [83, 0]
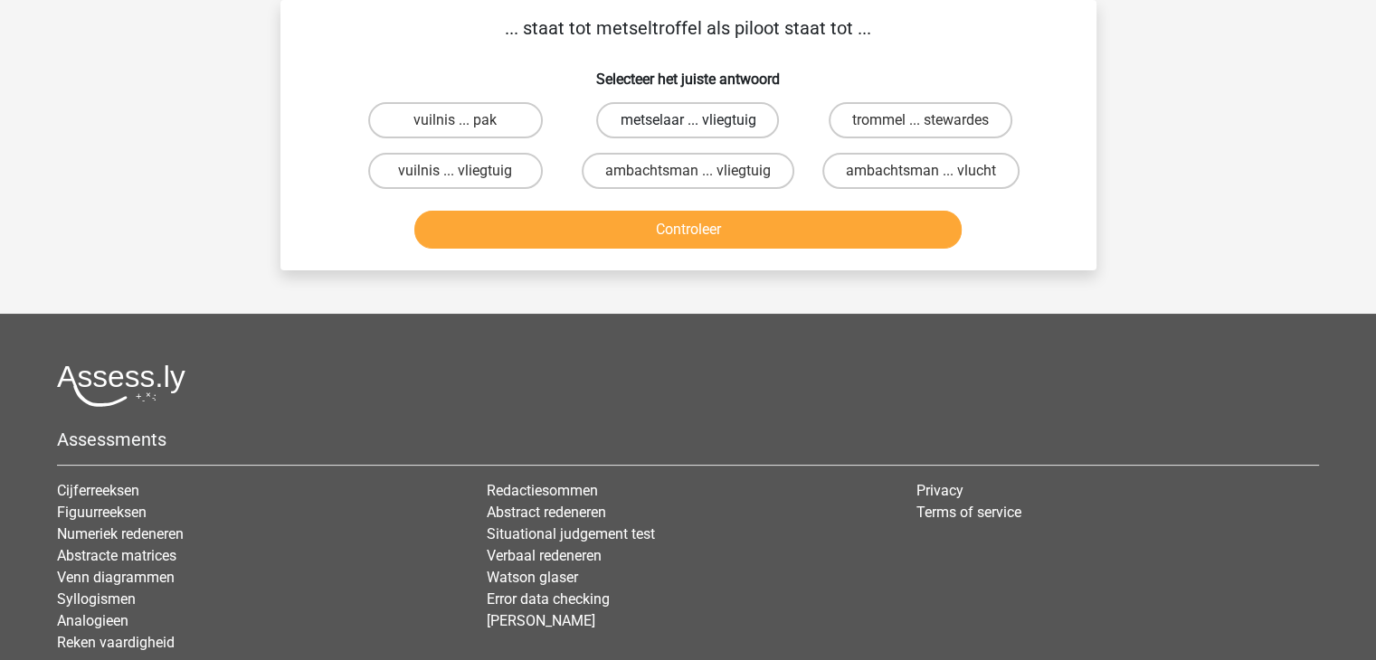
click at [639, 117] on label "metselaar ... vliegtuig" at bounding box center [687, 120] width 183 height 36
click at [688, 120] on input "metselaar ... vliegtuig" at bounding box center [694, 126] width 12 height 12
radio input "true"
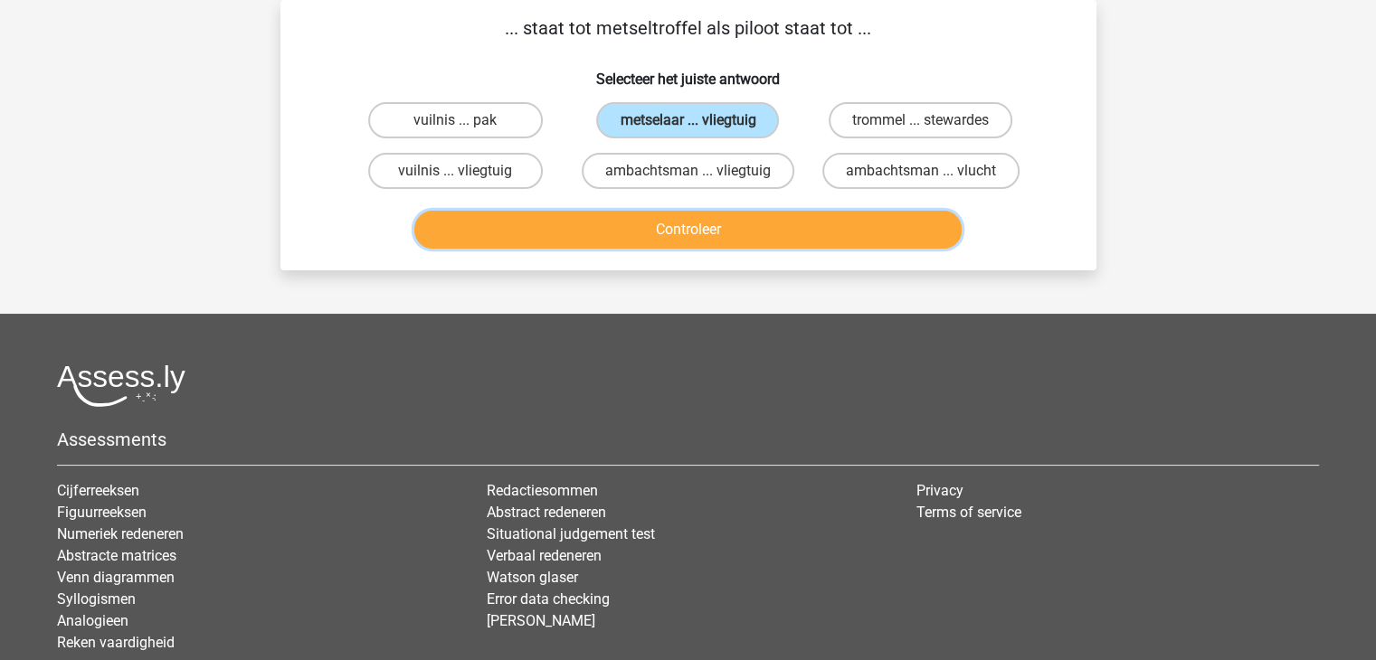
click at [633, 211] on button "Controleer" at bounding box center [687, 230] width 547 height 38
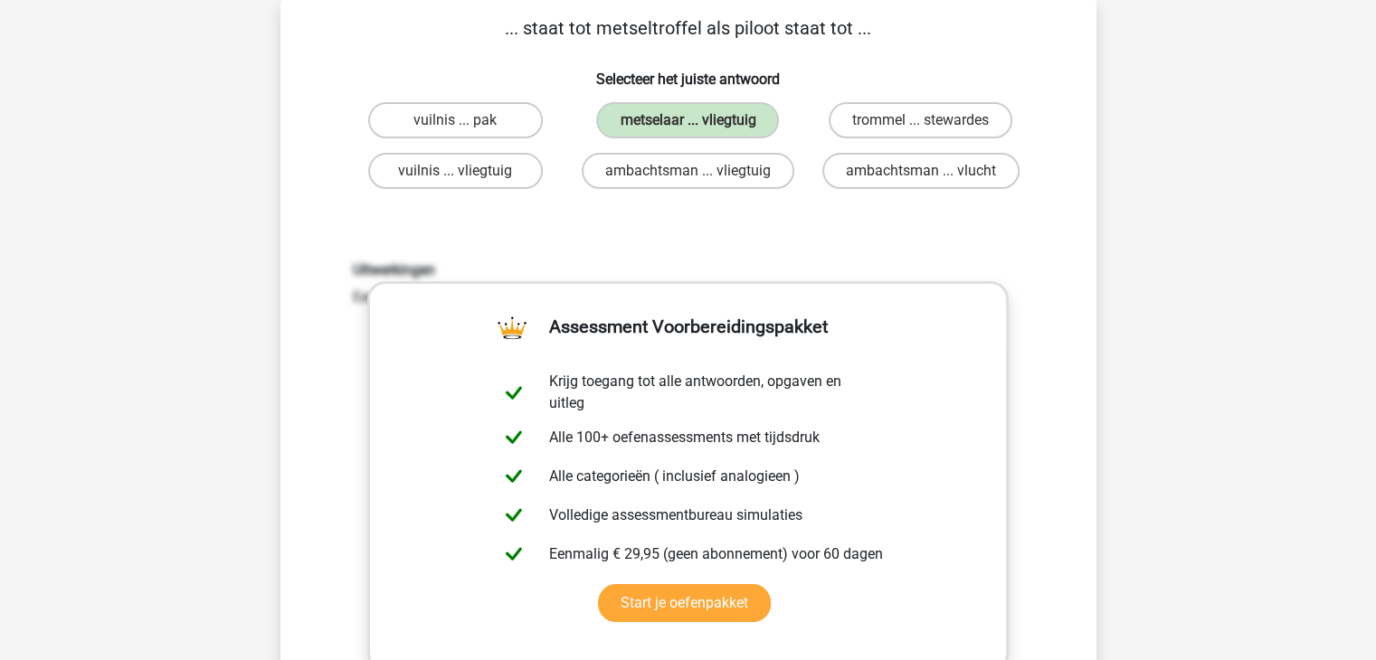
scroll to position [304, 0]
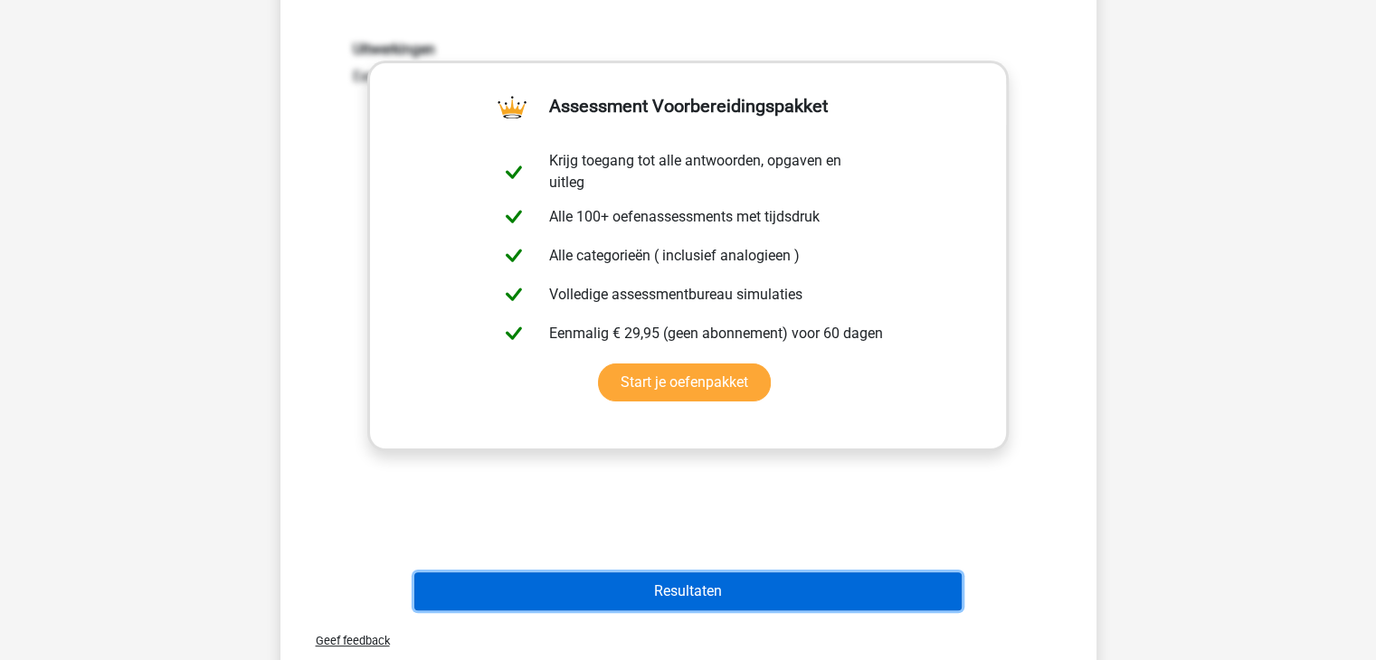
click at [683, 605] on button "Resultaten" at bounding box center [687, 592] width 547 height 38
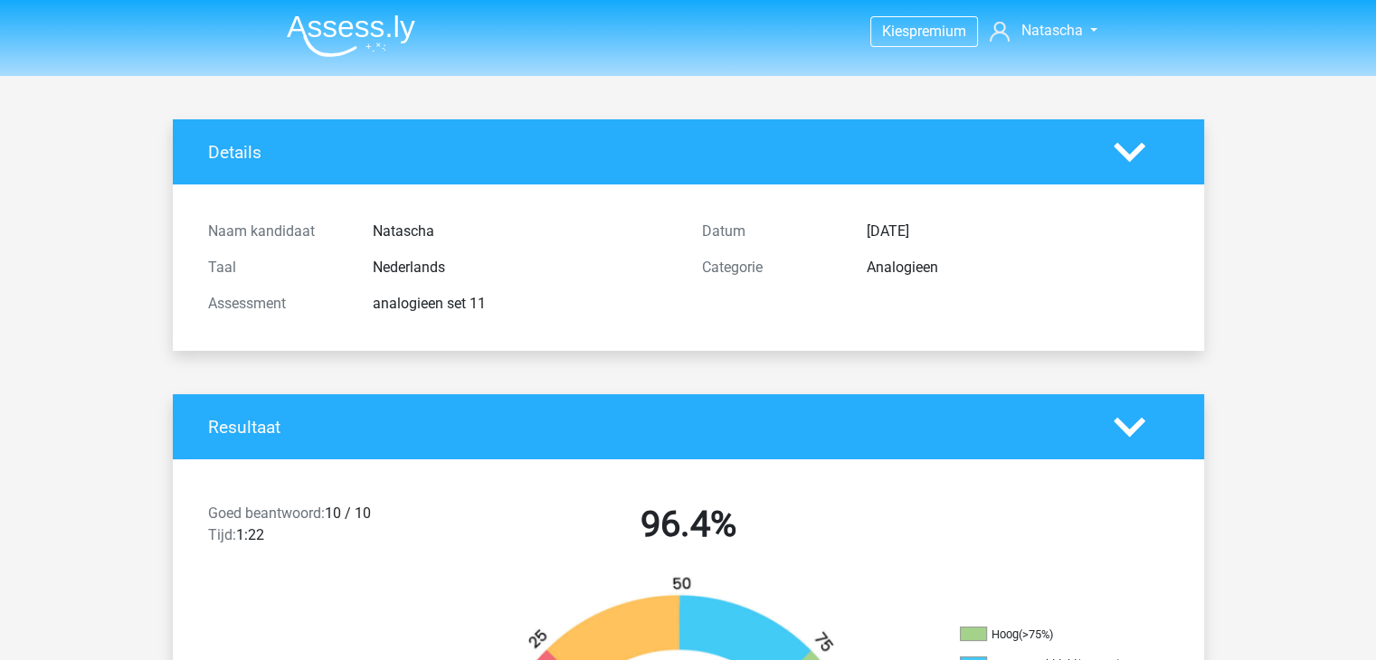
click at [334, 19] on img at bounding box center [351, 35] width 128 height 43
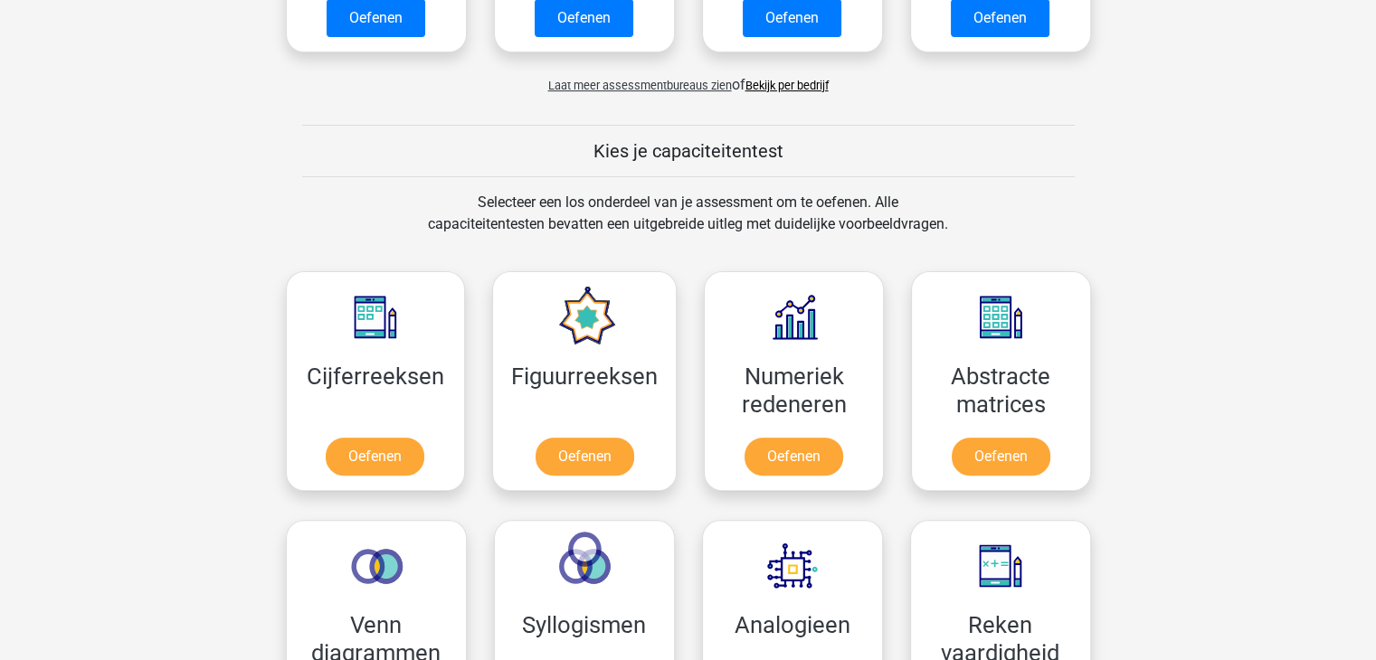
scroll to position [636, 0]
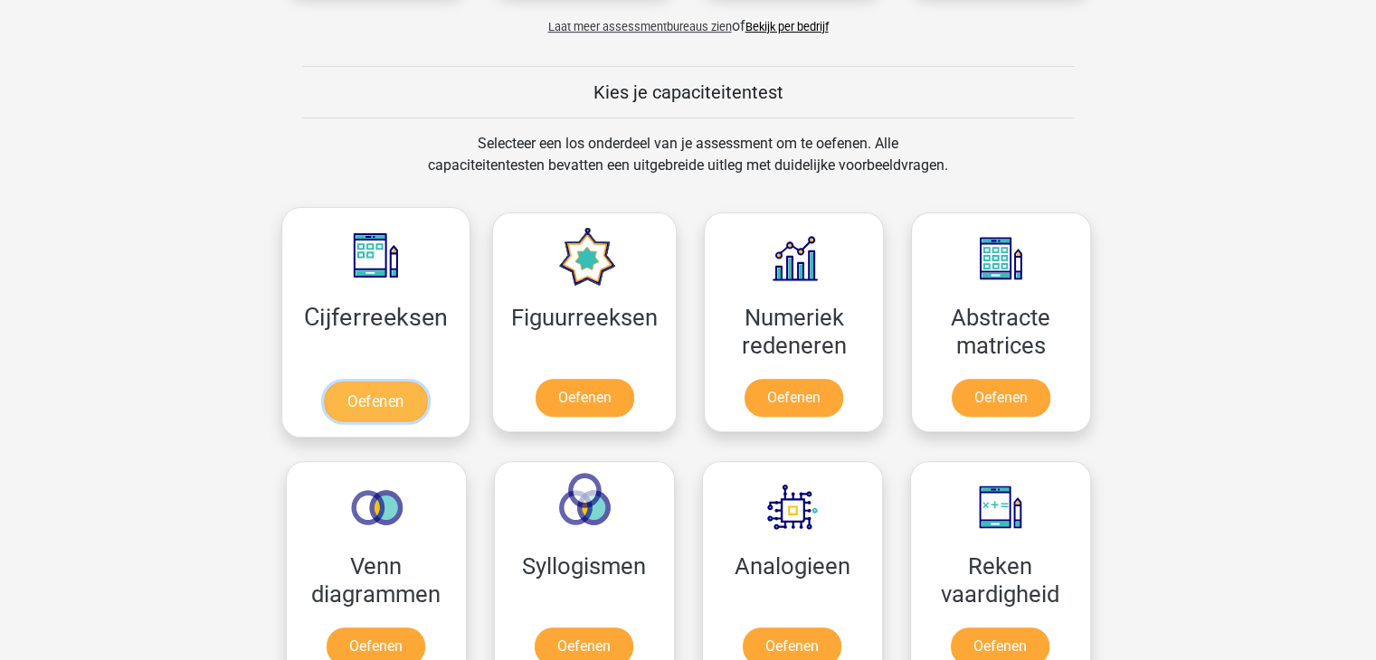
click at [408, 382] on link "Oefenen" at bounding box center [375, 402] width 103 height 40
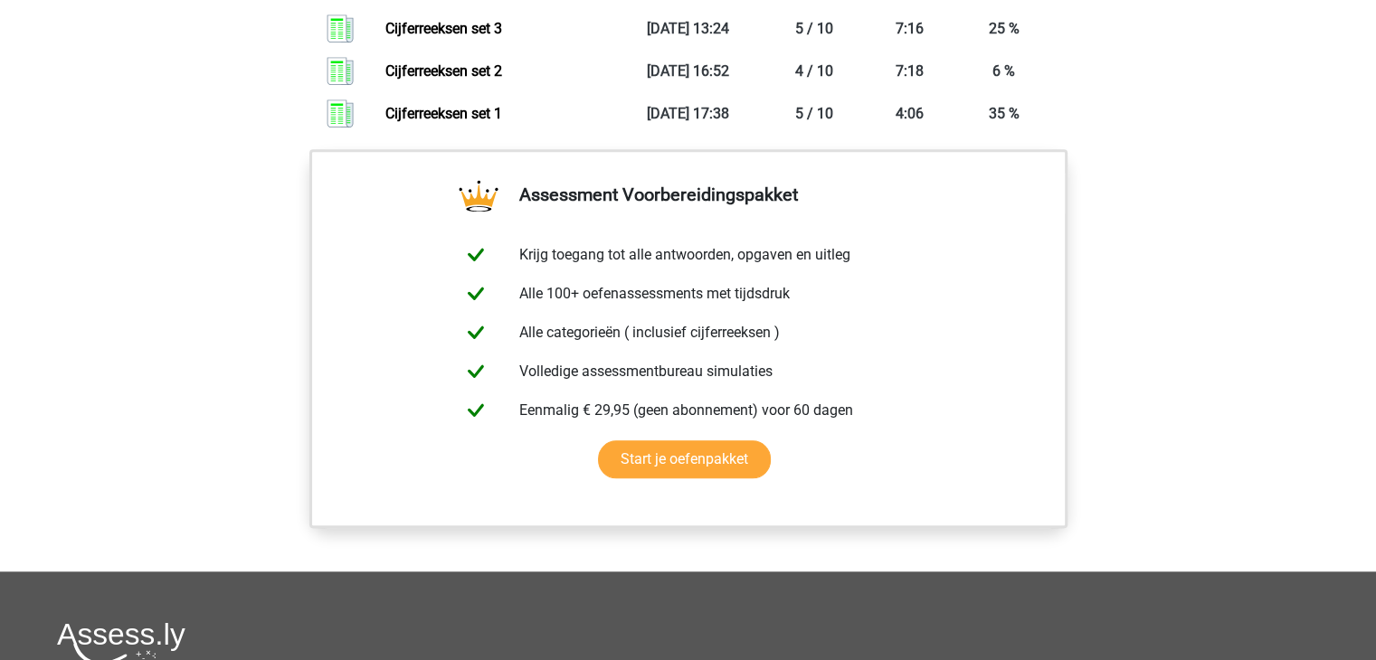
scroll to position [347, 0]
